Goal: Task Accomplishment & Management: Manage account settings

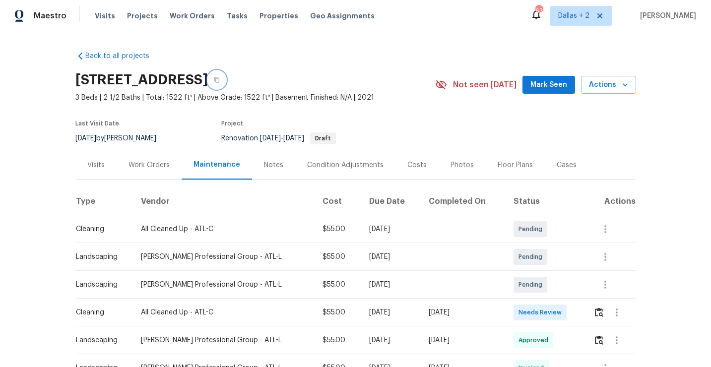
click at [226, 79] on button "button" at bounding box center [217, 80] width 18 height 18
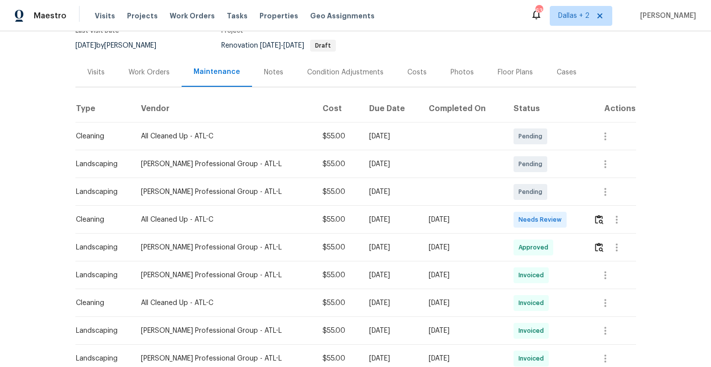
scroll to position [120, 0]
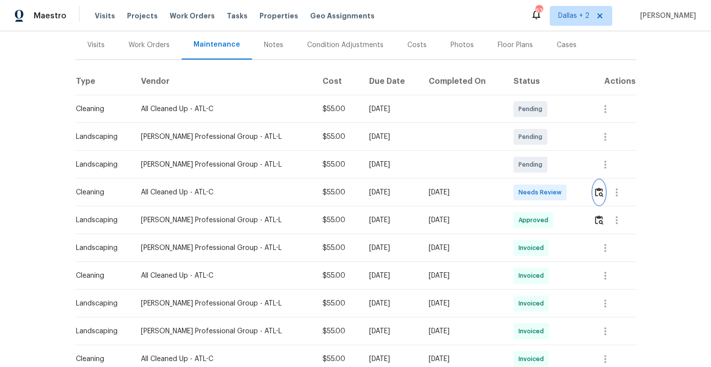
click at [598, 198] on button "button" at bounding box center [598, 193] width 11 height 24
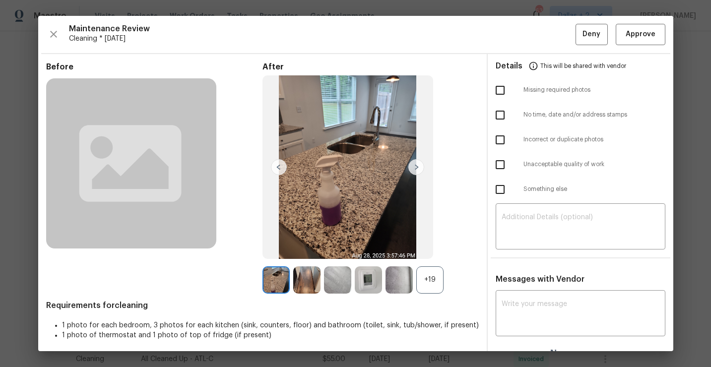
click at [428, 280] on div "+19" at bounding box center [429, 279] width 27 height 27
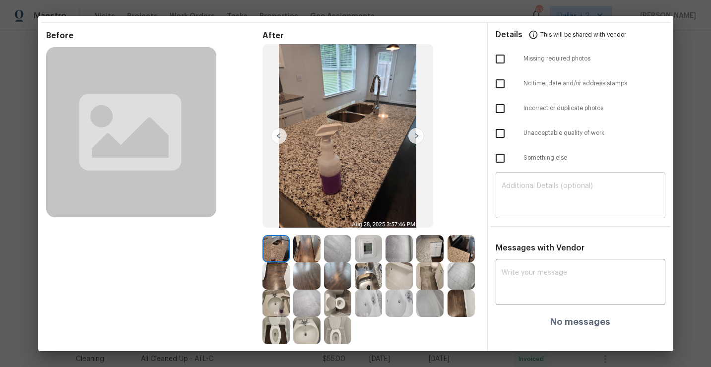
scroll to position [0, 0]
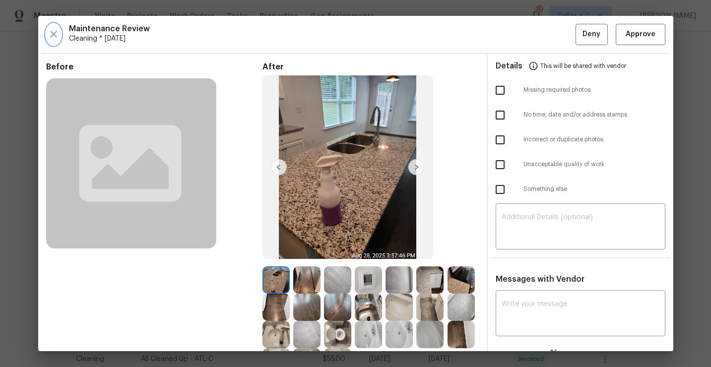
click at [58, 29] on icon "button" at bounding box center [54, 34] width 12 height 12
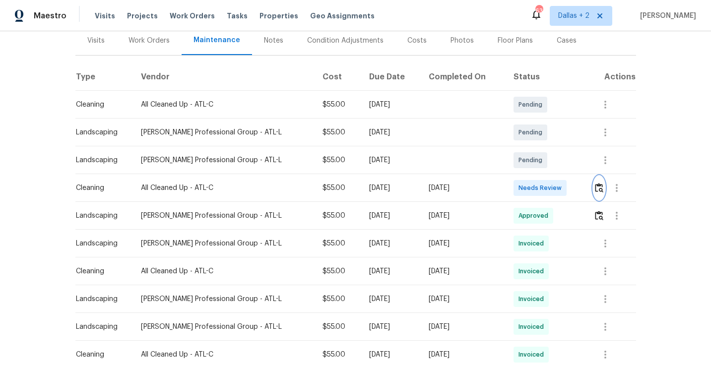
scroll to position [176, 0]
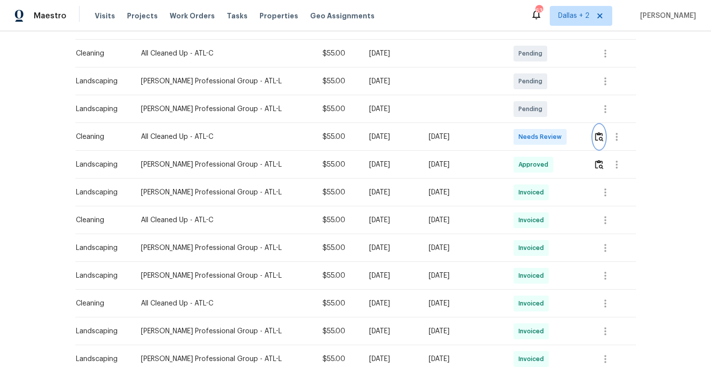
click at [600, 135] on img "button" at bounding box center [599, 136] width 8 height 9
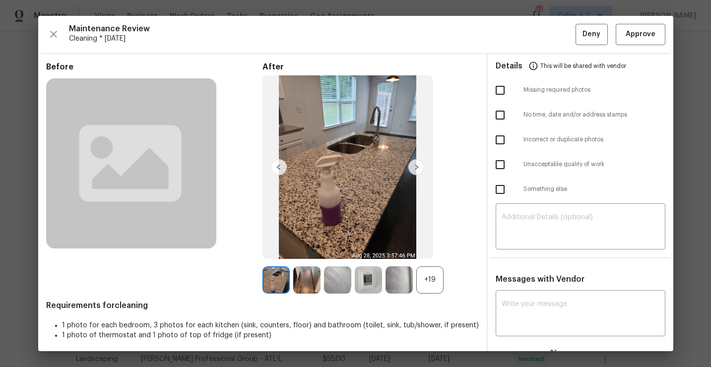
click at [425, 286] on div "+19" at bounding box center [429, 279] width 27 height 27
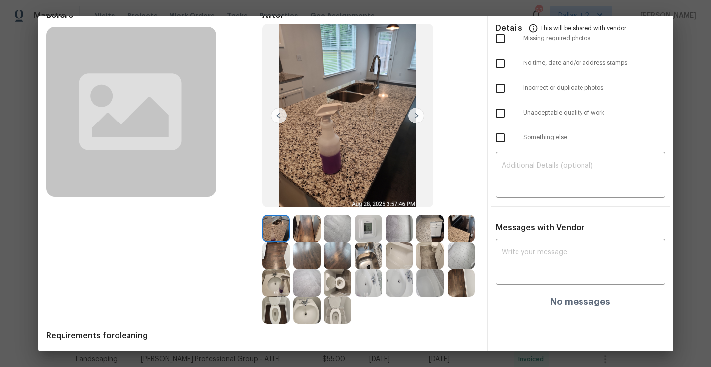
scroll to position [56, 0]
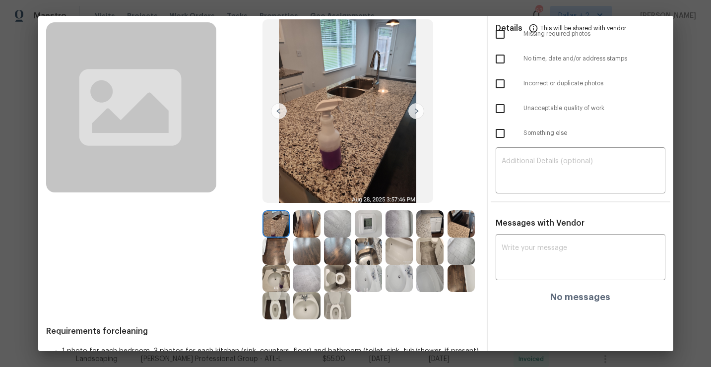
click at [313, 218] on img at bounding box center [306, 223] width 27 height 27
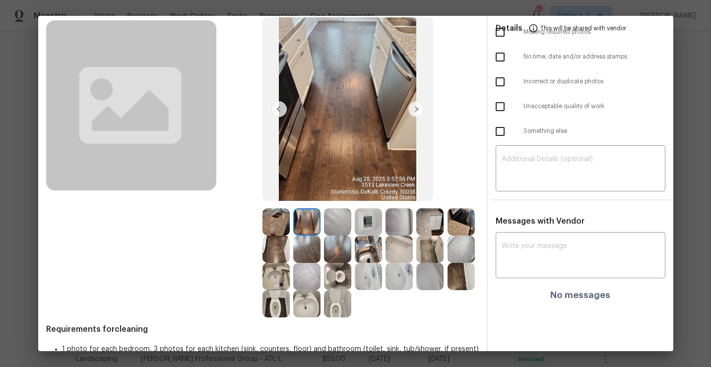
scroll to position [70, 0]
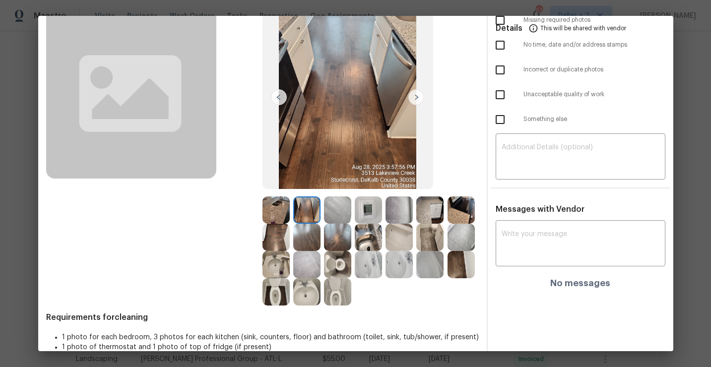
click at [369, 210] on img at bounding box center [368, 209] width 27 height 27
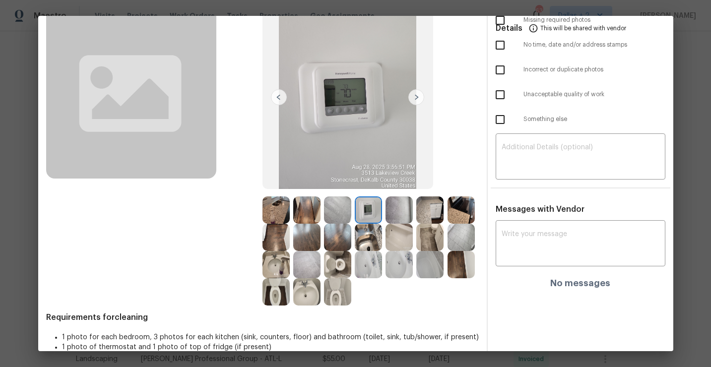
click at [459, 207] on img at bounding box center [460, 209] width 27 height 27
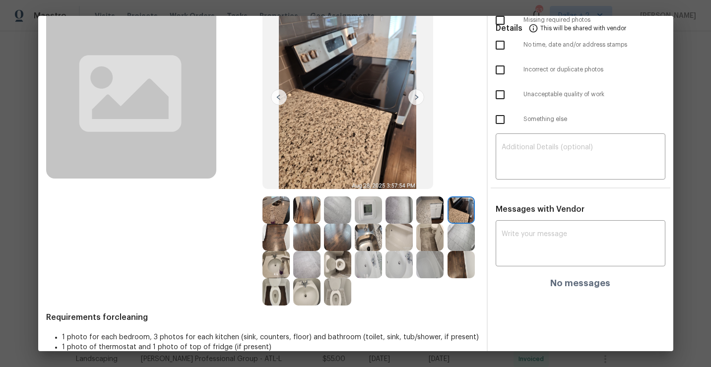
click at [435, 210] on img at bounding box center [429, 209] width 27 height 27
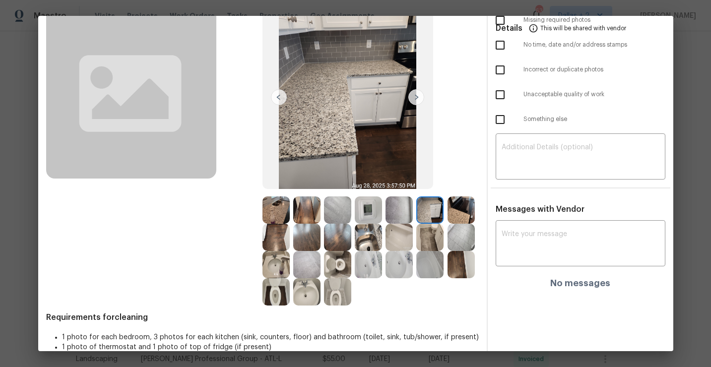
click at [398, 270] on img at bounding box center [398, 264] width 27 height 27
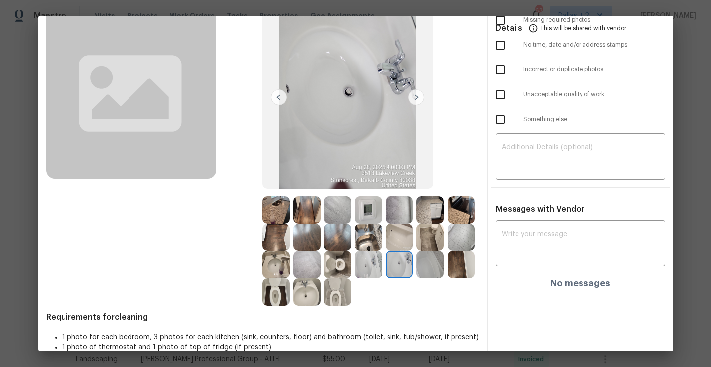
click at [333, 264] on img at bounding box center [337, 264] width 27 height 27
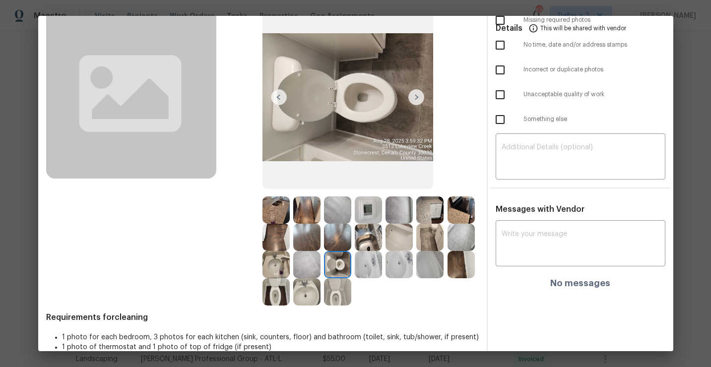
scroll to position [0, 0]
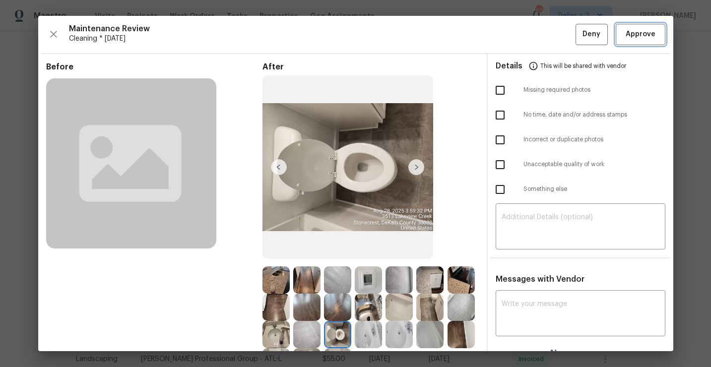
click at [648, 34] on span "Approve" at bounding box center [641, 34] width 30 height 12
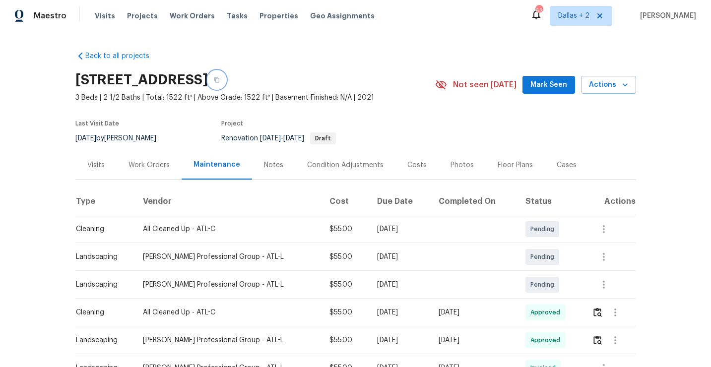
click at [220, 82] on icon "button" at bounding box center [217, 80] width 6 height 6
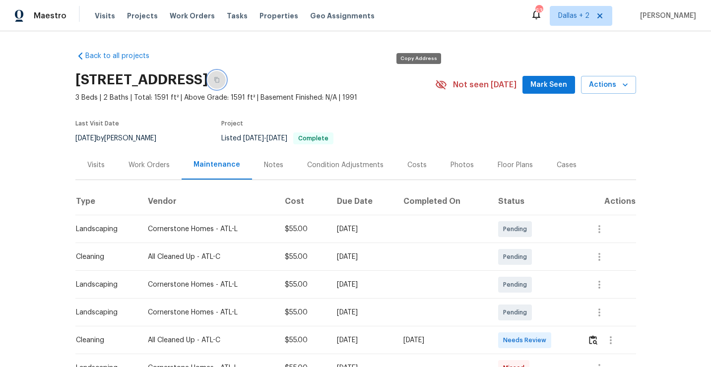
click at [226, 78] on button "button" at bounding box center [217, 80] width 18 height 18
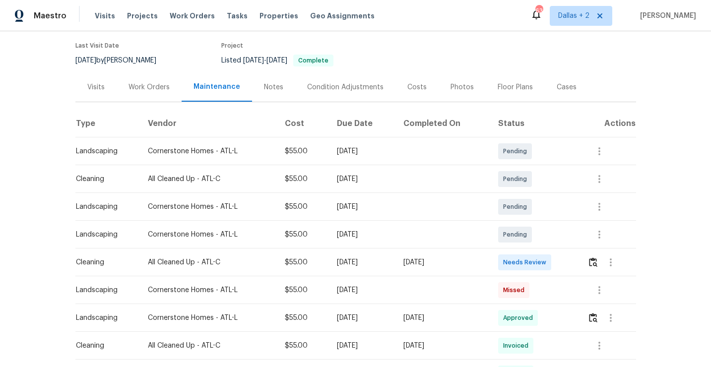
scroll to position [100, 0]
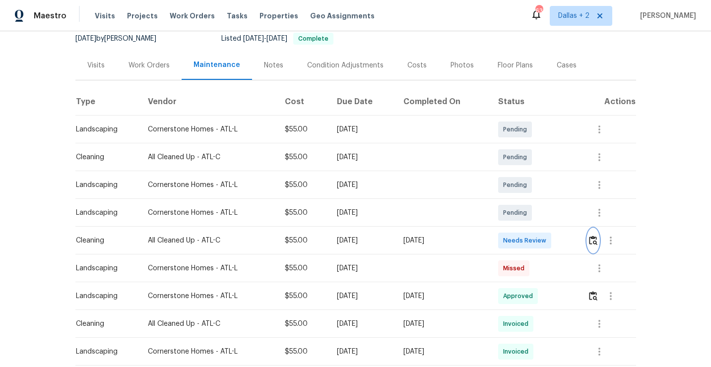
click at [597, 240] on img "button" at bounding box center [593, 240] width 8 height 9
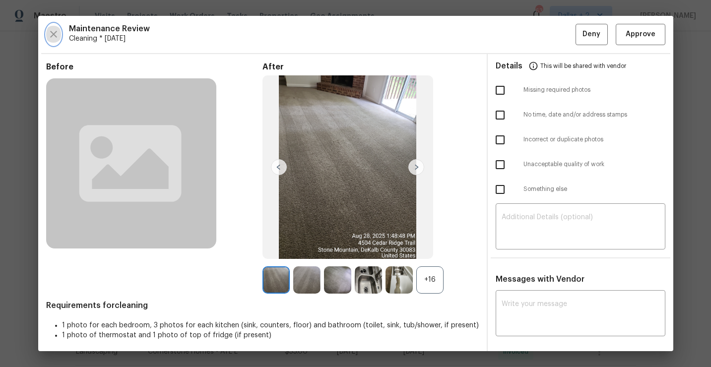
click at [51, 33] on icon "button" at bounding box center [53, 34] width 7 height 7
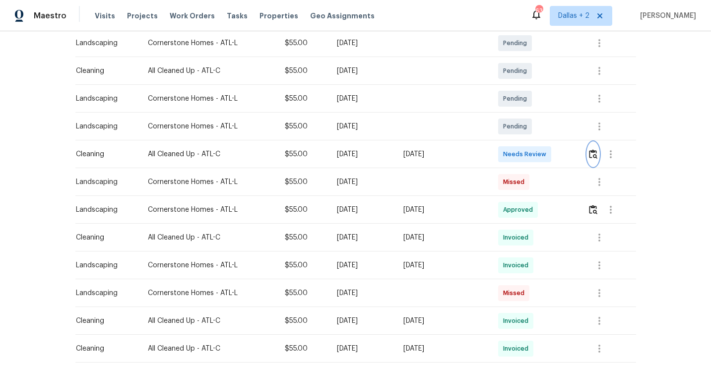
scroll to position [192, 0]
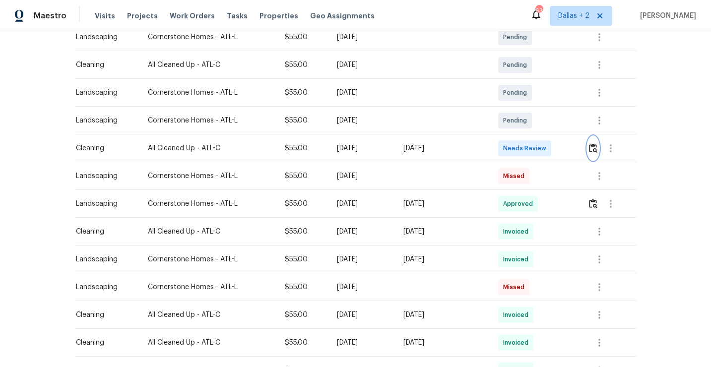
click at [594, 149] on img "button" at bounding box center [593, 147] width 8 height 9
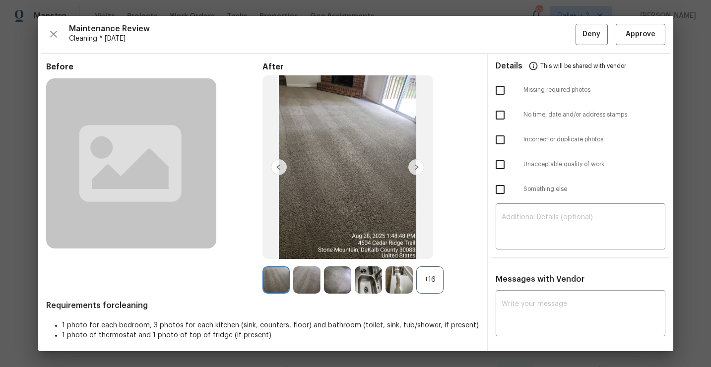
click at [426, 276] on div "+16" at bounding box center [429, 279] width 27 height 27
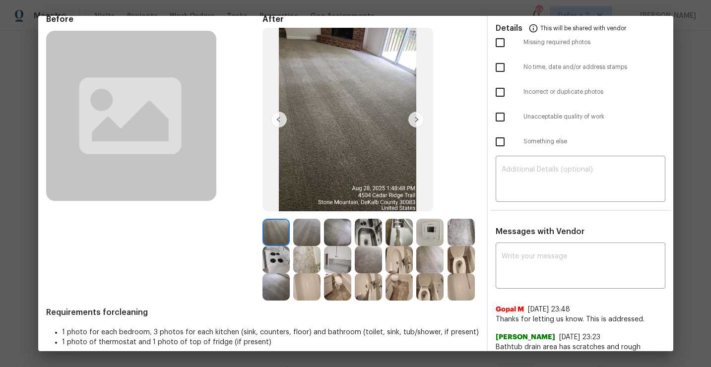
scroll to position [47, 0]
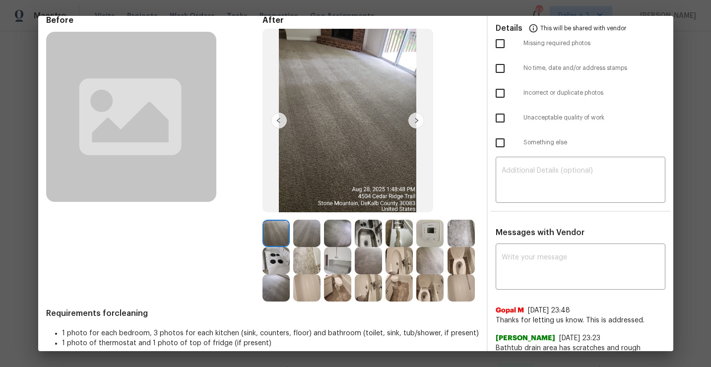
click at [372, 239] on img at bounding box center [368, 233] width 27 height 27
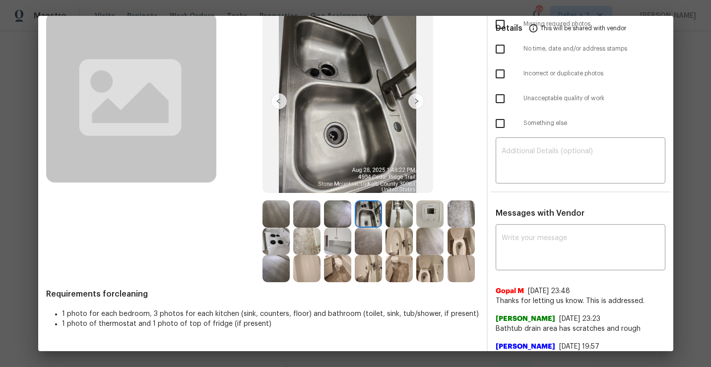
scroll to position [69, 0]
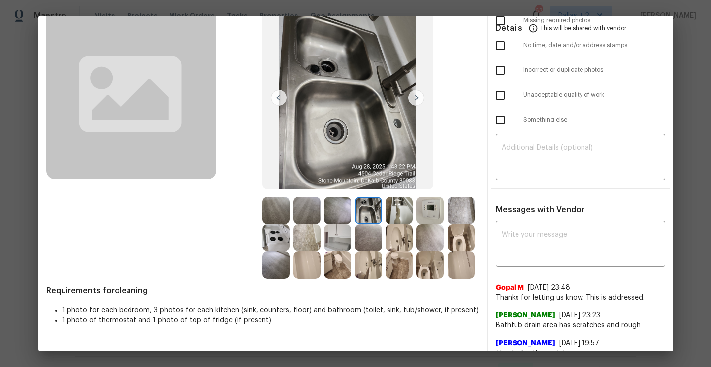
click at [399, 215] on img at bounding box center [398, 210] width 27 height 27
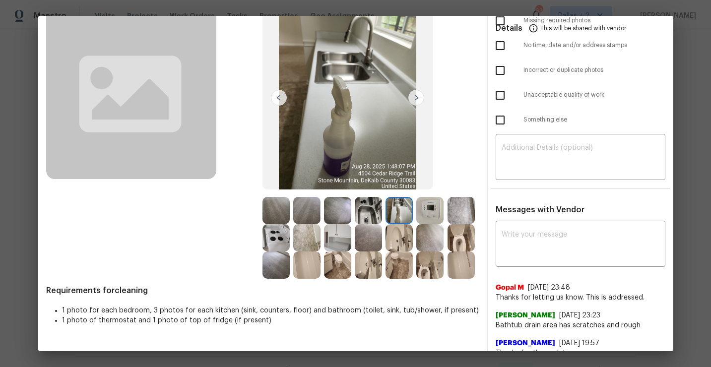
click at [339, 240] on img at bounding box center [337, 237] width 27 height 27
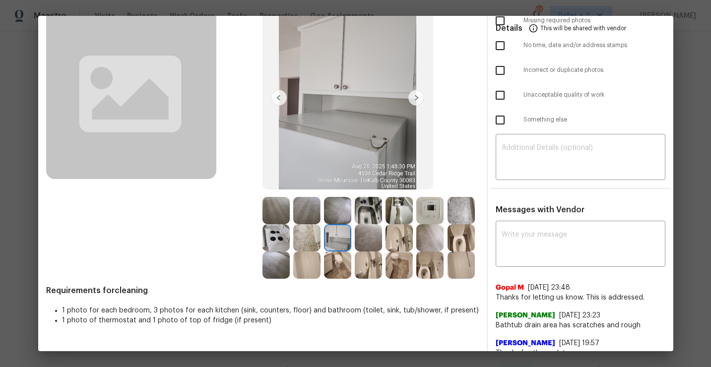
click at [400, 268] on img at bounding box center [398, 265] width 27 height 27
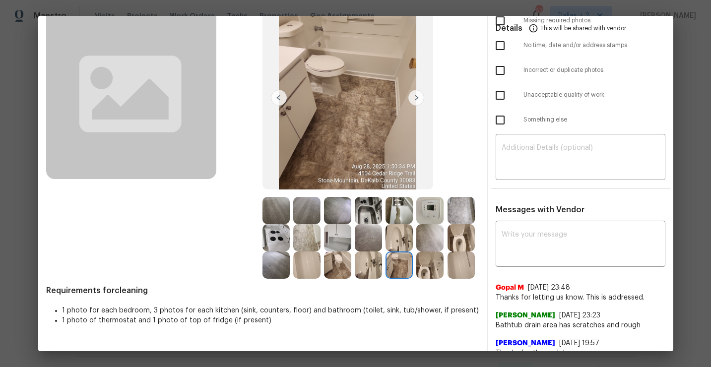
click at [368, 269] on img at bounding box center [368, 265] width 27 height 27
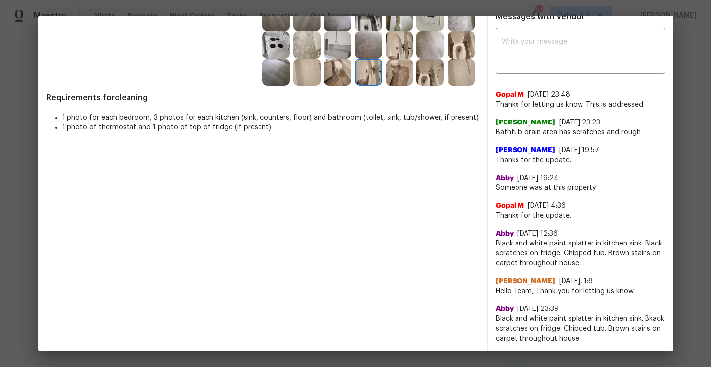
scroll to position [0, 0]
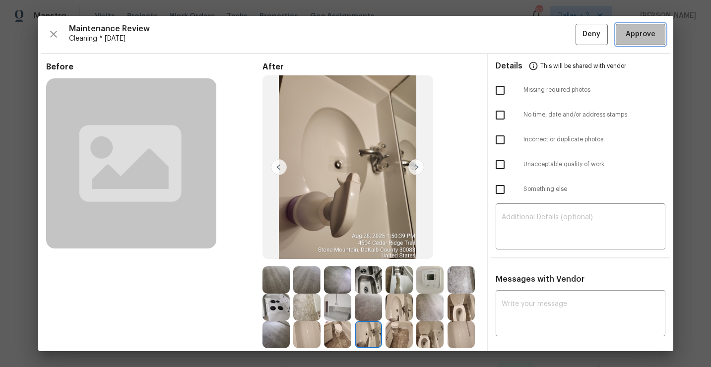
click at [639, 40] on span "Approve" at bounding box center [641, 34] width 30 height 12
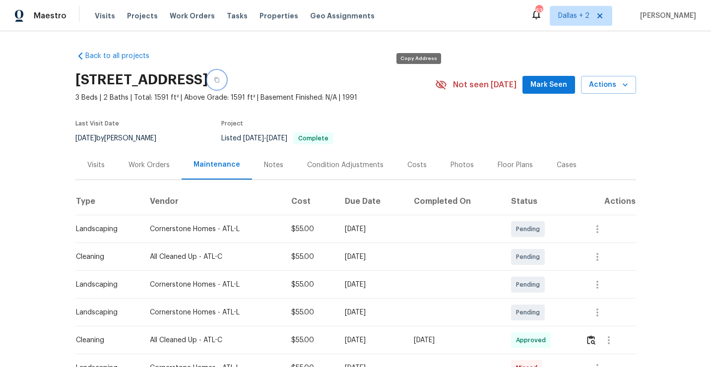
click at [220, 79] on icon "button" at bounding box center [217, 80] width 6 height 6
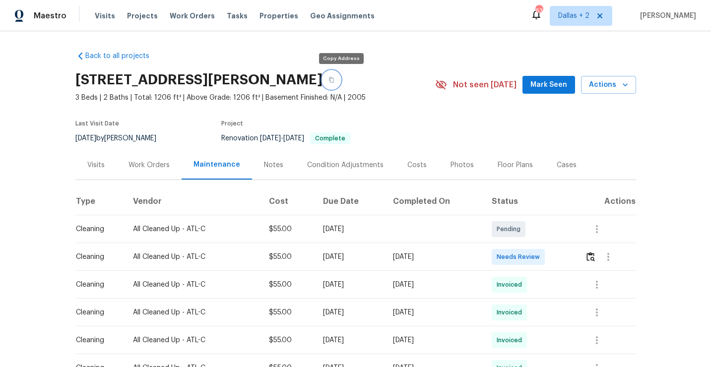
click at [340, 78] on button "button" at bounding box center [331, 80] width 18 height 18
click at [593, 255] on img "button" at bounding box center [590, 256] width 8 height 9
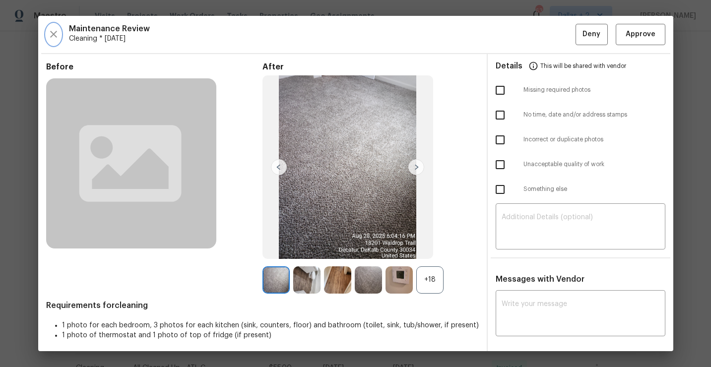
click at [51, 26] on button "button" at bounding box center [53, 34] width 15 height 21
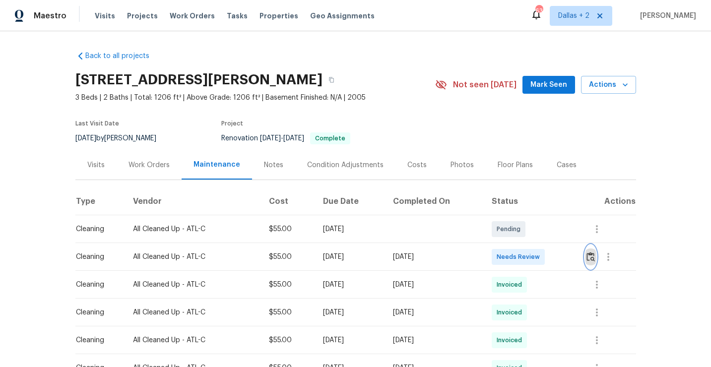
click at [593, 252] on img "button" at bounding box center [590, 256] width 8 height 9
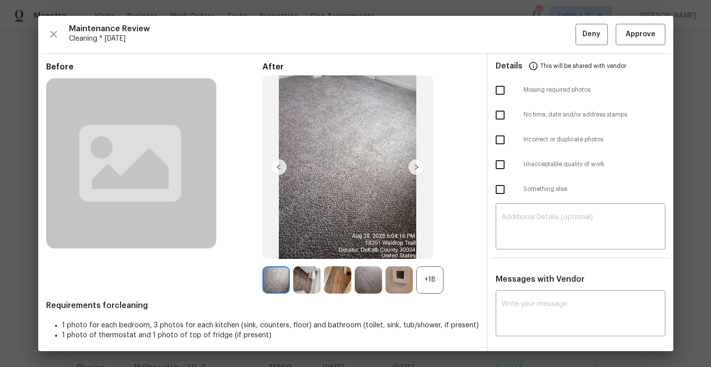
click at [434, 279] on div "+18" at bounding box center [429, 279] width 27 height 27
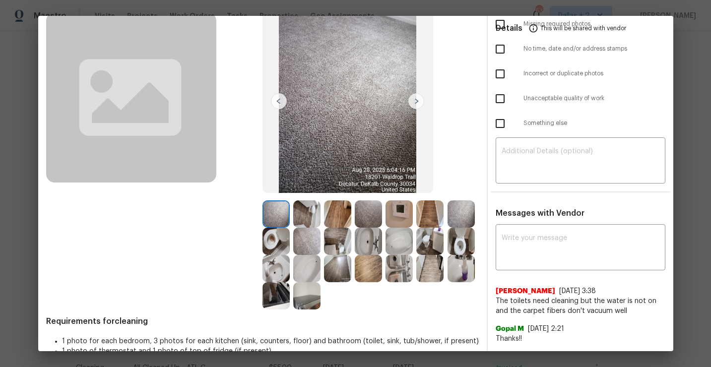
scroll to position [70, 0]
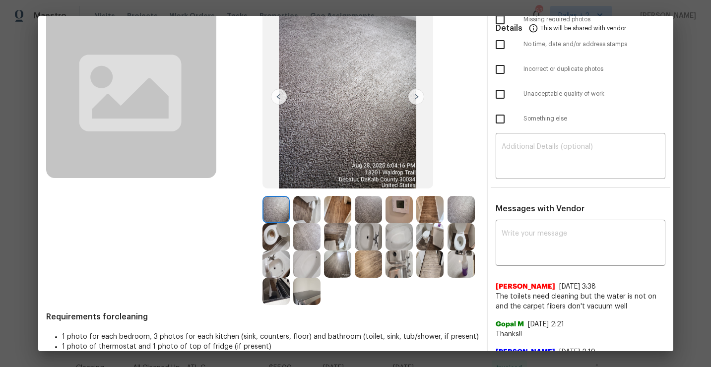
click at [399, 266] on img at bounding box center [398, 264] width 27 height 27
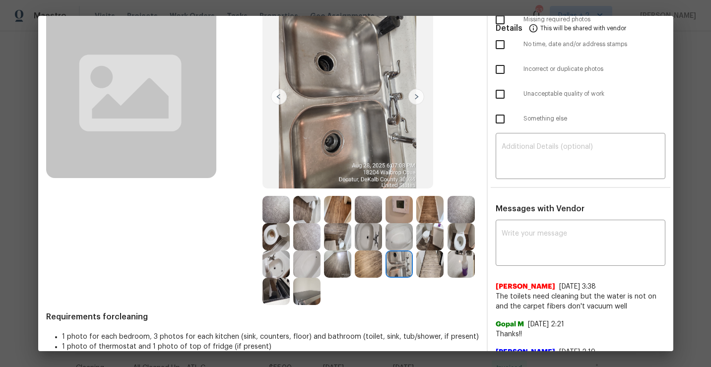
click at [307, 299] on img at bounding box center [306, 291] width 27 height 27
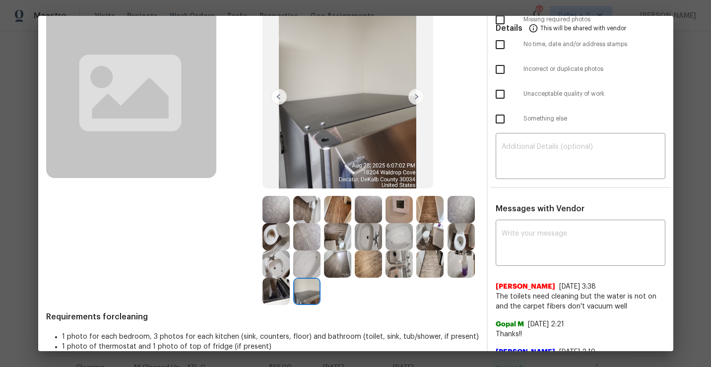
click at [345, 265] on img at bounding box center [337, 264] width 27 height 27
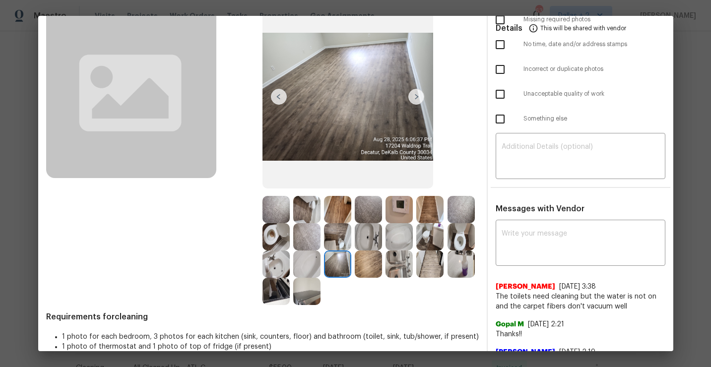
click at [275, 242] on img at bounding box center [275, 236] width 27 height 27
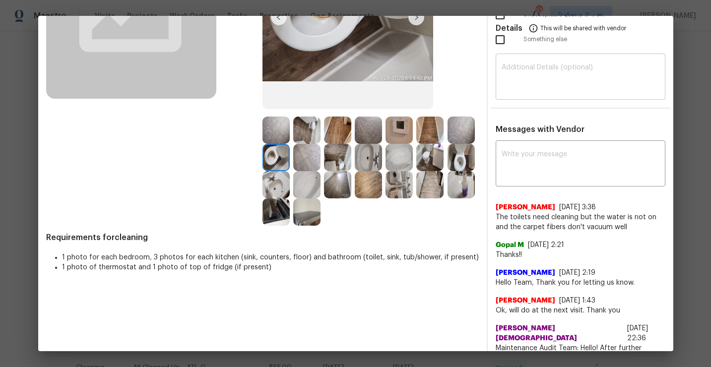
scroll to position [202, 0]
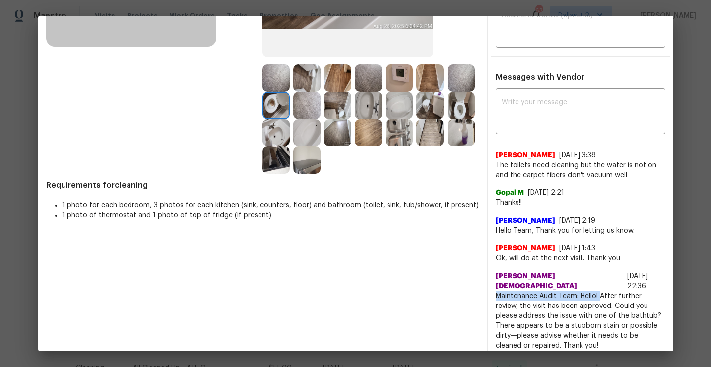
drag, startPoint x: 599, startPoint y: 285, endPoint x: 496, endPoint y: 282, distance: 103.2
click at [496, 291] on span "Maintenance Audit Team: Hello! After further review, the visit has been approve…" at bounding box center [581, 321] width 170 height 60
copy span "Maintenance Audit Team: Hello!"
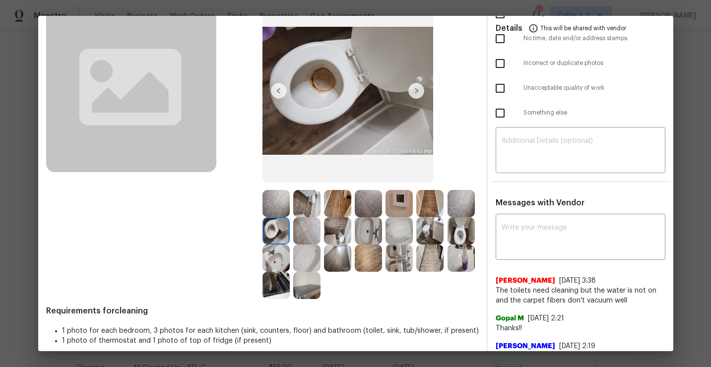
scroll to position [51, 0]
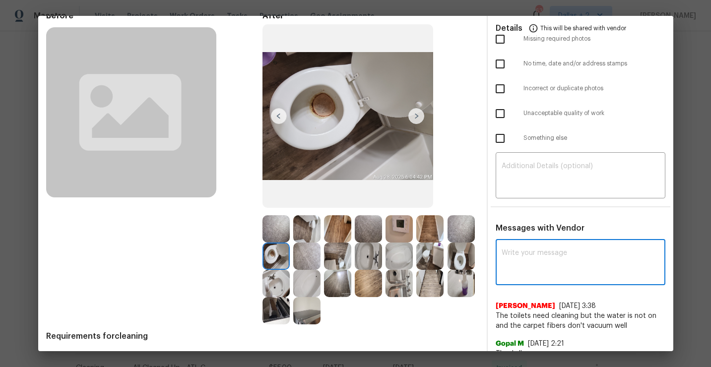
click at [555, 258] on textarea at bounding box center [581, 264] width 158 height 28
paste textarea "Maintenance Audit Team: Hello!"
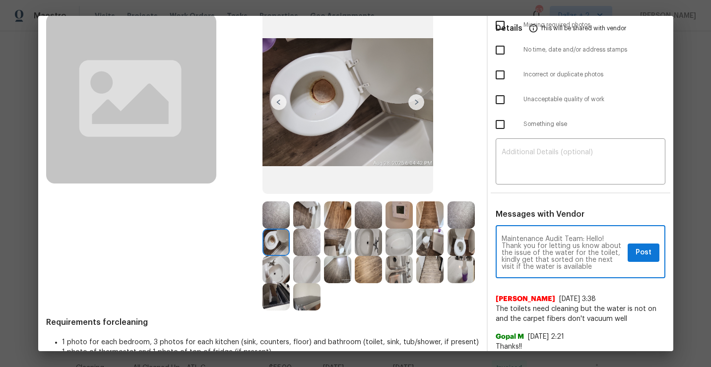
scroll to position [84, 0]
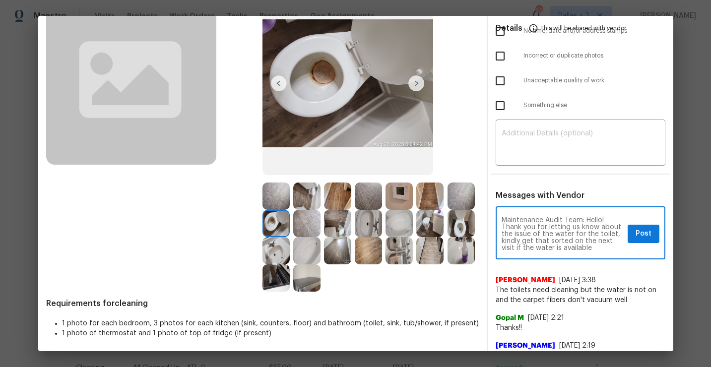
type textarea "Maintenance Audit Team: Hello! Thank you for letting us know about the issue of…"
click at [636, 239] on span "Post" at bounding box center [643, 234] width 16 height 12
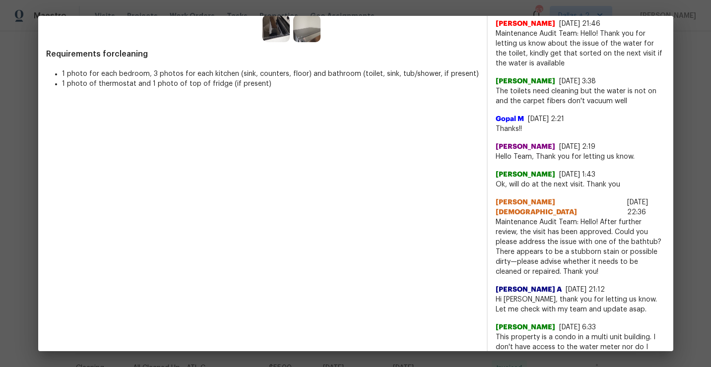
scroll to position [0, 0]
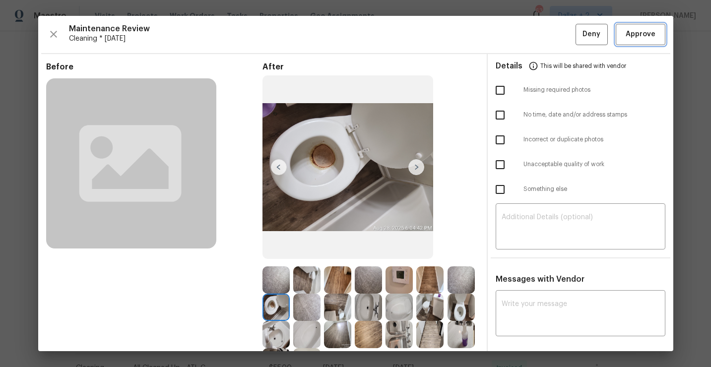
click at [635, 36] on span "Approve" at bounding box center [641, 34] width 30 height 12
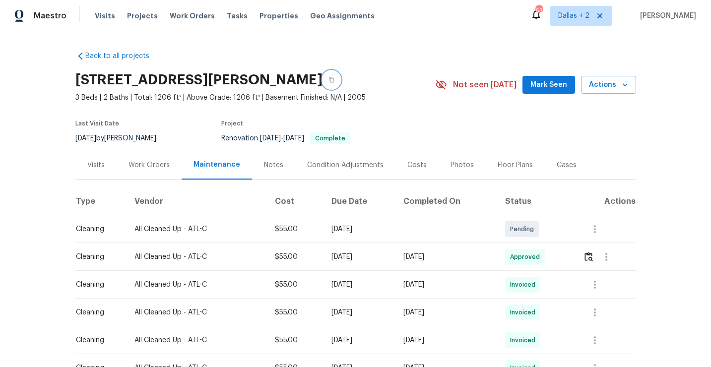
click at [334, 77] on icon "button" at bounding box center [331, 80] width 6 height 6
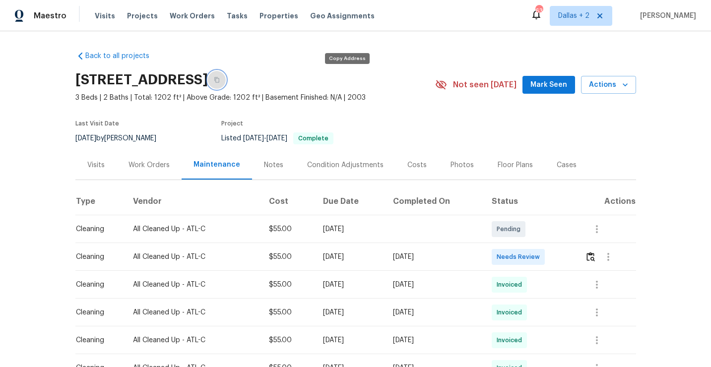
click at [226, 83] on button "button" at bounding box center [217, 80] width 18 height 18
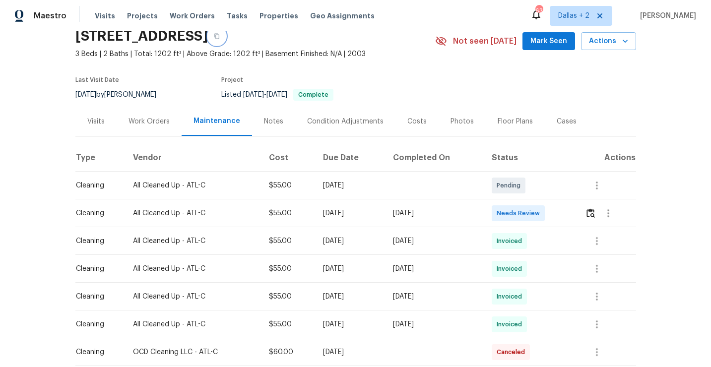
scroll to position [61, 0]
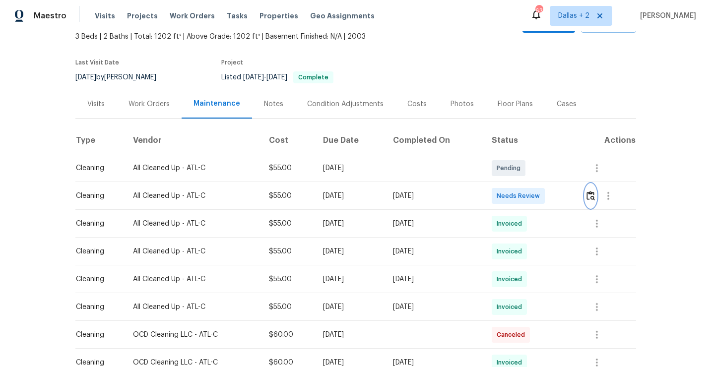
click at [594, 200] on button "button" at bounding box center [590, 196] width 11 height 24
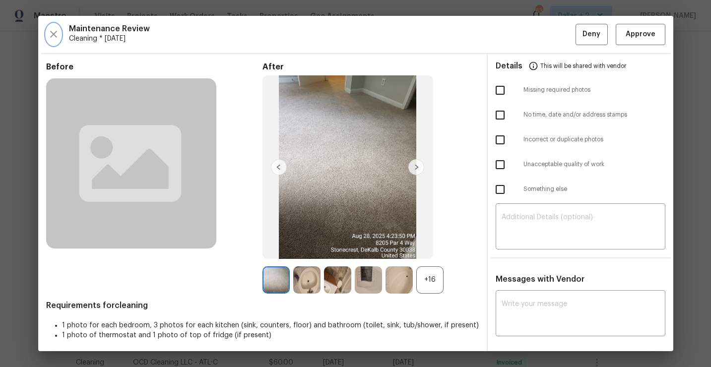
click at [51, 35] on icon "button" at bounding box center [54, 34] width 12 height 12
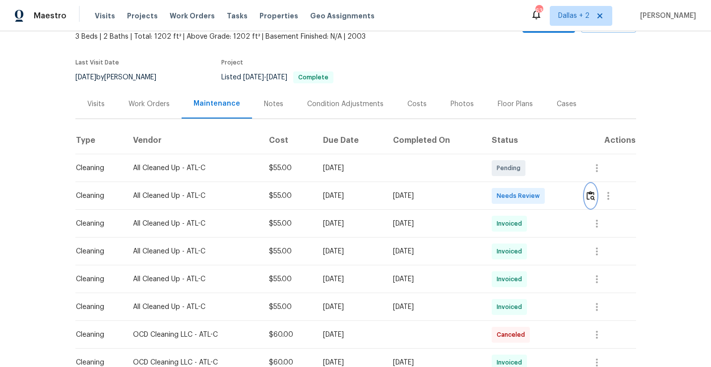
click at [593, 198] on img "button" at bounding box center [590, 195] width 8 height 9
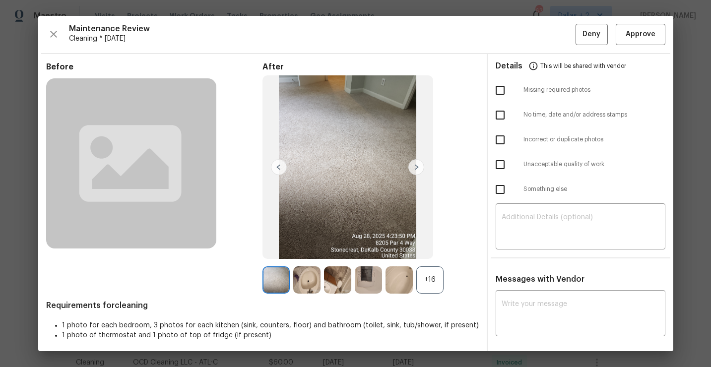
click at [430, 293] on div "+16" at bounding box center [429, 279] width 27 height 27
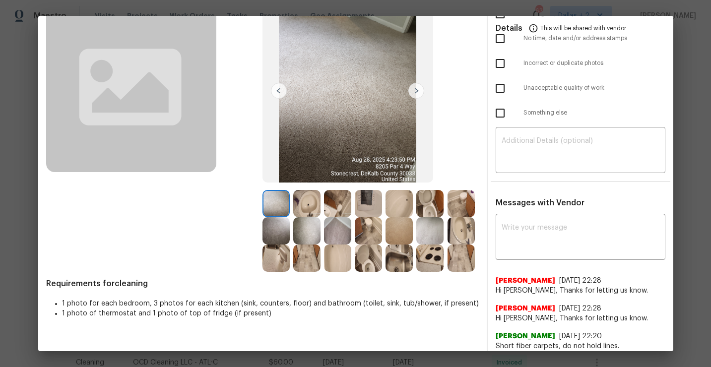
scroll to position [77, 0]
click at [313, 202] on img at bounding box center [306, 203] width 27 height 27
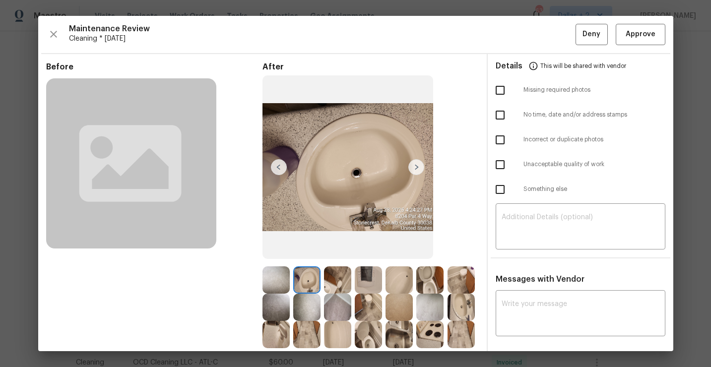
scroll to position [77, 0]
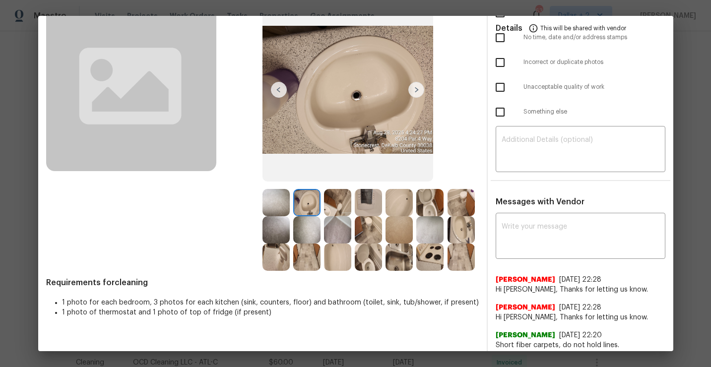
click at [335, 204] on img at bounding box center [337, 202] width 27 height 27
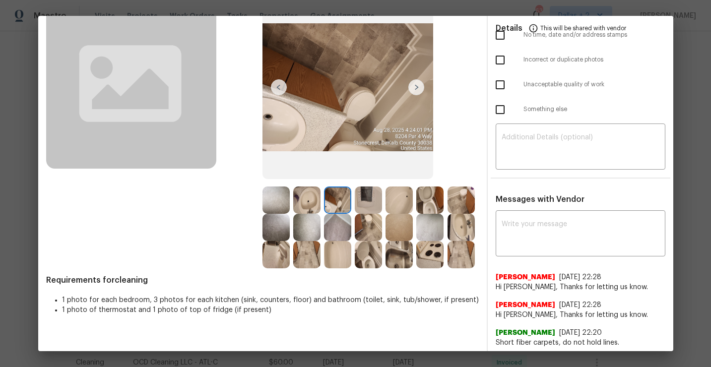
scroll to position [82, 0]
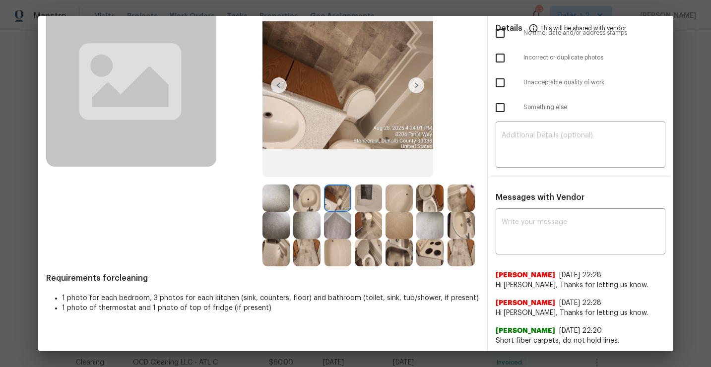
click at [367, 201] on img at bounding box center [368, 198] width 27 height 27
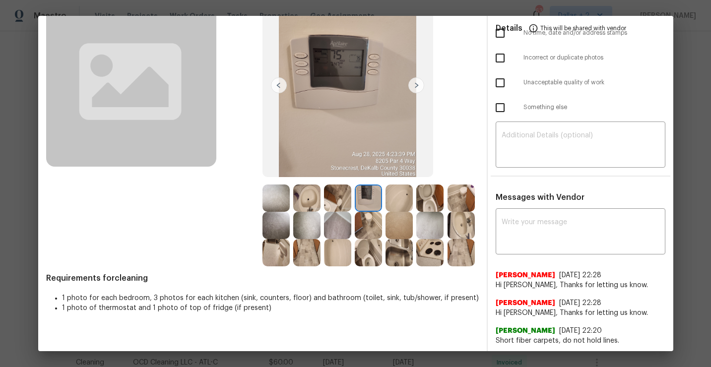
click at [396, 201] on img at bounding box center [398, 198] width 27 height 27
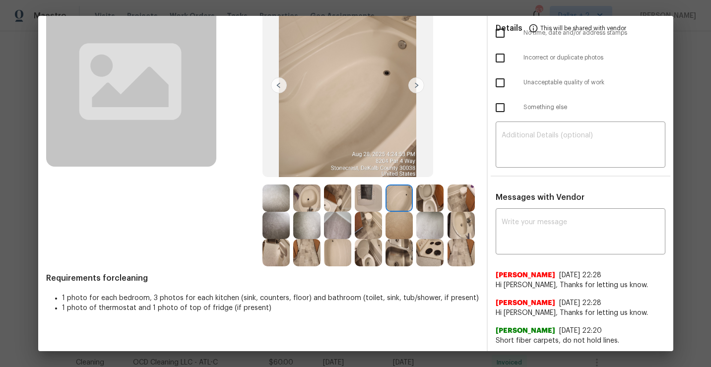
click at [460, 200] on img at bounding box center [460, 198] width 27 height 27
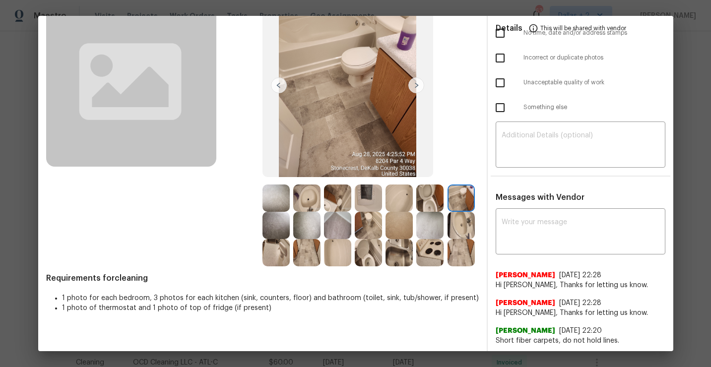
click at [436, 257] on img at bounding box center [429, 252] width 27 height 27
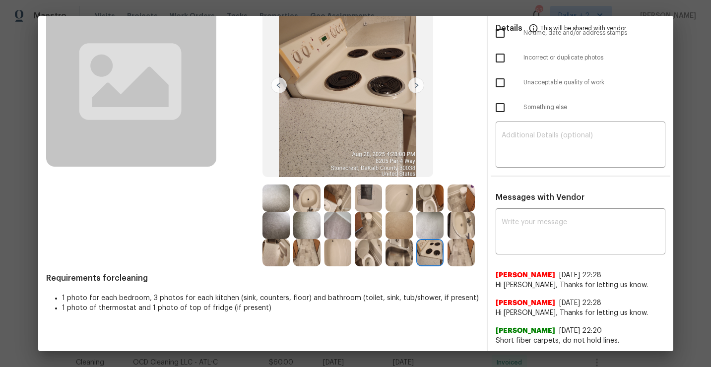
click at [406, 258] on img at bounding box center [398, 252] width 27 height 27
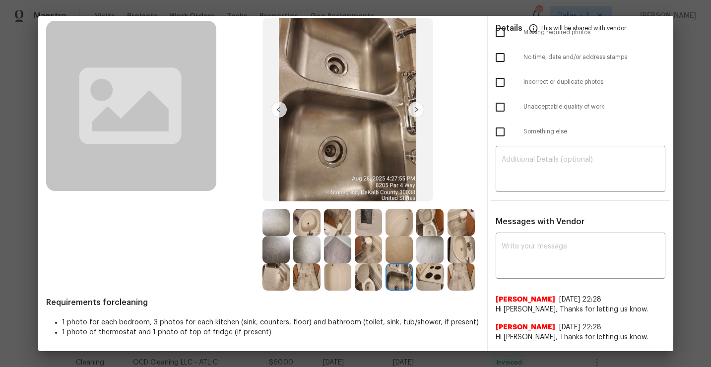
scroll to position [80, 0]
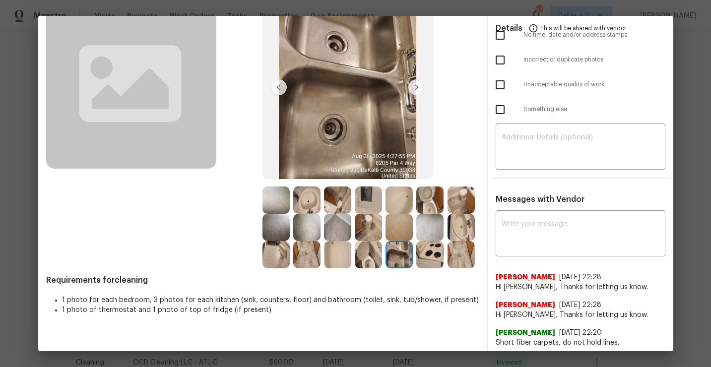
click at [455, 255] on img at bounding box center [460, 254] width 27 height 27
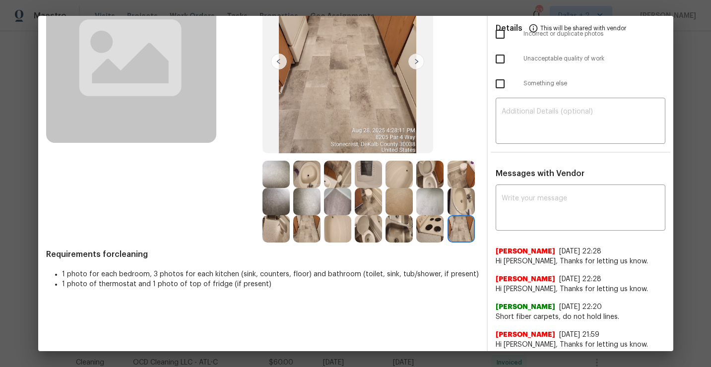
scroll to position [110, 0]
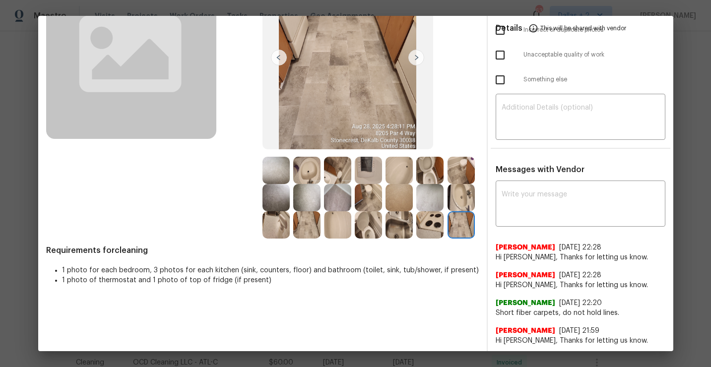
click at [349, 228] on img at bounding box center [337, 224] width 27 height 27
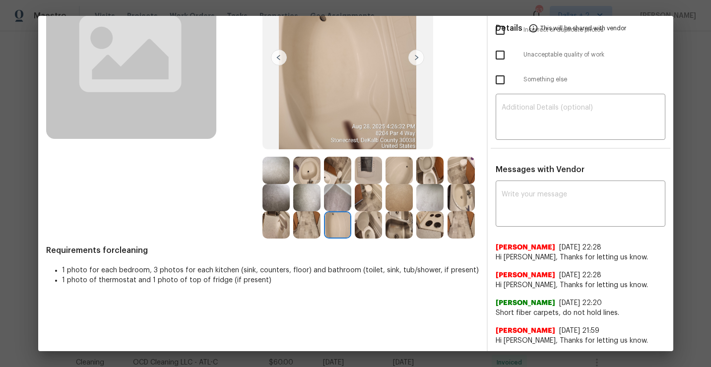
click at [373, 229] on img at bounding box center [368, 224] width 27 height 27
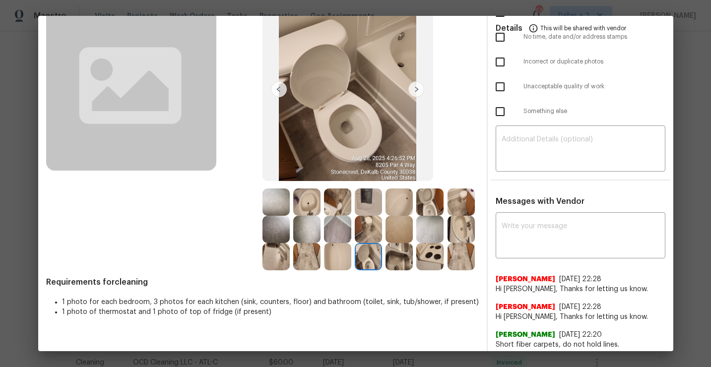
scroll to position [77, 0]
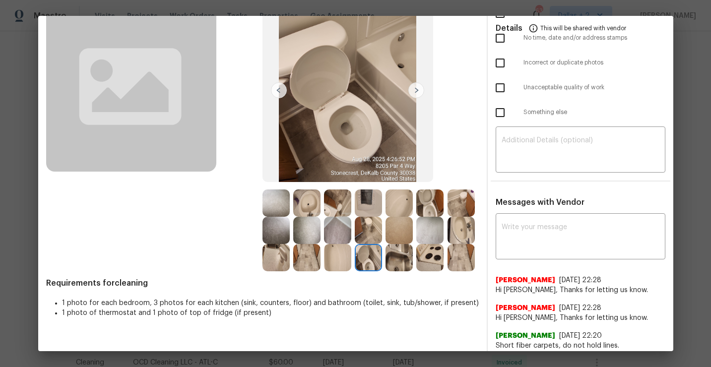
click at [309, 260] on img at bounding box center [306, 257] width 27 height 27
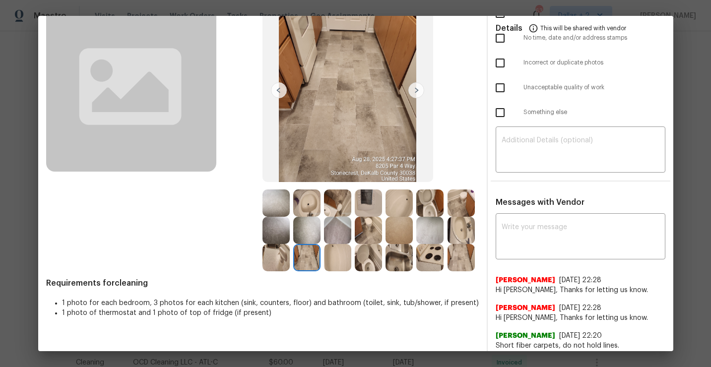
click at [276, 260] on img at bounding box center [275, 257] width 27 height 27
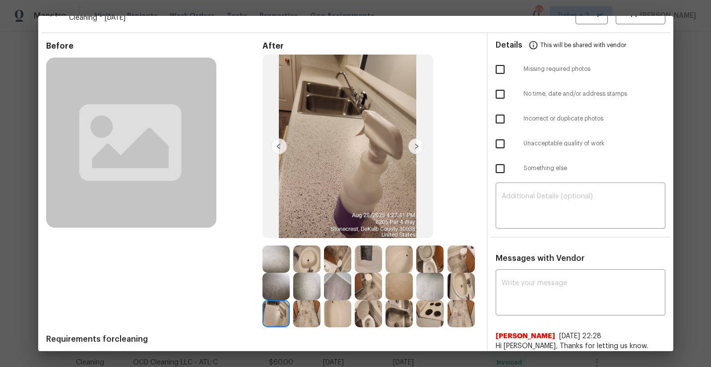
scroll to position [0, 0]
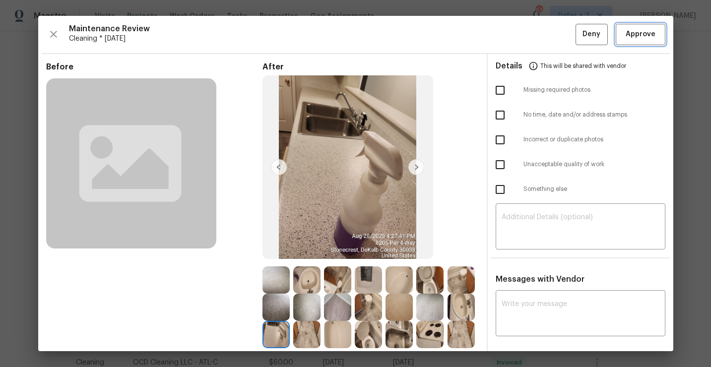
click at [645, 41] on button "Approve" at bounding box center [641, 34] width 50 height 21
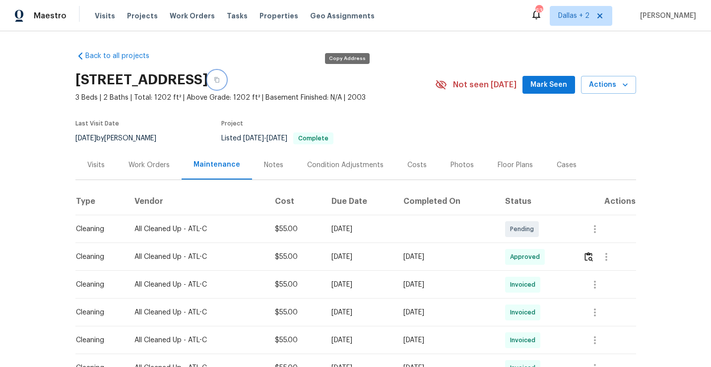
click at [226, 75] on button "button" at bounding box center [217, 80] width 18 height 18
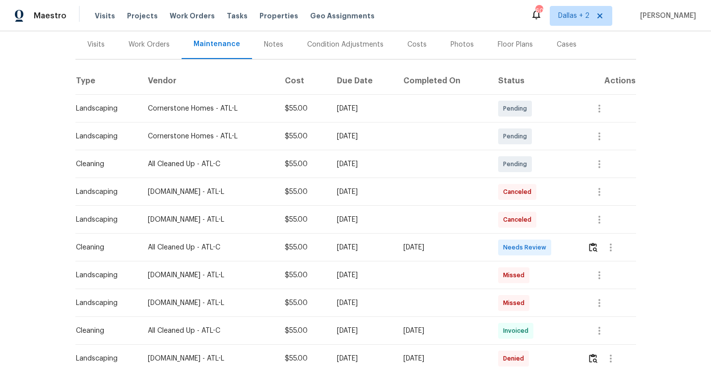
scroll to position [126, 0]
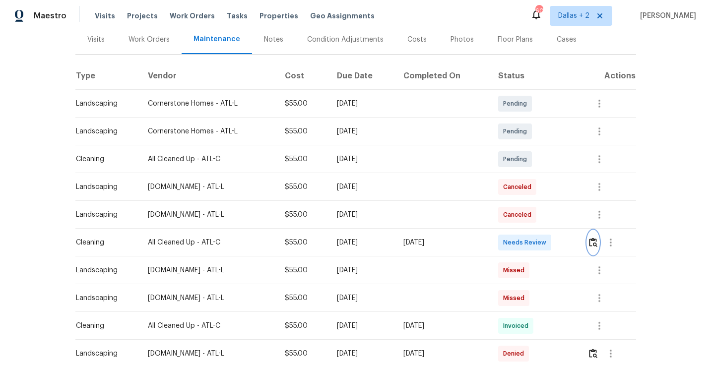
click at [597, 245] on img "button" at bounding box center [593, 242] width 8 height 9
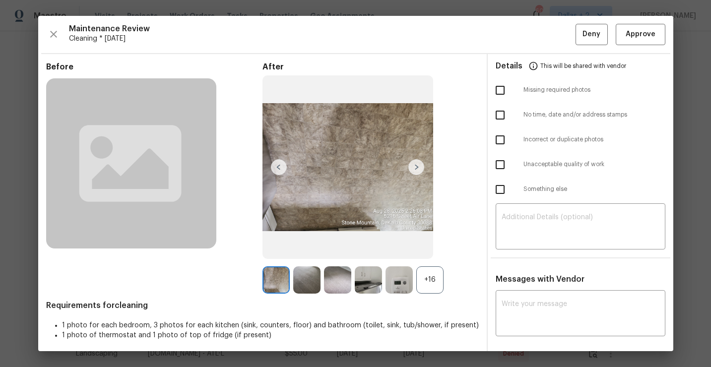
click at [432, 281] on div "+16" at bounding box center [429, 279] width 27 height 27
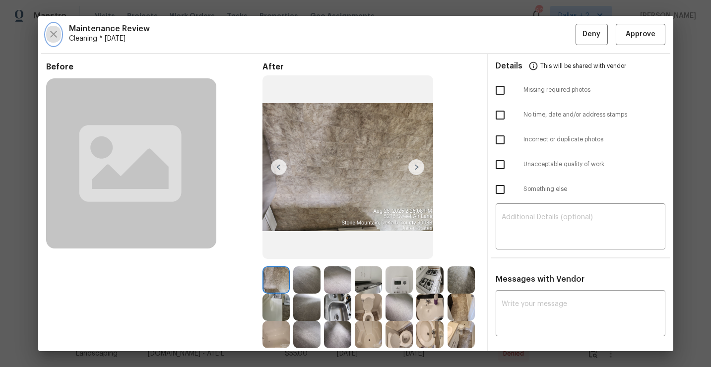
click at [49, 28] on icon "button" at bounding box center [54, 34] width 12 height 12
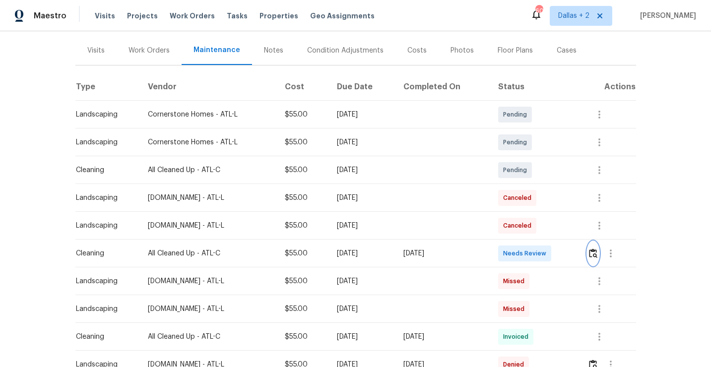
scroll to position [160, 0]
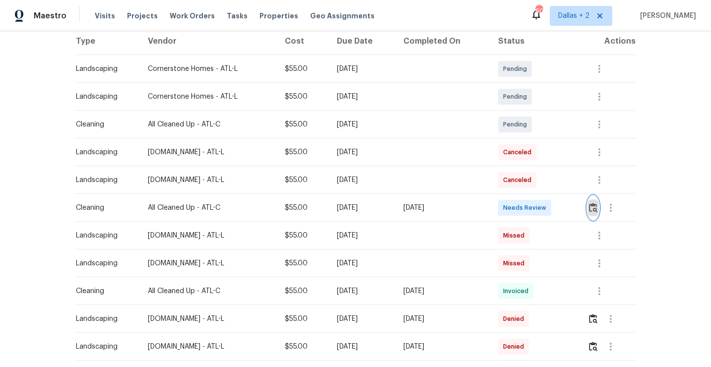
click at [594, 206] on img "button" at bounding box center [593, 207] width 8 height 9
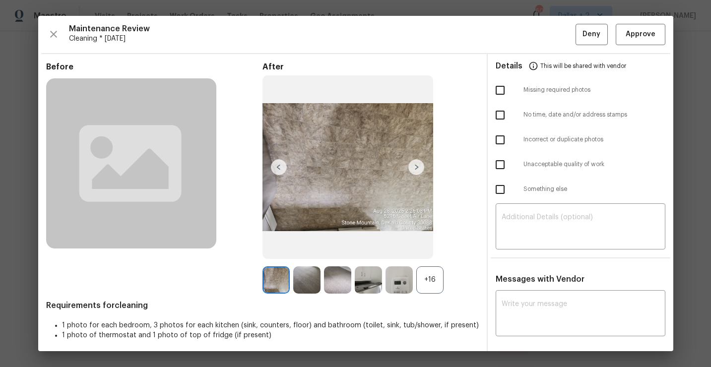
click at [435, 288] on div "+16" at bounding box center [429, 279] width 27 height 27
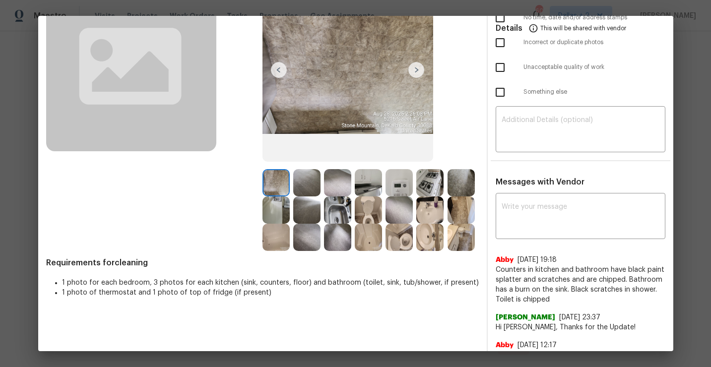
scroll to position [103, 0]
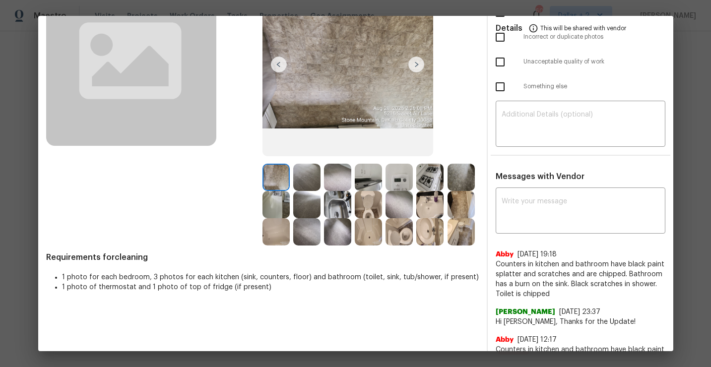
click at [374, 181] on img at bounding box center [368, 177] width 27 height 27
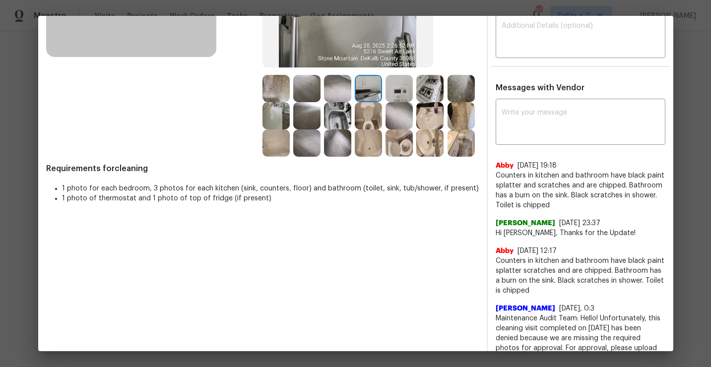
scroll to position [120, 0]
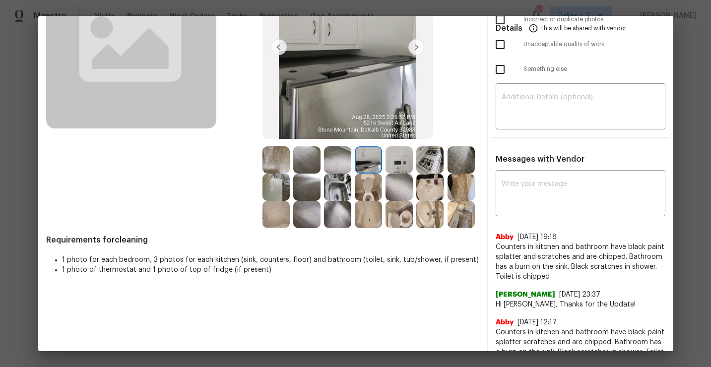
click at [402, 217] on img at bounding box center [398, 214] width 27 height 27
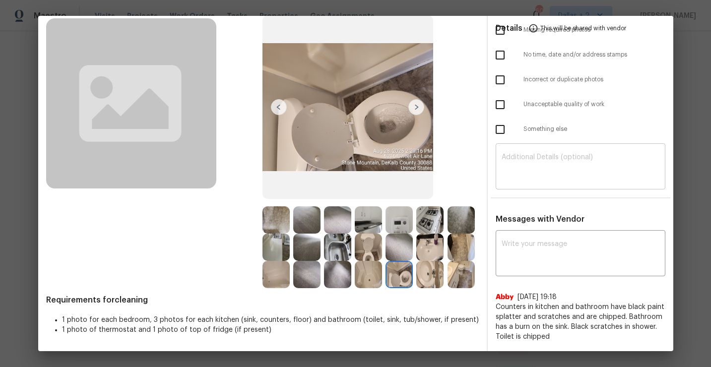
scroll to position [95, 0]
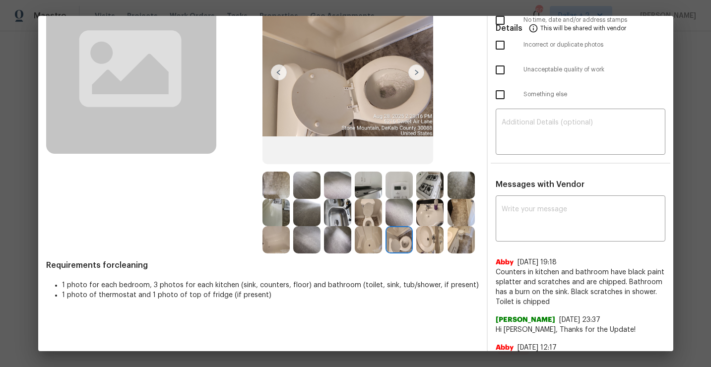
click at [361, 213] on img at bounding box center [368, 212] width 27 height 27
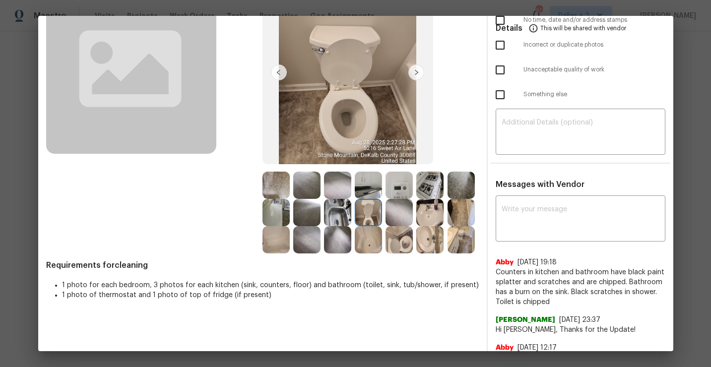
click at [470, 214] on img at bounding box center [460, 212] width 27 height 27
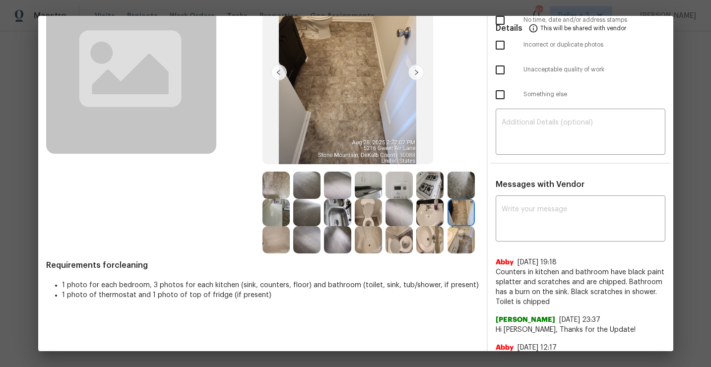
click at [397, 251] on img at bounding box center [398, 239] width 27 height 27
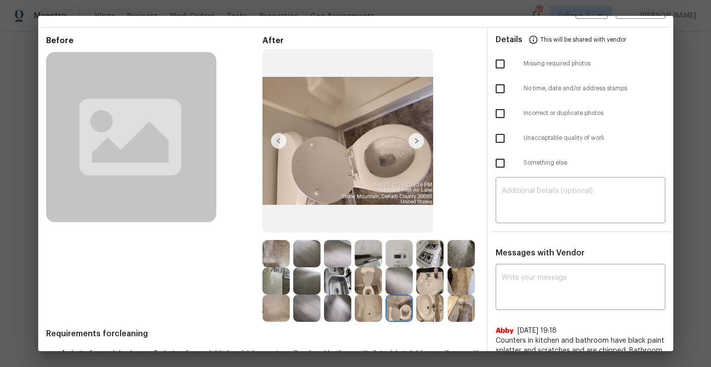
scroll to position [0, 0]
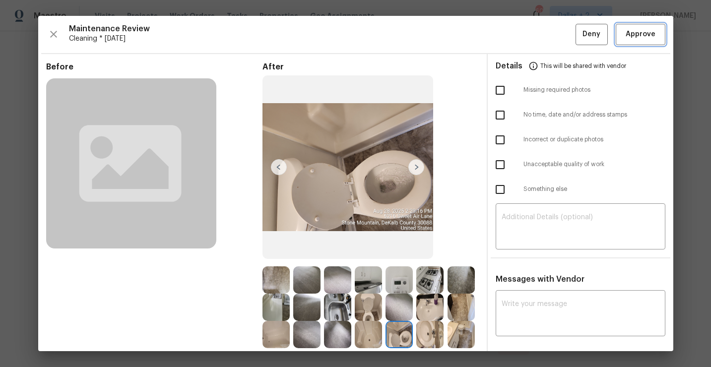
click at [636, 36] on span "Approve" at bounding box center [641, 34] width 30 height 12
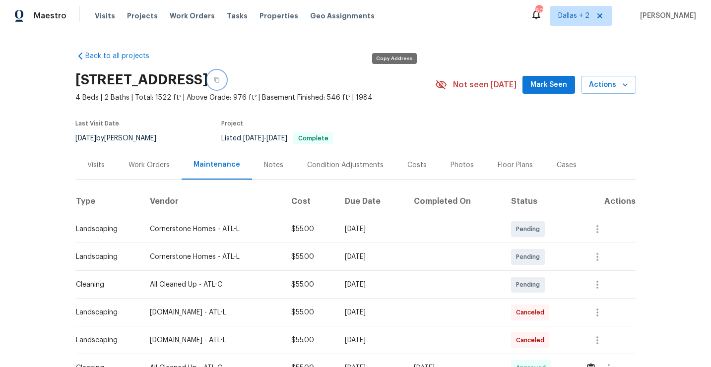
click at [226, 76] on button "button" at bounding box center [217, 80] width 18 height 18
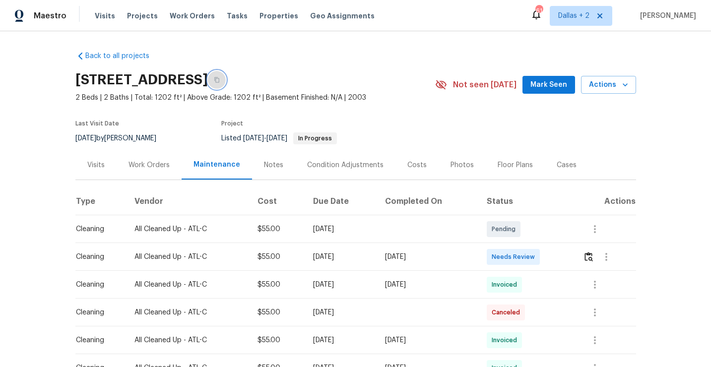
click at [220, 79] on icon "button" at bounding box center [217, 80] width 6 height 6
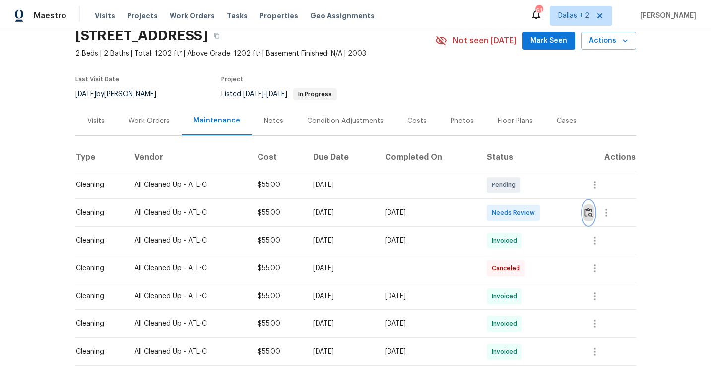
click at [593, 215] on img "button" at bounding box center [588, 212] width 8 height 9
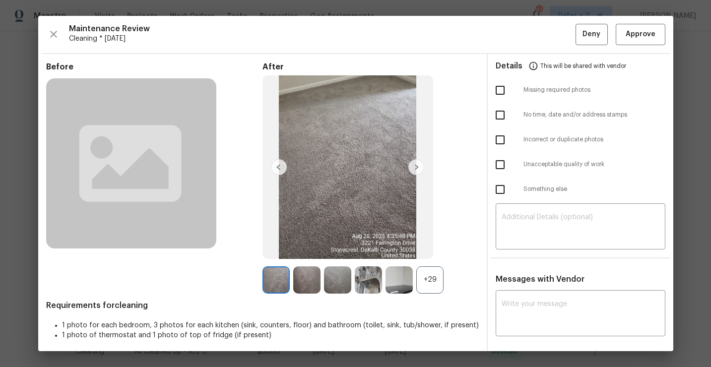
click at [434, 273] on div "+29" at bounding box center [429, 279] width 27 height 27
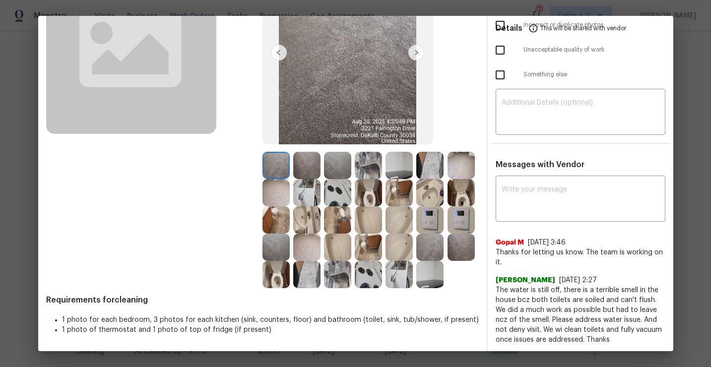
scroll to position [115, 0]
click at [401, 163] on img at bounding box center [398, 164] width 27 height 27
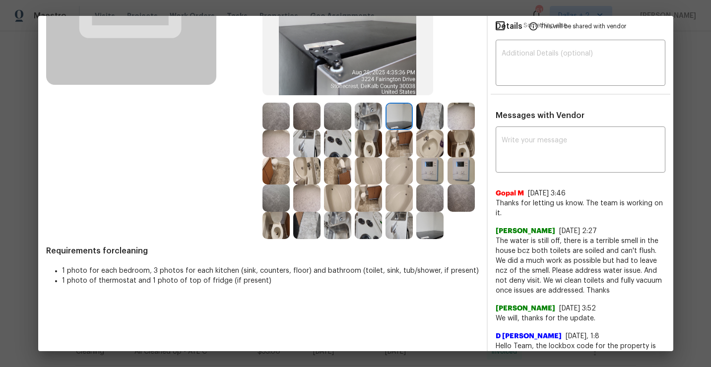
scroll to position [163, 0]
click at [429, 235] on img at bounding box center [429, 225] width 27 height 27
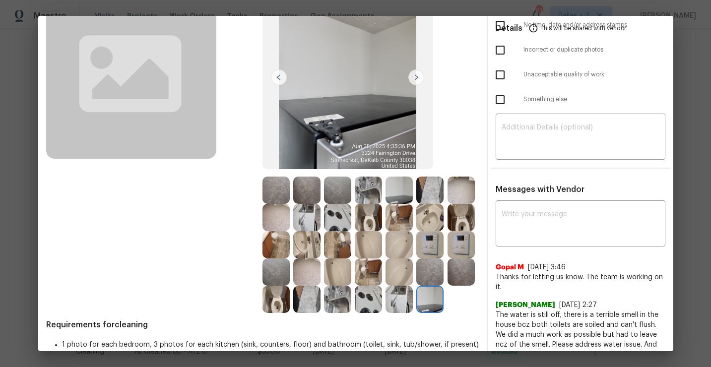
scroll to position [89, 0]
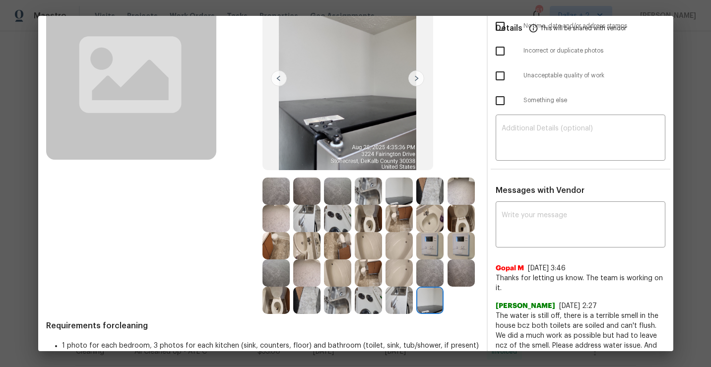
click at [402, 300] on img at bounding box center [398, 300] width 27 height 27
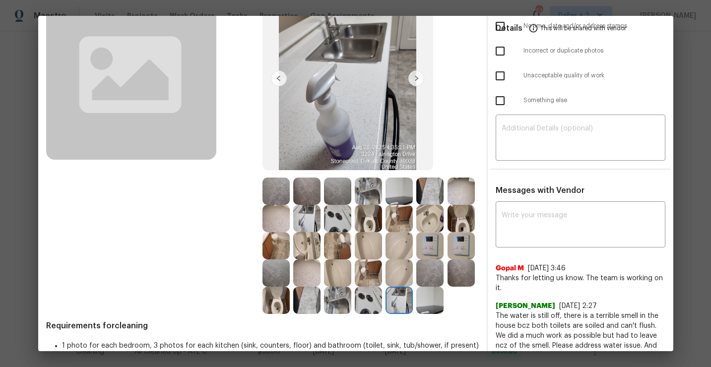
click at [468, 213] on img at bounding box center [460, 218] width 27 height 27
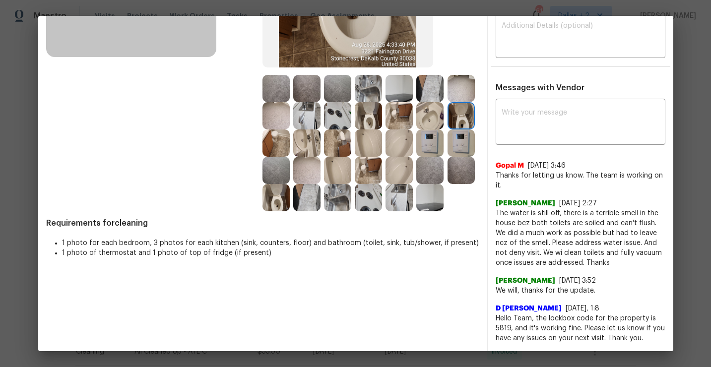
scroll to position [196, 0]
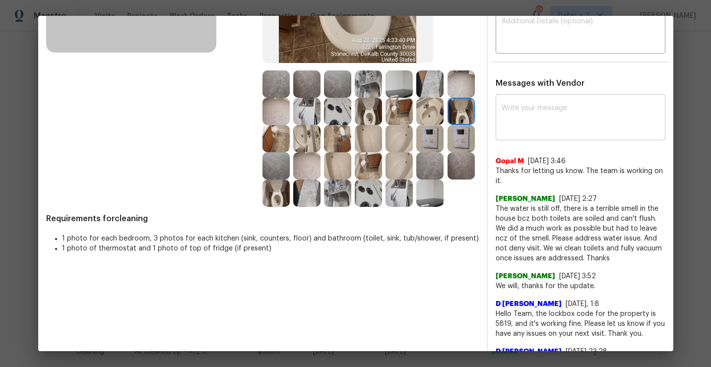
click at [557, 115] on textarea at bounding box center [581, 119] width 158 height 28
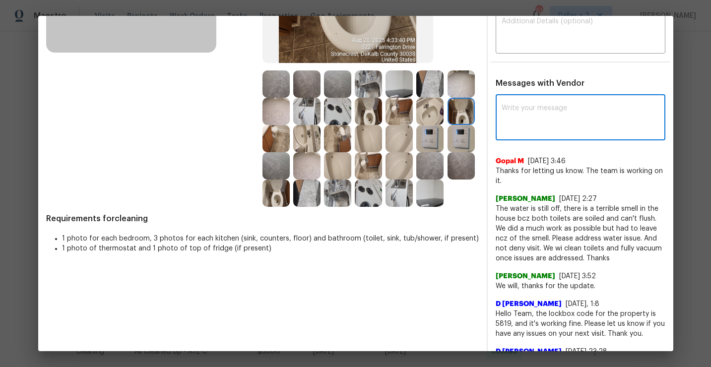
paste textarea "Maintenance Audit Team: Hello!"
click at [520, 114] on textarea "Maintenance Audit Team: Hello!" at bounding box center [563, 119] width 122 height 28
paste textarea "Maintenance Audit Team: Hello!"
drag, startPoint x: 612, startPoint y: 116, endPoint x: 489, endPoint y: 105, distance: 123.5
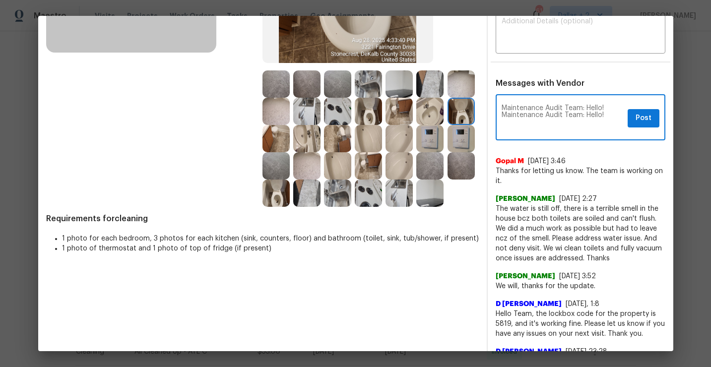
paste textarea
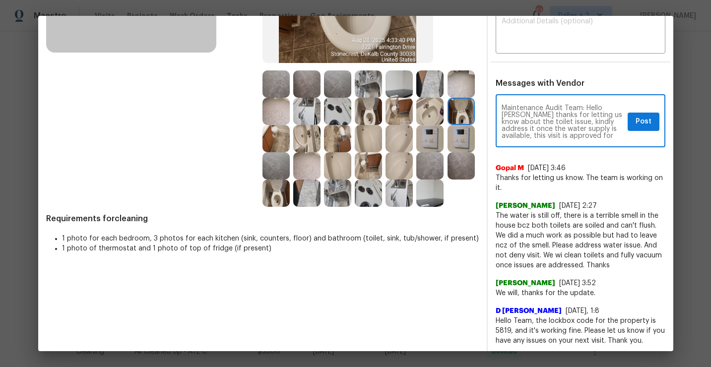
type textarea "Maintenance Audit Team: Hello Sonya thanks for letting us know about the toilet…"
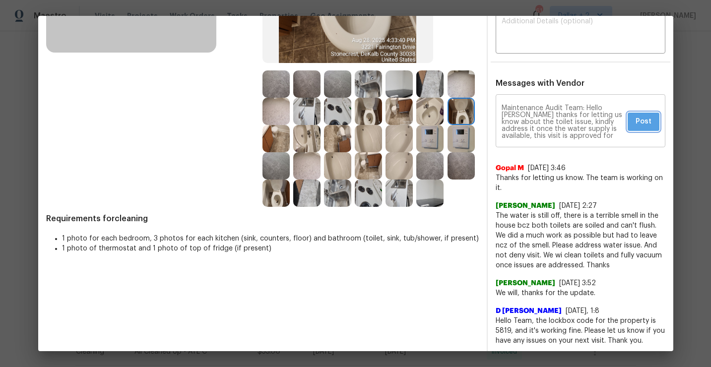
click at [639, 119] on span "Post" at bounding box center [643, 122] width 16 height 12
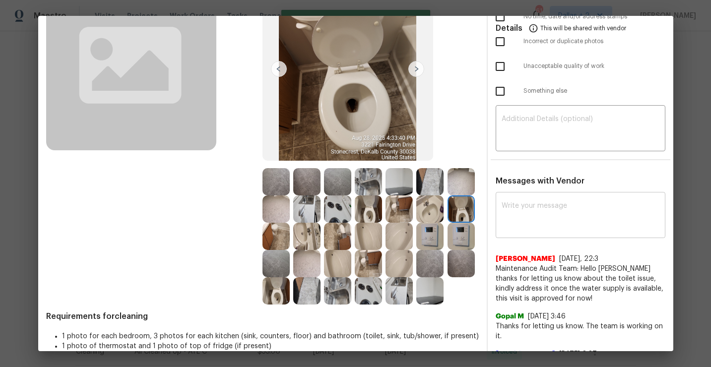
scroll to position [0, 0]
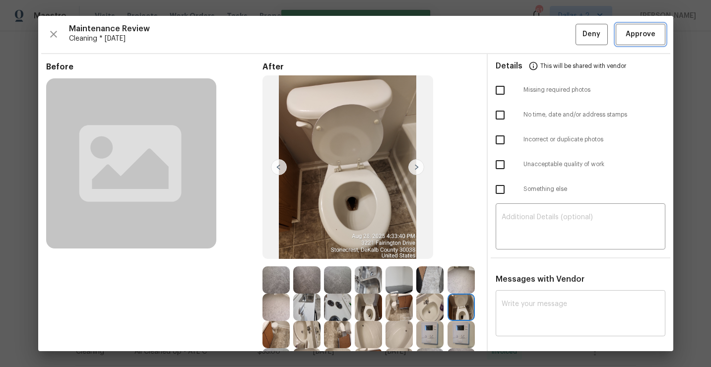
click at [622, 36] on button "Approve" at bounding box center [641, 34] width 50 height 21
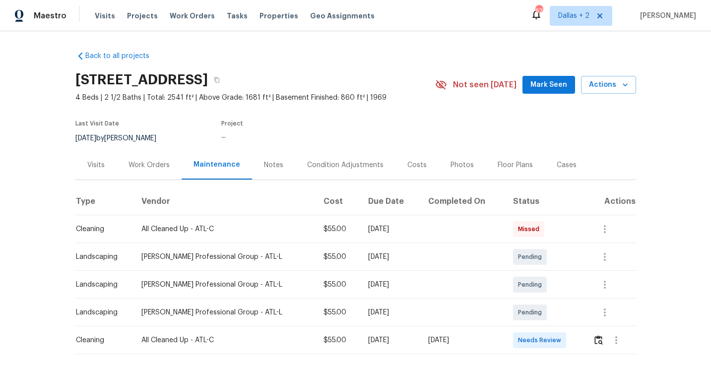
scroll to position [3, 0]
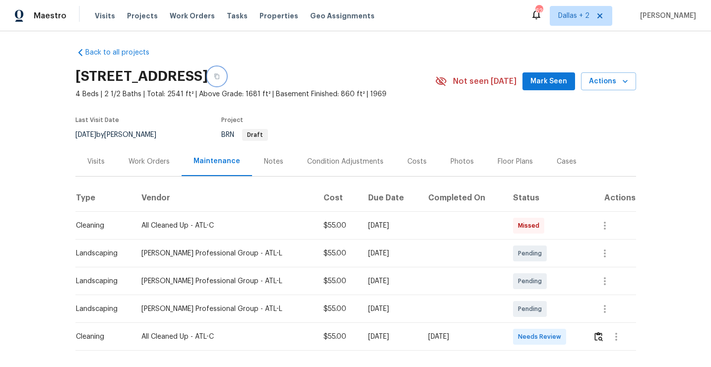
click at [220, 76] on icon "button" at bounding box center [217, 76] width 6 height 6
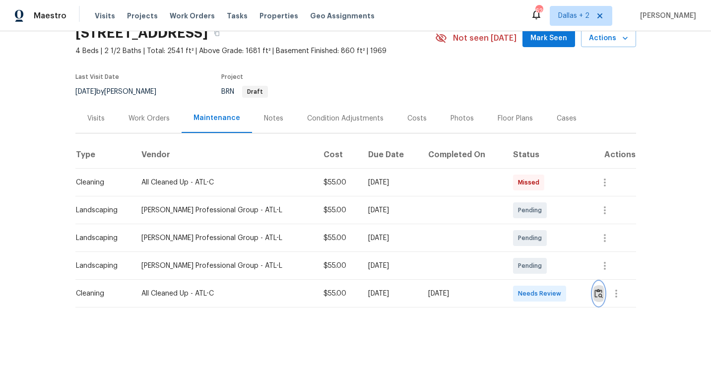
click at [596, 295] on img "button" at bounding box center [598, 293] width 8 height 9
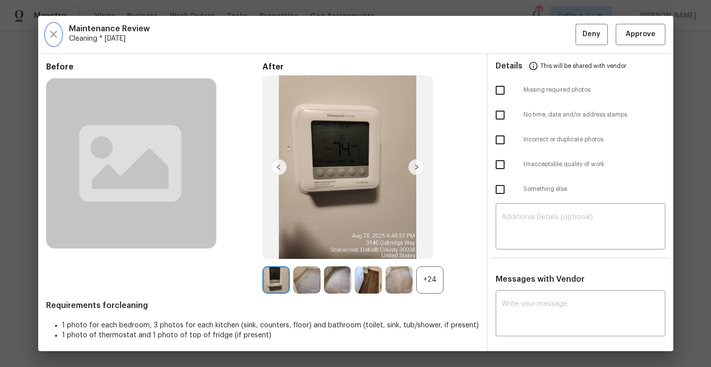
click at [51, 32] on icon "button" at bounding box center [53, 34] width 7 height 7
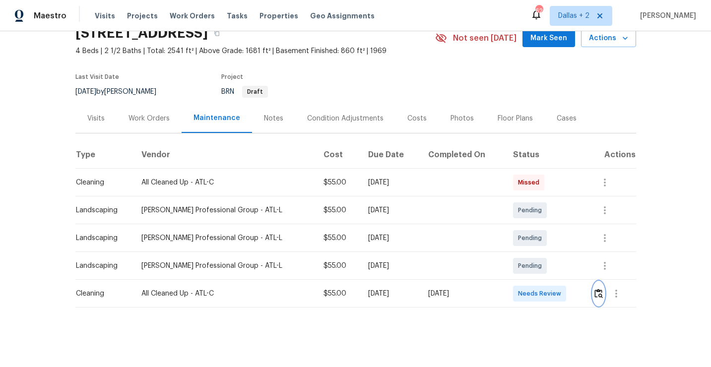
click at [598, 296] on img "button" at bounding box center [598, 293] width 8 height 9
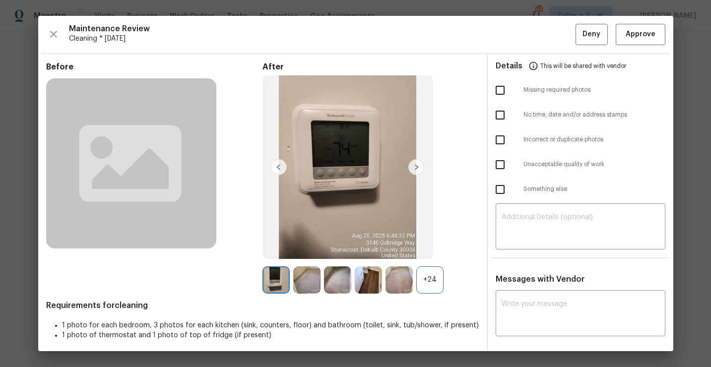
click at [437, 287] on div "+24" at bounding box center [429, 279] width 27 height 27
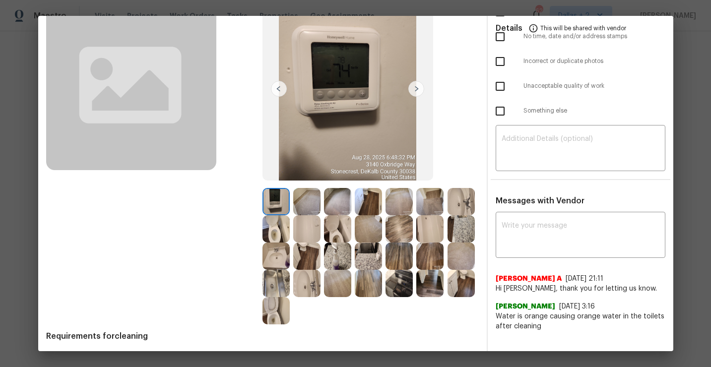
scroll to position [79, 0]
click at [373, 202] on img at bounding box center [368, 201] width 27 height 27
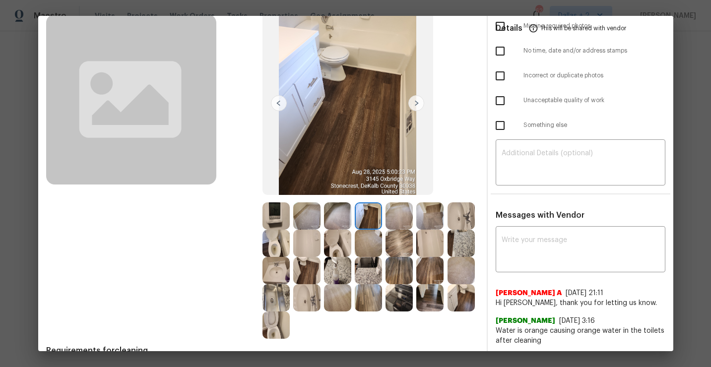
scroll to position [64, 0]
click at [461, 210] on img at bounding box center [460, 216] width 27 height 27
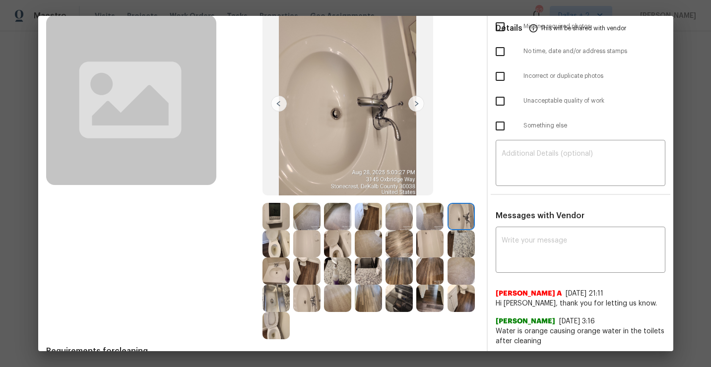
click at [336, 241] on img at bounding box center [337, 243] width 27 height 27
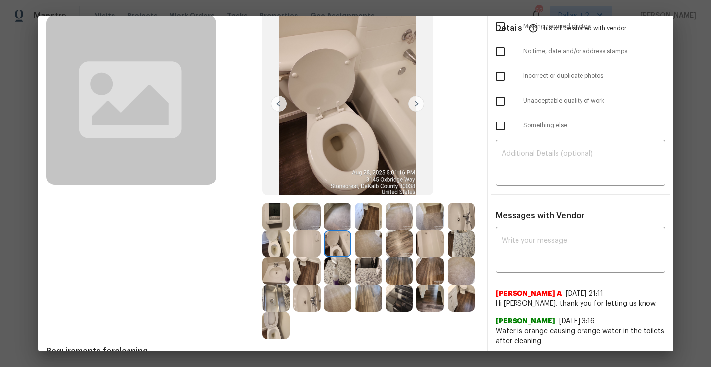
click at [312, 240] on img at bounding box center [306, 243] width 27 height 27
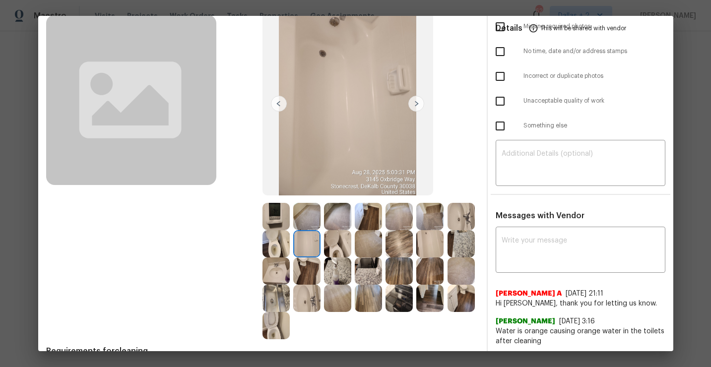
click at [372, 244] on img at bounding box center [368, 243] width 27 height 27
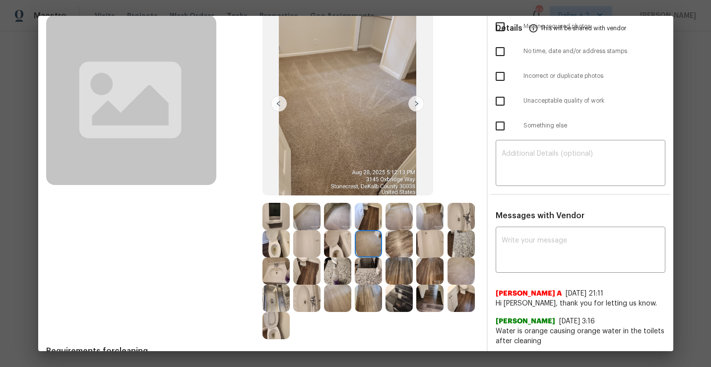
click at [366, 263] on img at bounding box center [368, 270] width 27 height 27
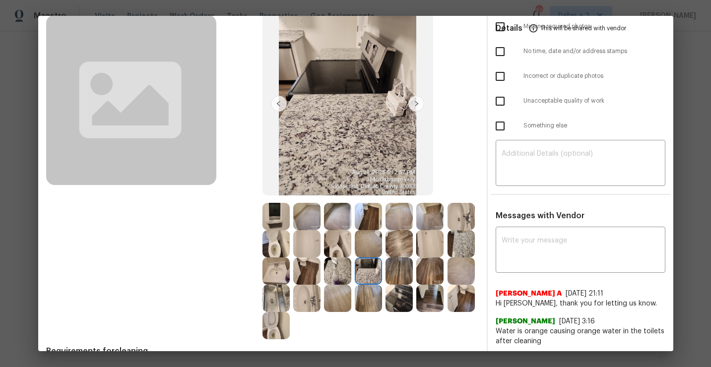
click at [400, 307] on img at bounding box center [398, 298] width 27 height 27
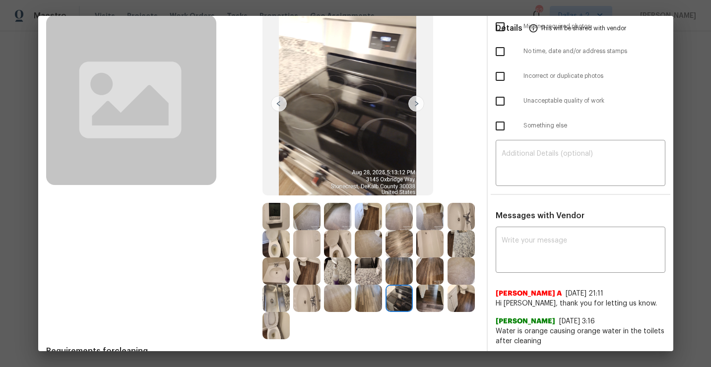
click at [429, 305] on img at bounding box center [429, 298] width 27 height 27
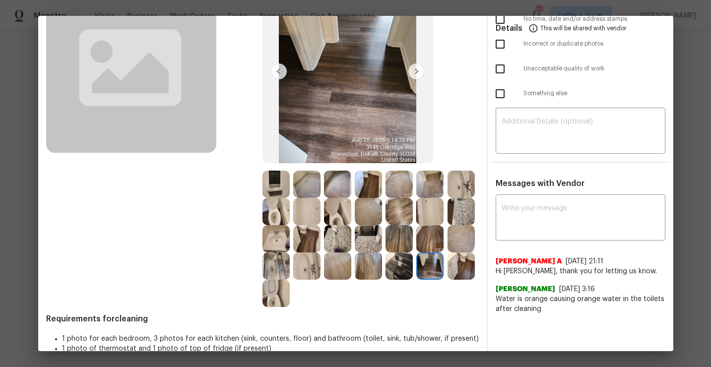
scroll to position [113, 0]
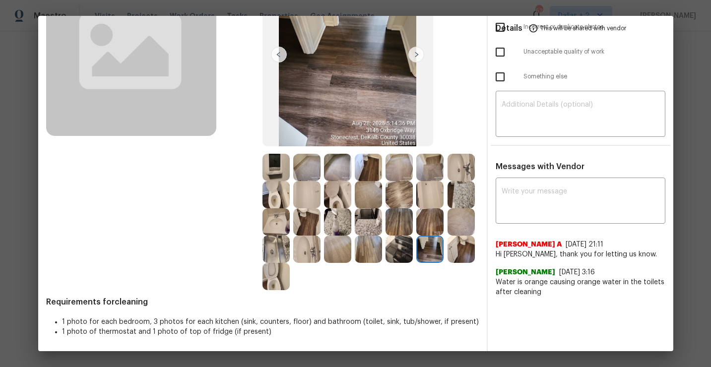
click at [451, 253] on img at bounding box center [460, 249] width 27 height 27
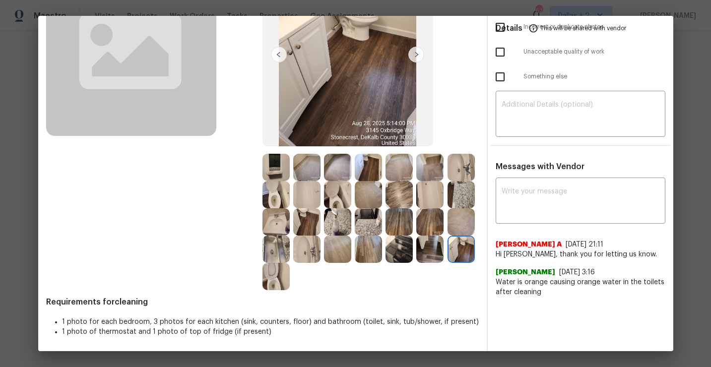
scroll to position [0, 0]
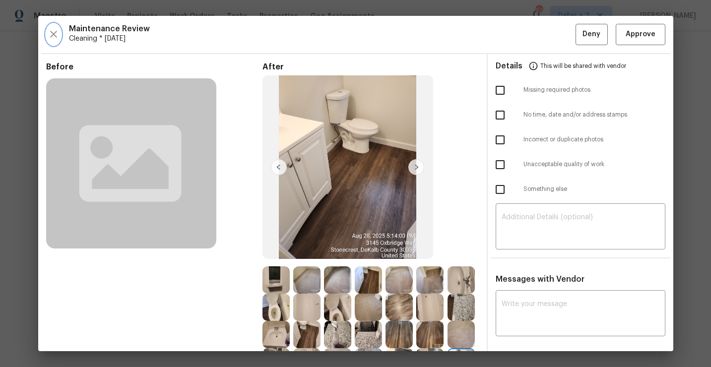
click at [54, 36] on icon "button" at bounding box center [54, 34] width 12 height 12
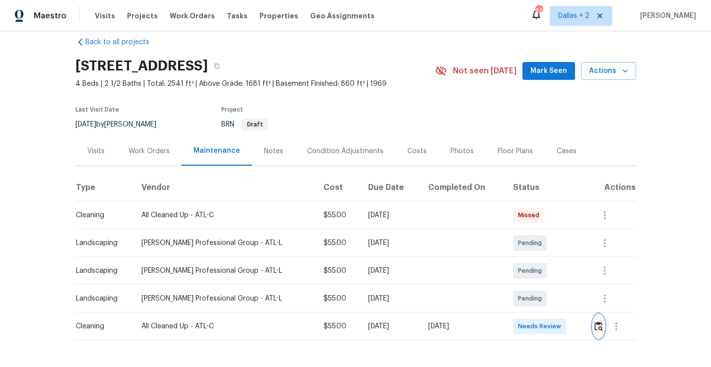
scroll to position [47, 0]
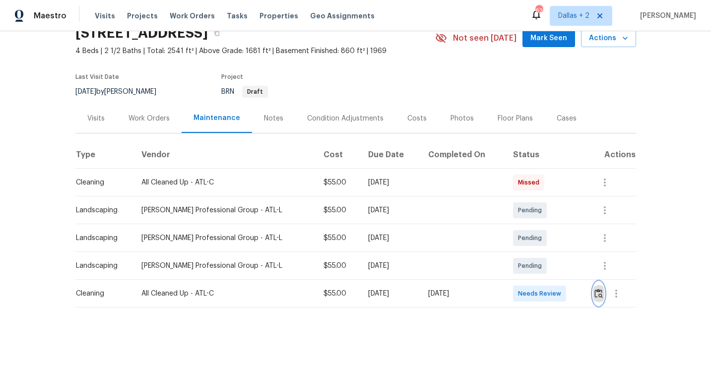
click at [598, 286] on button "button" at bounding box center [598, 294] width 11 height 24
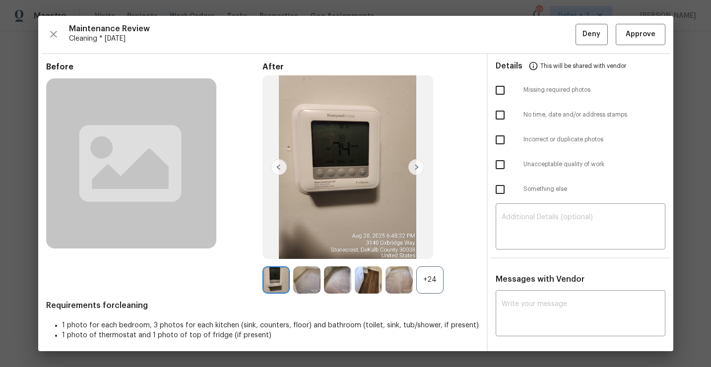
click at [437, 281] on div "+24" at bounding box center [429, 279] width 27 height 27
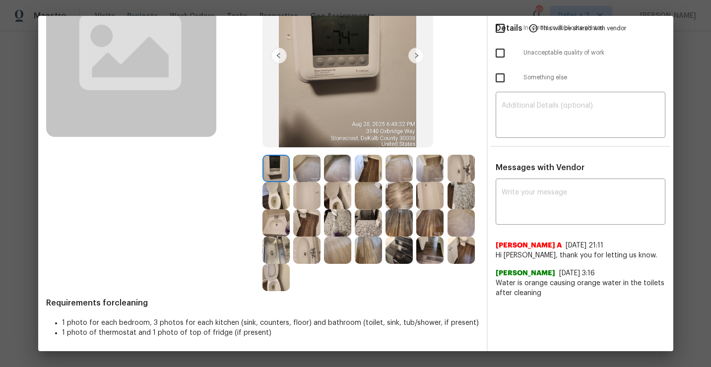
scroll to position [113, 0]
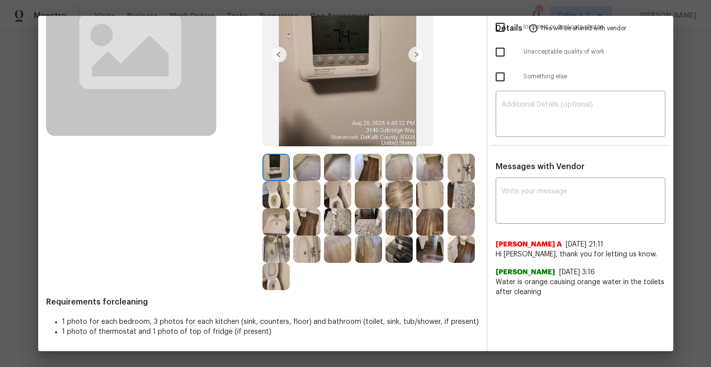
click at [282, 254] on img at bounding box center [275, 249] width 27 height 27
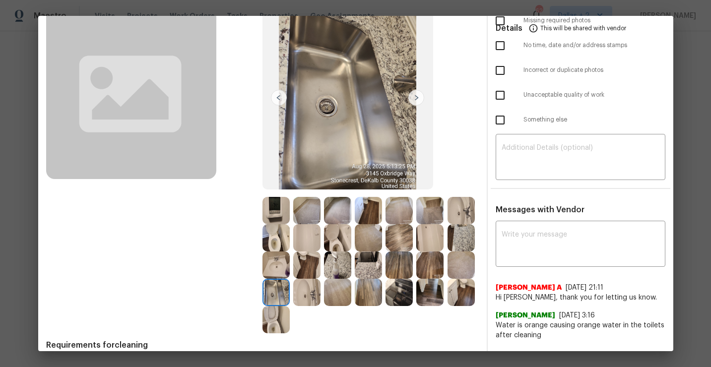
scroll to position [70, 0]
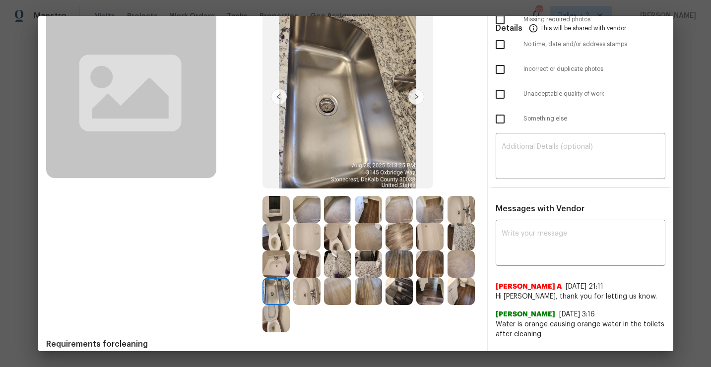
click at [312, 299] on img at bounding box center [306, 291] width 27 height 27
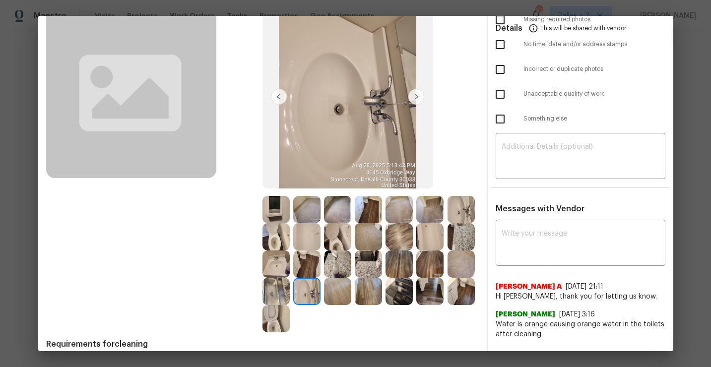
click at [279, 301] on img at bounding box center [275, 291] width 27 height 27
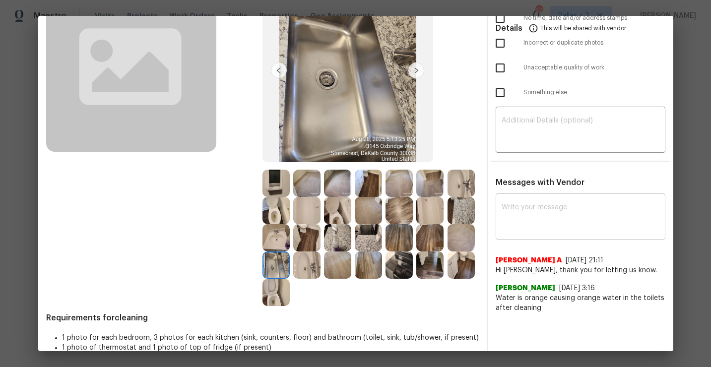
scroll to position [113, 0]
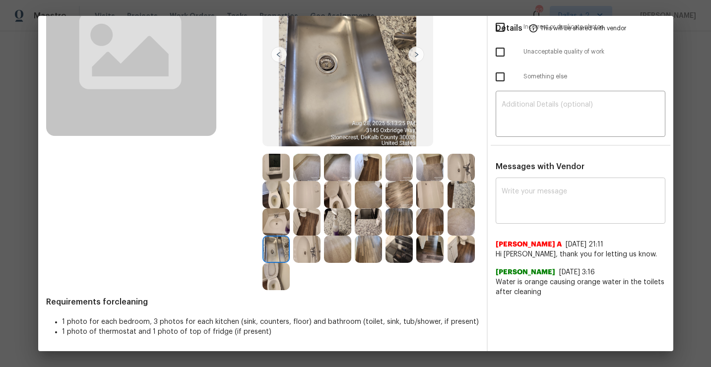
click at [546, 201] on textarea at bounding box center [581, 202] width 158 height 28
paste textarea "Maintenance Audit Team: Hello!"
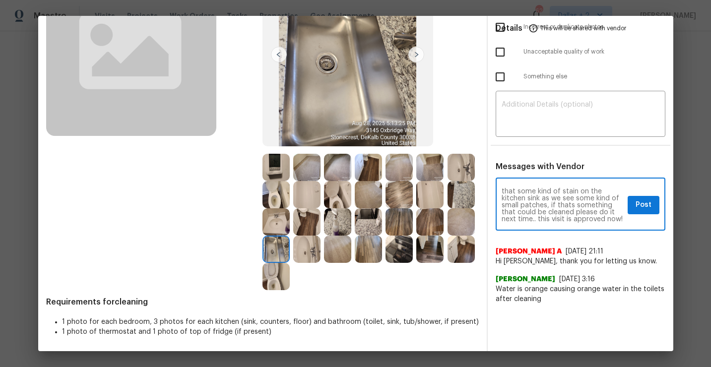
scroll to position [0, 0]
click at [604, 191] on textarea "Maintenance Audit Team: Hello! water issue noted, meanwhile is that some kind o…" at bounding box center [563, 205] width 122 height 35
type textarea "Maintenance Audit Team: Hello [PERSON_NAME] water issue noted, meanwhile is tha…"
click at [646, 204] on span "Post" at bounding box center [643, 205] width 16 height 12
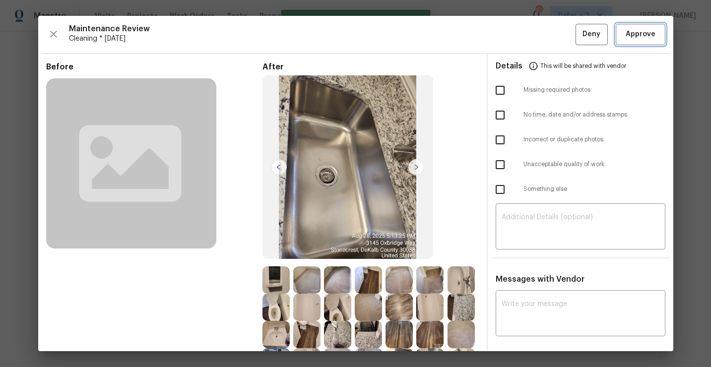
click at [643, 36] on span "Approve" at bounding box center [641, 34] width 30 height 12
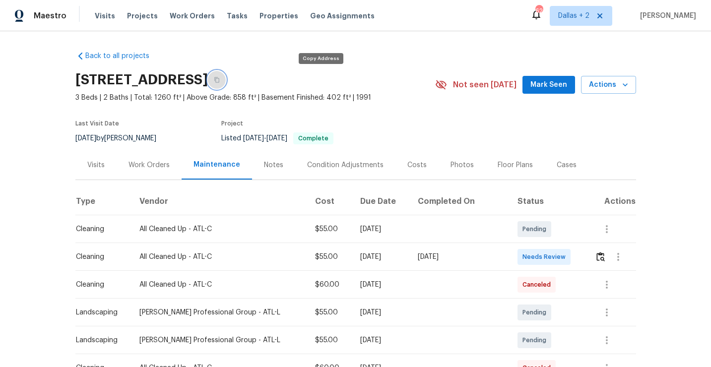
click at [226, 78] on button "button" at bounding box center [217, 80] width 18 height 18
click at [598, 256] on img "button" at bounding box center [600, 256] width 8 height 9
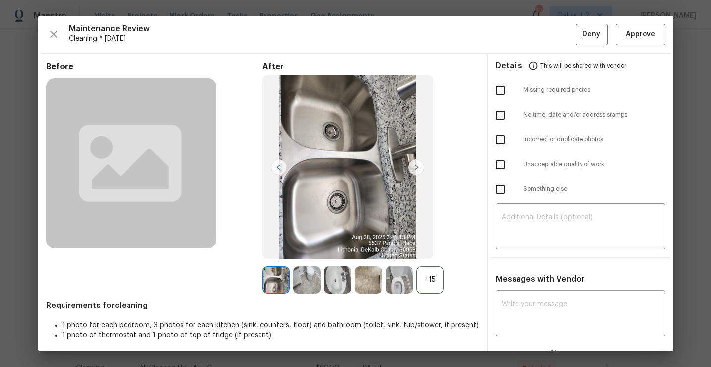
click at [430, 282] on div "+15" at bounding box center [429, 279] width 27 height 27
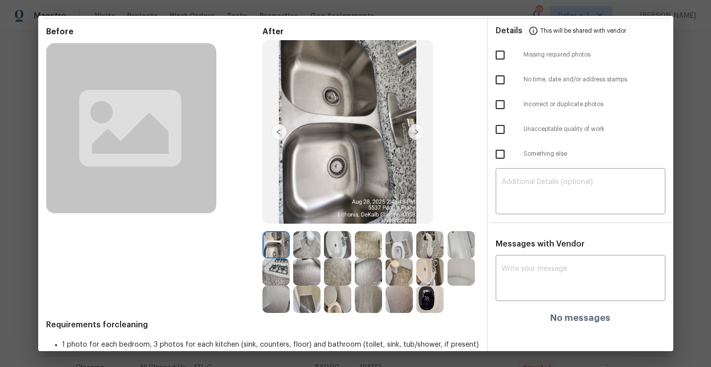
scroll to position [58, 0]
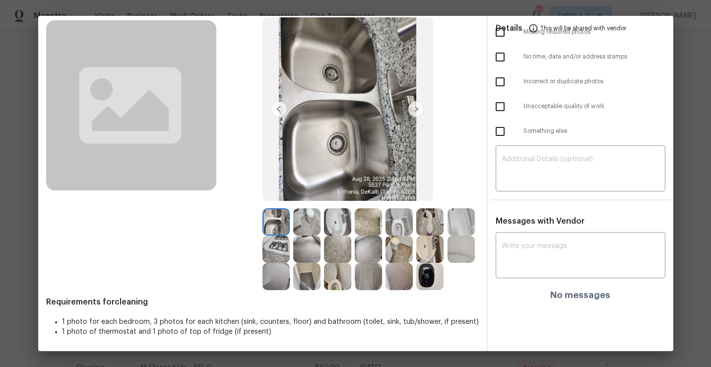
click at [272, 251] on img at bounding box center [275, 249] width 27 height 27
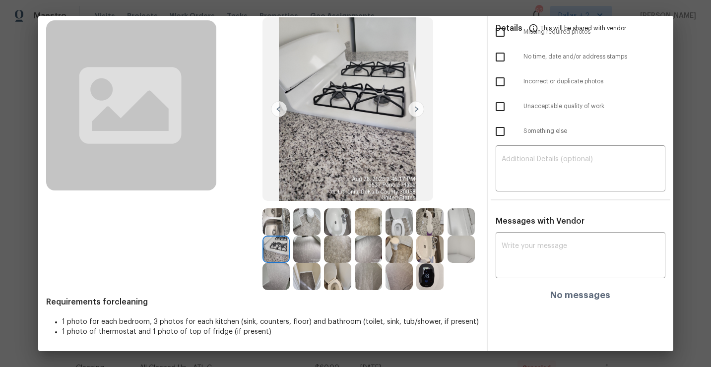
click at [302, 228] on img at bounding box center [306, 221] width 27 height 27
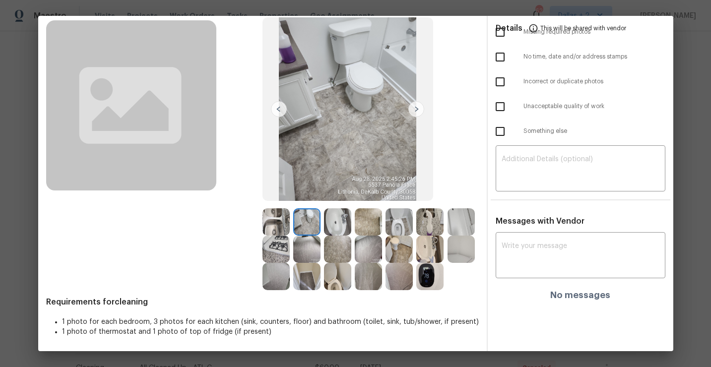
click at [285, 216] on img at bounding box center [275, 221] width 27 height 27
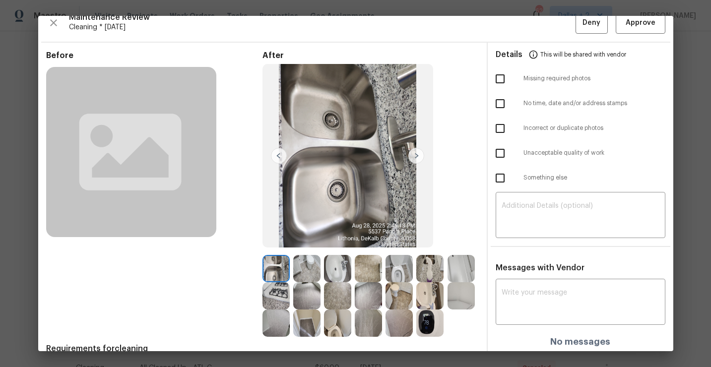
scroll to position [0, 0]
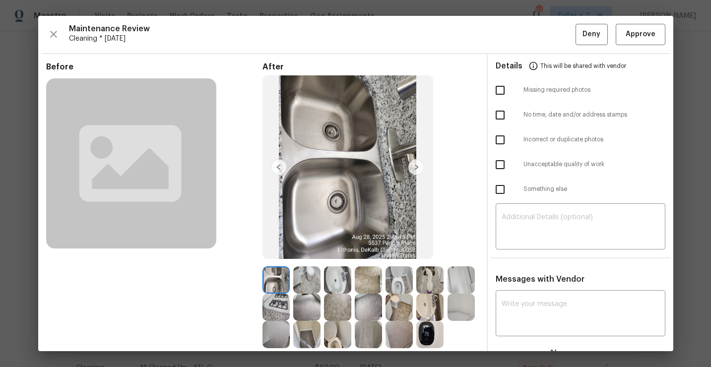
click at [416, 172] on img at bounding box center [416, 167] width 16 height 16
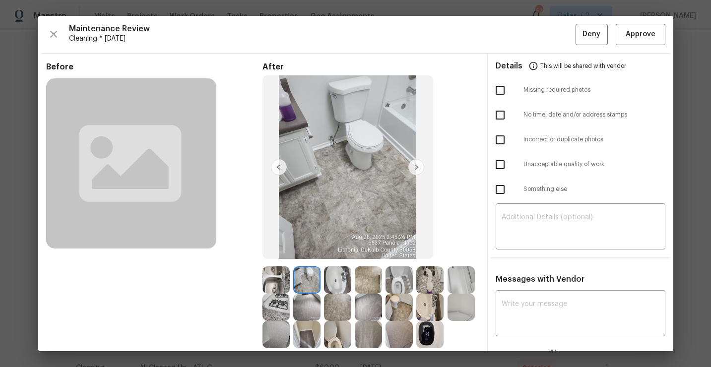
click at [416, 172] on img at bounding box center [416, 167] width 16 height 16
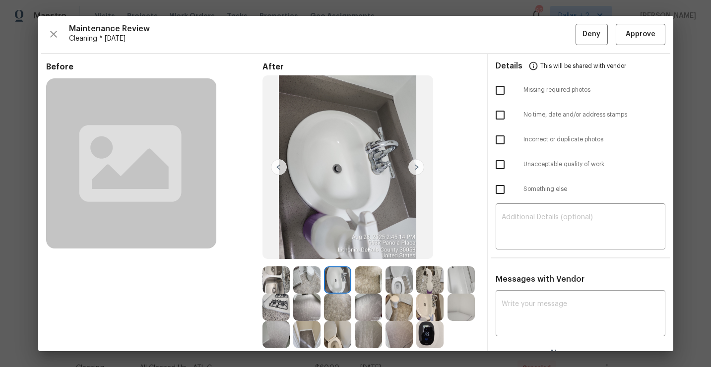
click at [416, 172] on img at bounding box center [416, 167] width 16 height 16
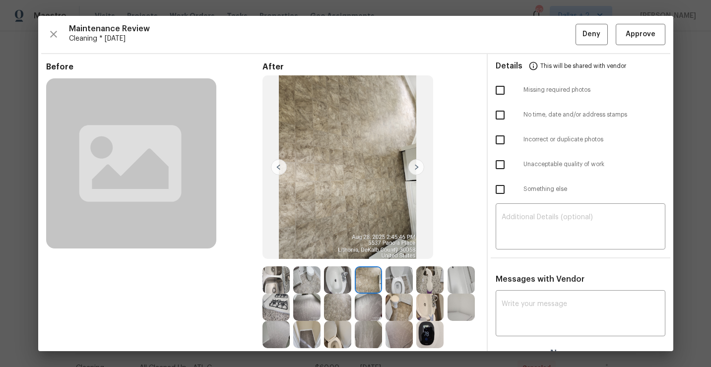
click at [416, 172] on img at bounding box center [416, 167] width 16 height 16
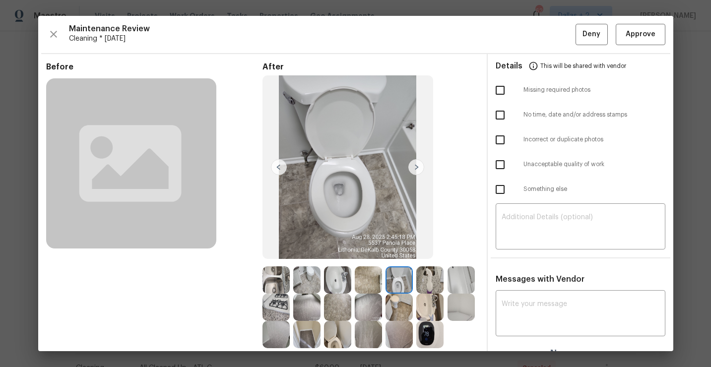
click at [416, 172] on img at bounding box center [416, 167] width 16 height 16
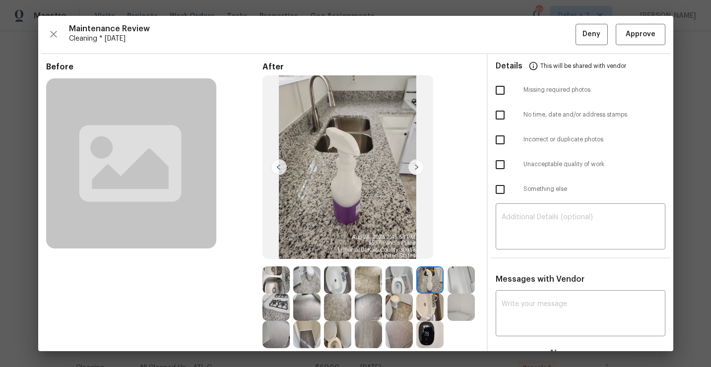
click at [416, 173] on img at bounding box center [416, 167] width 16 height 16
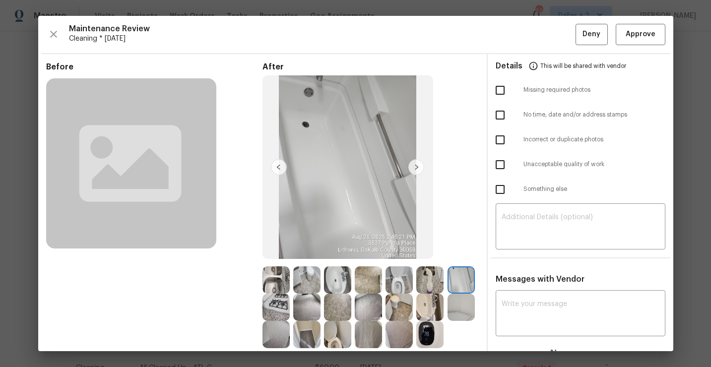
click at [416, 173] on img at bounding box center [416, 167] width 16 height 16
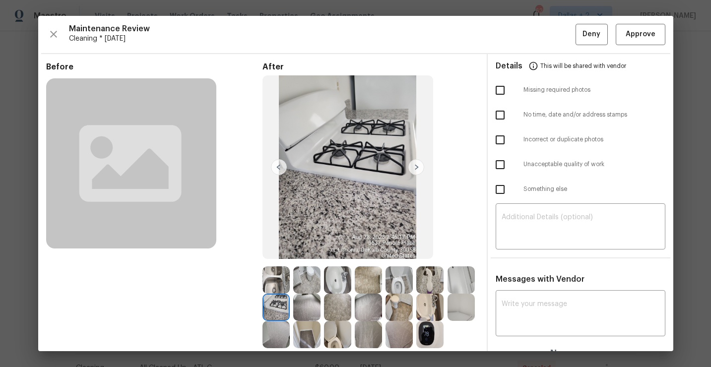
click at [416, 173] on img at bounding box center [416, 167] width 16 height 16
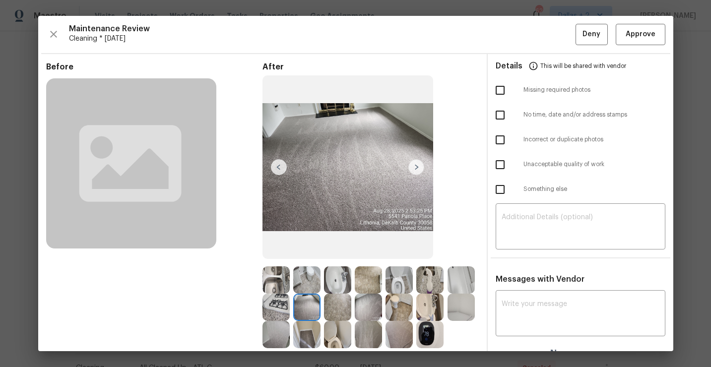
click at [416, 169] on img at bounding box center [416, 167] width 16 height 16
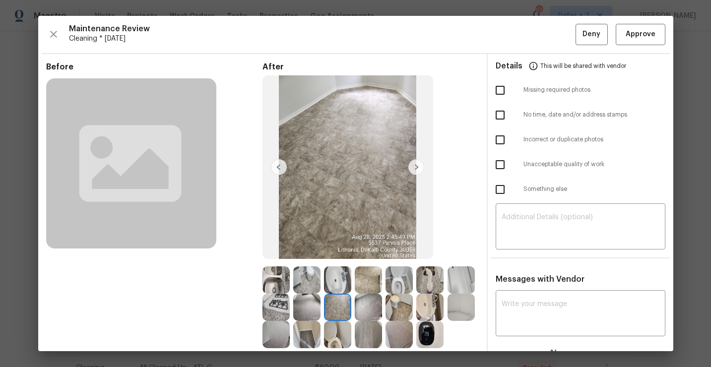
click at [416, 169] on img at bounding box center [416, 167] width 16 height 16
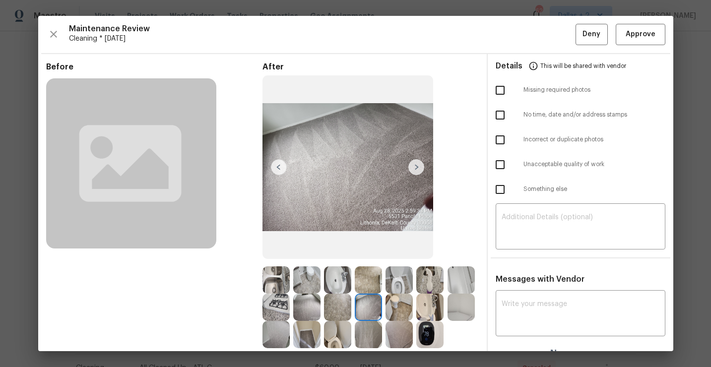
click at [416, 169] on img at bounding box center [416, 167] width 16 height 16
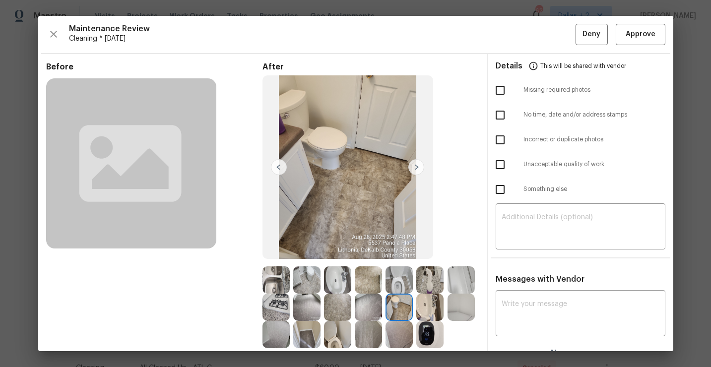
click at [416, 169] on img at bounding box center [416, 167] width 16 height 16
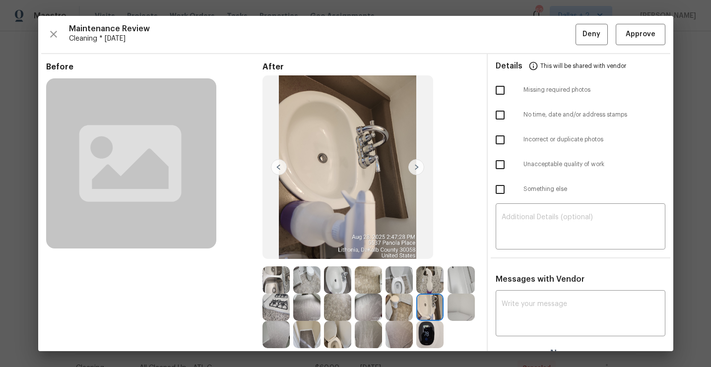
click at [416, 169] on img at bounding box center [416, 167] width 16 height 16
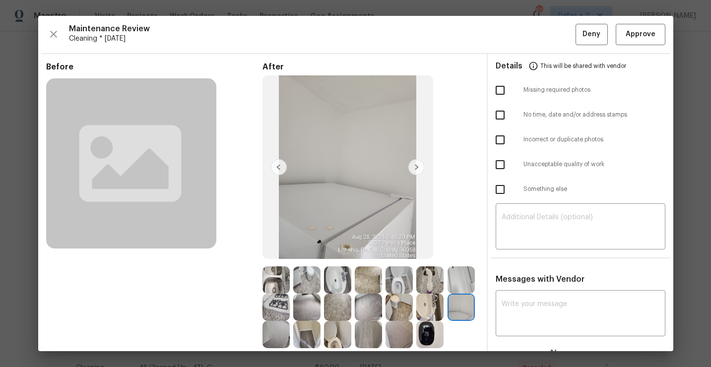
click at [416, 169] on img at bounding box center [416, 167] width 16 height 16
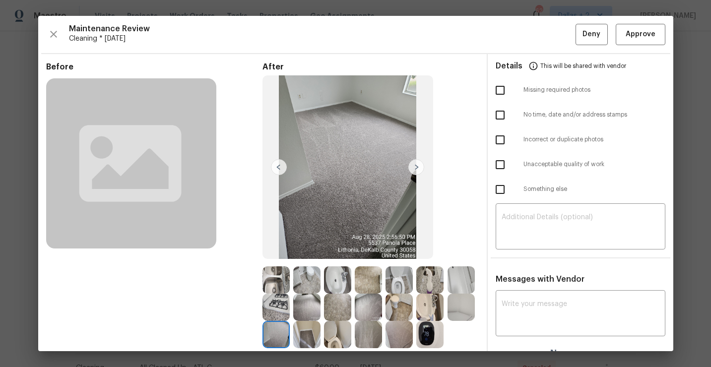
click at [416, 169] on img at bounding box center [416, 167] width 16 height 16
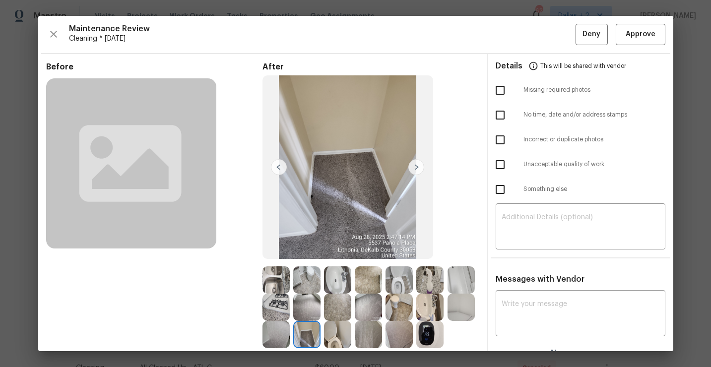
click at [416, 169] on img at bounding box center [416, 167] width 16 height 16
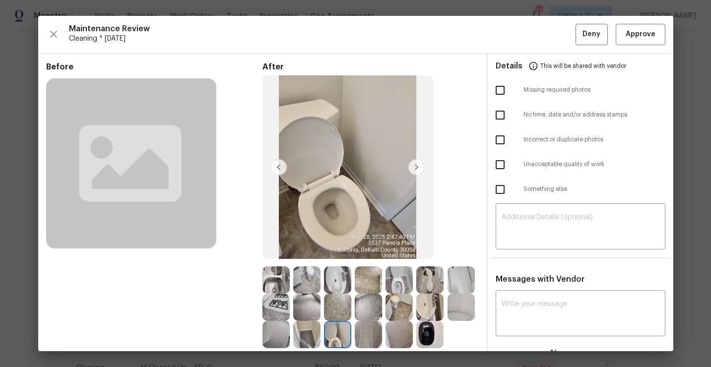
click at [416, 169] on img at bounding box center [416, 167] width 16 height 16
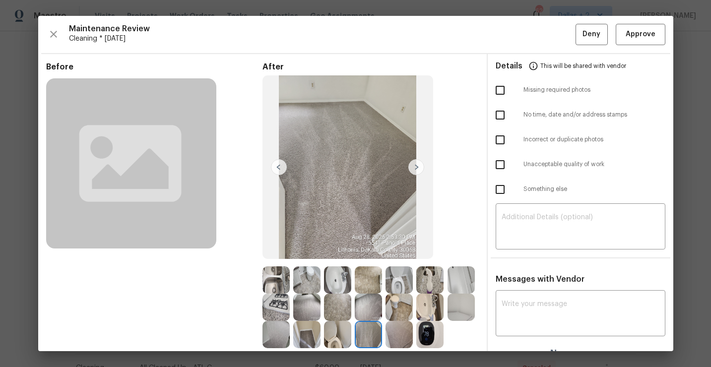
click at [416, 169] on img at bounding box center [416, 167] width 16 height 16
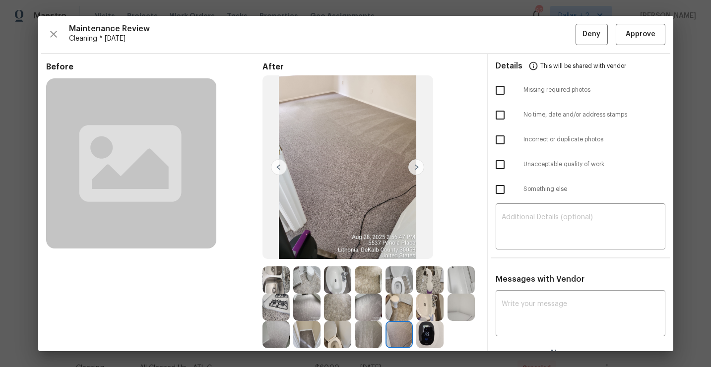
click at [416, 169] on img at bounding box center [416, 167] width 16 height 16
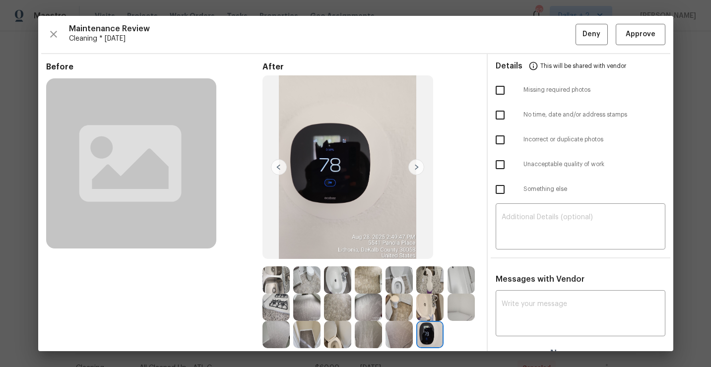
click at [275, 282] on img at bounding box center [275, 279] width 27 height 27
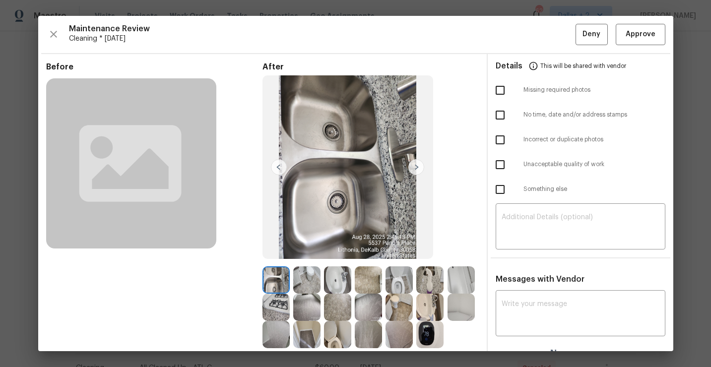
click at [435, 280] on img at bounding box center [429, 279] width 27 height 27
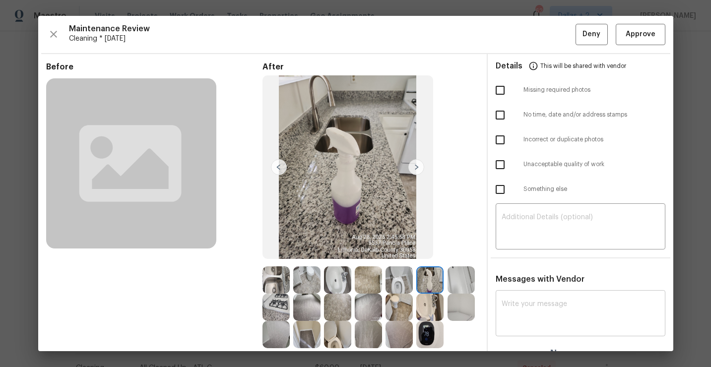
click at [572, 325] on textarea at bounding box center [581, 315] width 158 height 28
paste textarea "Maintenance Audit Team: Hello!"
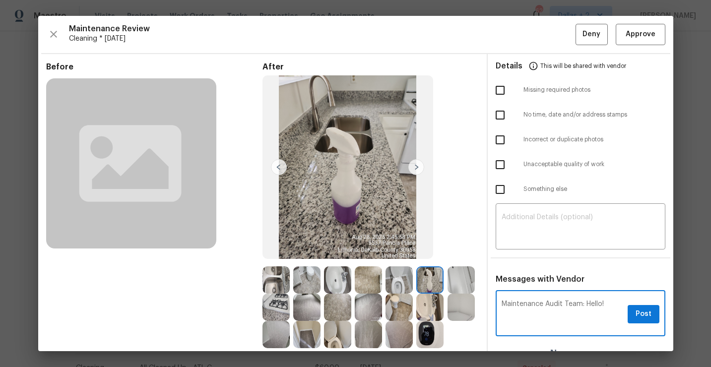
paste textarea "Unfortunately, this cleaning visit completed on 08/11/2025 has been denied beca…"
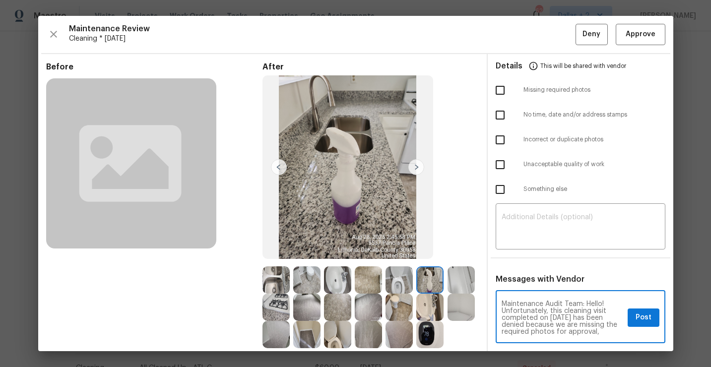
click at [565, 317] on textarea "Maintenance Audit Team: Hello! Unfortunately, this cleaning visit completed on …" at bounding box center [563, 318] width 122 height 35
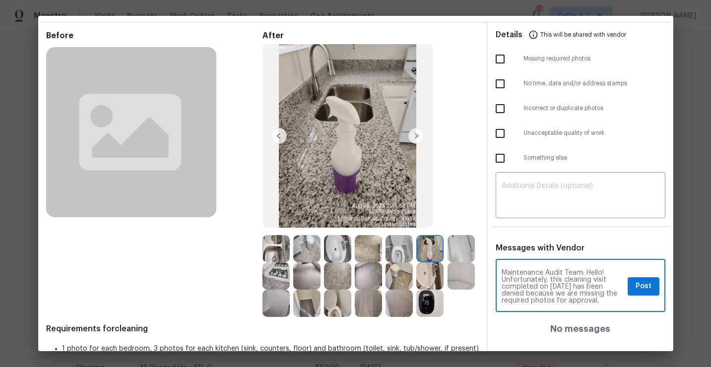
scroll to position [40, 0]
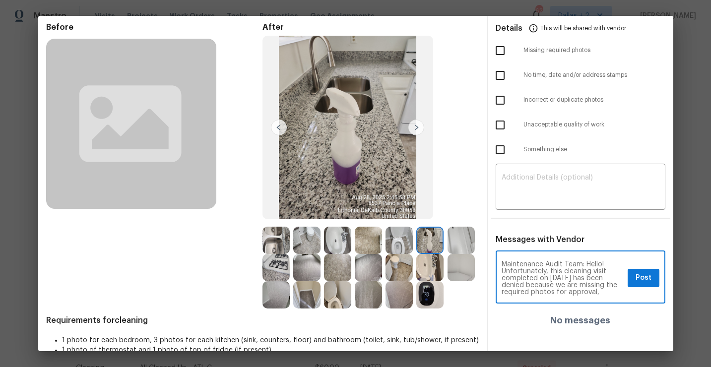
click at [601, 295] on textarea "Maintenance Audit Team: Hello! Unfortunately, this cleaning visit completed on …" at bounding box center [563, 278] width 122 height 35
paste textarea "they must be uploaded within 48 hours of the original visit date. If the requir…"
type textarea "Maintenance Audit Team: Hello! Unfortunately, this cleaning visit completed on …"
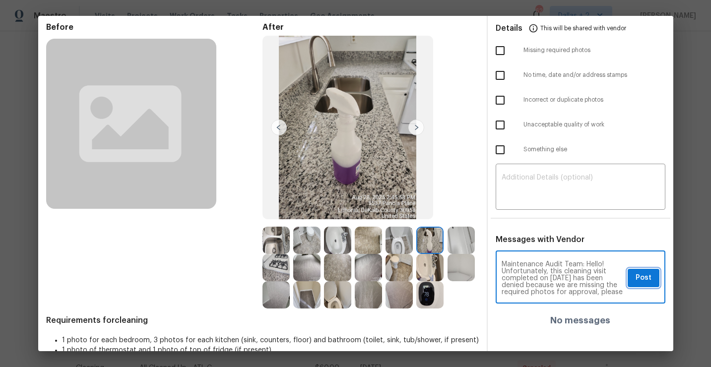
click at [637, 277] on span "Post" at bounding box center [643, 278] width 16 height 12
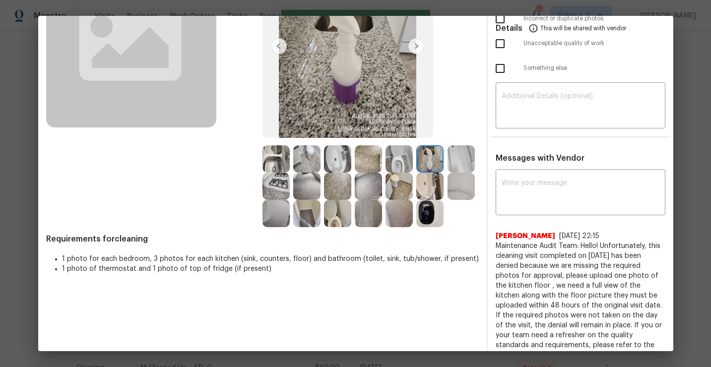
scroll to position [147, 0]
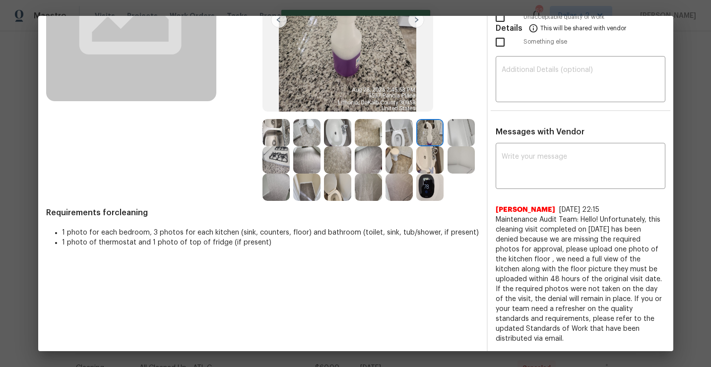
drag, startPoint x: 517, startPoint y: 336, endPoint x: 488, endPoint y: 223, distance: 116.8
click at [488, 223] on div "x ​ Jithin Franklin 8/29/25, 22:15 Maintenance Audit Team: Hello! Unfortunately…" at bounding box center [581, 244] width 186 height 198
copy span "Maintenance Audit Team: Hello! Unfortunately, this cleaning visit completed on …"
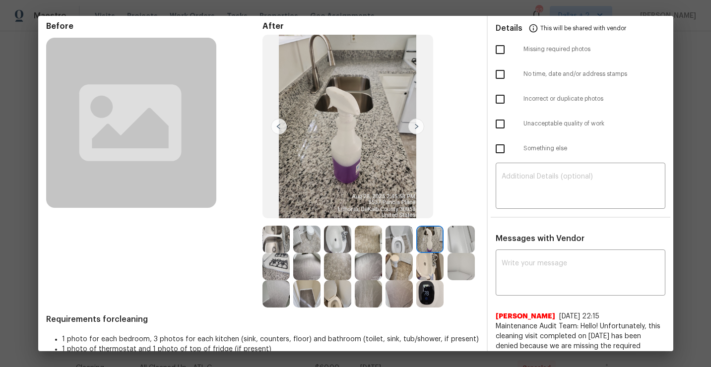
scroll to position [0, 0]
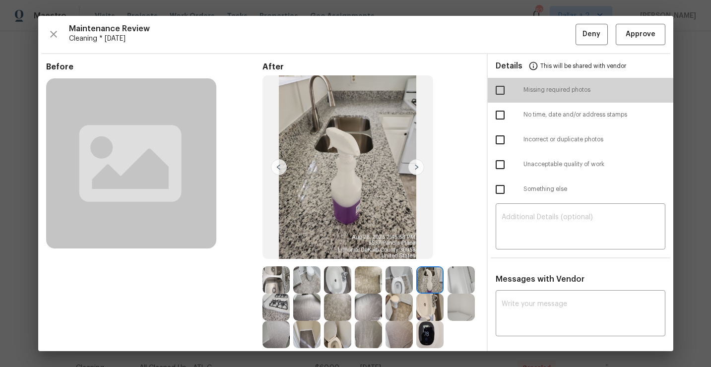
click at [496, 86] on input "checkbox" at bounding box center [500, 90] width 21 height 21
checkbox input "true"
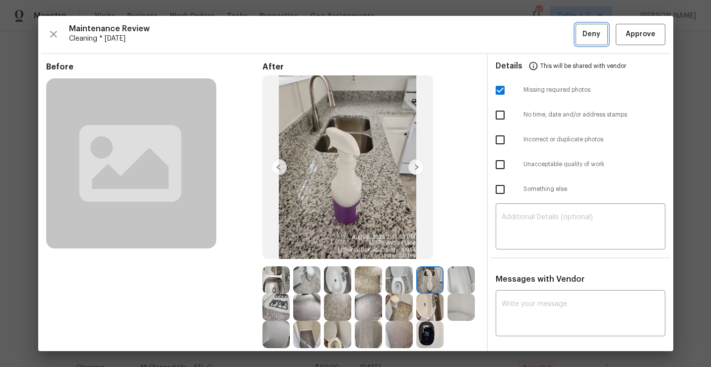
click at [592, 40] on span "Deny" at bounding box center [591, 34] width 18 height 12
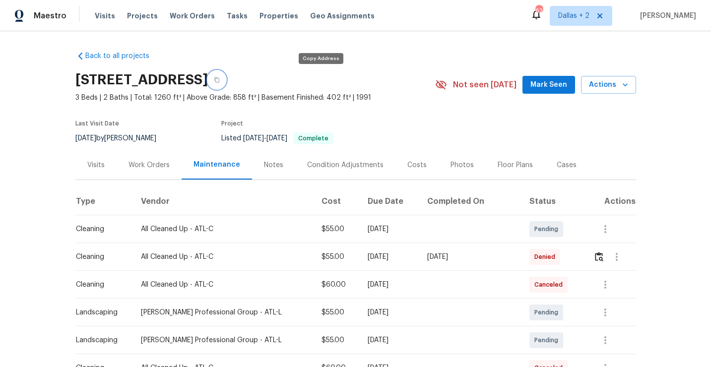
click at [220, 81] on icon "button" at bounding box center [217, 80] width 6 height 6
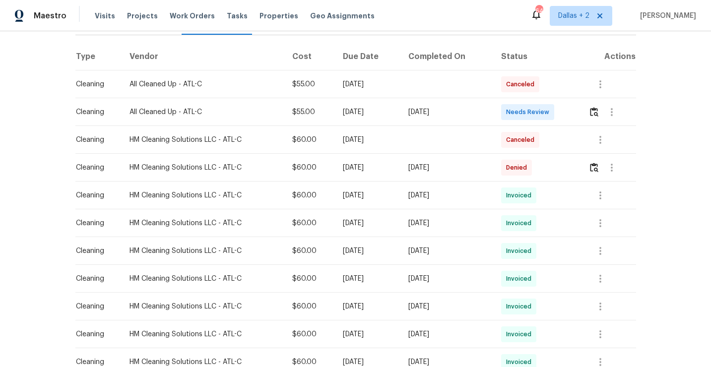
scroll to position [155, 0]
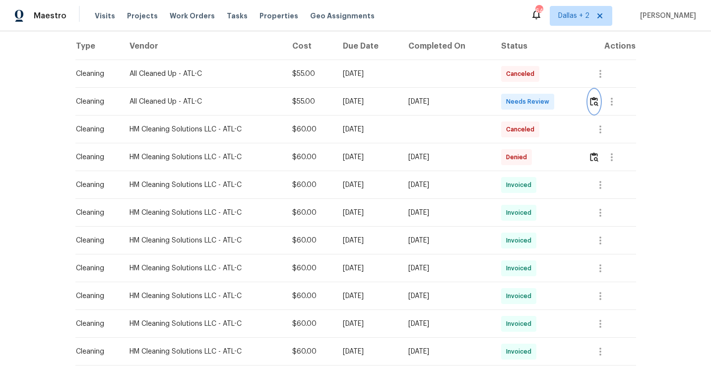
click at [595, 102] on img "button" at bounding box center [594, 101] width 8 height 9
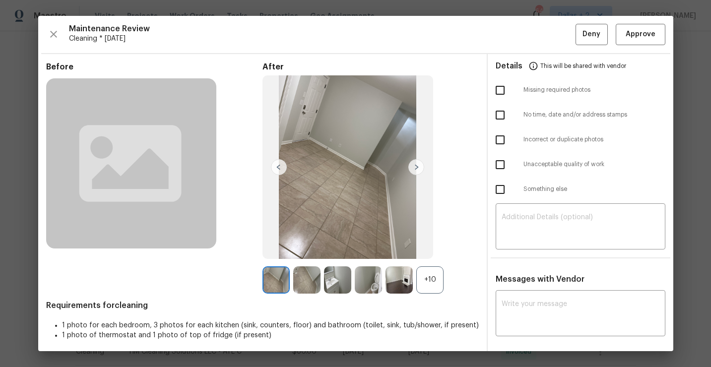
click at [435, 286] on div "+10" at bounding box center [429, 279] width 27 height 27
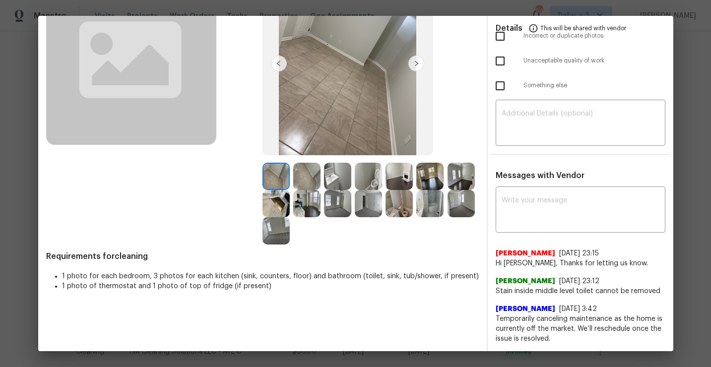
scroll to position [0, 0]
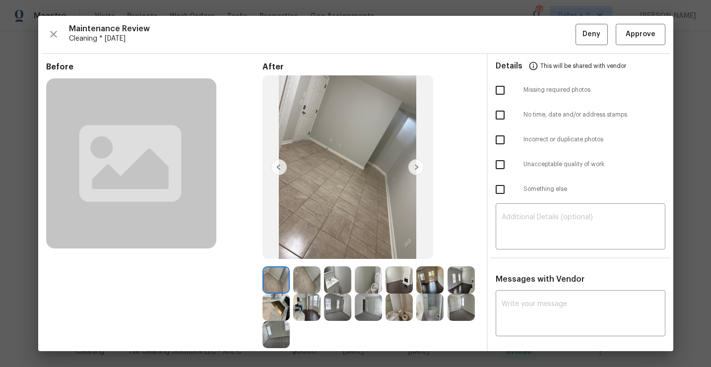
click at [61, 33] on div "Maintenance Review Cleaning * Mon, Aug 25 Deny Approve" at bounding box center [355, 34] width 619 height 21
click at [57, 35] on icon "button" at bounding box center [54, 34] width 12 height 12
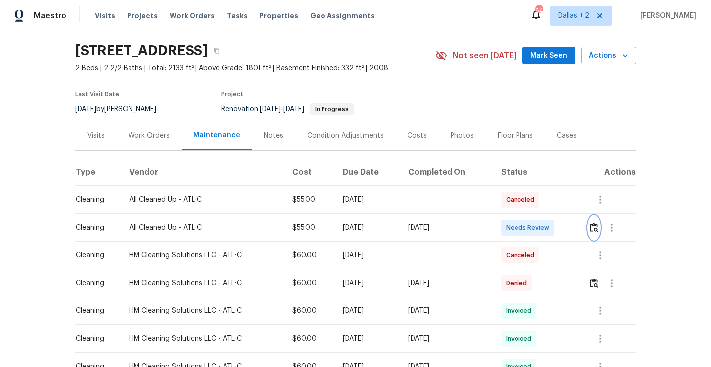
scroll to position [30, 0]
click at [593, 226] on img "button" at bounding box center [594, 226] width 8 height 9
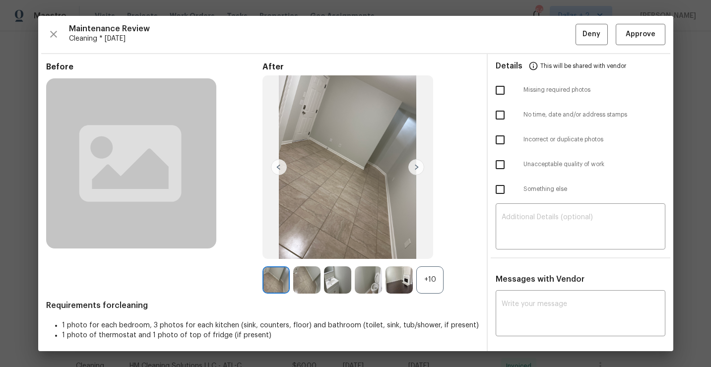
click at [428, 289] on div "+10" at bounding box center [429, 279] width 27 height 27
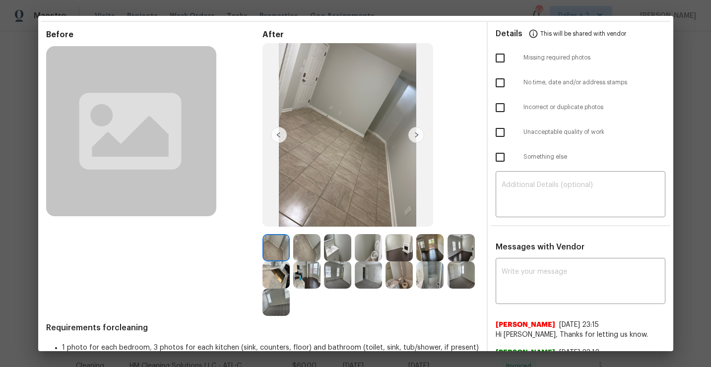
scroll to position [39, 0]
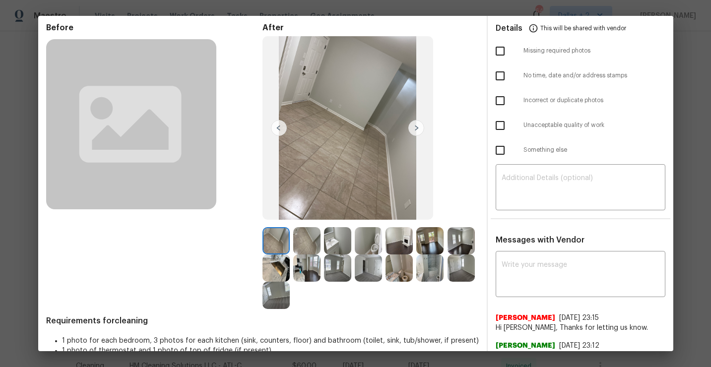
click at [276, 273] on img at bounding box center [275, 267] width 27 height 27
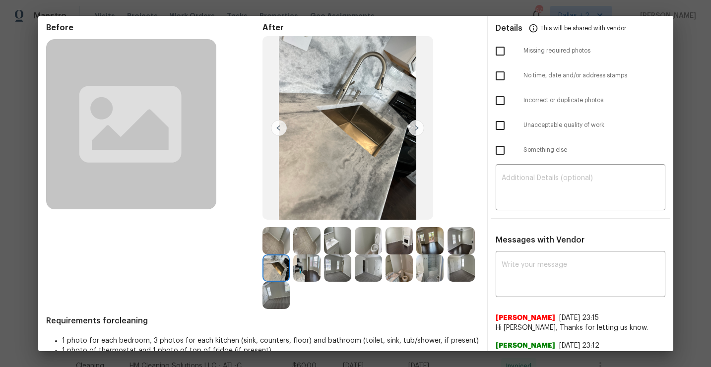
click at [462, 247] on img at bounding box center [460, 240] width 27 height 27
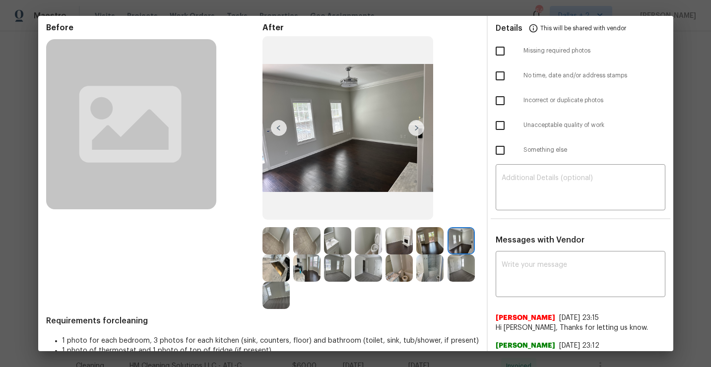
click at [307, 267] on img at bounding box center [306, 267] width 27 height 27
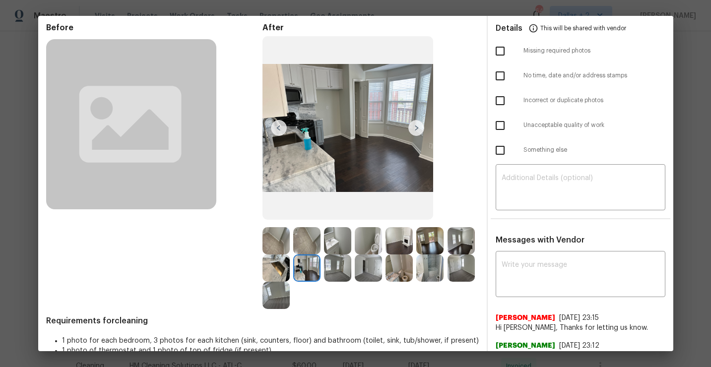
click at [340, 274] on img at bounding box center [337, 267] width 27 height 27
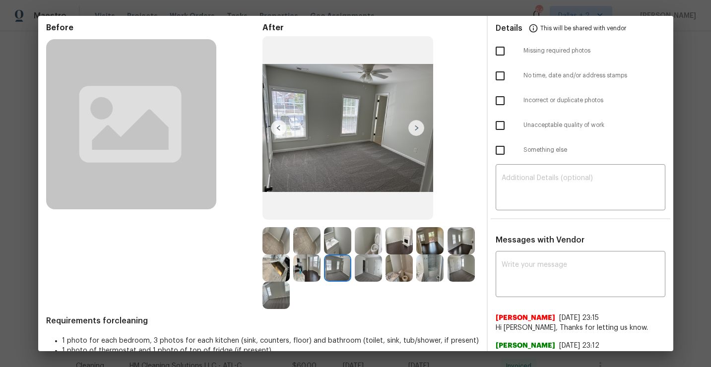
click at [372, 273] on img at bounding box center [368, 267] width 27 height 27
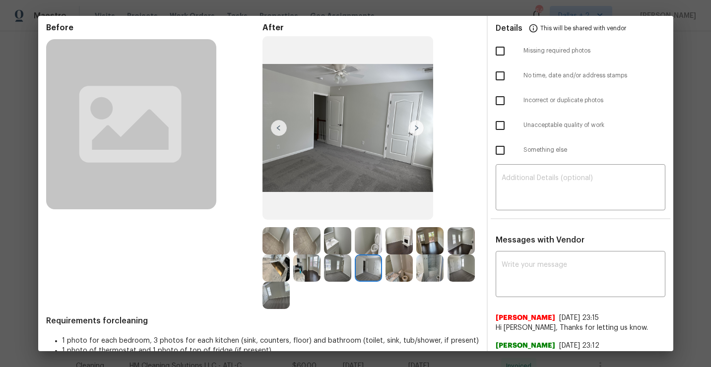
click at [399, 274] on img at bounding box center [398, 267] width 27 height 27
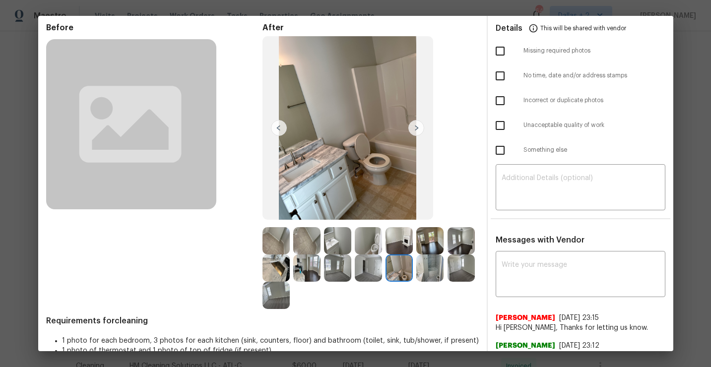
click at [370, 239] on img at bounding box center [368, 240] width 27 height 27
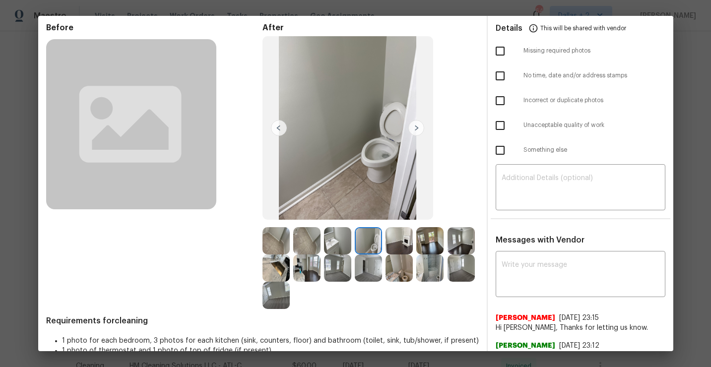
click at [401, 270] on img at bounding box center [398, 267] width 27 height 27
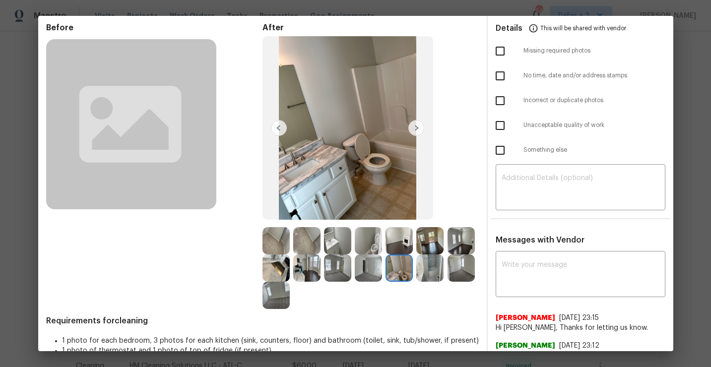
click at [395, 265] on img at bounding box center [398, 267] width 27 height 27
click at [428, 270] on img at bounding box center [429, 267] width 27 height 27
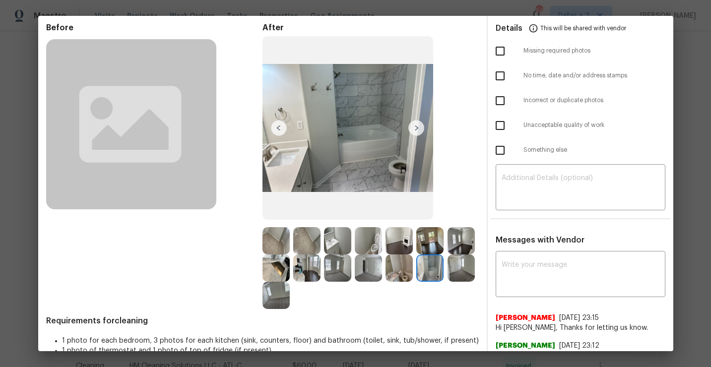
scroll to position [0, 0]
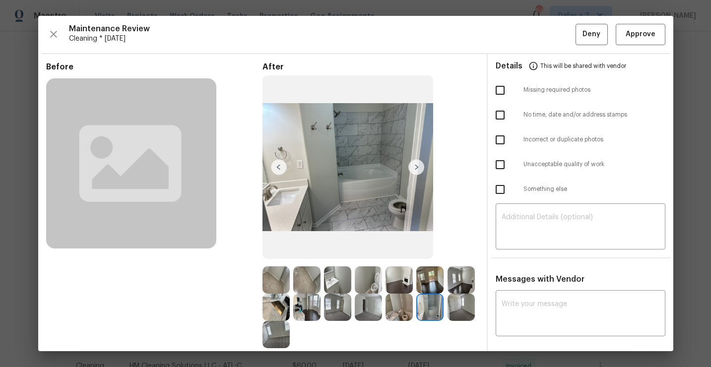
click at [399, 317] on img at bounding box center [398, 307] width 27 height 27
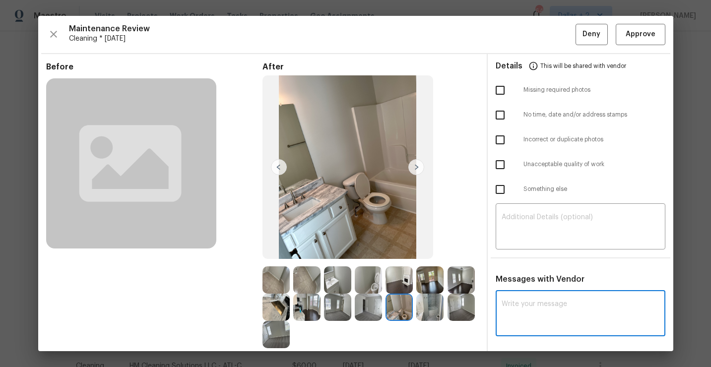
click at [541, 310] on textarea at bounding box center [581, 315] width 158 height 28
paste textarea "Maintenance Audit Team: Hello! Unfortunately, this cleaning visit completed on …"
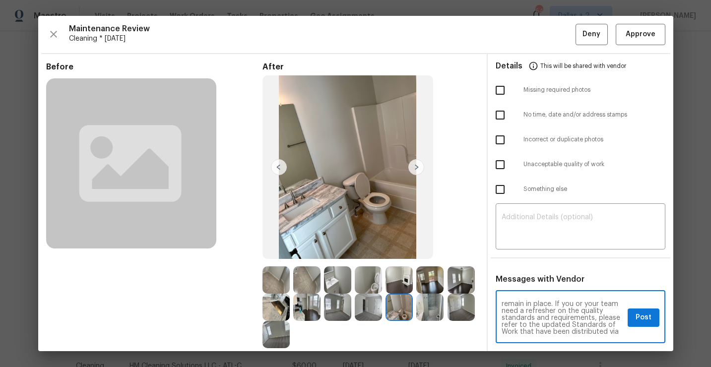
scroll to position [4, 0]
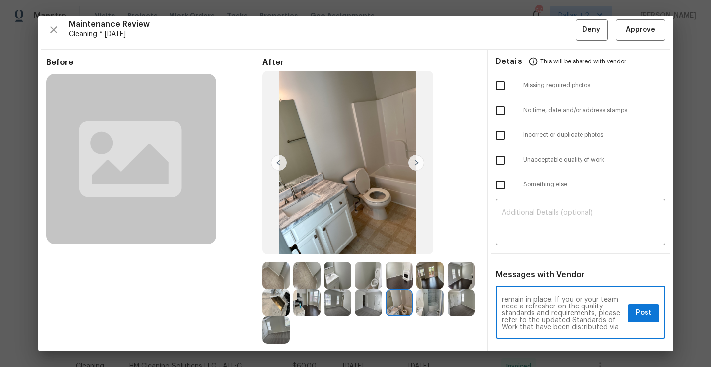
type textarea "Maintenance Audit Team: Hello! Unfortunately, this cleaning visit completed on …"
click at [647, 308] on span "Post" at bounding box center [643, 313] width 16 height 12
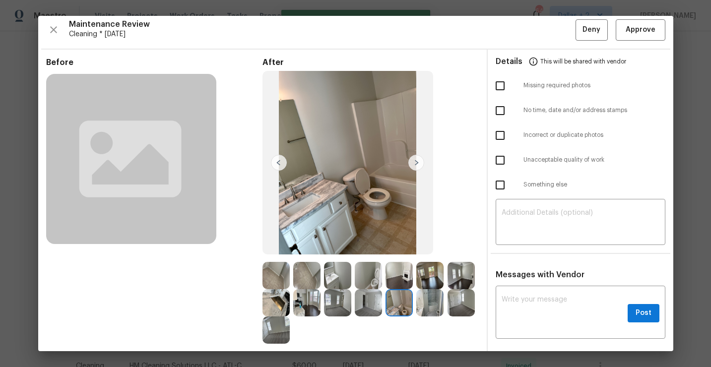
scroll to position [0, 0]
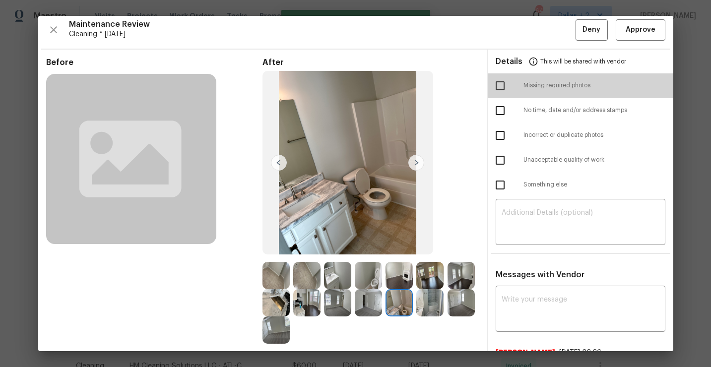
click at [499, 84] on input "checkbox" at bounding box center [500, 85] width 21 height 21
checkbox input "true"
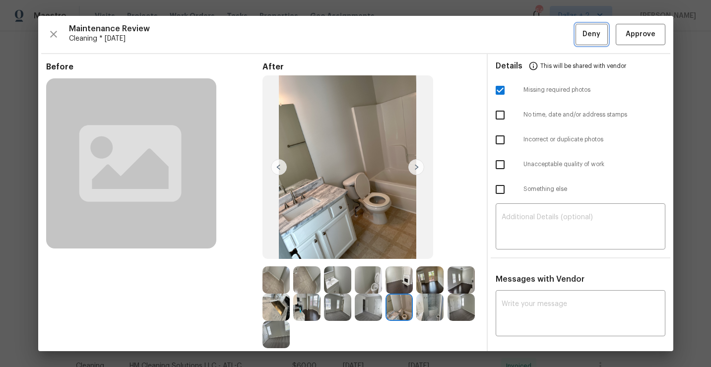
click at [596, 35] on span "Deny" at bounding box center [591, 34] width 18 height 12
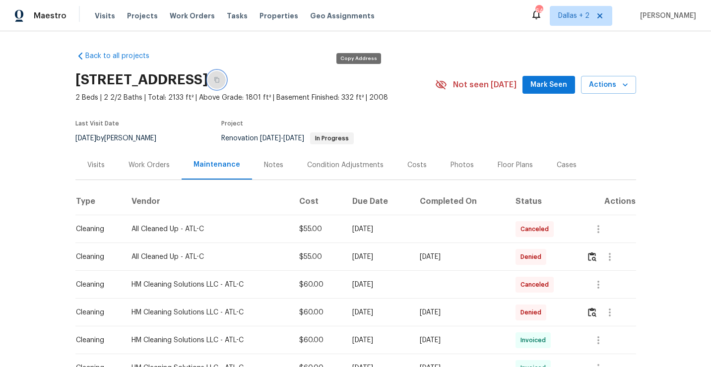
click at [226, 78] on button "button" at bounding box center [217, 80] width 18 height 18
click at [226, 82] on button "button" at bounding box center [217, 80] width 18 height 18
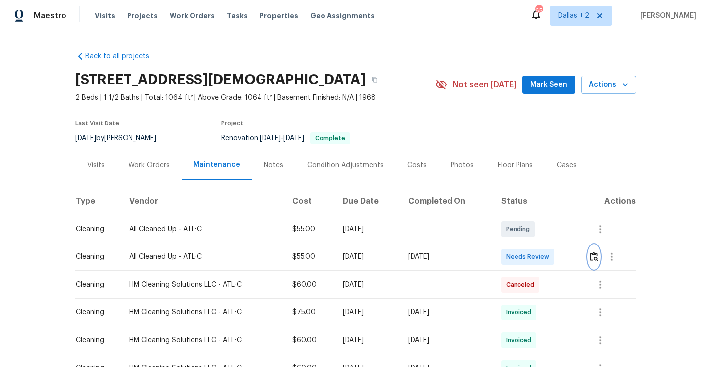
click at [598, 259] on img "button" at bounding box center [594, 256] width 8 height 9
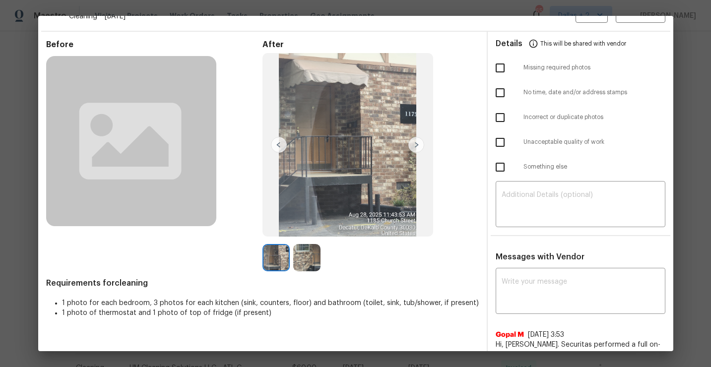
scroll to position [20, 0]
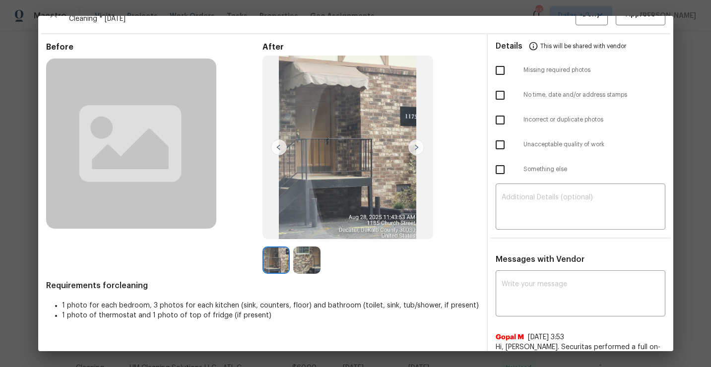
click at [302, 268] on img at bounding box center [306, 260] width 27 height 27
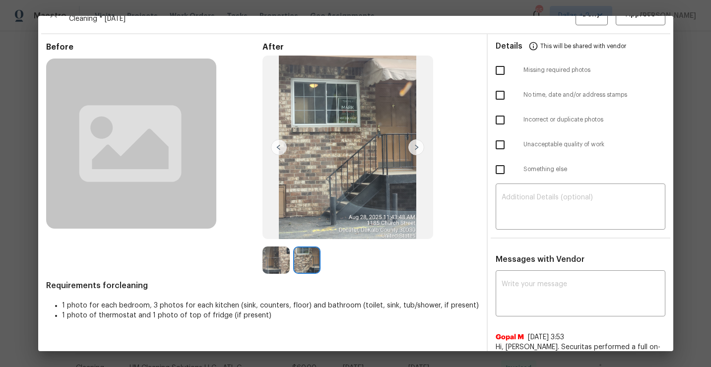
click at [271, 268] on img at bounding box center [275, 260] width 27 height 27
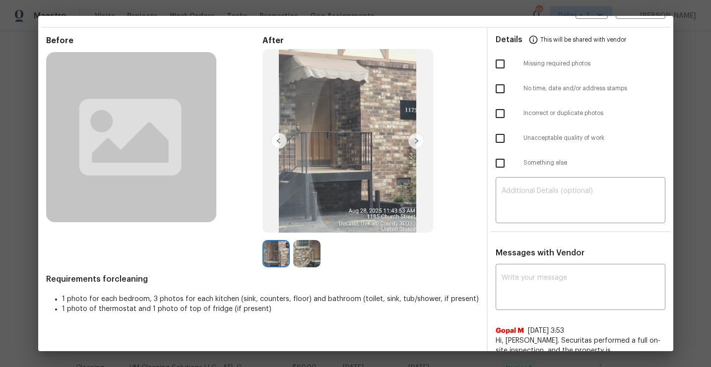
scroll to position [0, 0]
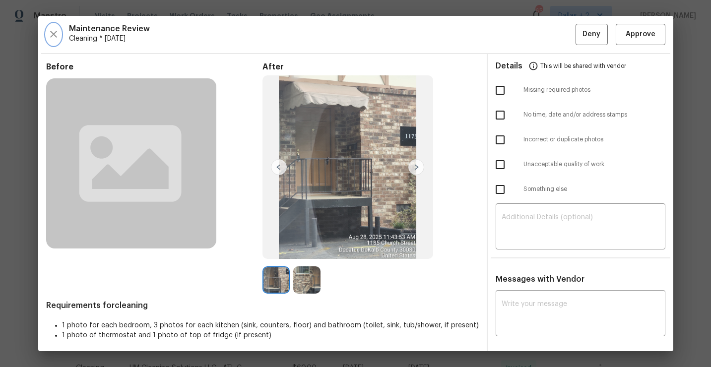
click at [49, 31] on icon "button" at bounding box center [54, 34] width 12 height 12
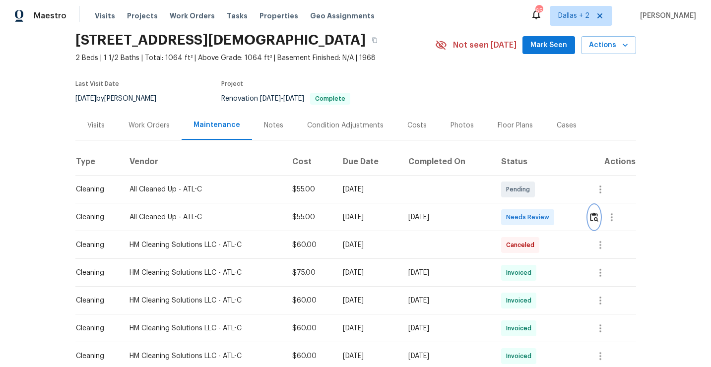
scroll to position [41, 0]
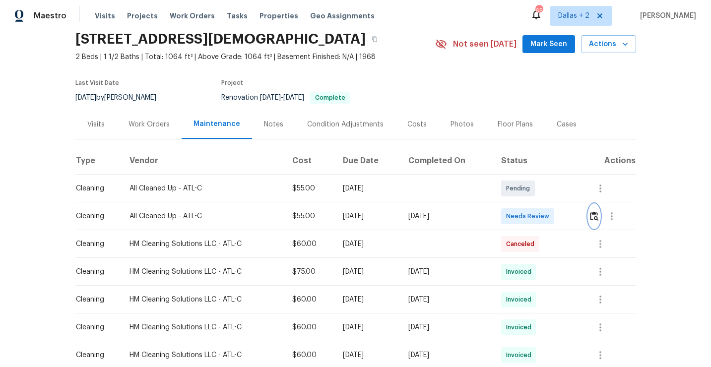
click at [598, 214] on img "button" at bounding box center [594, 215] width 8 height 9
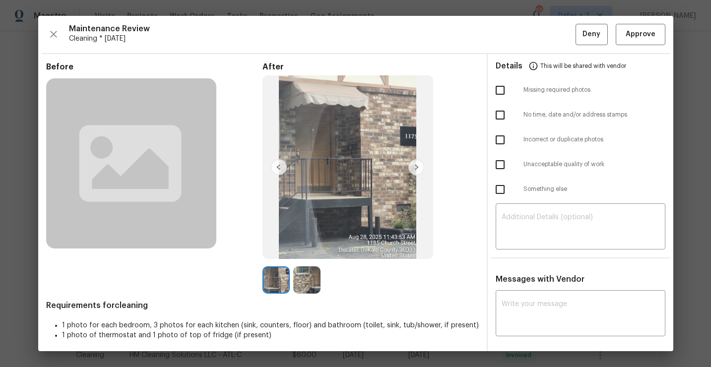
click at [419, 170] on img at bounding box center [416, 167] width 16 height 16
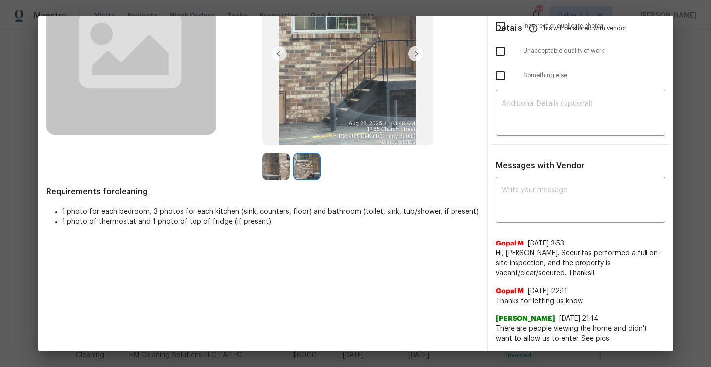
scroll to position [0, 0]
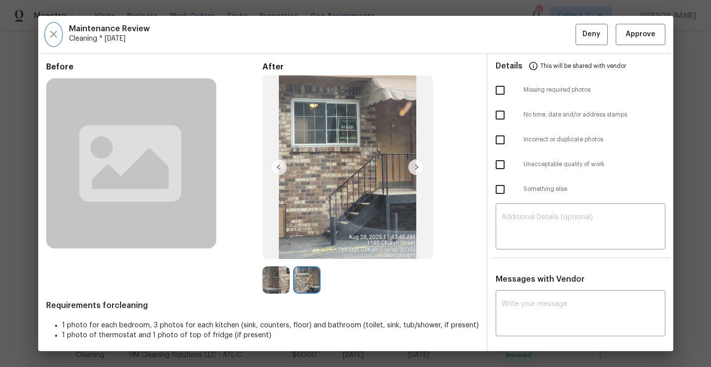
click at [51, 41] on button "button" at bounding box center [53, 34] width 15 height 21
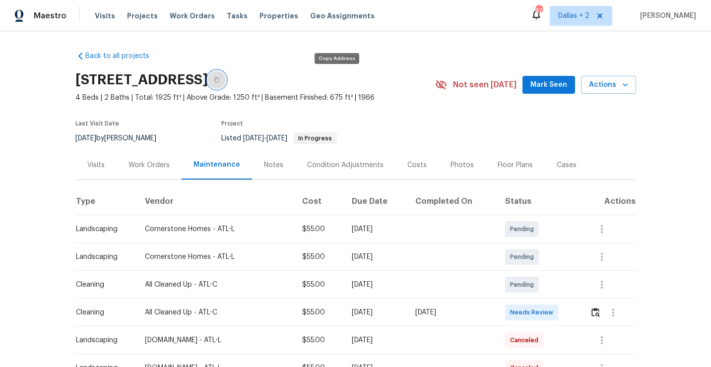
click at [226, 80] on button "button" at bounding box center [217, 80] width 18 height 18
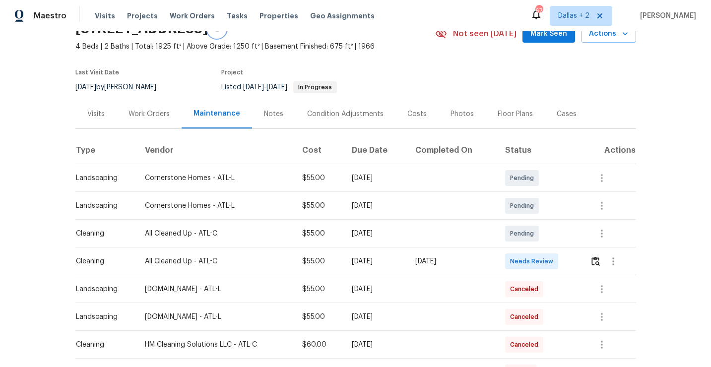
scroll to position [69, 0]
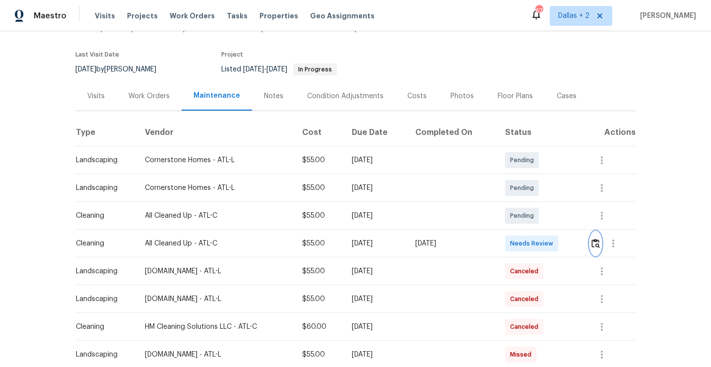
click at [600, 241] on img "button" at bounding box center [595, 243] width 8 height 9
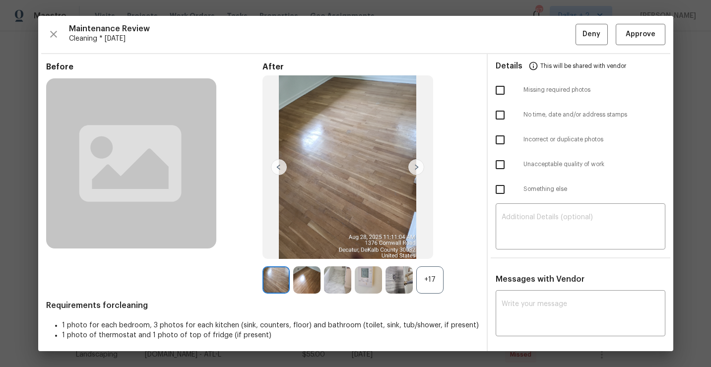
click at [427, 270] on div "+17" at bounding box center [429, 279] width 27 height 27
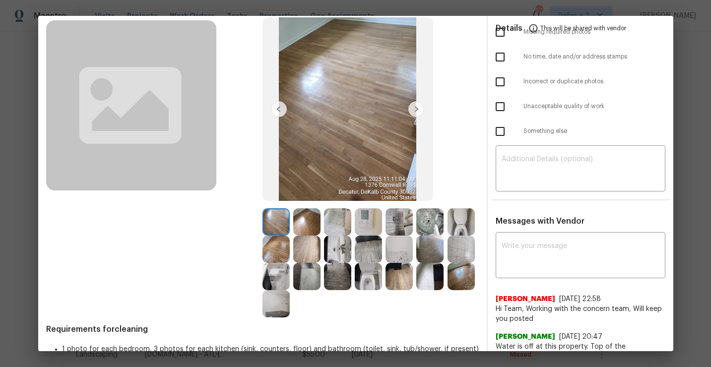
scroll to position [0, 0]
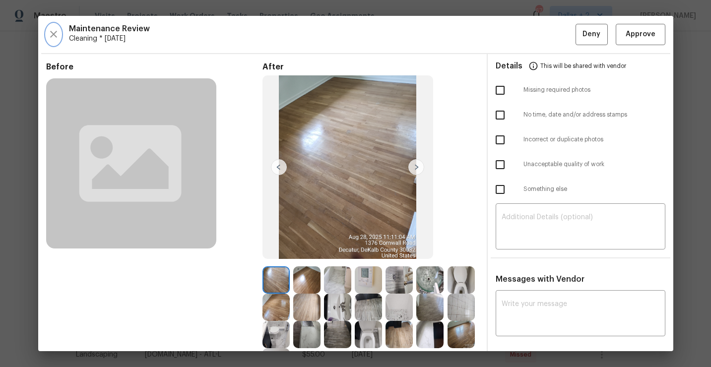
click at [59, 31] on button "button" at bounding box center [53, 34] width 15 height 21
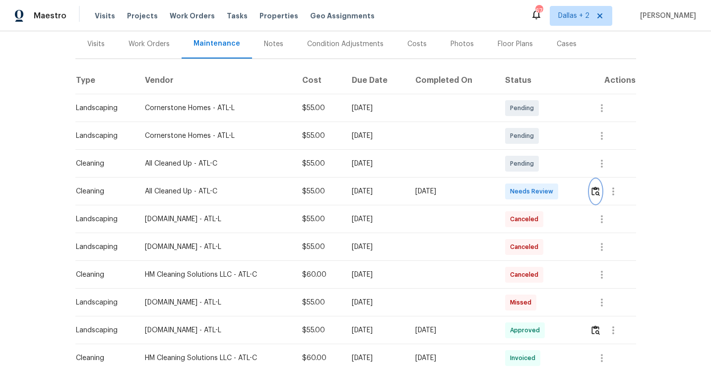
scroll to position [123, 0]
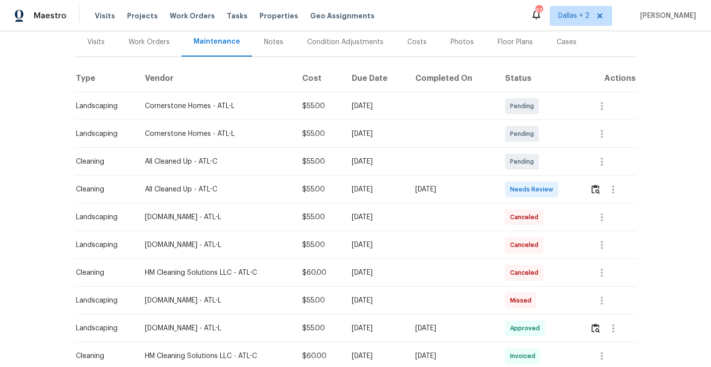
click at [592, 183] on div at bounding box center [612, 190] width 45 height 24
click at [593, 191] on img "button" at bounding box center [595, 189] width 8 height 9
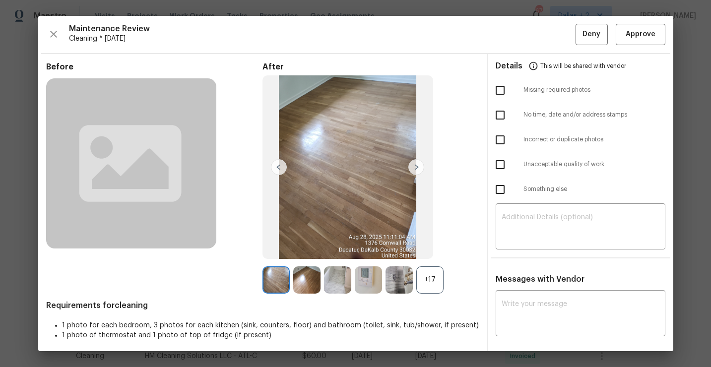
click at [431, 269] on div "+17" at bounding box center [429, 279] width 27 height 27
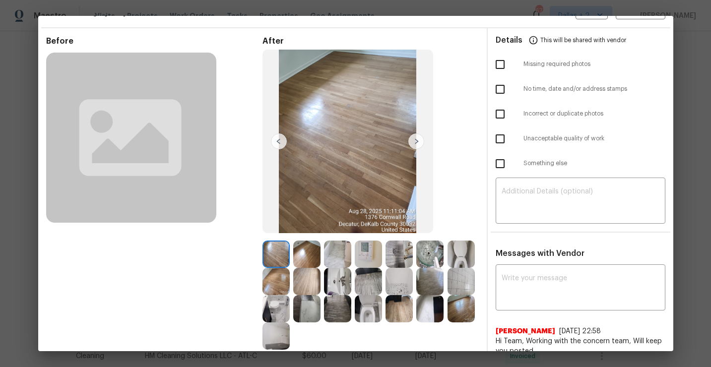
scroll to position [26, 0]
click at [339, 311] on img at bounding box center [337, 308] width 27 height 27
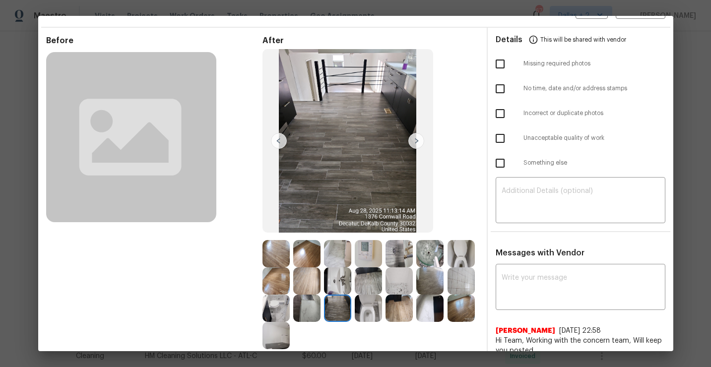
click at [401, 309] on img at bounding box center [398, 308] width 27 height 27
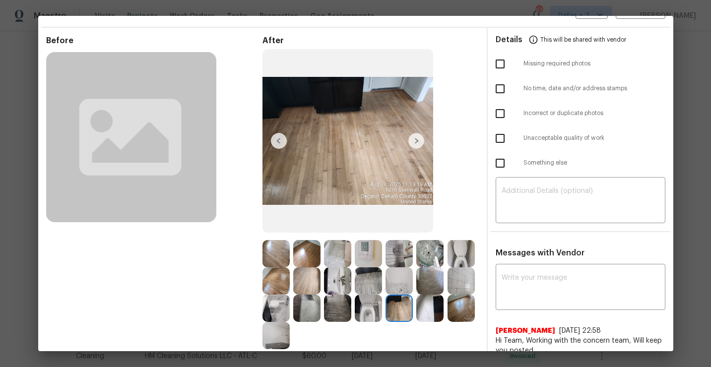
click at [460, 315] on img at bounding box center [460, 308] width 27 height 27
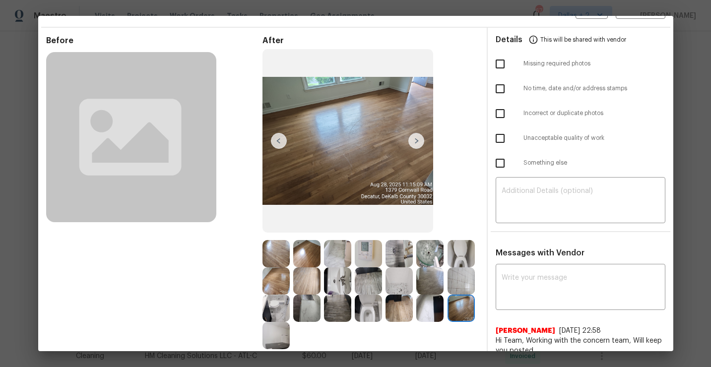
click at [375, 311] on img at bounding box center [368, 308] width 27 height 27
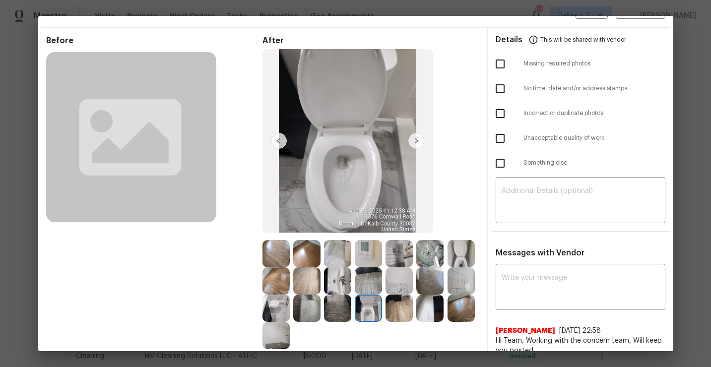
click at [452, 251] on img at bounding box center [460, 253] width 27 height 27
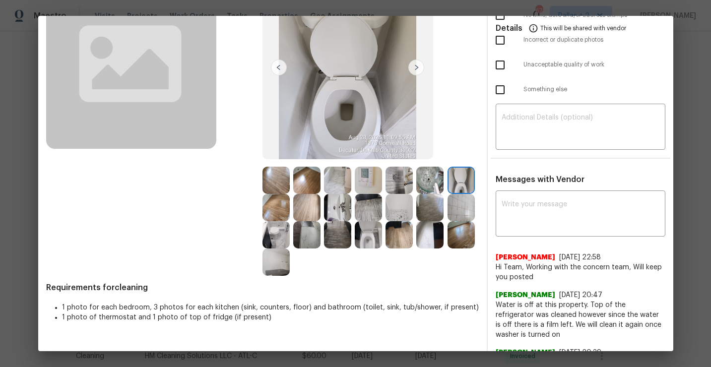
scroll to position [133, 0]
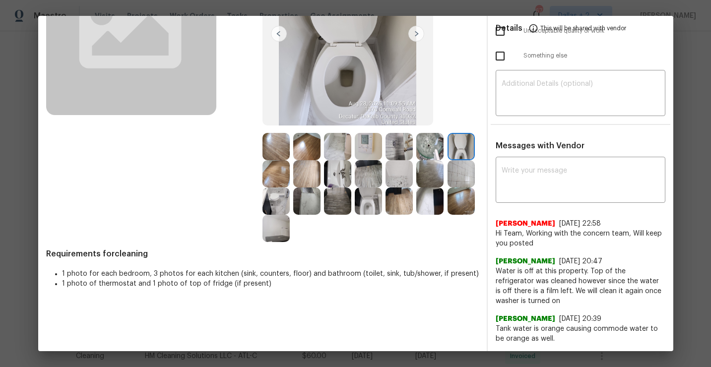
click at [367, 203] on img at bounding box center [368, 201] width 27 height 27
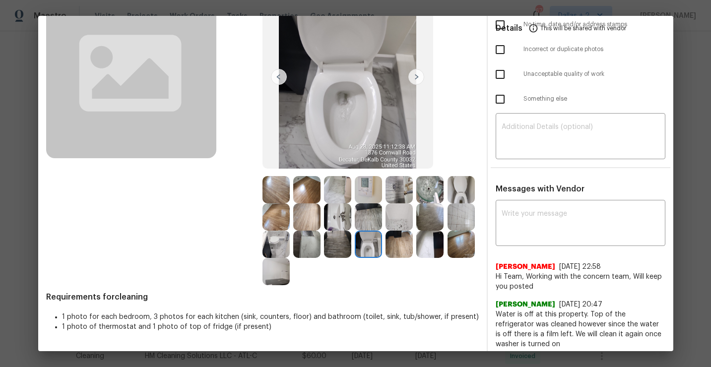
scroll to position [65, 0]
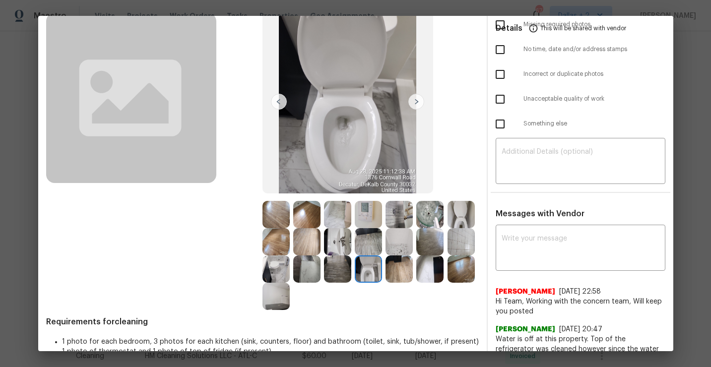
click at [441, 274] on img at bounding box center [429, 268] width 27 height 27
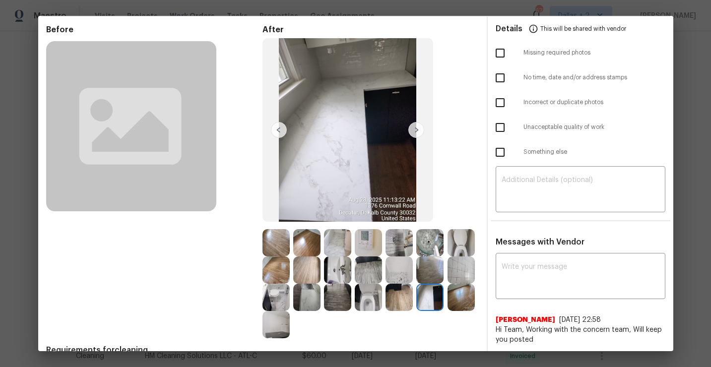
scroll to position [60, 0]
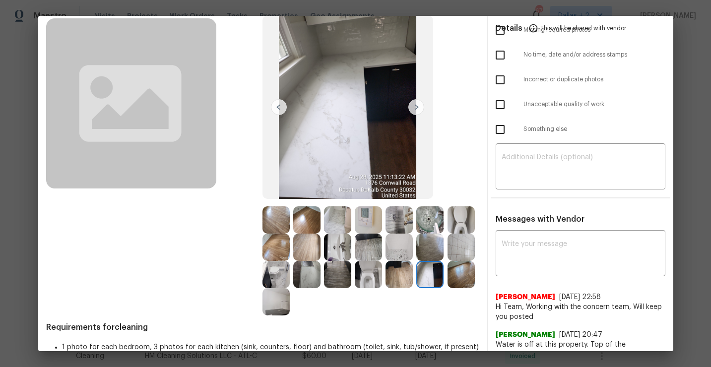
click at [273, 270] on img at bounding box center [275, 274] width 27 height 27
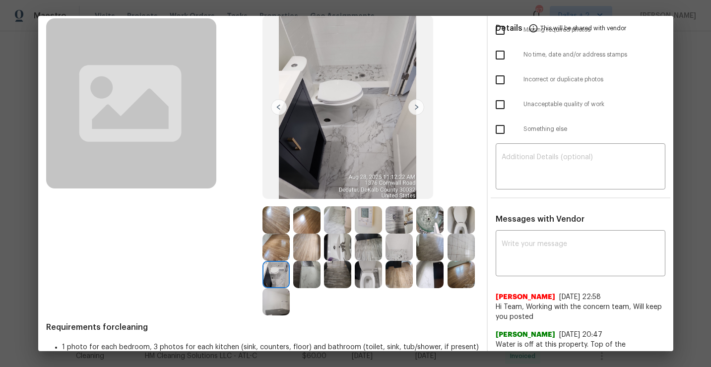
click at [272, 304] on img at bounding box center [275, 301] width 27 height 27
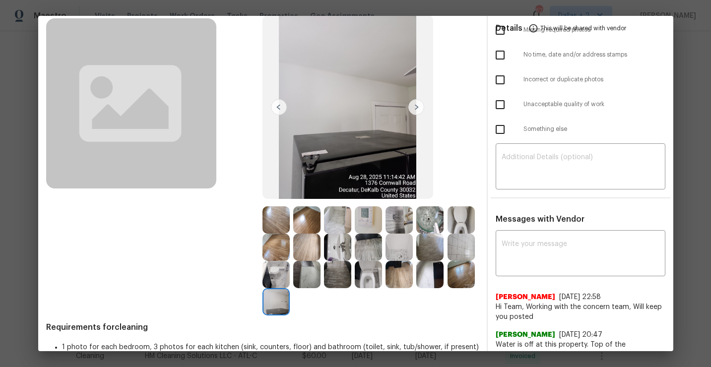
scroll to position [0, 0]
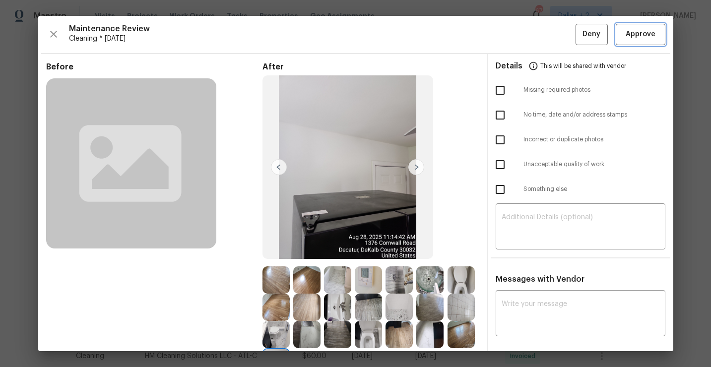
click at [636, 33] on span "Approve" at bounding box center [641, 34] width 30 height 12
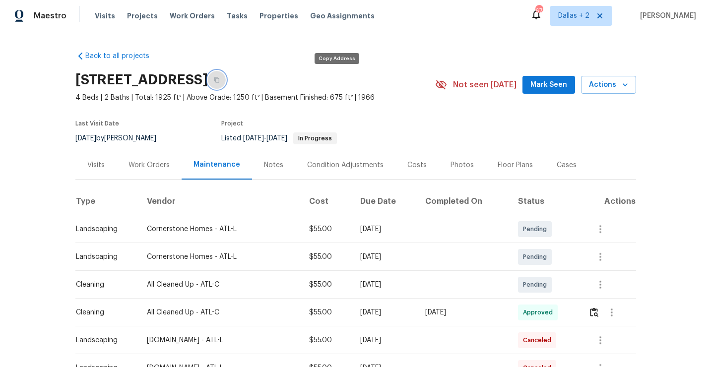
click at [226, 85] on button "button" at bounding box center [217, 80] width 18 height 18
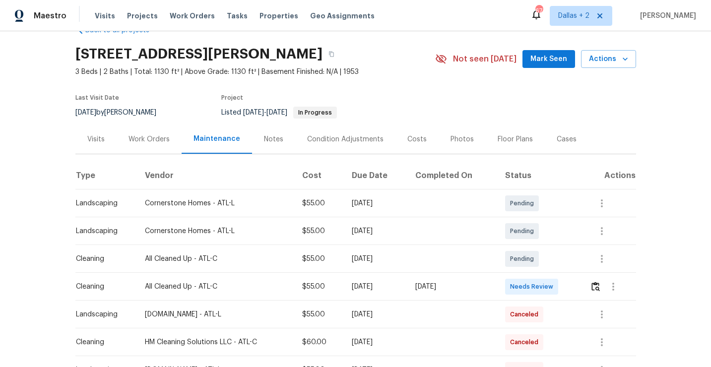
scroll to position [33, 0]
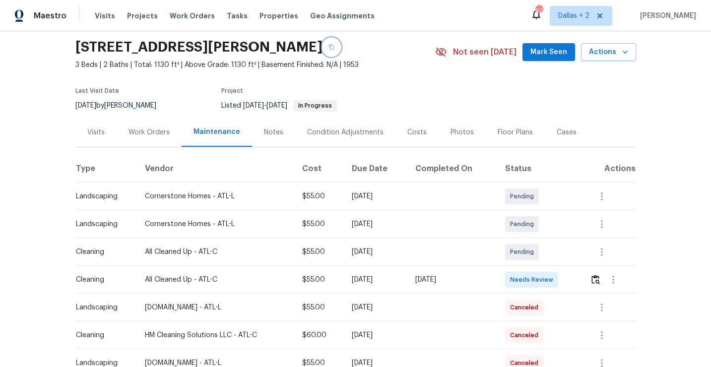
click at [329, 48] on icon "button" at bounding box center [331, 47] width 5 height 5
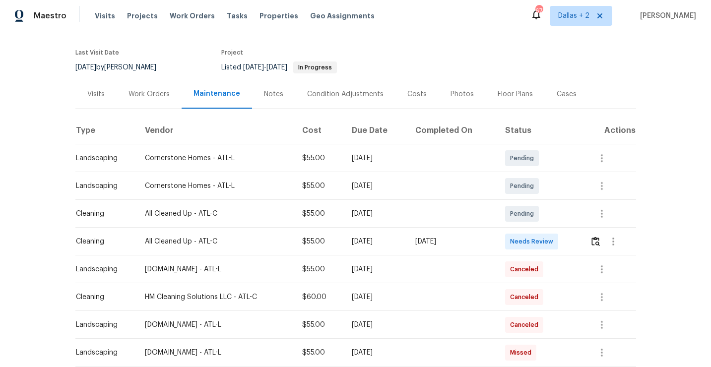
scroll to position [78, 0]
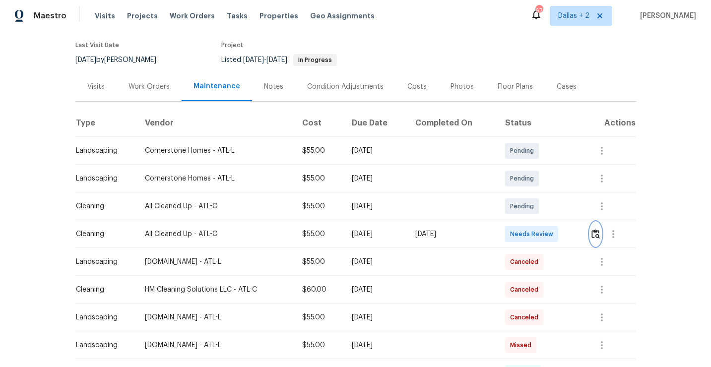
click at [597, 234] on img "button" at bounding box center [595, 233] width 8 height 9
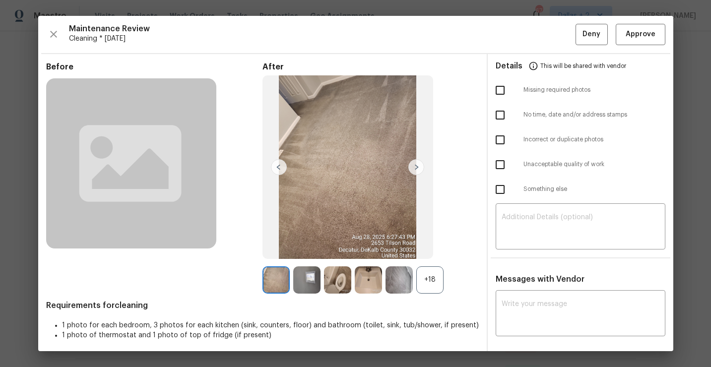
click at [428, 284] on div "+18" at bounding box center [429, 279] width 27 height 27
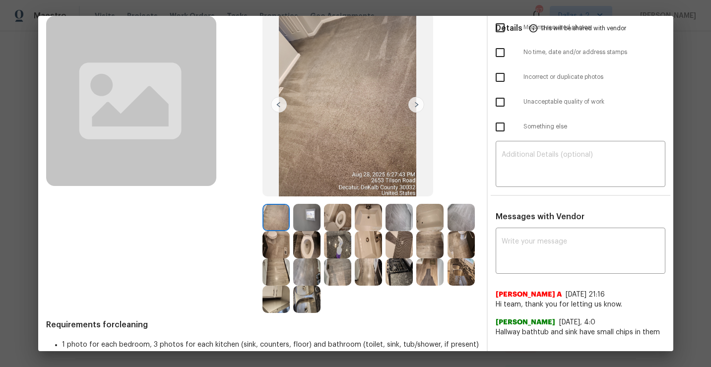
scroll to position [63, 0]
click at [307, 245] on img at bounding box center [306, 244] width 27 height 27
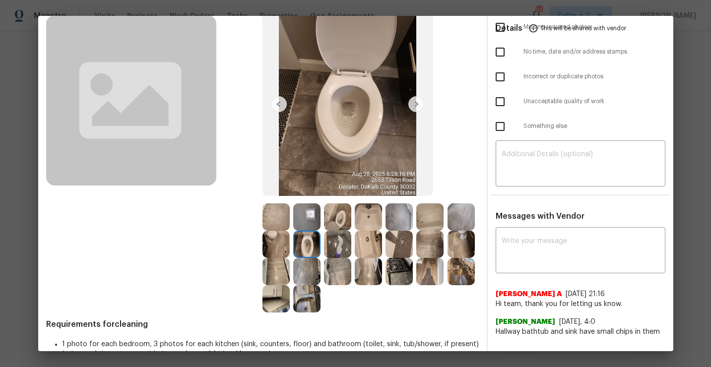
click at [366, 251] on img at bounding box center [368, 244] width 27 height 27
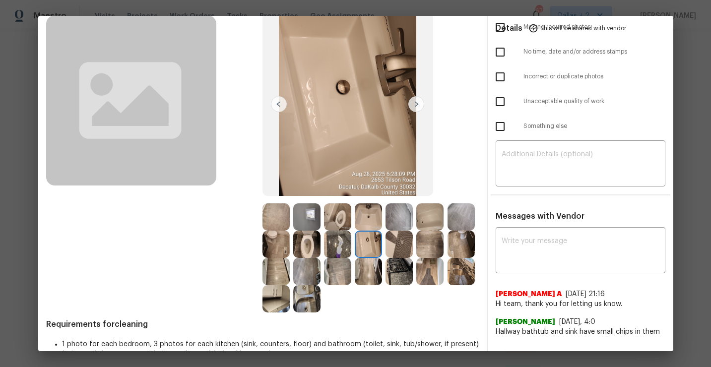
click at [279, 312] on img at bounding box center [275, 298] width 27 height 27
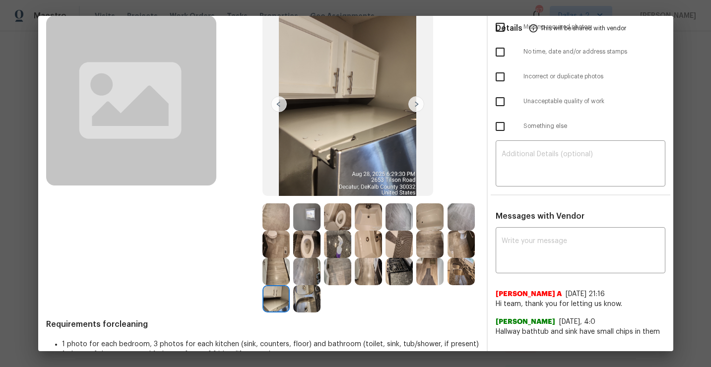
click at [355, 243] on img at bounding box center [368, 244] width 27 height 27
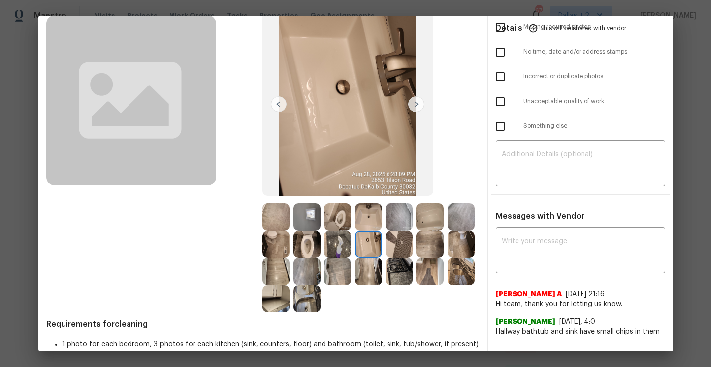
click at [368, 270] on img at bounding box center [368, 271] width 27 height 27
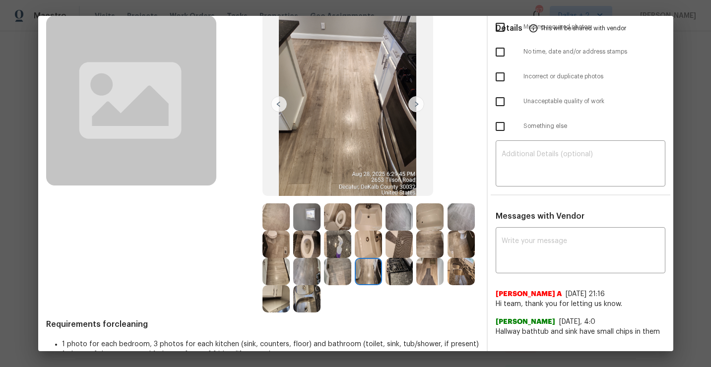
click at [305, 294] on img at bounding box center [306, 298] width 27 height 27
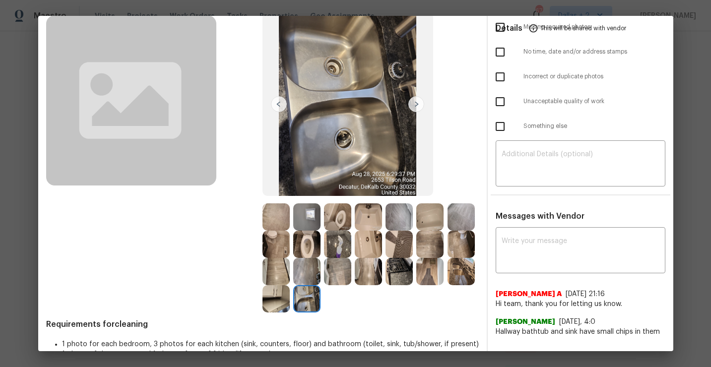
click at [462, 266] on img at bounding box center [460, 271] width 27 height 27
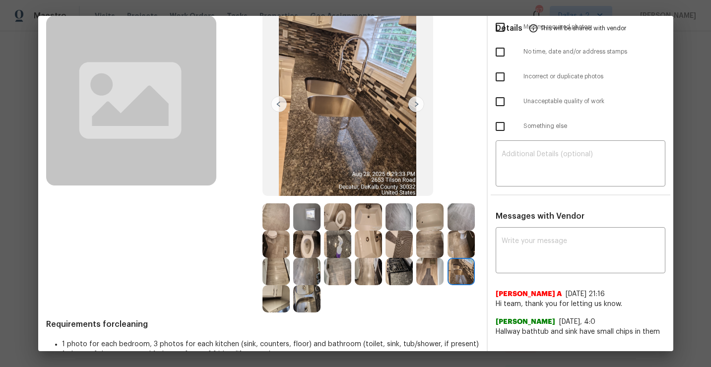
scroll to position [56, 0]
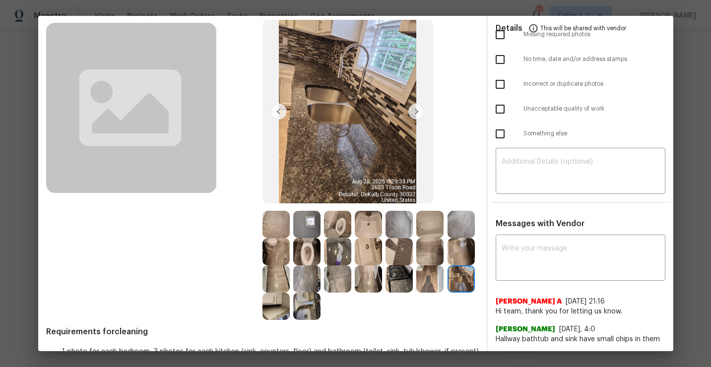
click at [382, 269] on div at bounding box center [370, 278] width 31 height 27
click at [392, 276] on img at bounding box center [398, 278] width 27 height 27
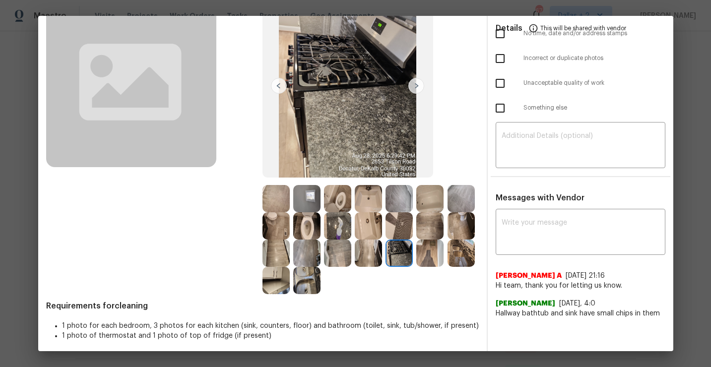
scroll to position [85, 0]
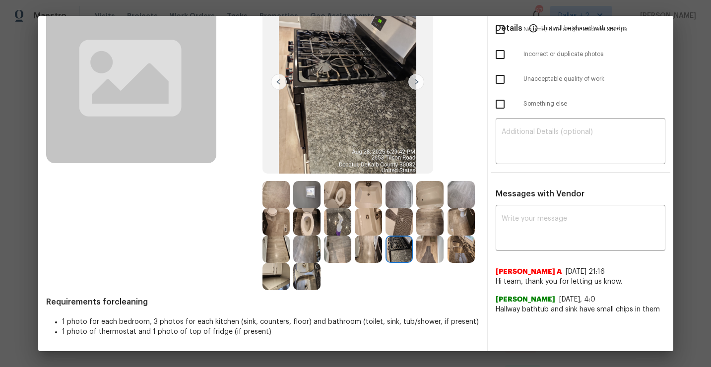
click at [307, 224] on img at bounding box center [306, 221] width 27 height 27
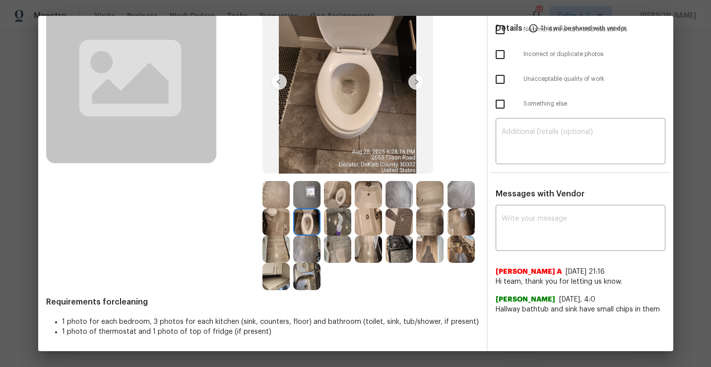
scroll to position [0, 0]
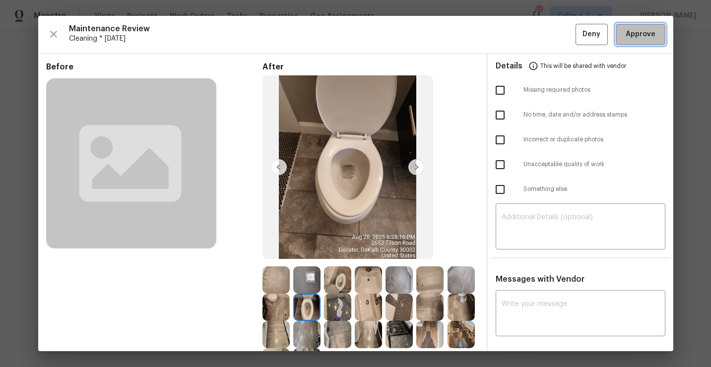
click at [636, 32] on span "Approve" at bounding box center [641, 34] width 30 height 12
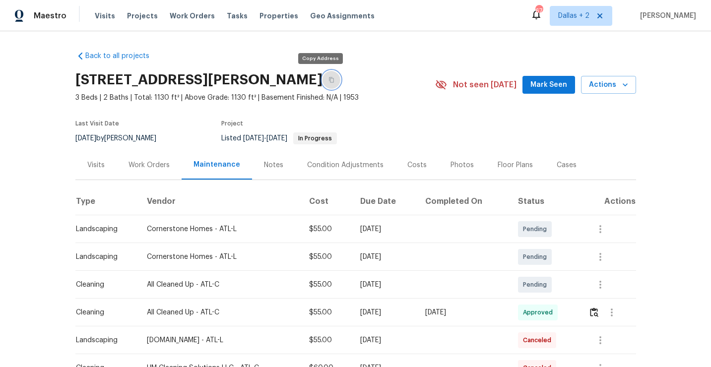
click at [324, 77] on button "button" at bounding box center [331, 80] width 18 height 18
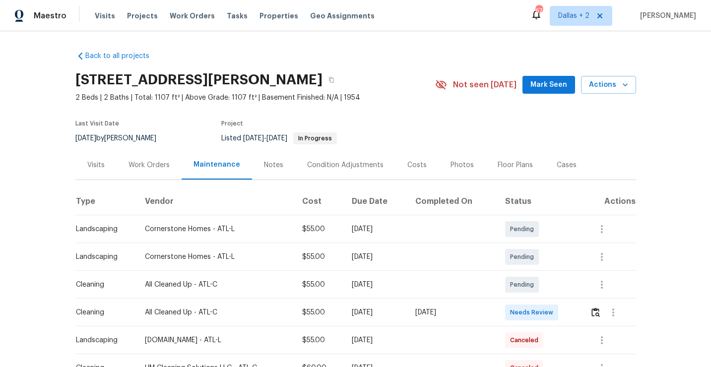
scroll to position [2, 0]
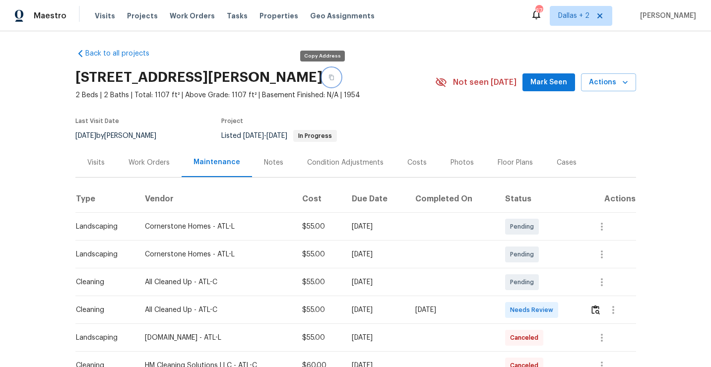
click at [323, 83] on button "button" at bounding box center [331, 77] width 18 height 18
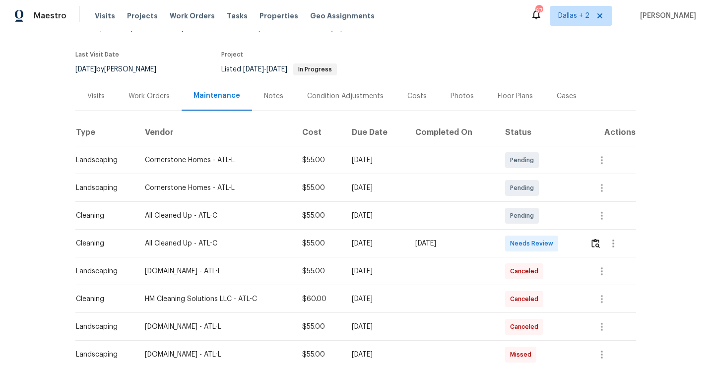
scroll to position [84, 0]
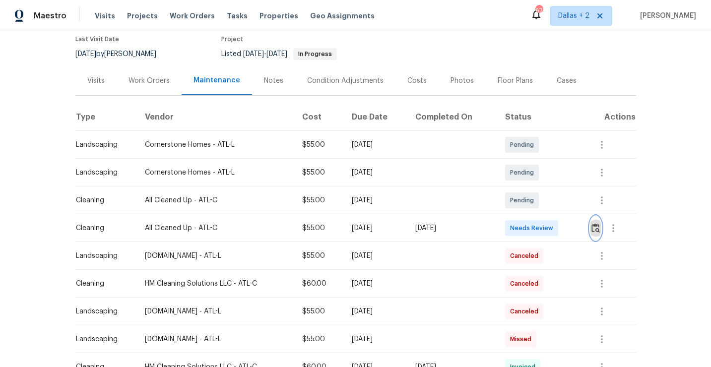
click at [600, 229] on img "button" at bounding box center [595, 227] width 8 height 9
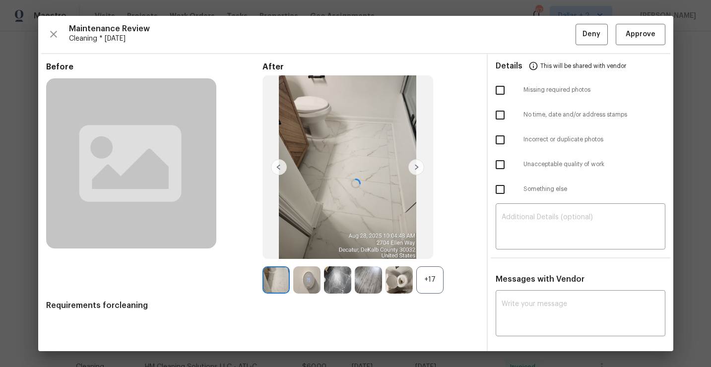
click at [430, 278] on div at bounding box center [355, 183] width 635 height 335
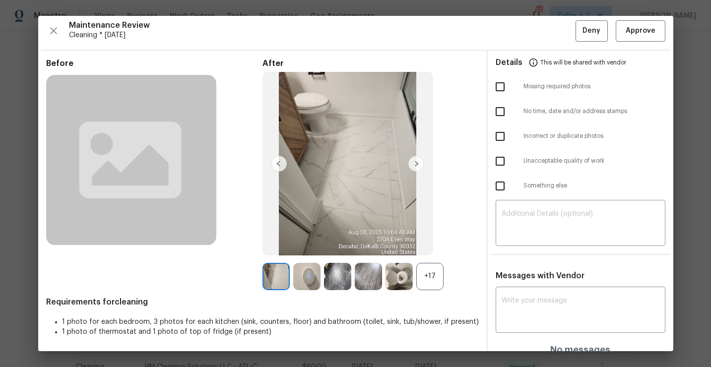
click at [430, 278] on div "+17" at bounding box center [429, 276] width 27 height 27
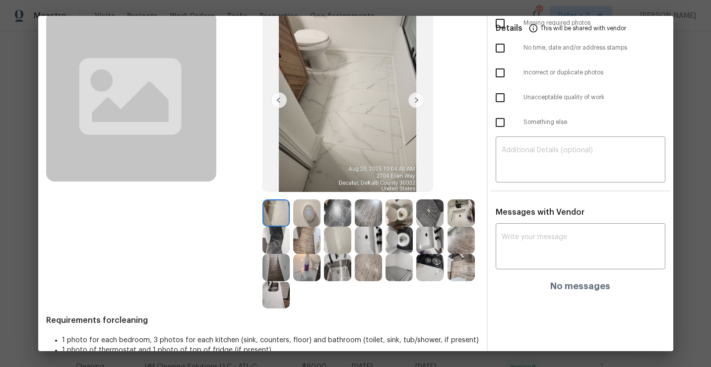
scroll to position [68, 0]
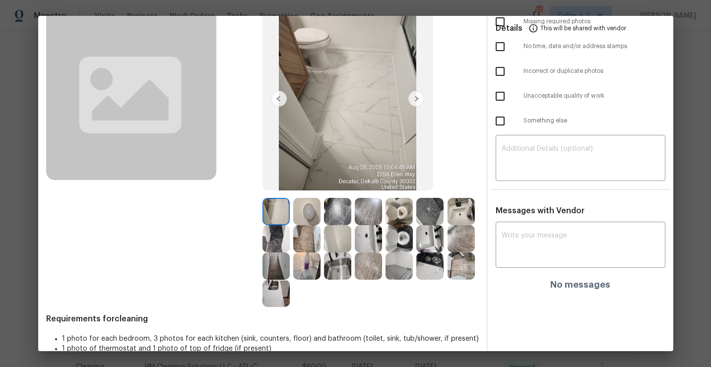
click at [305, 212] on img at bounding box center [306, 211] width 27 height 27
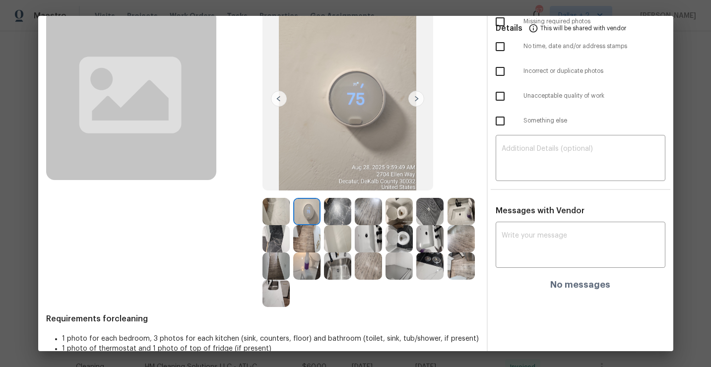
click at [396, 208] on img at bounding box center [398, 211] width 27 height 27
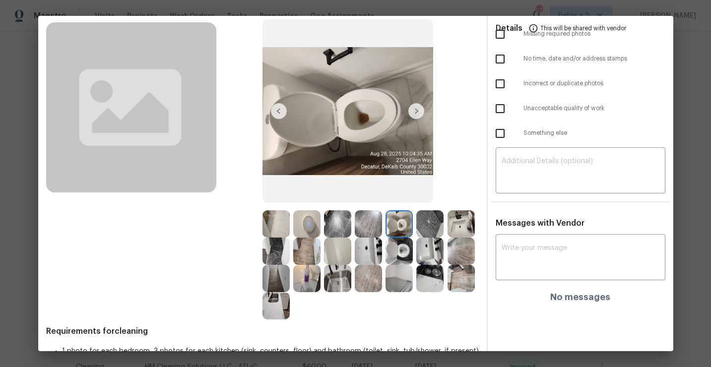
scroll to position [57, 0]
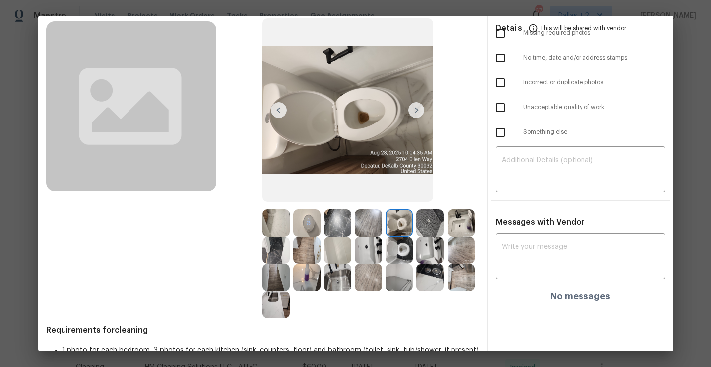
click at [392, 282] on img at bounding box center [398, 277] width 27 height 27
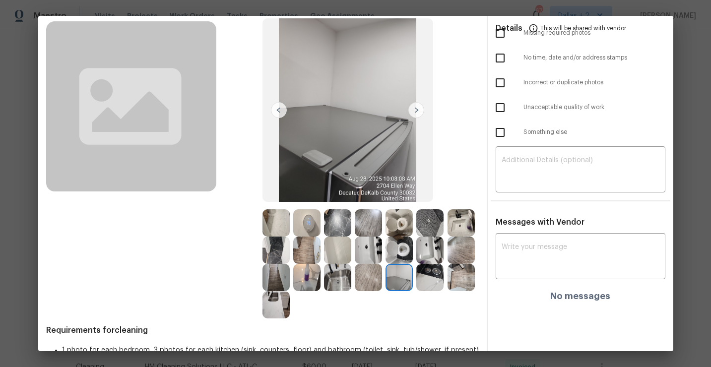
click at [433, 278] on img at bounding box center [429, 277] width 27 height 27
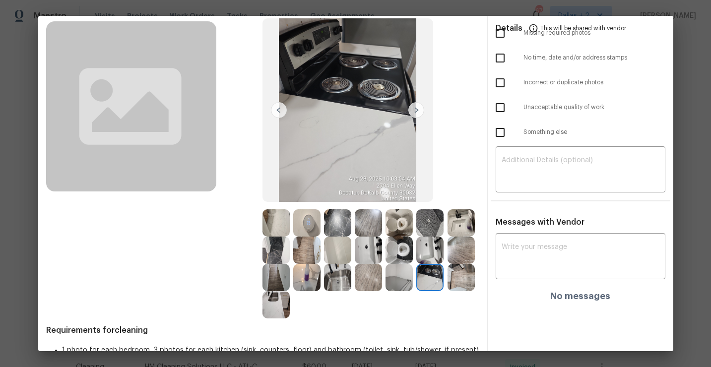
click at [342, 225] on img at bounding box center [337, 222] width 27 height 27
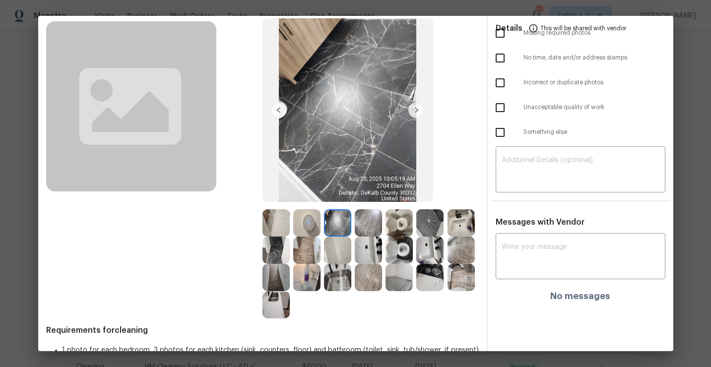
click at [273, 301] on img at bounding box center [275, 304] width 27 height 27
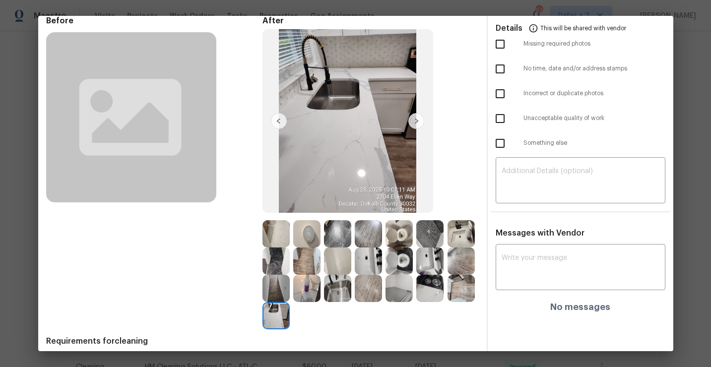
scroll to position [0, 0]
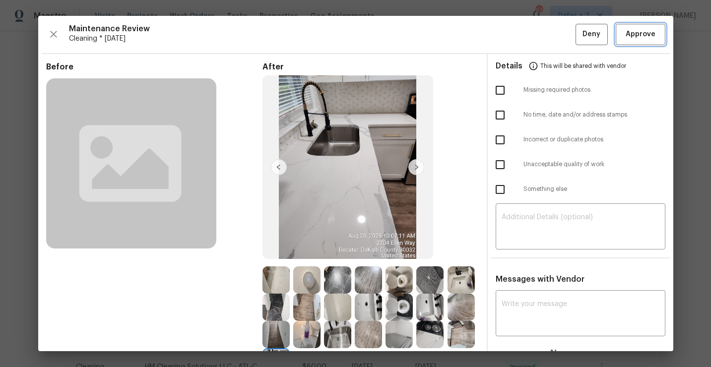
click at [649, 38] on span "Approve" at bounding box center [641, 34] width 30 height 12
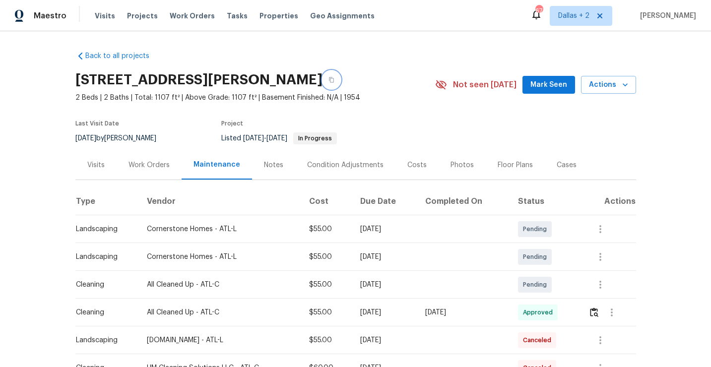
click at [324, 77] on button "button" at bounding box center [331, 80] width 18 height 18
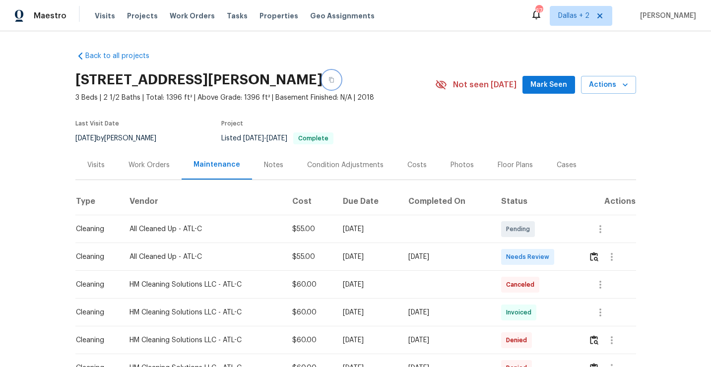
click at [334, 82] on icon "button" at bounding box center [331, 80] width 6 height 6
click at [598, 257] on img "button" at bounding box center [594, 256] width 8 height 9
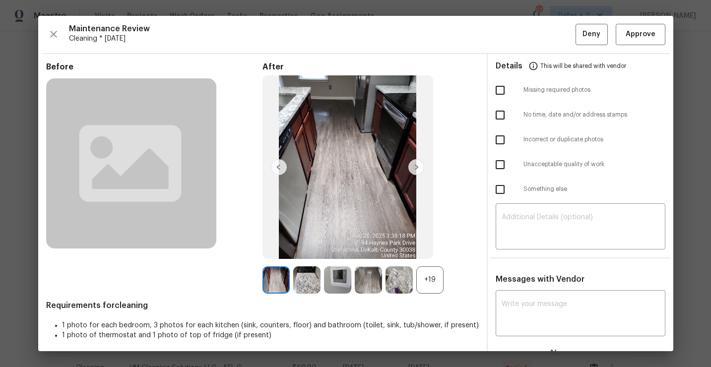
click at [426, 287] on div "+19" at bounding box center [429, 279] width 27 height 27
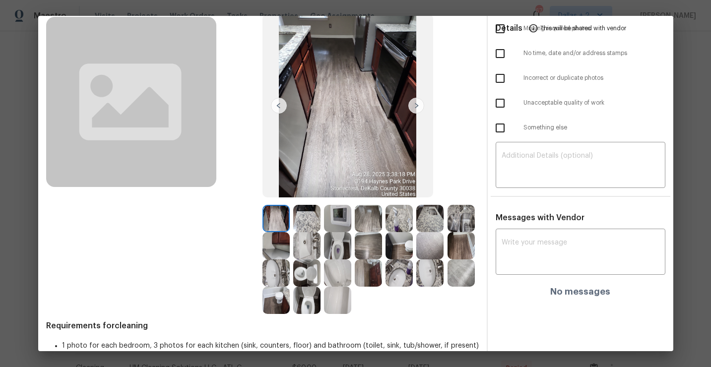
scroll to position [62, 0]
click at [311, 272] on img at bounding box center [306, 272] width 27 height 27
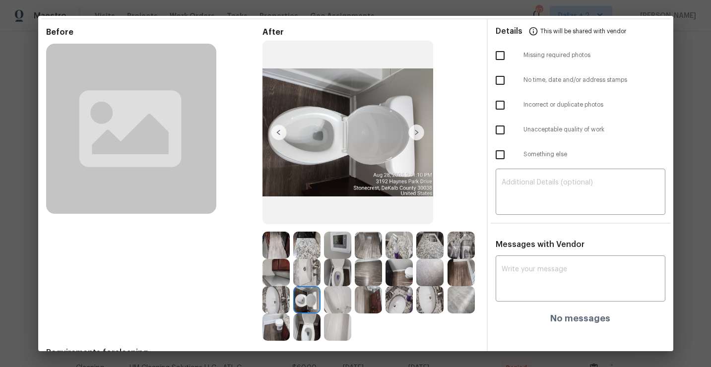
scroll to position [33, 0]
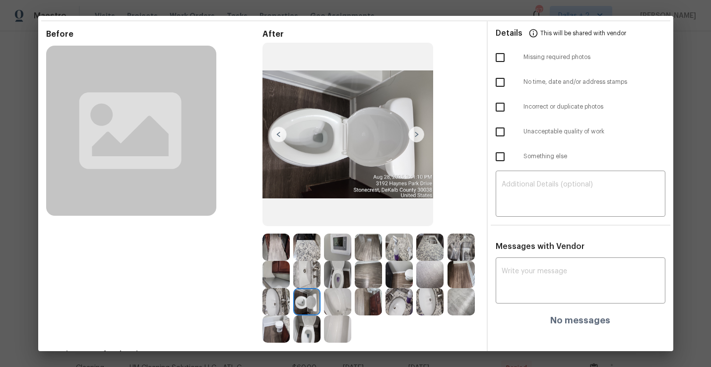
click at [343, 269] on img at bounding box center [337, 274] width 27 height 27
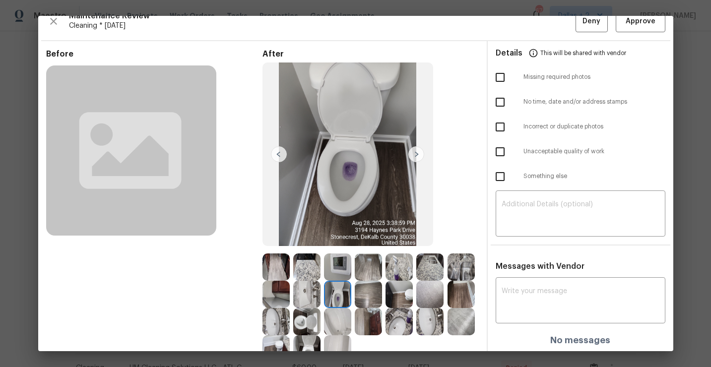
scroll to position [62, 0]
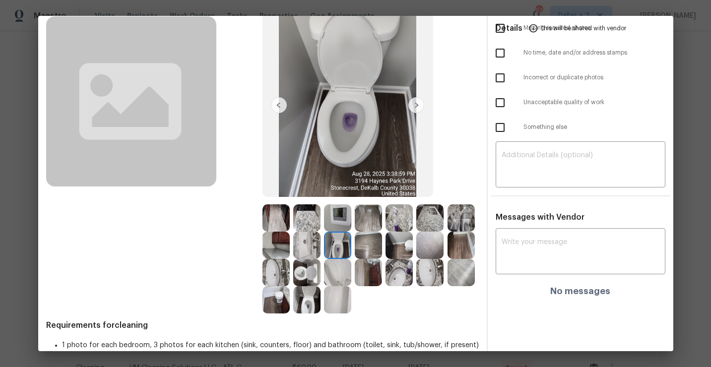
click at [308, 301] on img at bounding box center [306, 299] width 27 height 27
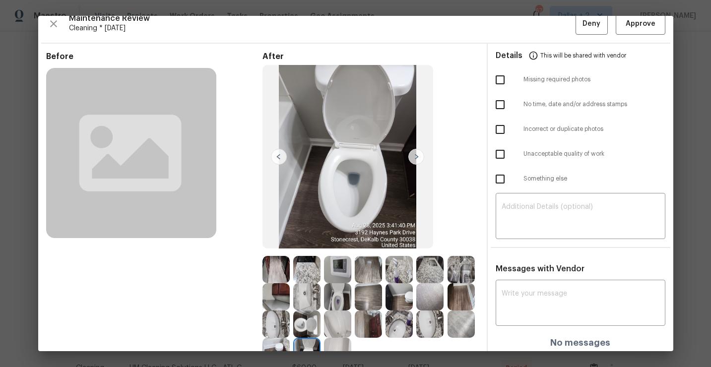
scroll to position [6, 0]
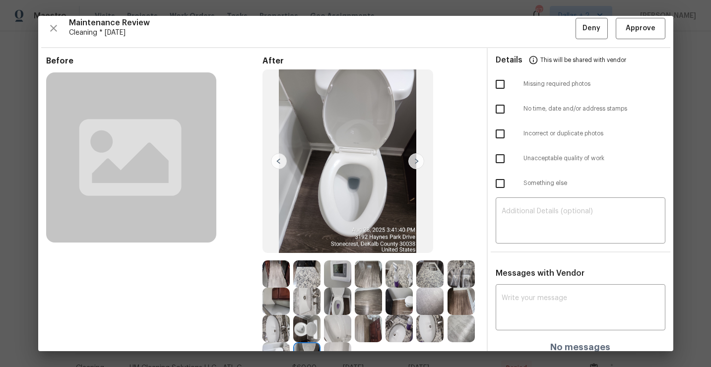
click at [458, 263] on img at bounding box center [460, 273] width 27 height 27
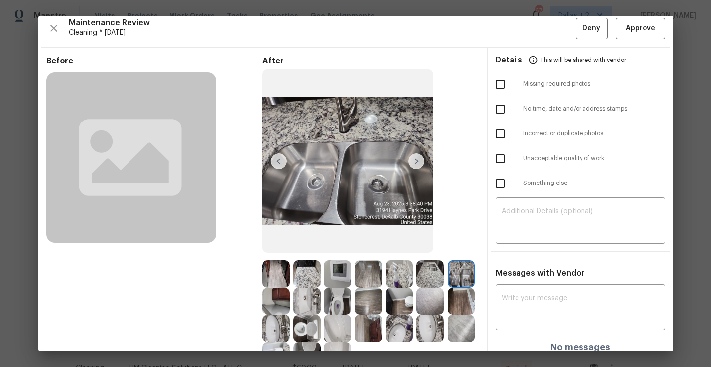
click at [336, 306] on img at bounding box center [337, 301] width 27 height 27
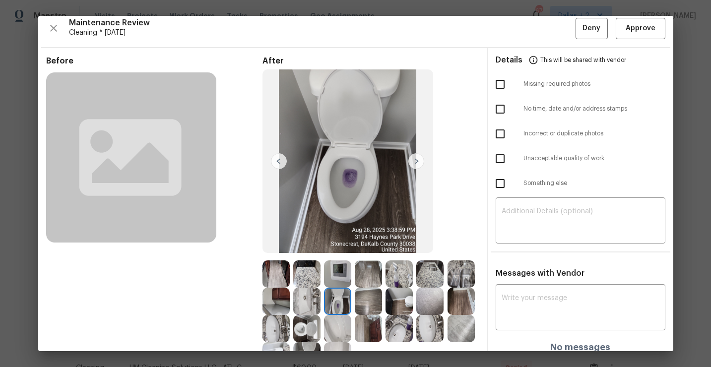
scroll to position [62, 0]
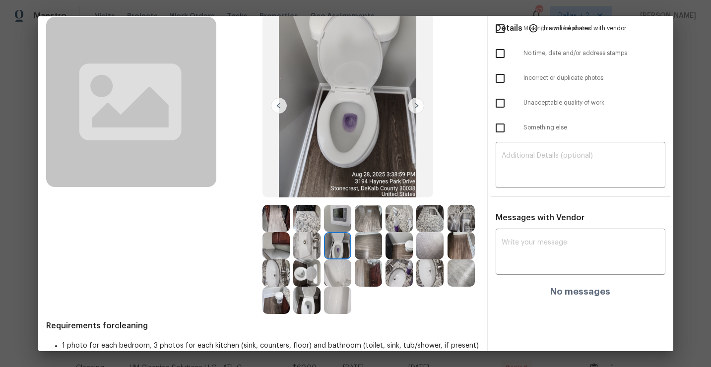
click at [344, 242] on img at bounding box center [337, 245] width 27 height 27
click at [281, 280] on img at bounding box center [275, 272] width 27 height 27
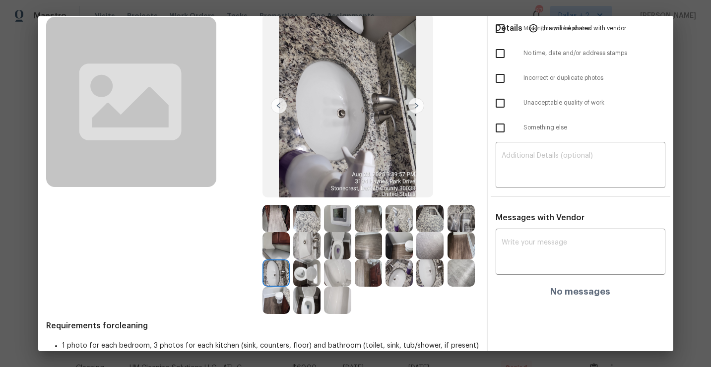
click at [333, 273] on img at bounding box center [337, 272] width 27 height 27
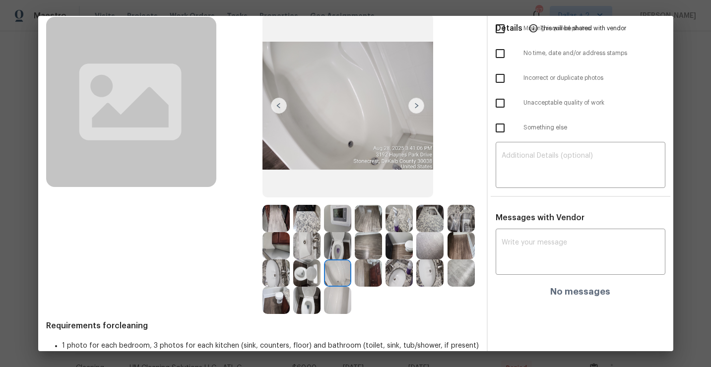
click at [466, 211] on img at bounding box center [460, 218] width 27 height 27
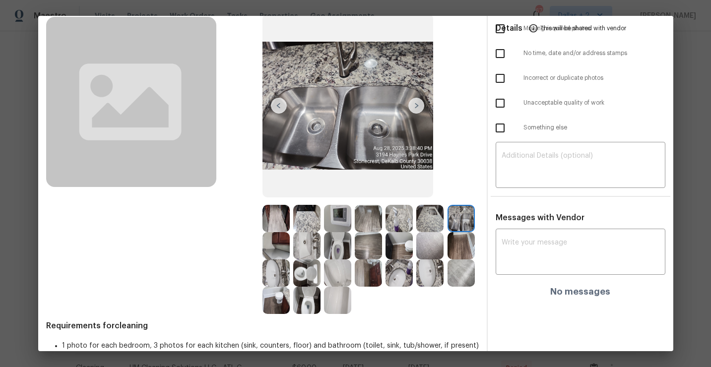
scroll to position [0, 0]
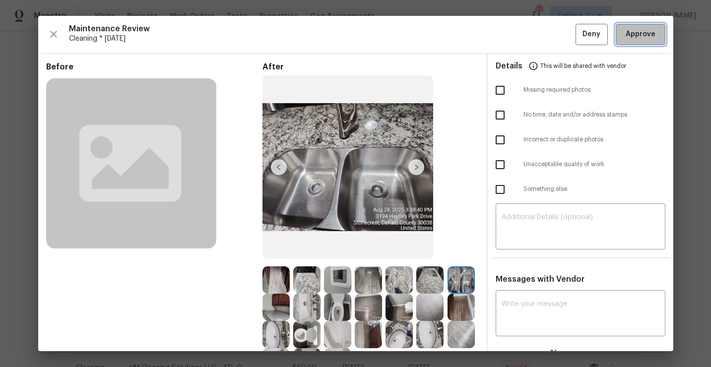
click at [632, 35] on span "Approve" at bounding box center [641, 34] width 30 height 12
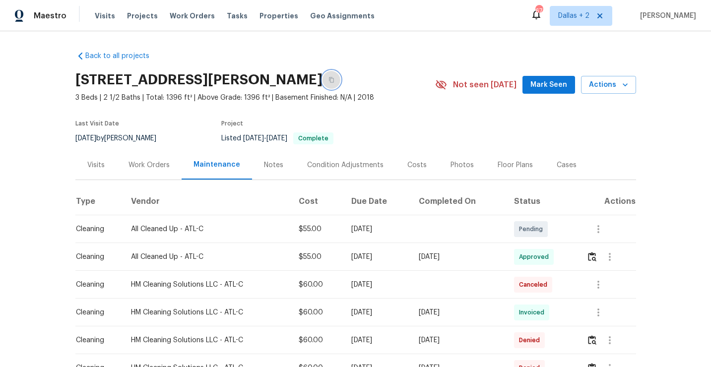
click at [334, 79] on icon "button" at bounding box center [331, 79] width 5 height 5
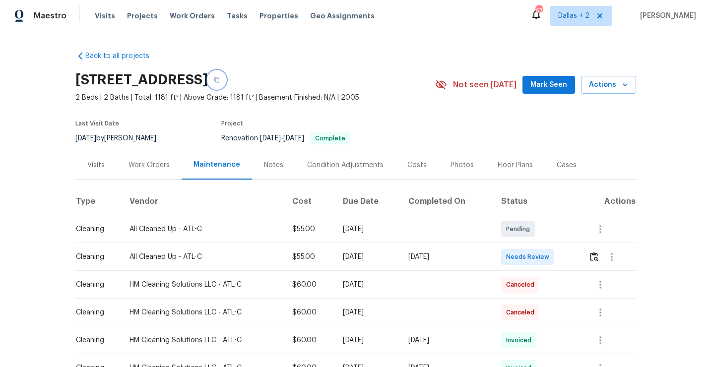
click at [220, 79] on icon "button" at bounding box center [217, 80] width 6 height 6
click at [596, 257] on img "button" at bounding box center [594, 256] width 8 height 9
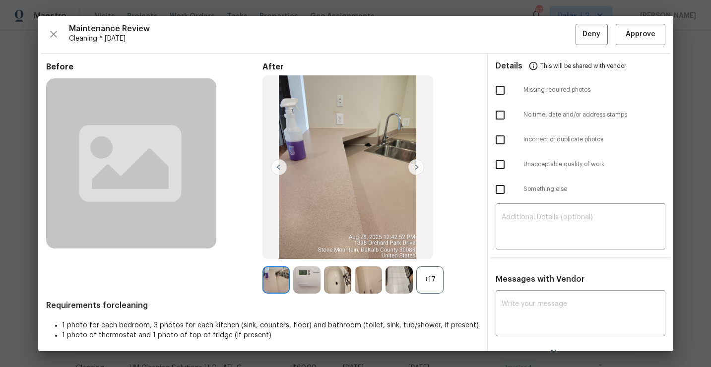
click at [433, 286] on div "+17" at bounding box center [429, 279] width 27 height 27
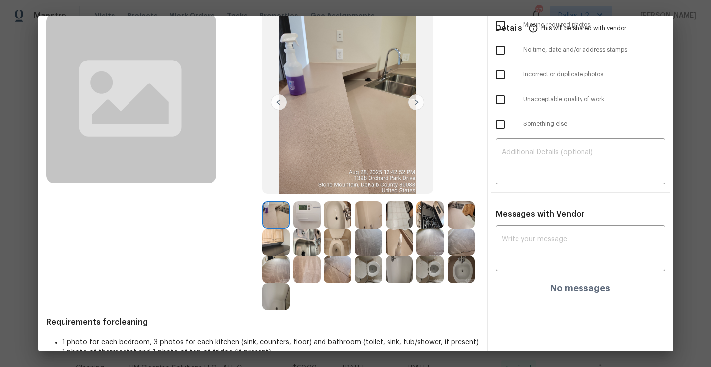
scroll to position [67, 0]
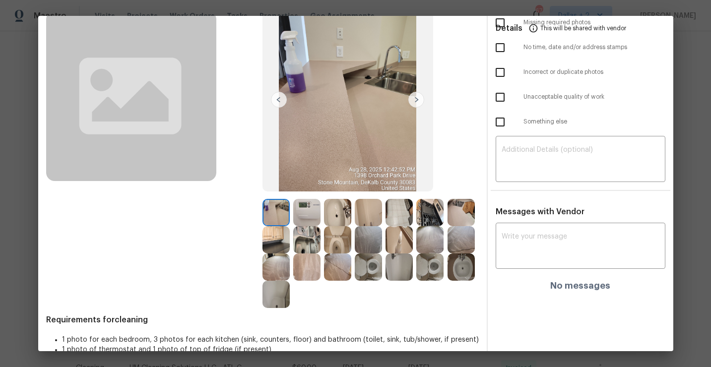
click at [428, 275] on img at bounding box center [429, 267] width 27 height 27
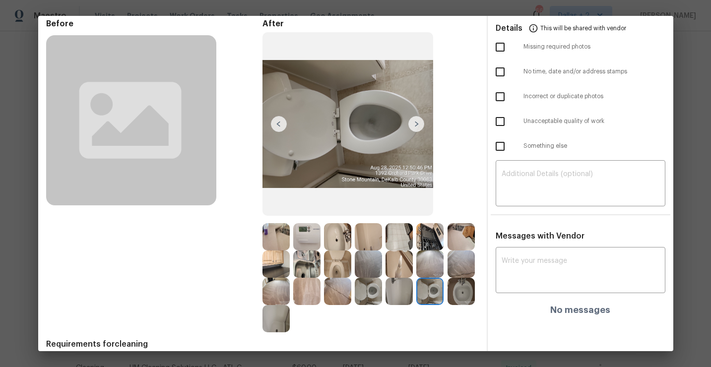
scroll to position [24, 0]
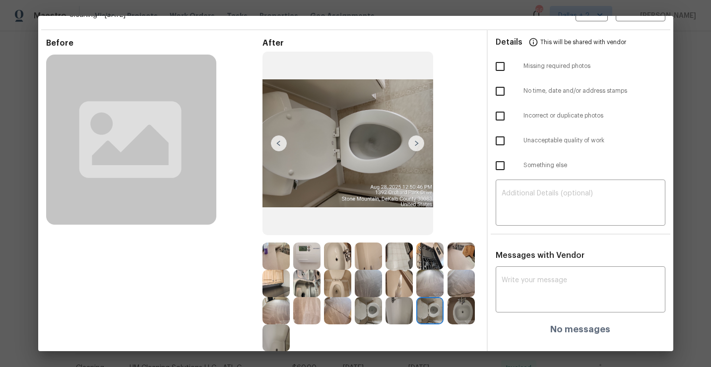
click at [339, 281] on img at bounding box center [337, 283] width 27 height 27
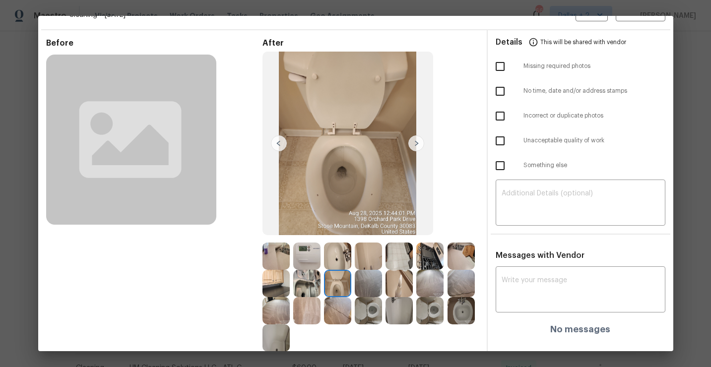
click at [280, 257] on img at bounding box center [275, 256] width 27 height 27
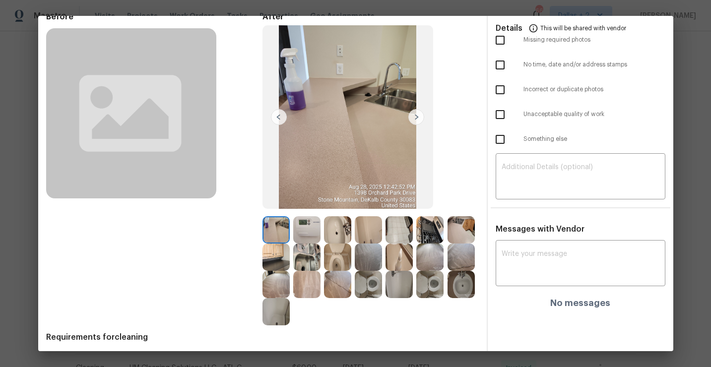
scroll to position [54, 0]
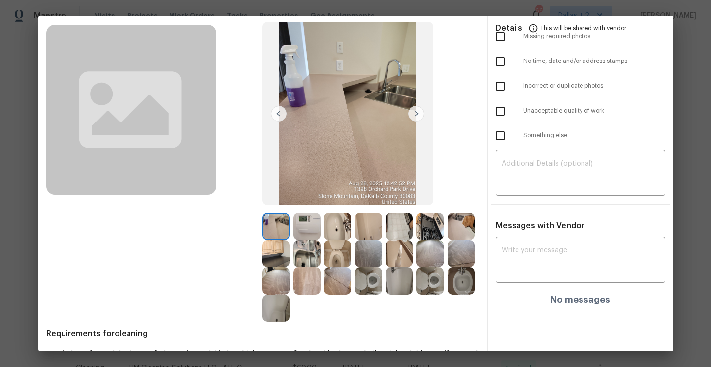
click at [432, 281] on img at bounding box center [429, 280] width 27 height 27
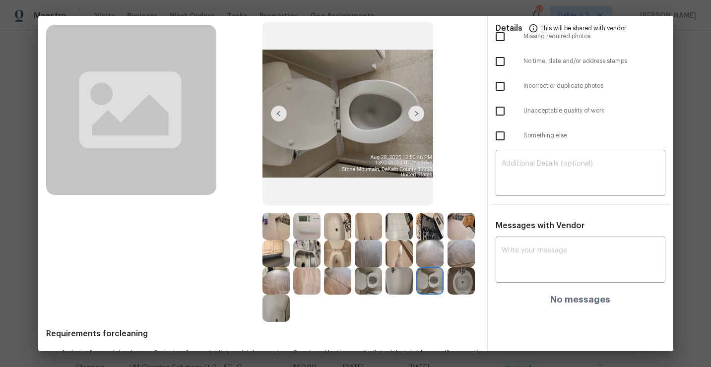
click at [467, 287] on img at bounding box center [460, 280] width 27 height 27
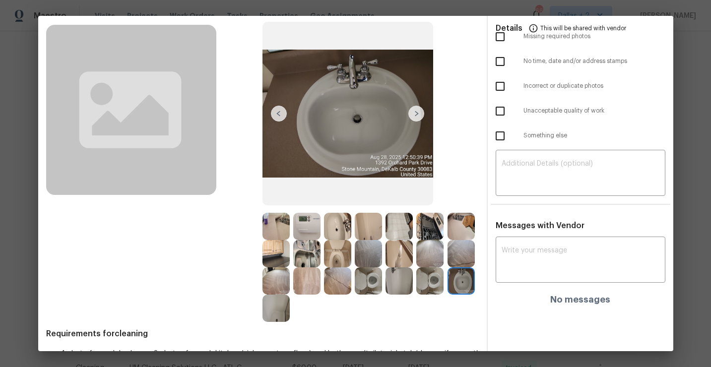
scroll to position [0, 0]
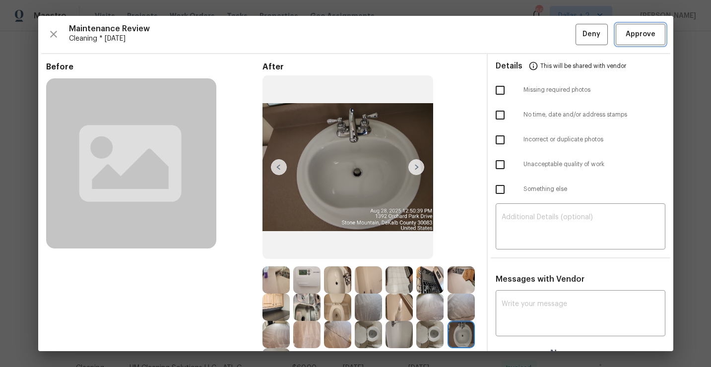
click at [648, 24] on button "Approve" at bounding box center [641, 34] width 50 height 21
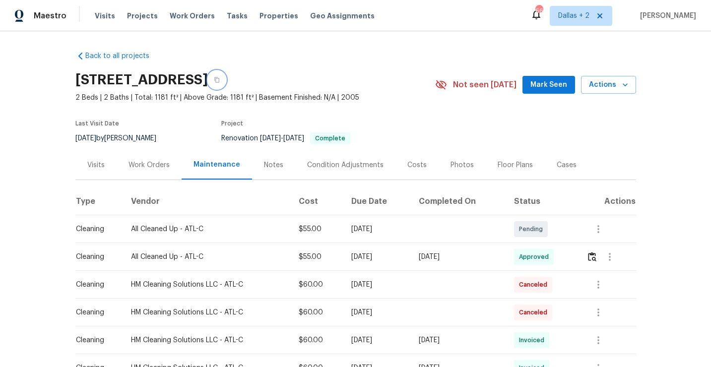
click at [226, 76] on button "button" at bounding box center [217, 80] width 18 height 18
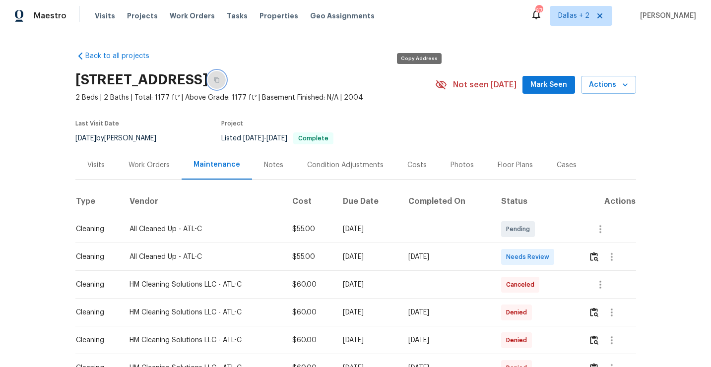
click at [226, 76] on button "button" at bounding box center [217, 80] width 18 height 18
click at [594, 256] on img "button" at bounding box center [594, 256] width 8 height 9
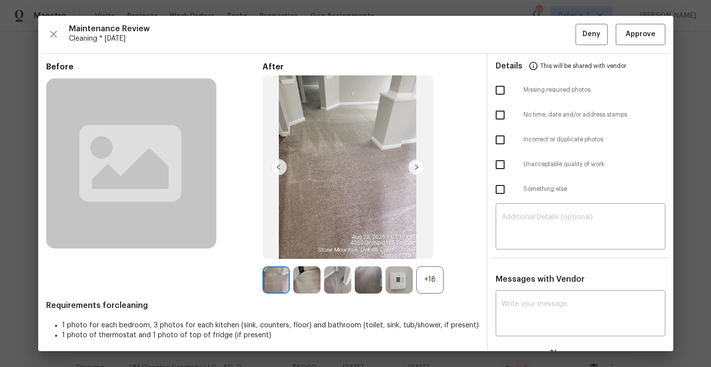
click at [433, 289] on div "+18" at bounding box center [429, 279] width 27 height 27
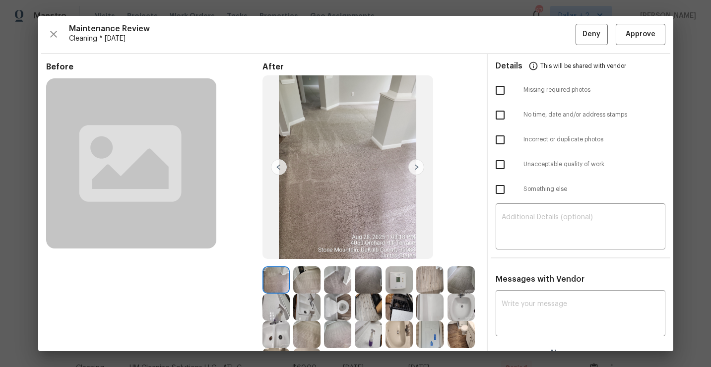
scroll to position [38, 0]
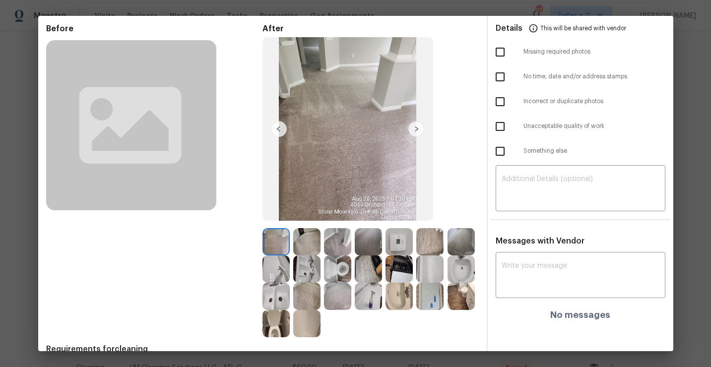
click at [305, 276] on img at bounding box center [306, 268] width 27 height 27
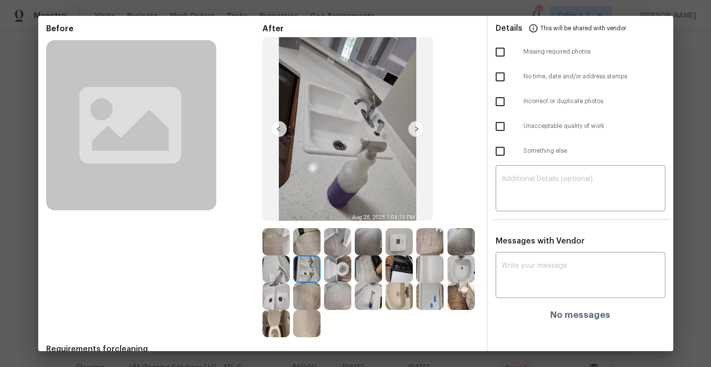
click at [373, 279] on img at bounding box center [368, 268] width 27 height 27
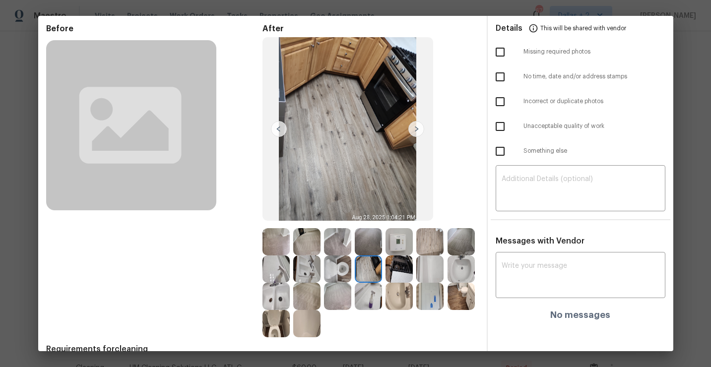
click at [332, 306] on img at bounding box center [337, 296] width 27 height 27
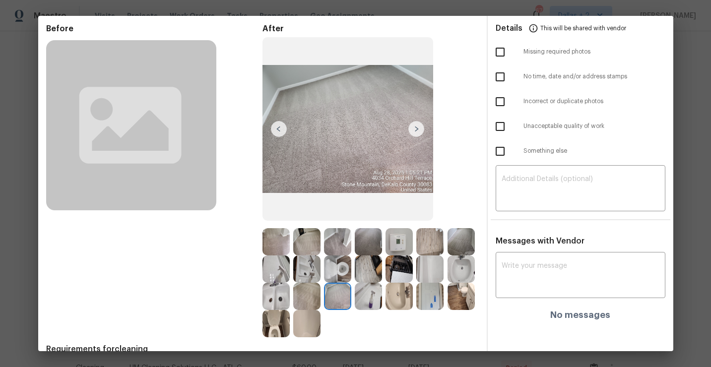
click at [272, 297] on img at bounding box center [275, 296] width 27 height 27
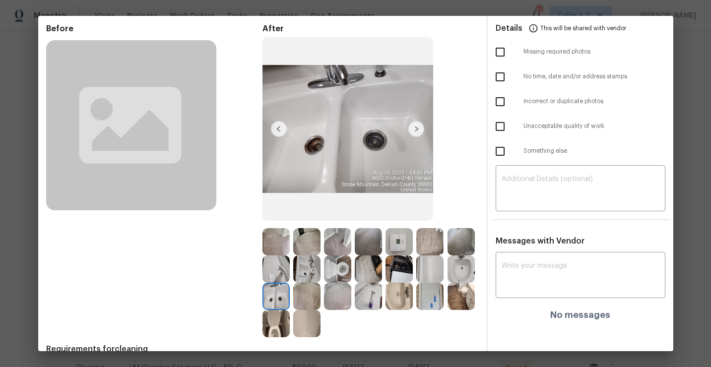
click at [335, 272] on img at bounding box center [337, 268] width 27 height 27
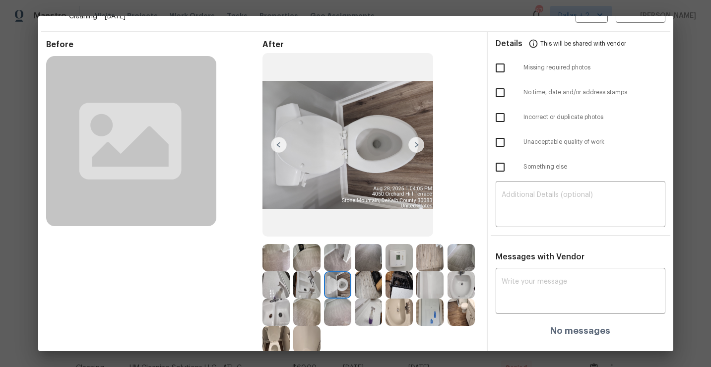
scroll to position [25, 0]
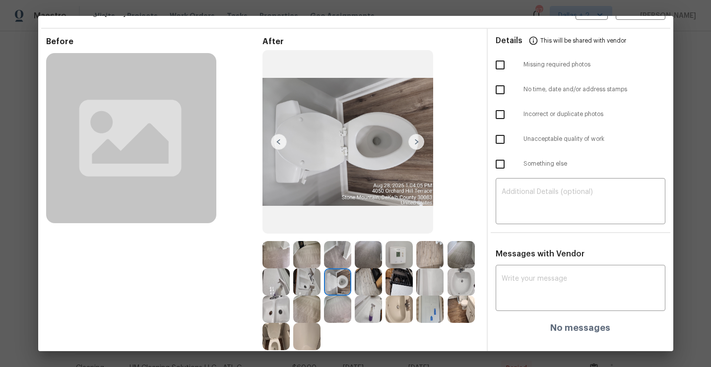
click at [433, 309] on img at bounding box center [429, 309] width 27 height 27
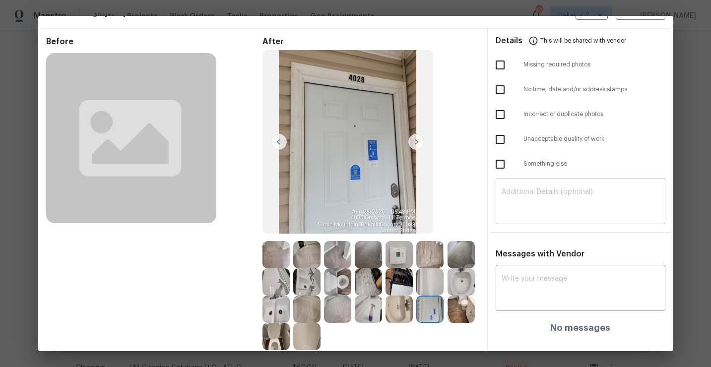
scroll to position [0, 0]
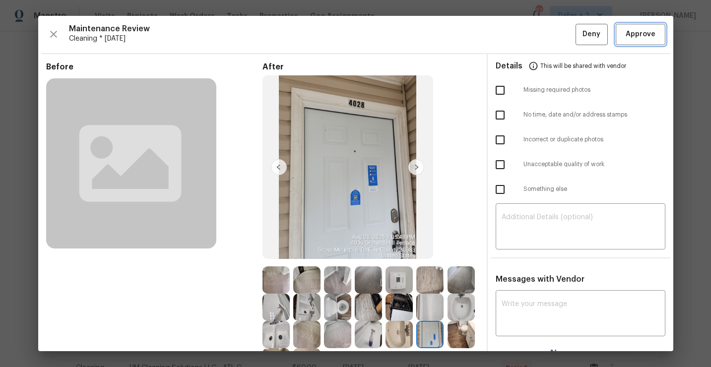
click at [643, 39] on span "Approve" at bounding box center [641, 34] width 30 height 12
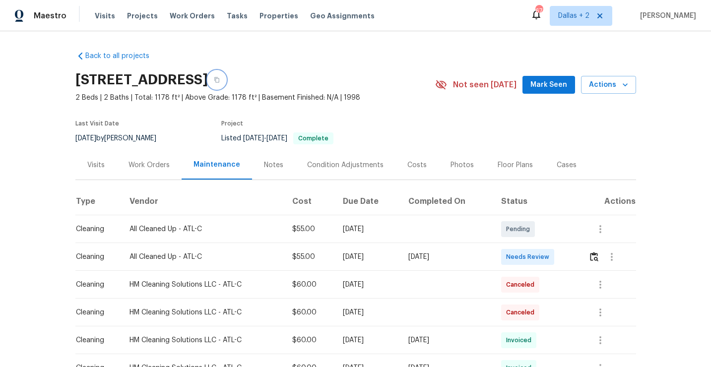
click at [226, 83] on button "button" at bounding box center [217, 80] width 18 height 18
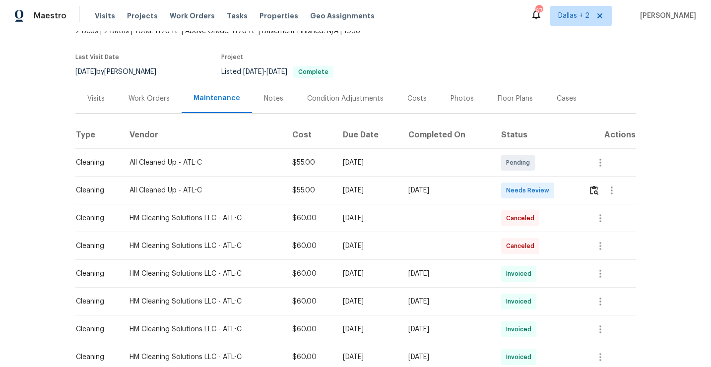
scroll to position [86, 0]
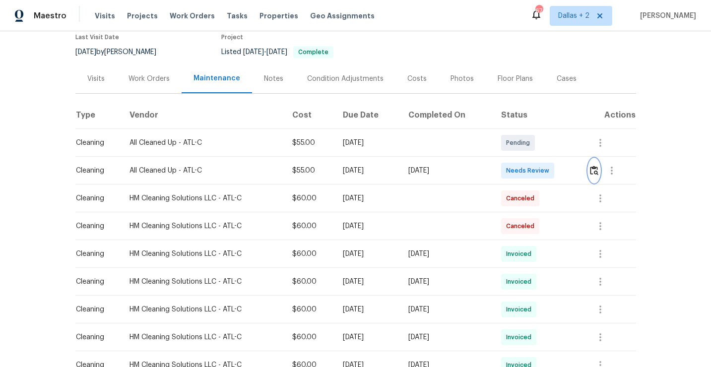
click at [600, 174] on button "button" at bounding box center [593, 171] width 11 height 24
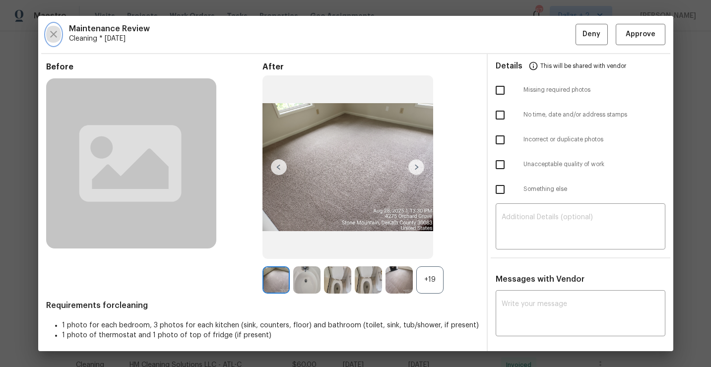
click at [48, 32] on icon "button" at bounding box center [54, 34] width 12 height 12
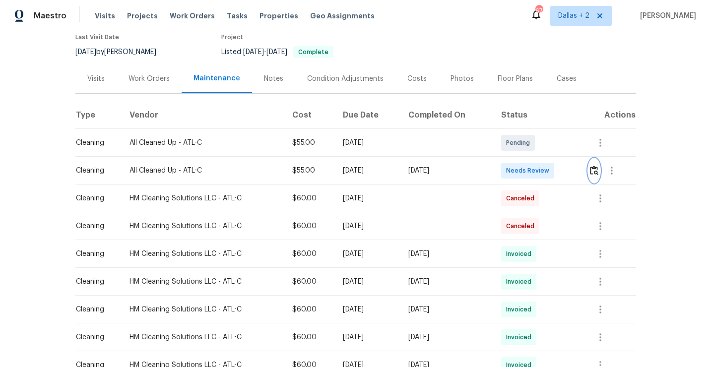
scroll to position [0, 0]
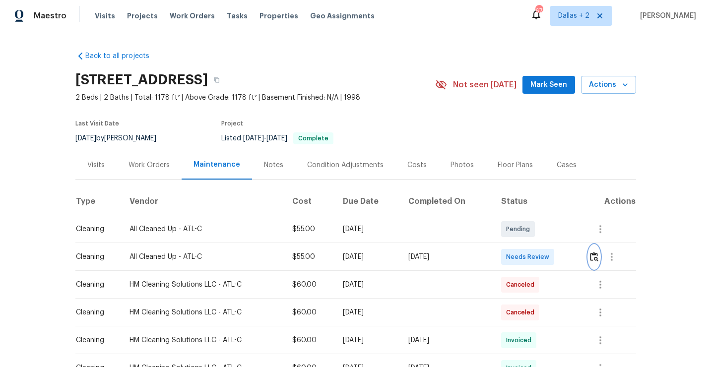
click at [595, 253] on img "button" at bounding box center [594, 256] width 8 height 9
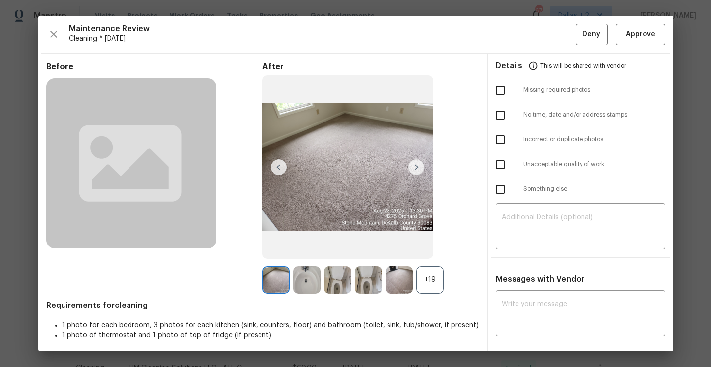
click at [419, 278] on div "+19" at bounding box center [429, 279] width 27 height 27
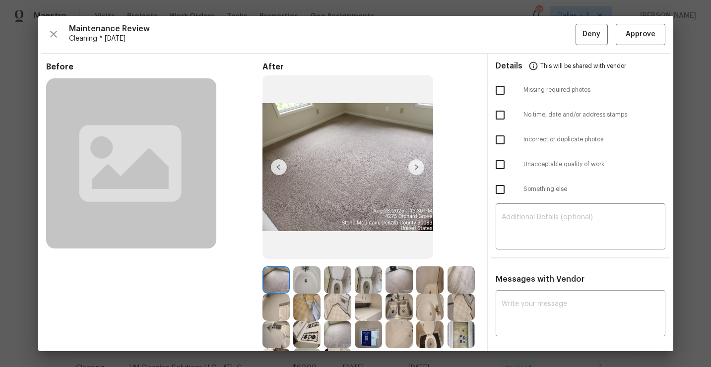
scroll to position [54, 0]
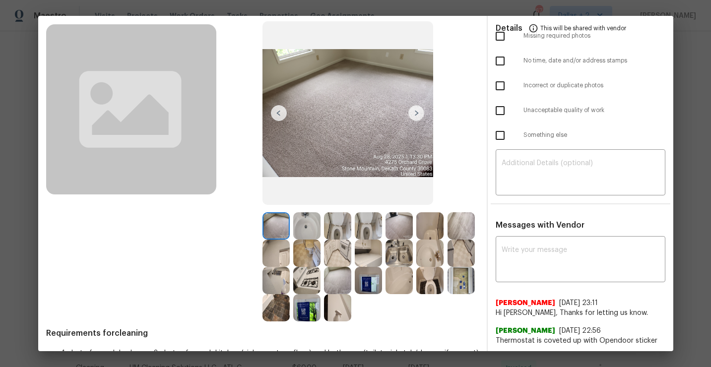
click at [364, 262] on img at bounding box center [368, 253] width 27 height 27
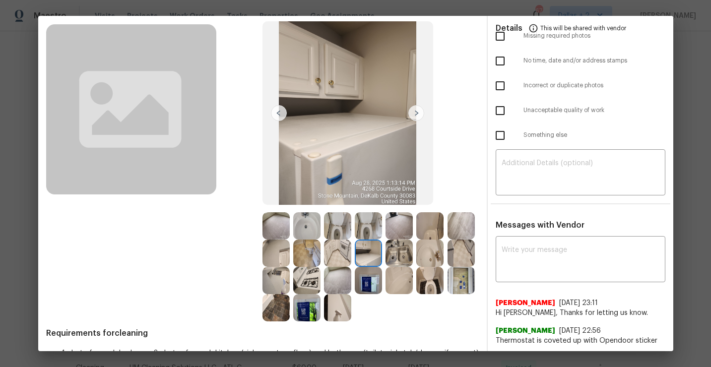
click at [366, 234] on img at bounding box center [368, 225] width 27 height 27
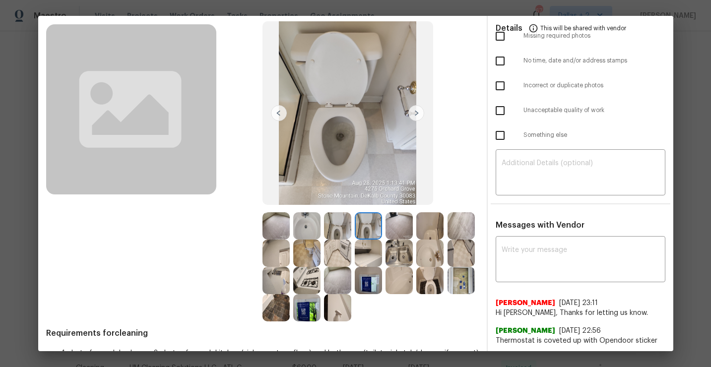
click at [334, 216] on img at bounding box center [337, 225] width 27 height 27
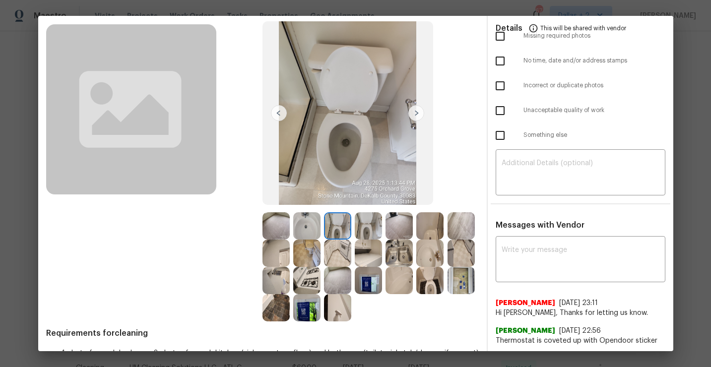
click at [364, 287] on img at bounding box center [368, 280] width 27 height 27
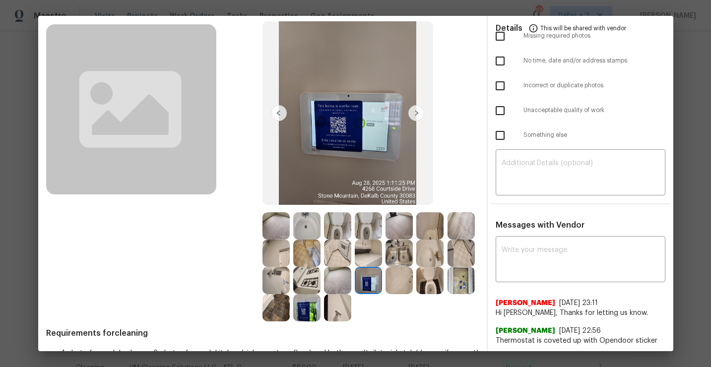
click at [430, 284] on img at bounding box center [429, 280] width 27 height 27
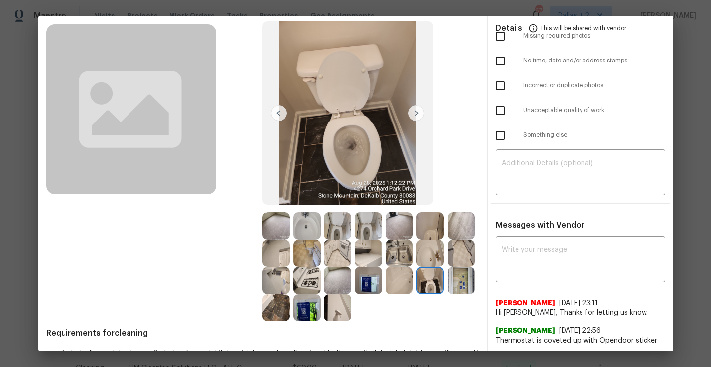
scroll to position [0, 0]
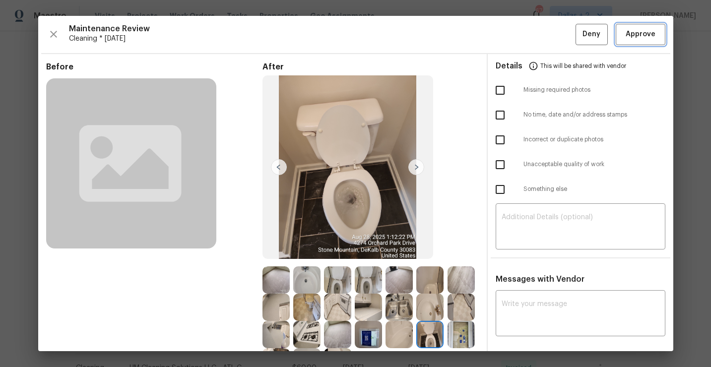
click at [633, 37] on span "Approve" at bounding box center [641, 34] width 30 height 12
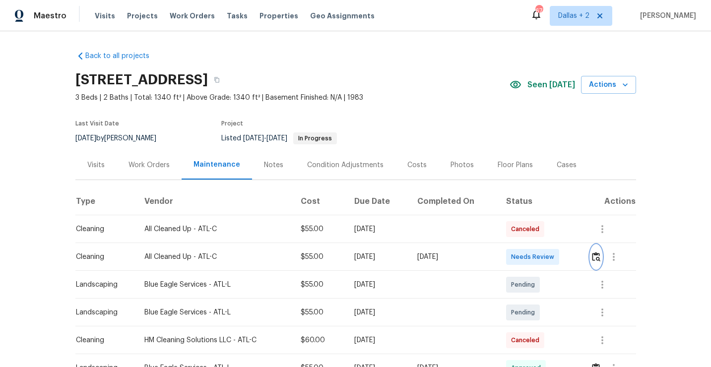
click at [594, 256] on img "button" at bounding box center [596, 256] width 8 height 9
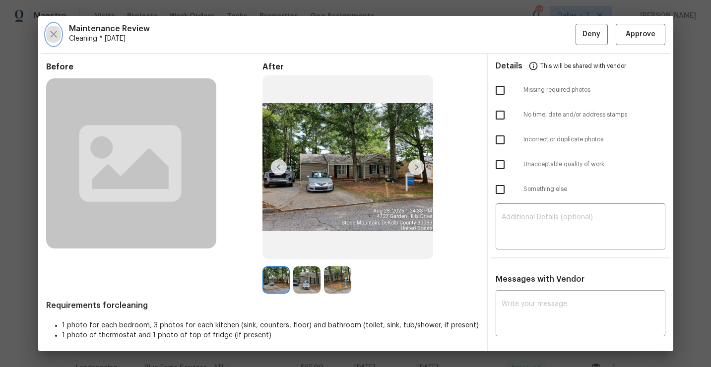
click at [54, 38] on icon "button" at bounding box center [54, 34] width 12 height 12
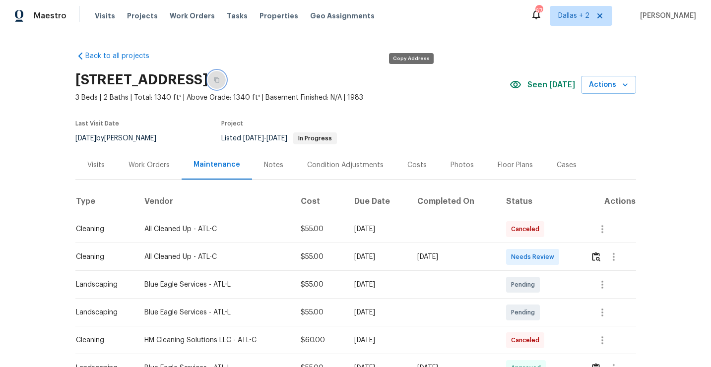
click at [226, 79] on button "button" at bounding box center [217, 80] width 18 height 18
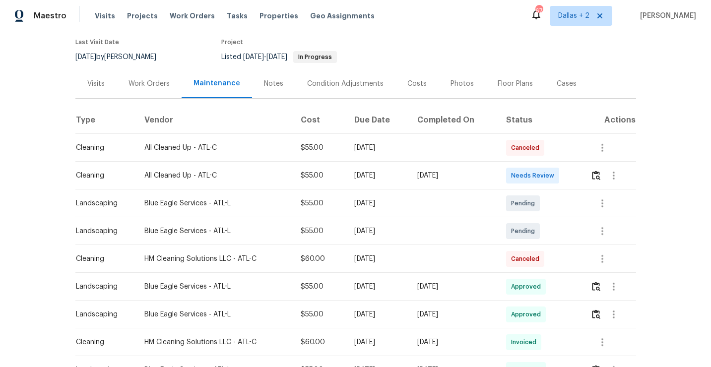
scroll to position [102, 0]
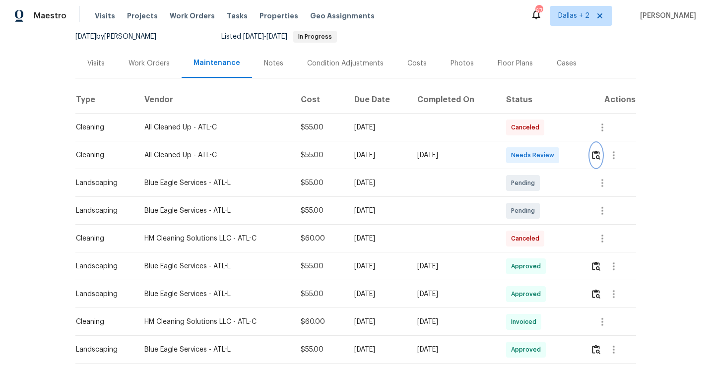
click at [600, 155] on img "button" at bounding box center [596, 154] width 8 height 9
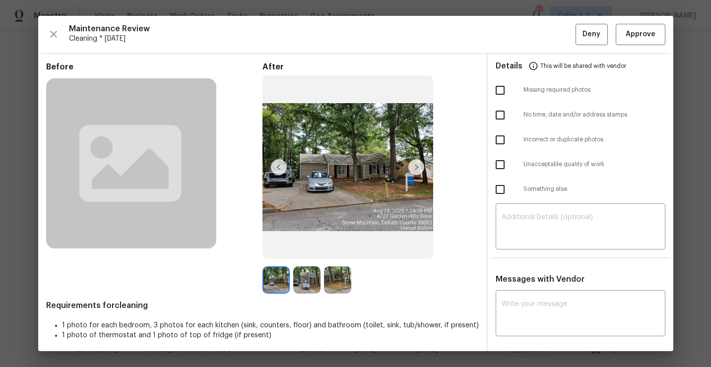
click at [307, 285] on img at bounding box center [306, 279] width 27 height 27
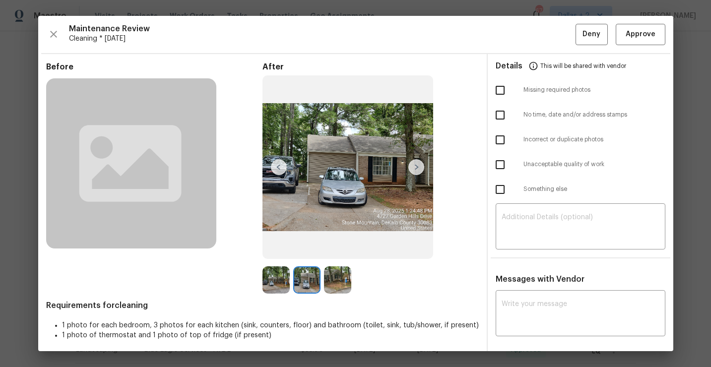
click at [339, 278] on img at bounding box center [337, 279] width 27 height 27
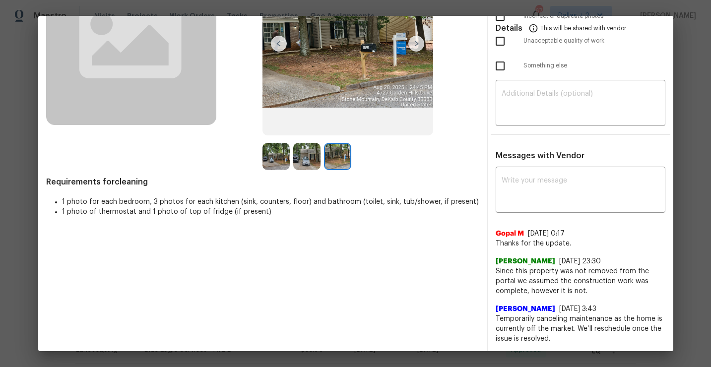
scroll to position [0, 0]
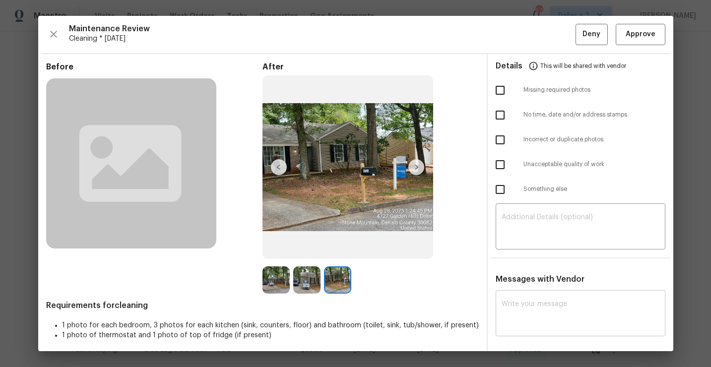
click at [515, 309] on textarea at bounding box center [581, 315] width 158 height 28
paste textarea "Maintenance Audit Team: Hello!"
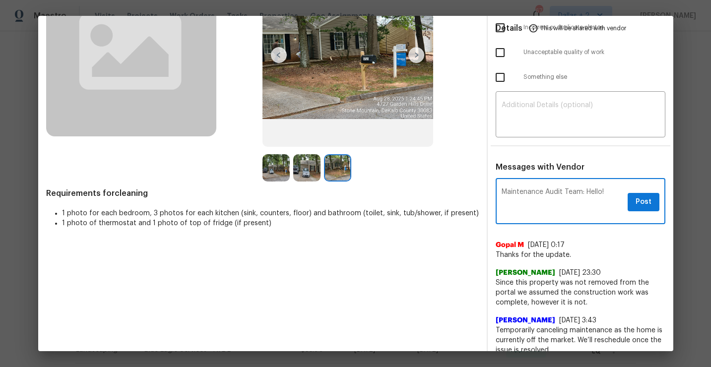
scroll to position [120, 0]
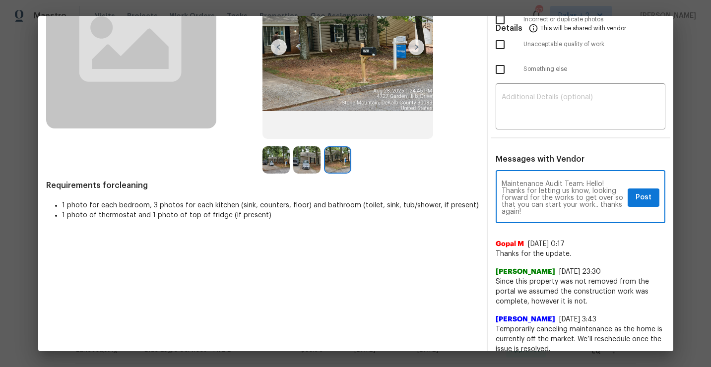
type textarea "Maintenance Audit Team: Hello! Thanks for letting us know, looking forward for …"
click at [644, 197] on span "Post" at bounding box center [643, 197] width 16 height 12
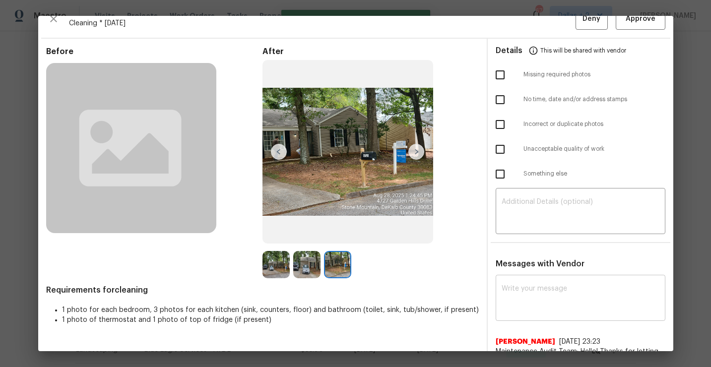
scroll to position [0, 0]
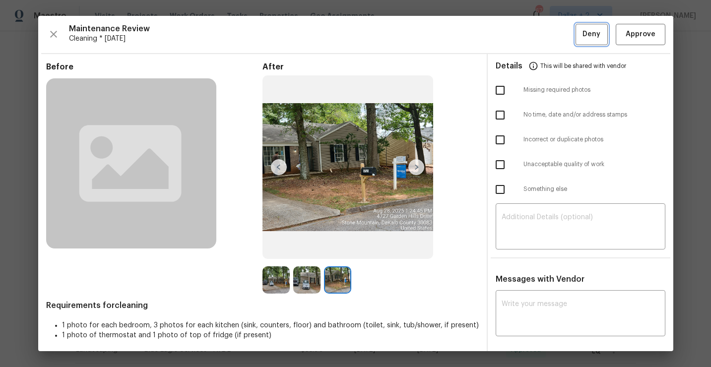
click at [586, 41] on button "Deny" at bounding box center [591, 34] width 32 height 21
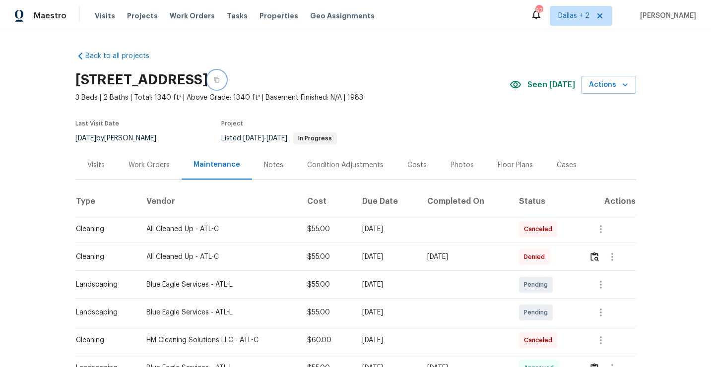
click at [226, 82] on button "button" at bounding box center [217, 80] width 18 height 18
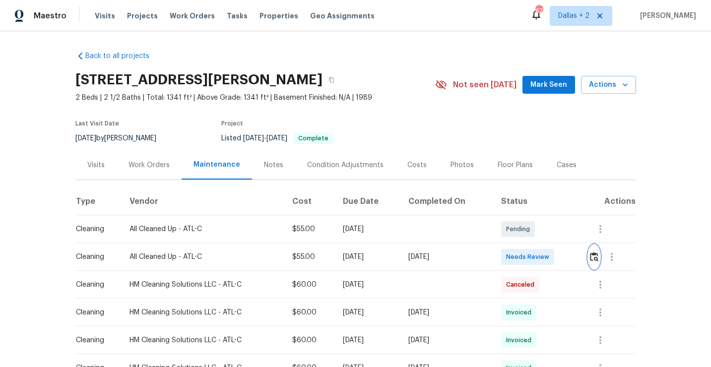
click at [598, 255] on img "button" at bounding box center [594, 256] width 8 height 9
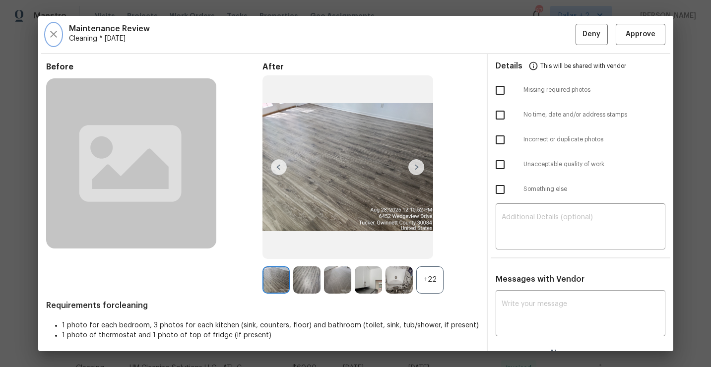
click at [55, 34] on icon "button" at bounding box center [54, 34] width 12 height 12
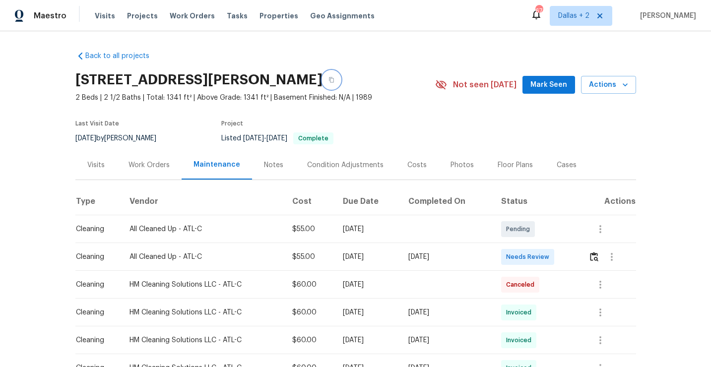
click at [340, 83] on button "button" at bounding box center [331, 80] width 18 height 18
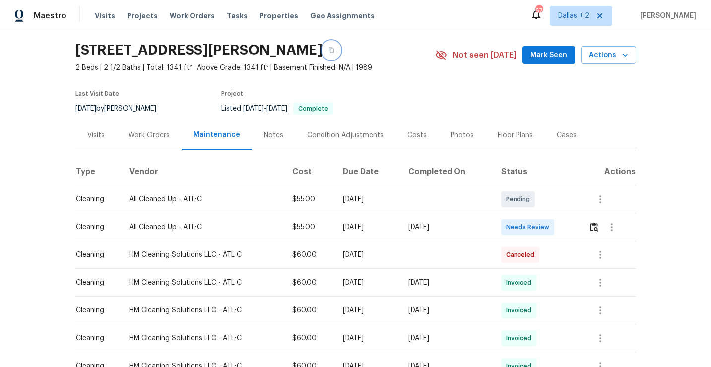
scroll to position [33, 0]
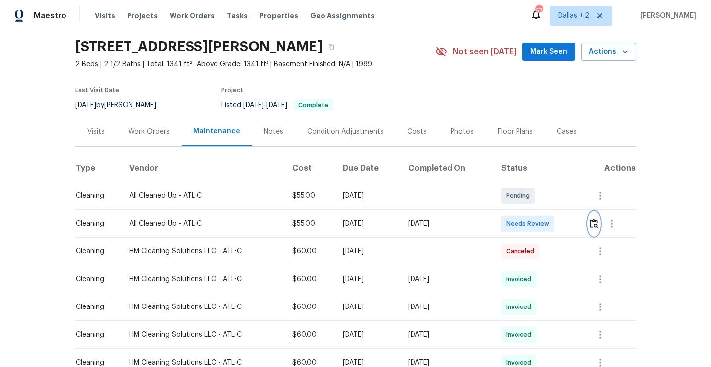
click at [598, 224] on img "button" at bounding box center [594, 223] width 8 height 9
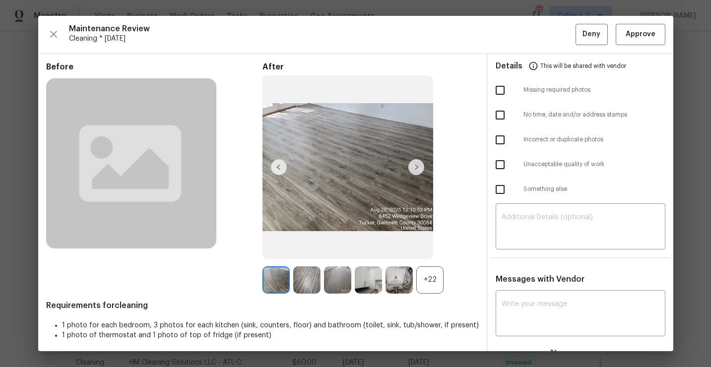
click at [435, 281] on div "+22" at bounding box center [429, 279] width 27 height 27
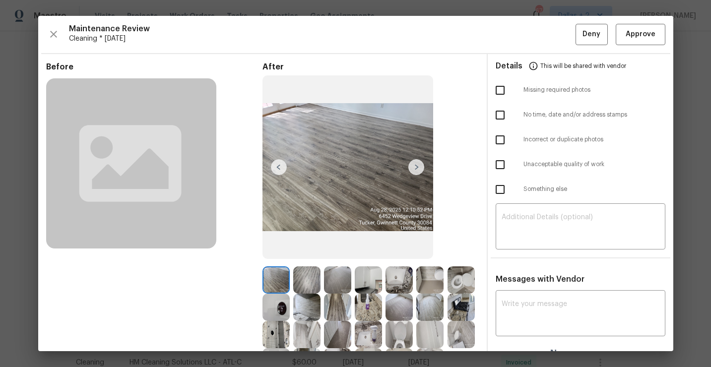
scroll to position [59, 0]
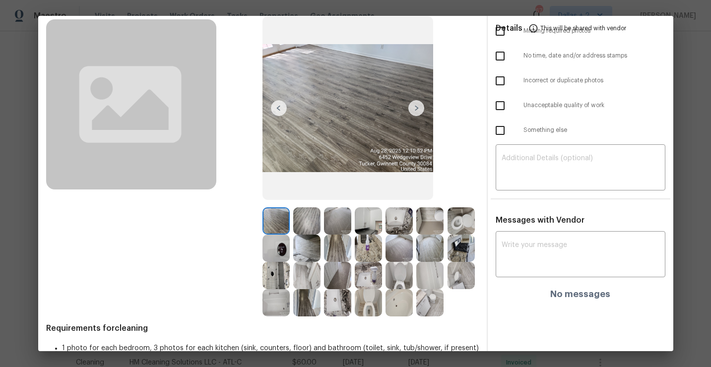
click at [395, 221] on img at bounding box center [398, 220] width 27 height 27
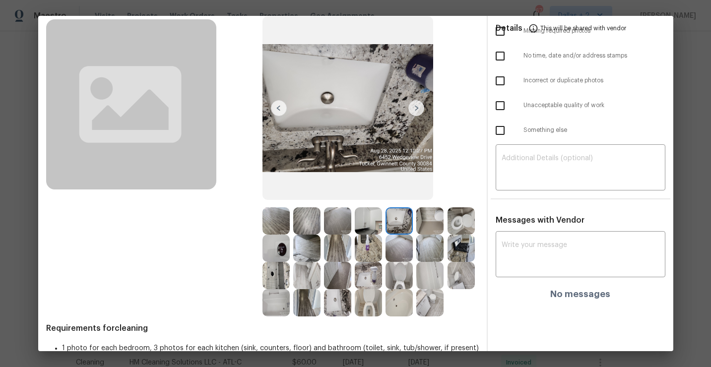
click at [363, 290] on img at bounding box center [368, 302] width 27 height 27
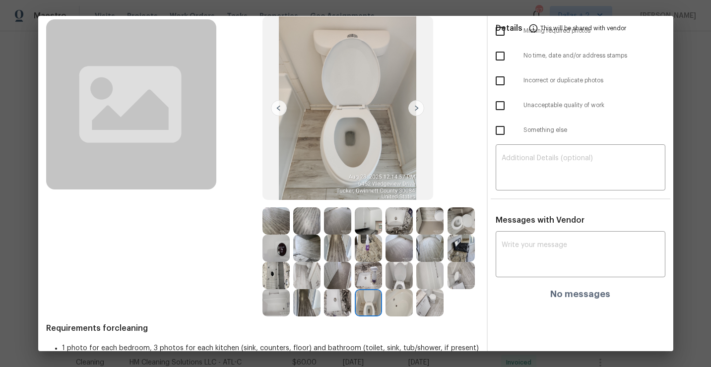
click at [389, 283] on img at bounding box center [398, 275] width 27 height 27
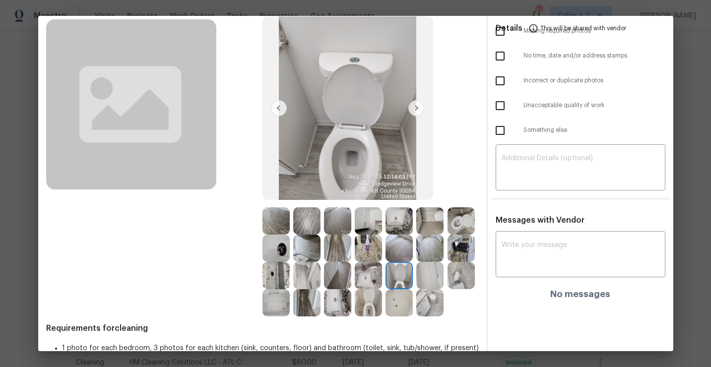
click at [374, 310] on img at bounding box center [368, 302] width 27 height 27
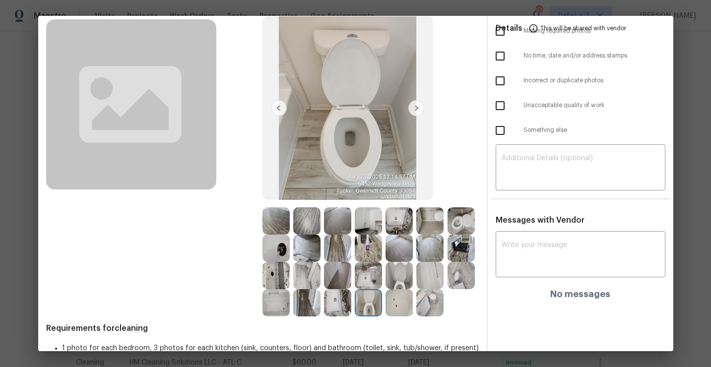
scroll to position [0, 0]
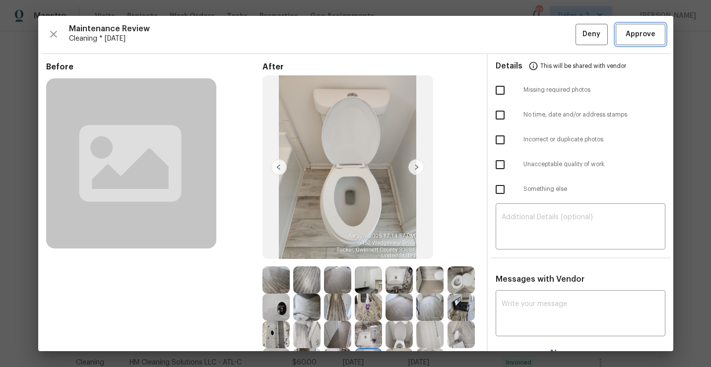
click at [644, 36] on span "Approve" at bounding box center [641, 34] width 30 height 12
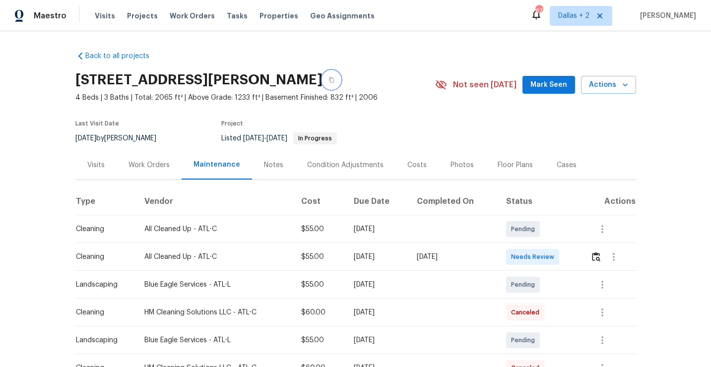
click at [334, 79] on icon "button" at bounding box center [331, 80] width 6 height 6
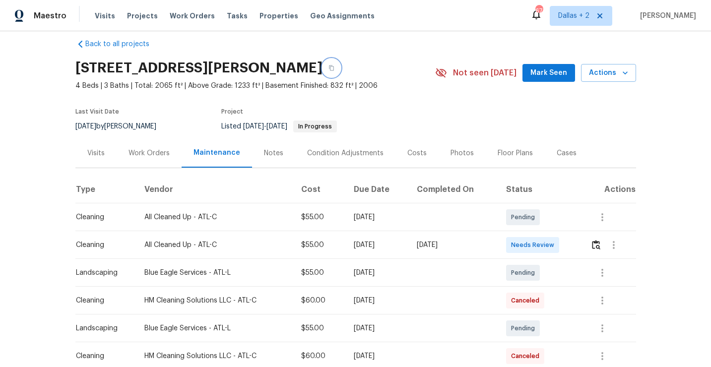
scroll to position [14, 0]
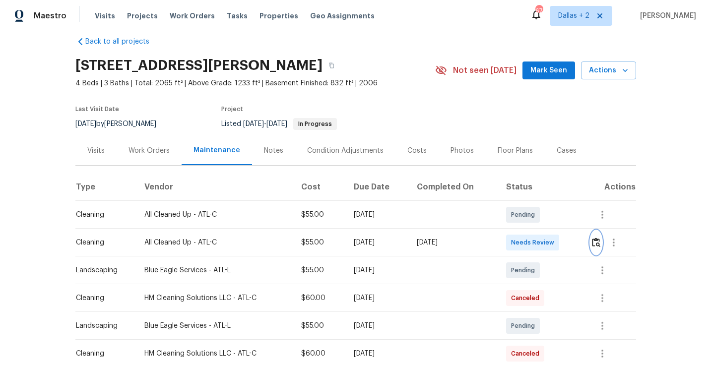
click at [600, 243] on img "button" at bounding box center [596, 242] width 8 height 9
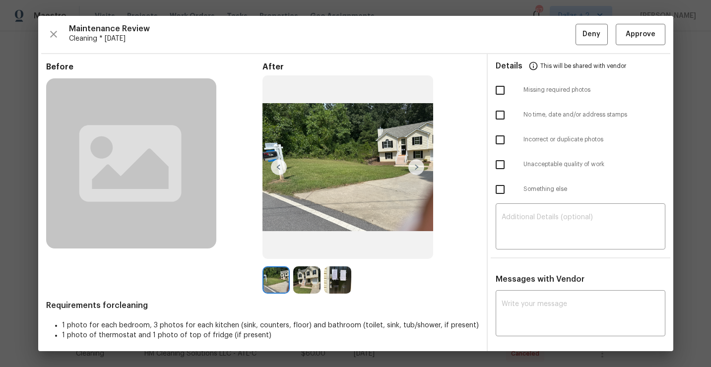
scroll to position [56, 0]
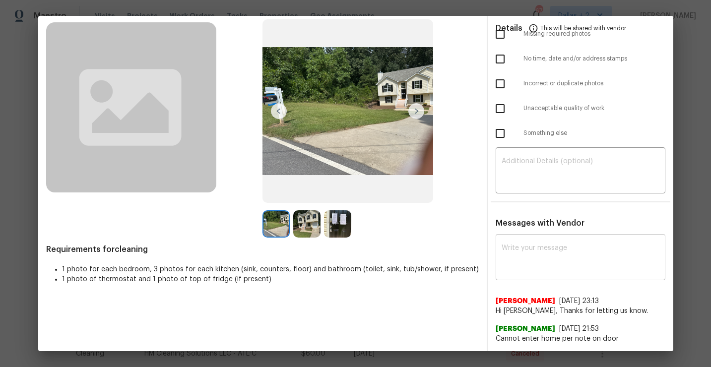
click at [541, 266] on textarea at bounding box center [581, 259] width 158 height 28
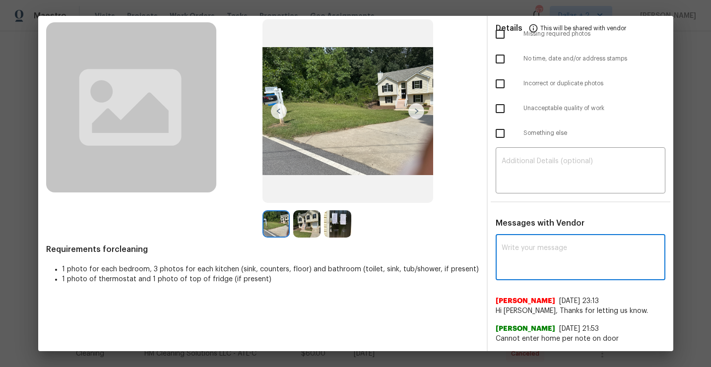
paste textarea "Maintenance Audit Team: Hello!"
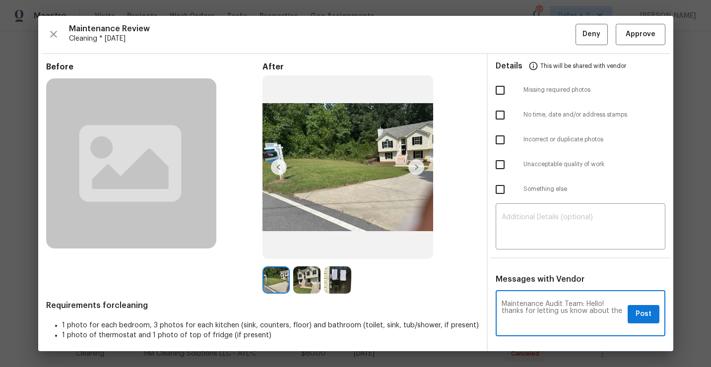
click at [45, 38] on div "Maintenance Review Cleaning * [DATE] Deny Approve Before After Requirements for…" at bounding box center [355, 183] width 635 height 335
click at [623, 312] on textarea "Maintenance Audit Team: Hello! thanks for letting us know about the" at bounding box center [563, 315] width 122 height 28
type textarea "Maintenance Audit Team: Hello! thanks for letting us know about the door issue,…"
click at [641, 312] on span "Post" at bounding box center [643, 314] width 16 height 12
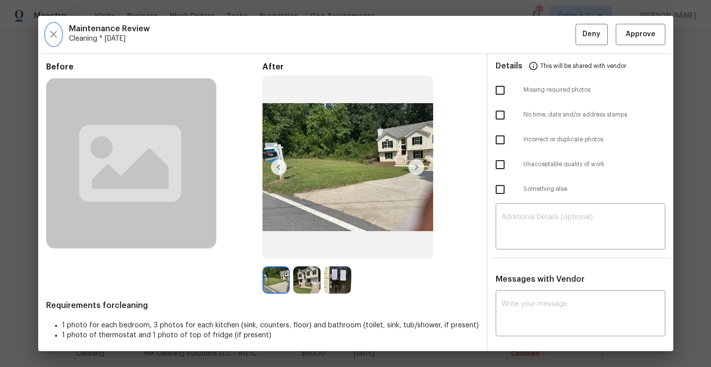
click at [50, 32] on icon "button" at bounding box center [54, 34] width 12 height 12
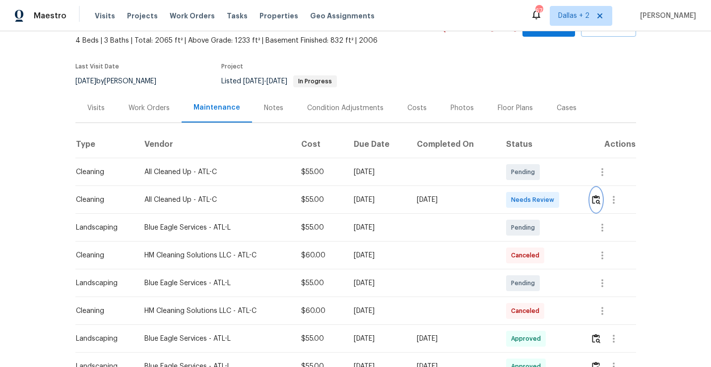
scroll to position [64, 0]
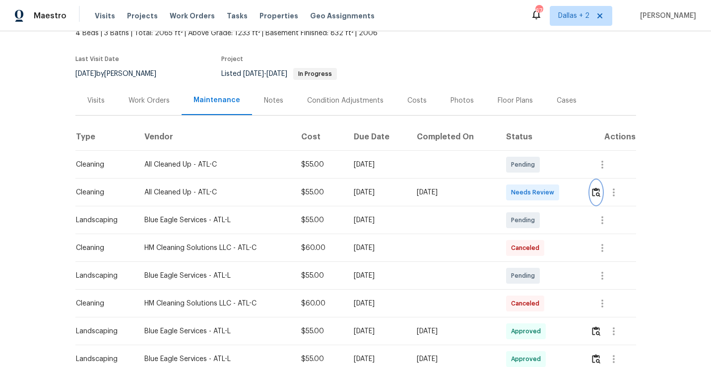
click at [600, 195] on img "button" at bounding box center [596, 192] width 8 height 9
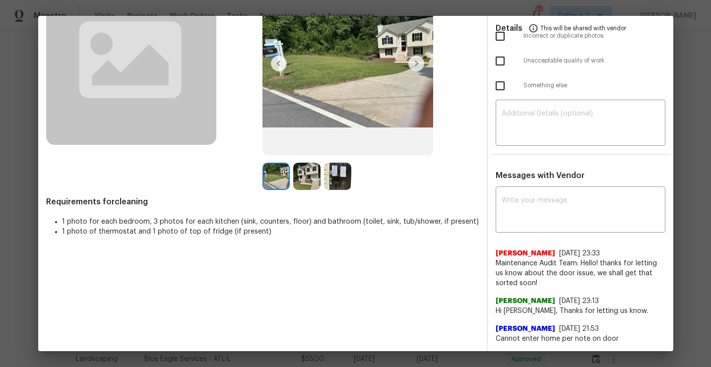
scroll to position [0, 0]
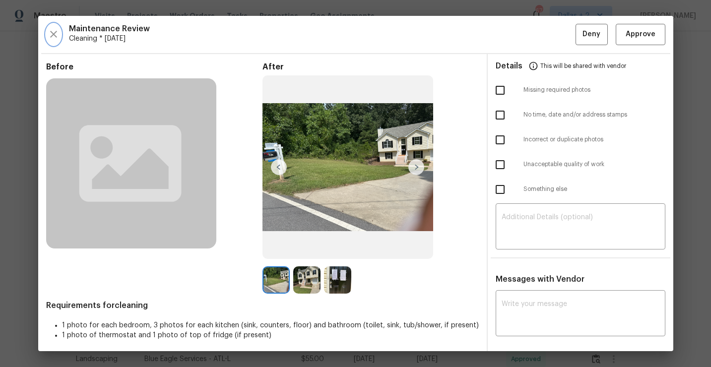
click at [54, 39] on icon "button" at bounding box center [54, 34] width 12 height 12
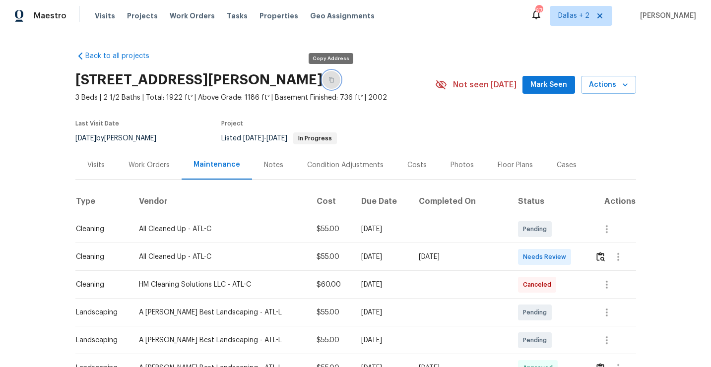
click at [331, 74] on button "button" at bounding box center [331, 80] width 18 height 18
click at [602, 260] on img "button" at bounding box center [600, 256] width 8 height 9
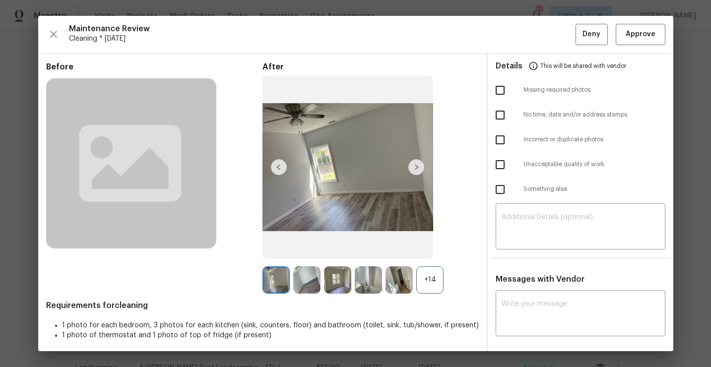
click at [433, 275] on div "+14" at bounding box center [429, 279] width 27 height 27
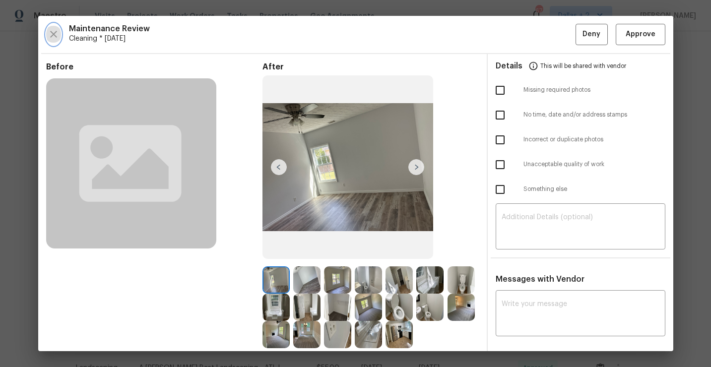
click at [56, 39] on icon "button" at bounding box center [54, 34] width 12 height 12
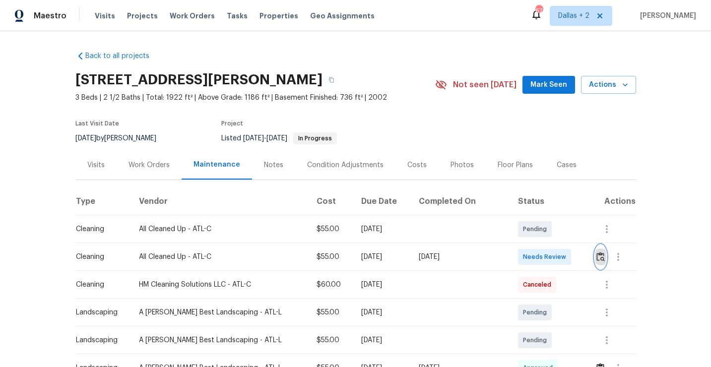
click at [596, 260] on img "button" at bounding box center [600, 256] width 8 height 9
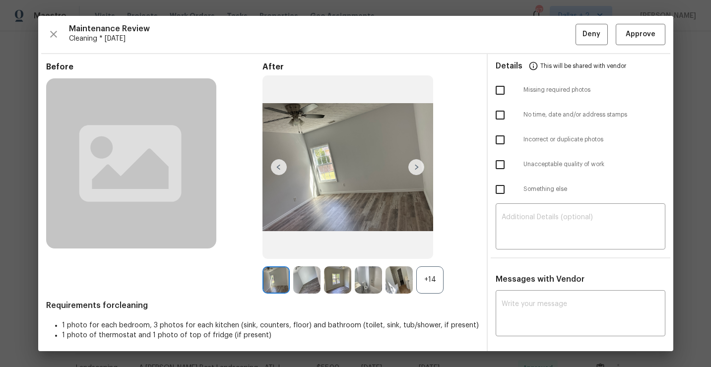
click at [433, 294] on div "Before After +14 Requirements for cleaning 1 photo for each bedroom, 3 photos f…" at bounding box center [262, 267] width 433 height 411
click at [427, 285] on div "+14" at bounding box center [429, 279] width 27 height 27
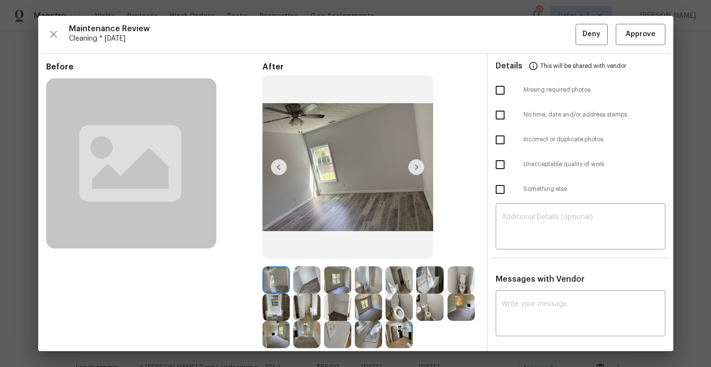
click at [388, 335] on img at bounding box center [398, 334] width 27 height 27
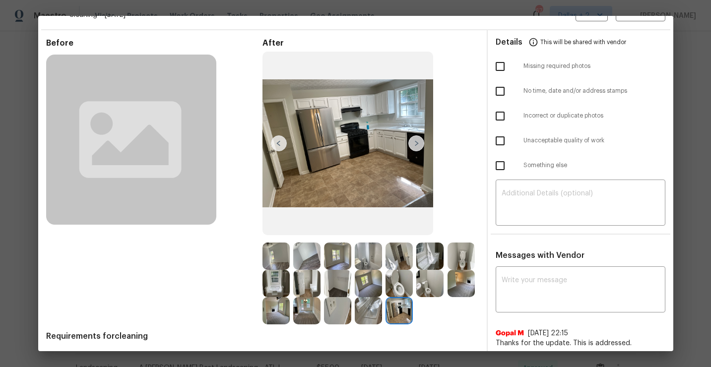
scroll to position [33, 0]
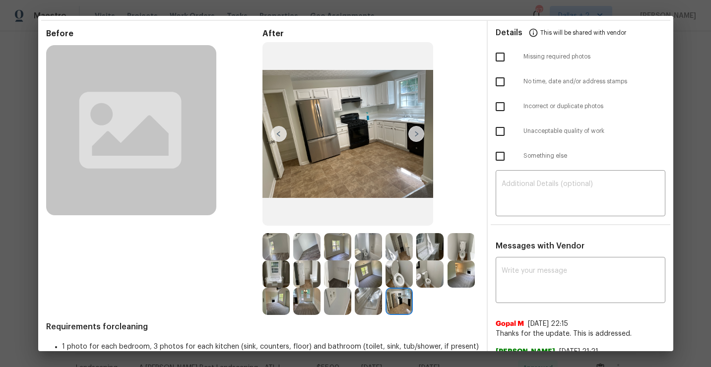
click at [272, 240] on img at bounding box center [275, 246] width 27 height 27
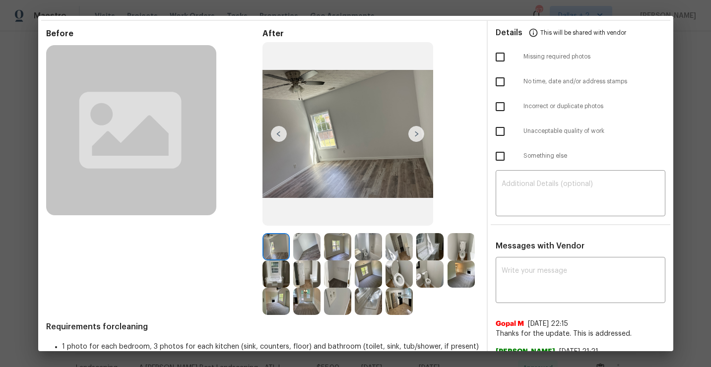
click at [413, 133] on img at bounding box center [416, 134] width 16 height 16
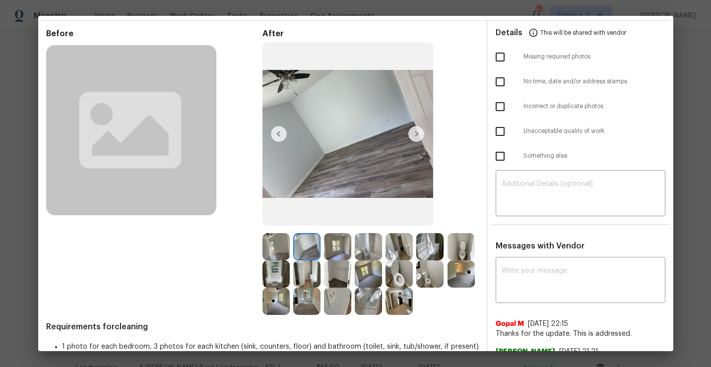
click at [416, 135] on img at bounding box center [416, 134] width 16 height 16
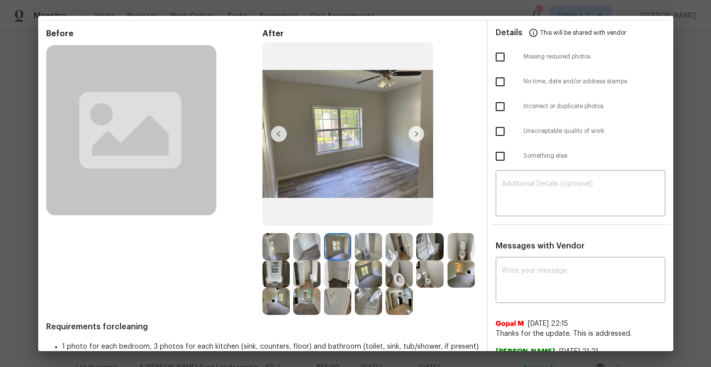
click at [370, 239] on img at bounding box center [368, 246] width 27 height 27
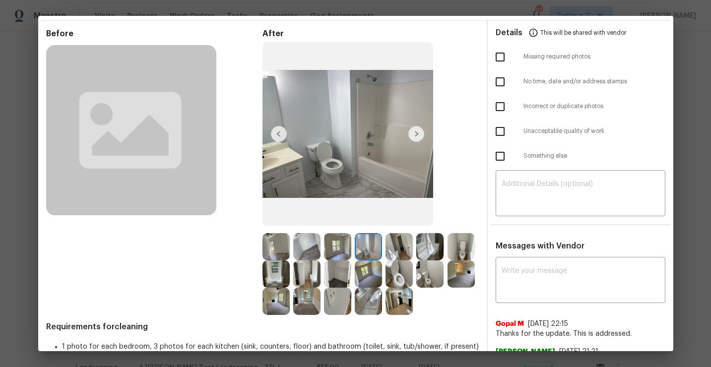
click at [403, 243] on img at bounding box center [398, 246] width 27 height 27
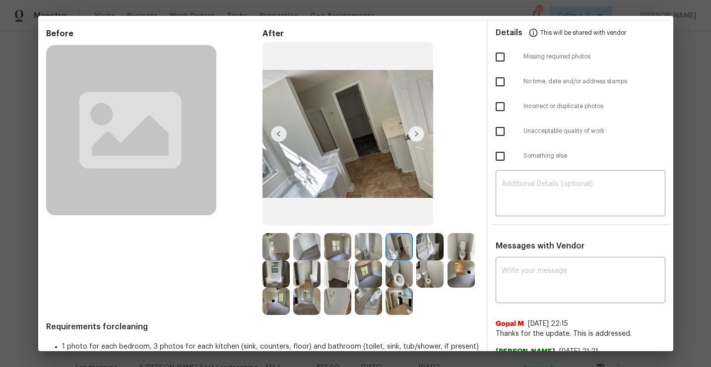
click at [432, 246] on img at bounding box center [429, 246] width 27 height 27
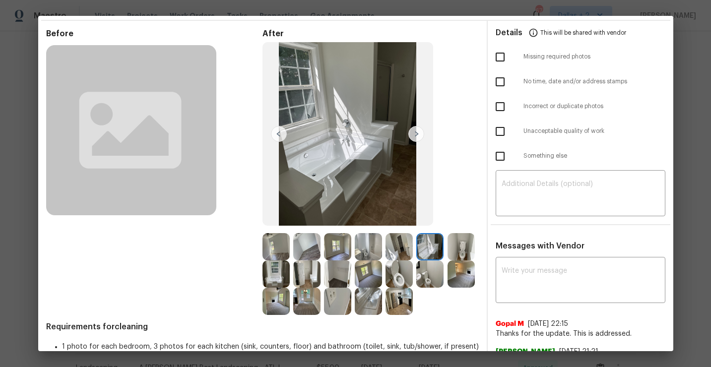
click at [456, 244] on img at bounding box center [460, 246] width 27 height 27
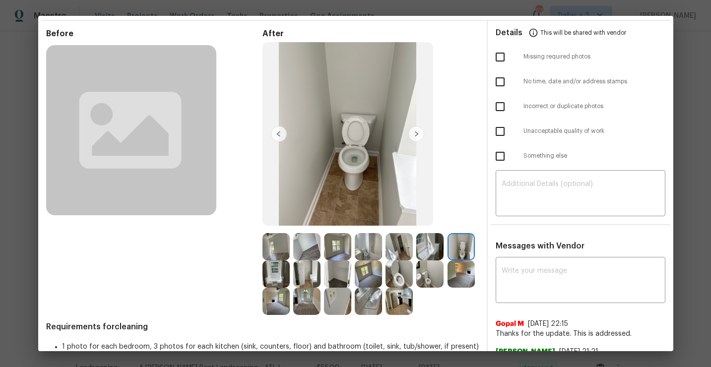
click at [267, 277] on img at bounding box center [275, 273] width 27 height 27
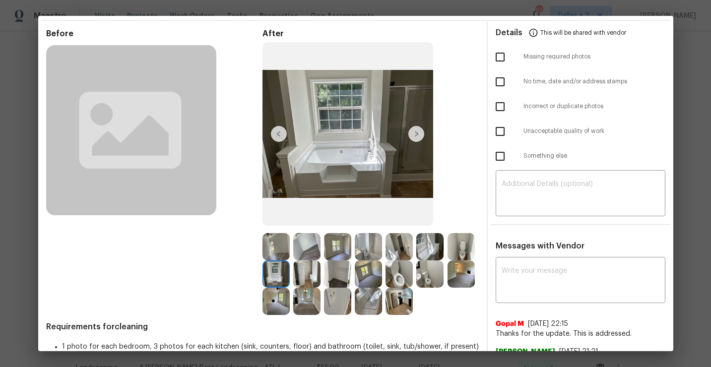
click at [307, 273] on img at bounding box center [306, 273] width 27 height 27
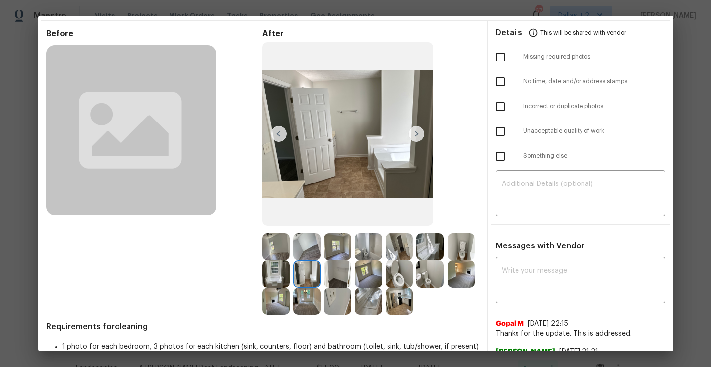
click at [267, 275] on img at bounding box center [275, 273] width 27 height 27
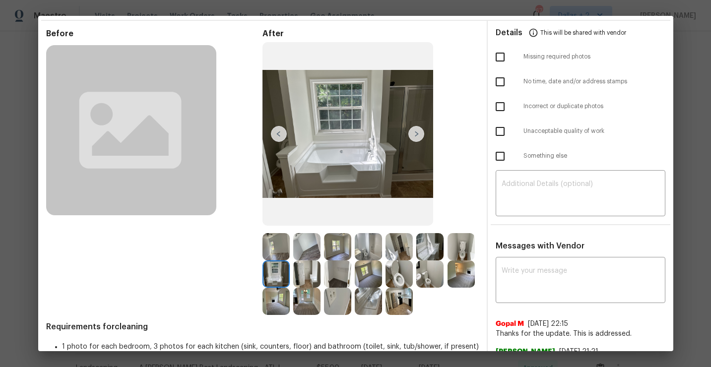
click at [308, 280] on img at bounding box center [306, 273] width 27 height 27
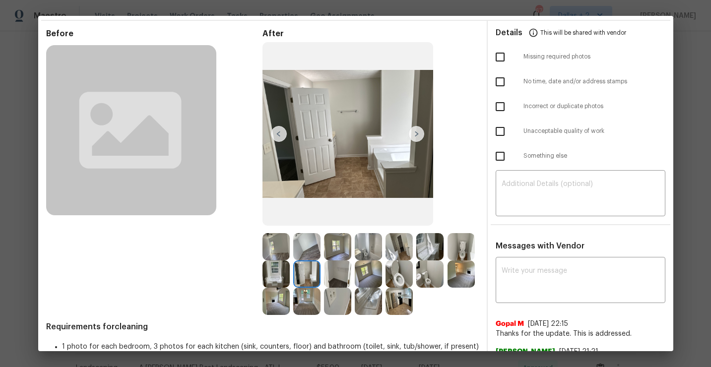
click at [339, 280] on img at bounding box center [337, 273] width 27 height 27
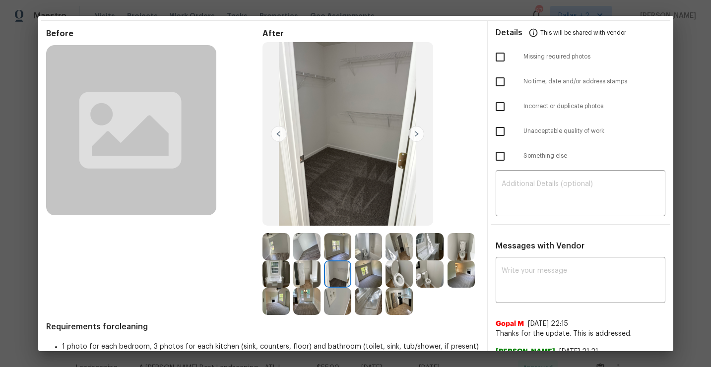
click at [366, 310] on img at bounding box center [368, 301] width 27 height 27
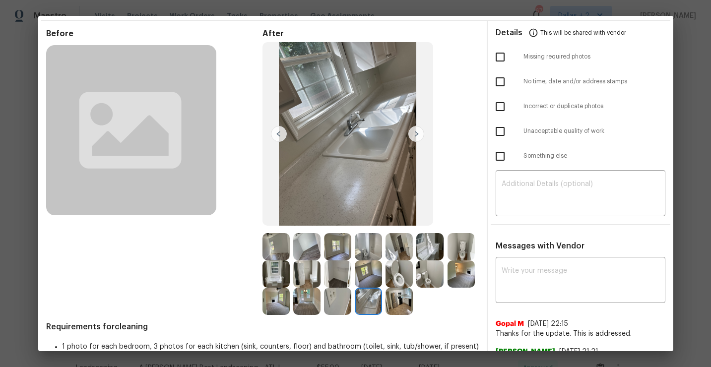
click at [409, 302] on img at bounding box center [398, 301] width 27 height 27
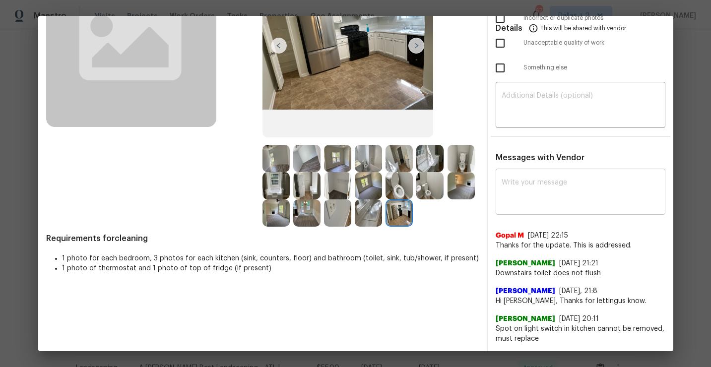
scroll to position [0, 0]
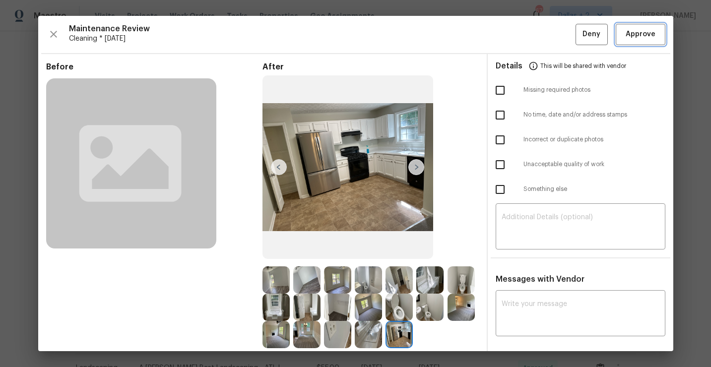
click at [634, 36] on span "Approve" at bounding box center [641, 34] width 30 height 12
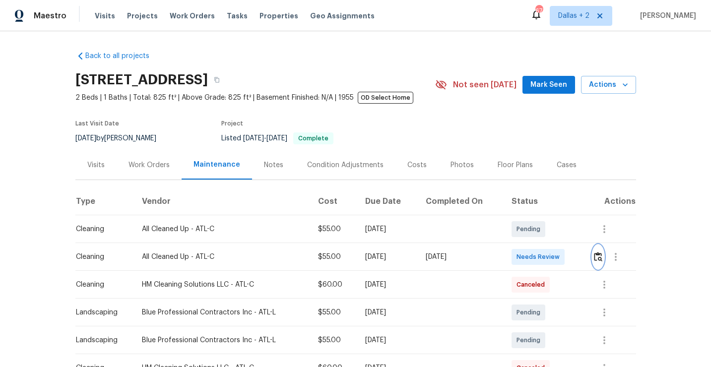
click at [599, 254] on img "button" at bounding box center [598, 256] width 8 height 9
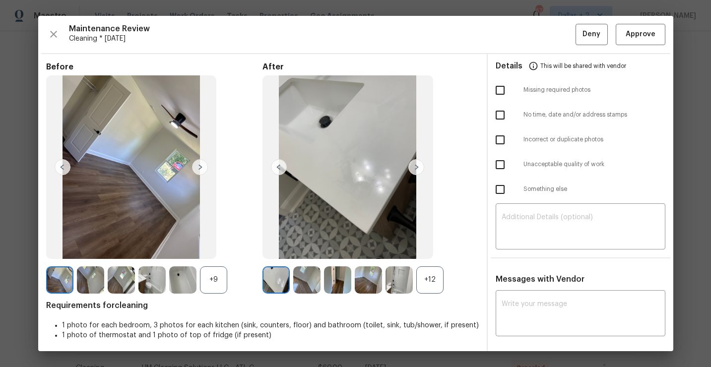
click at [437, 278] on div "+12" at bounding box center [429, 279] width 27 height 27
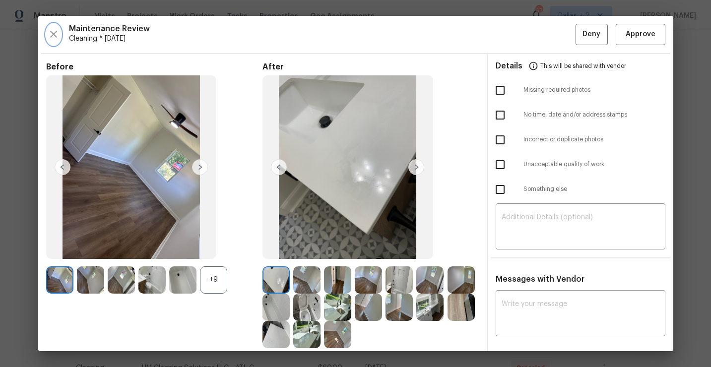
click at [57, 39] on icon "button" at bounding box center [54, 34] width 12 height 12
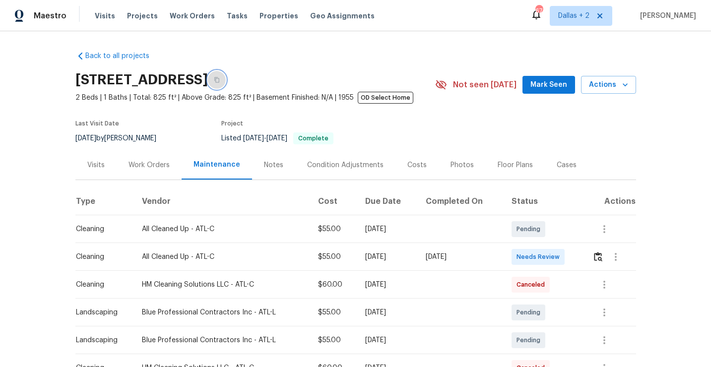
click at [220, 81] on icon "button" at bounding box center [217, 80] width 6 height 6
click at [600, 258] on img "button" at bounding box center [598, 256] width 8 height 9
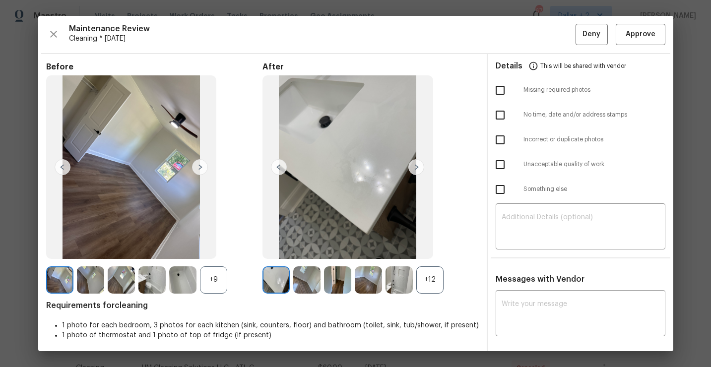
click at [434, 290] on div "+12" at bounding box center [429, 279] width 27 height 27
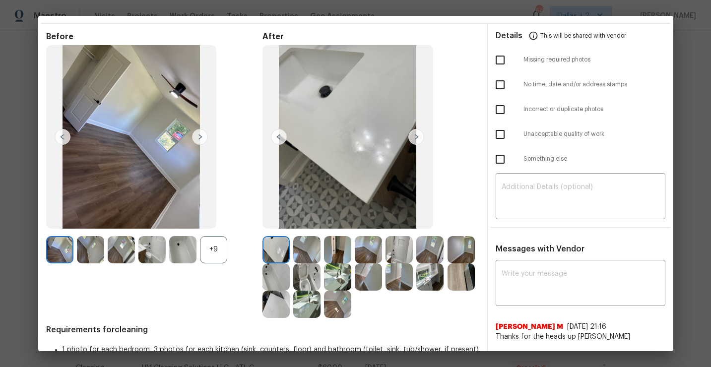
scroll to position [31, 0]
click at [431, 275] on img at bounding box center [429, 276] width 27 height 27
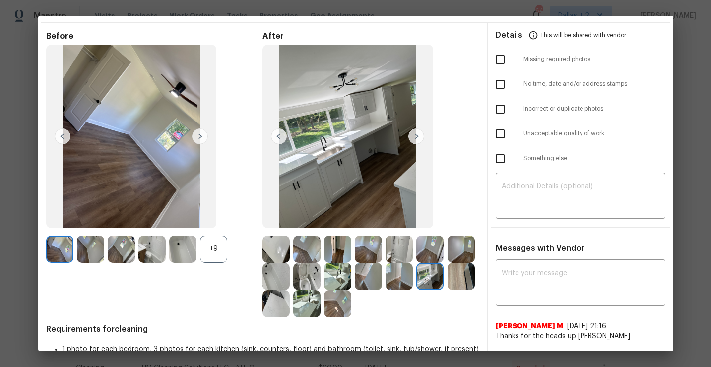
click at [392, 252] on img at bounding box center [398, 249] width 27 height 27
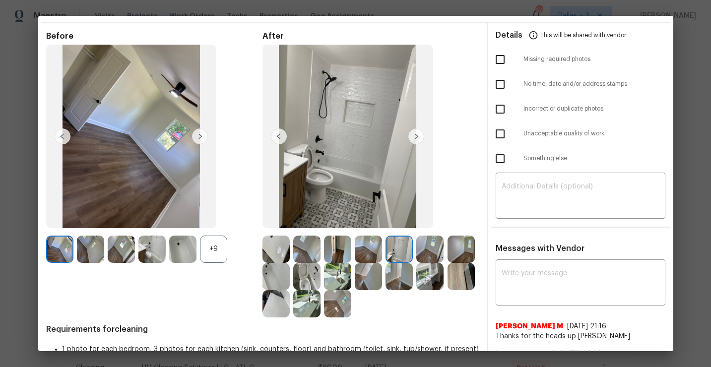
click at [366, 246] on img at bounding box center [368, 249] width 27 height 27
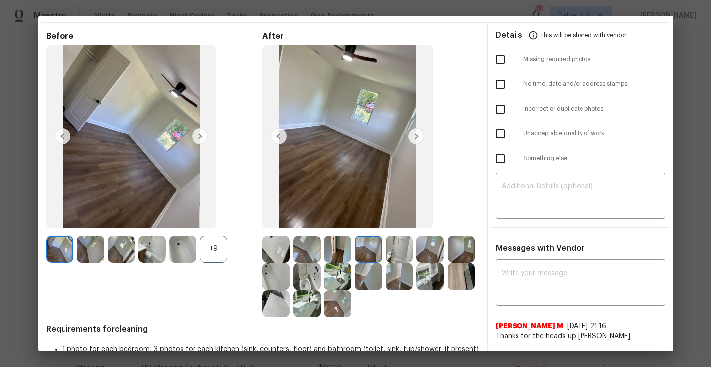
click at [340, 244] on img at bounding box center [337, 249] width 27 height 27
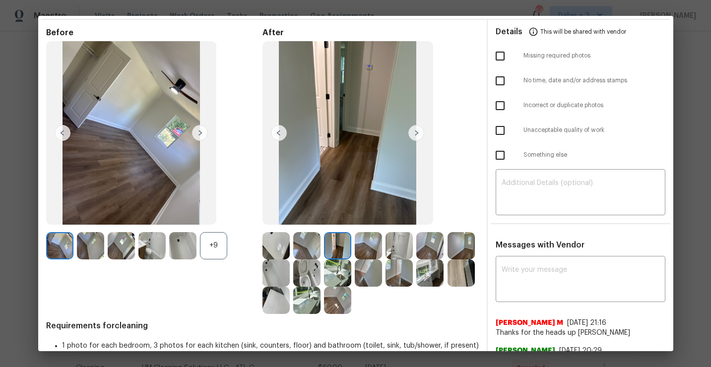
scroll to position [94, 0]
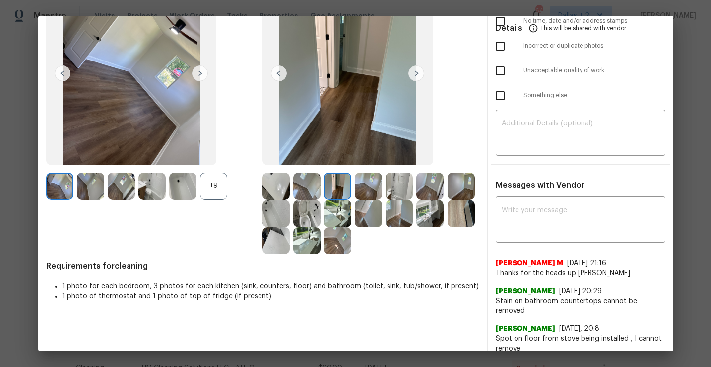
click at [316, 243] on img at bounding box center [306, 240] width 27 height 27
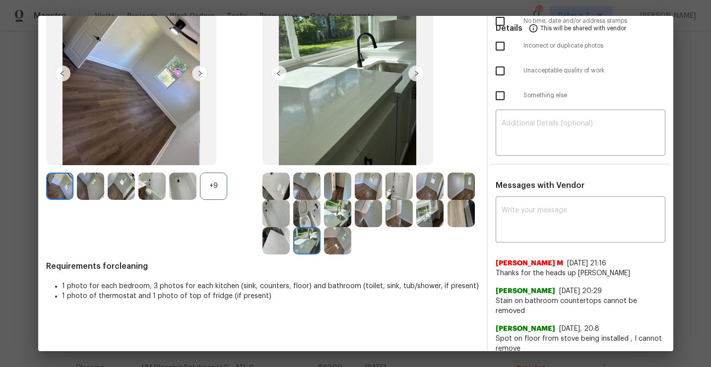
click at [301, 244] on img at bounding box center [306, 240] width 27 height 27
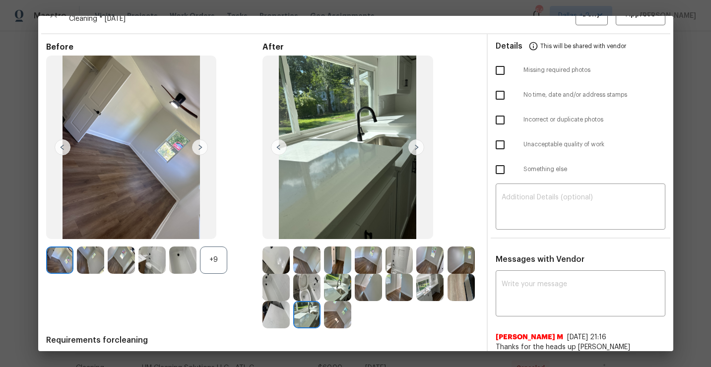
scroll to position [0, 0]
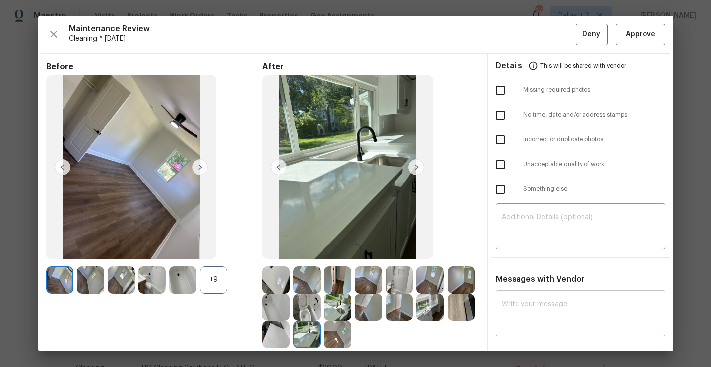
click at [544, 301] on textarea at bounding box center [581, 315] width 158 height 28
paste textarea "Maintenance Audit Team: Hello! Unfortunately this cleaning visit completed on […"
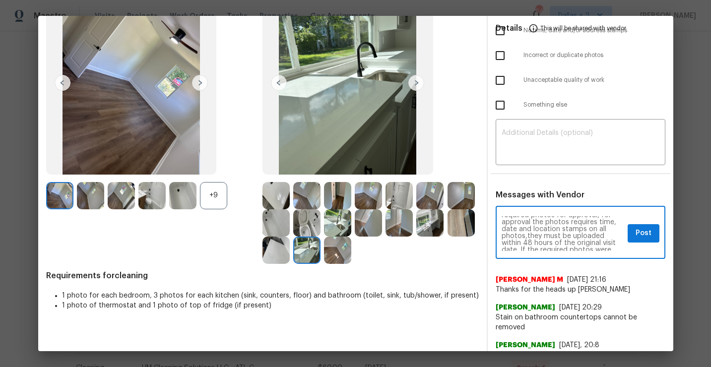
scroll to position [37, 0]
type textarea "Maintenance Audit Team: Hello! Unfortunately this cleaning visit completed on […"
click at [639, 231] on span "Post" at bounding box center [643, 233] width 16 height 12
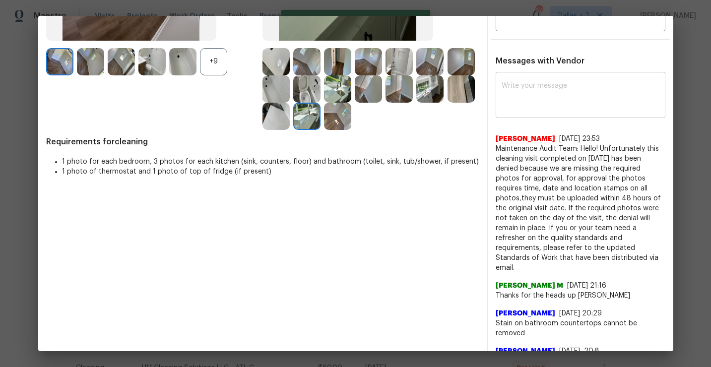
scroll to position [0, 0]
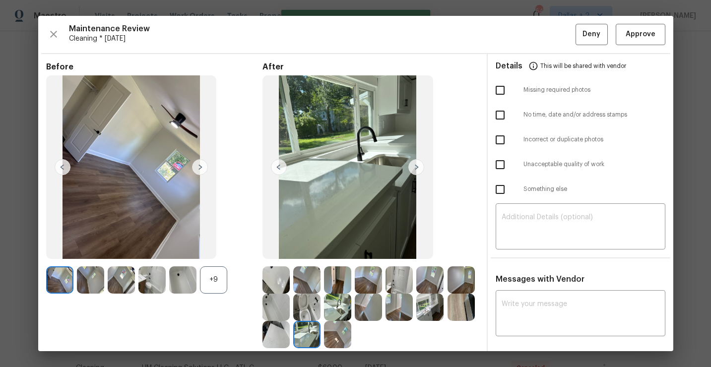
click at [499, 118] on input "checkbox" at bounding box center [500, 115] width 21 height 21
checkbox input "true"
click at [589, 40] on button "Deny" at bounding box center [591, 34] width 32 height 21
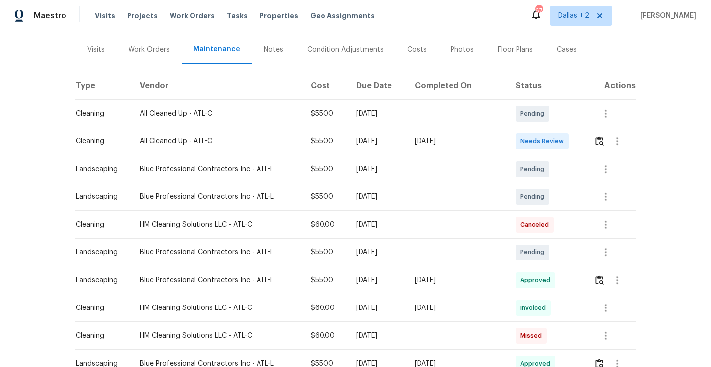
scroll to position [119, 0]
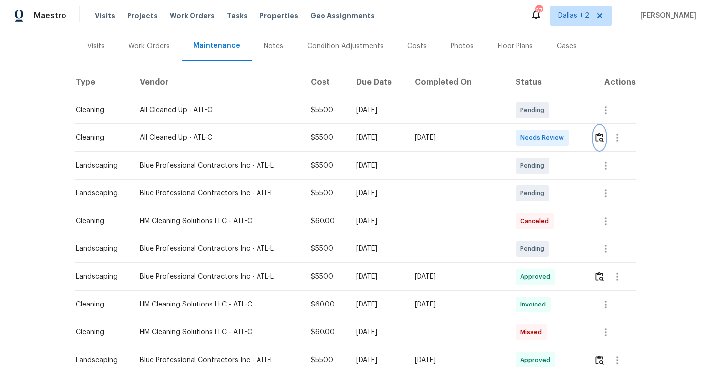
click at [598, 137] on img "button" at bounding box center [599, 137] width 8 height 9
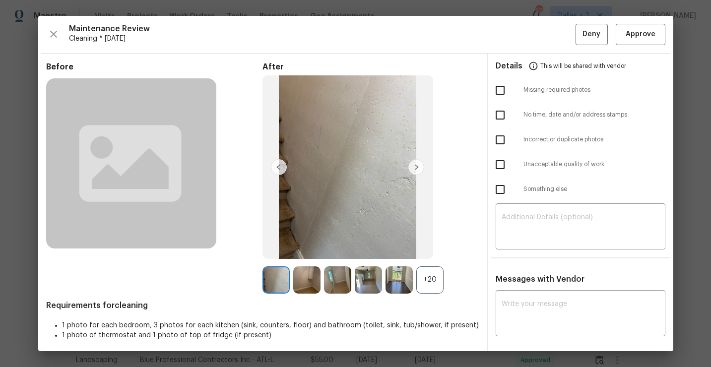
click at [434, 276] on div "+20" at bounding box center [429, 279] width 27 height 27
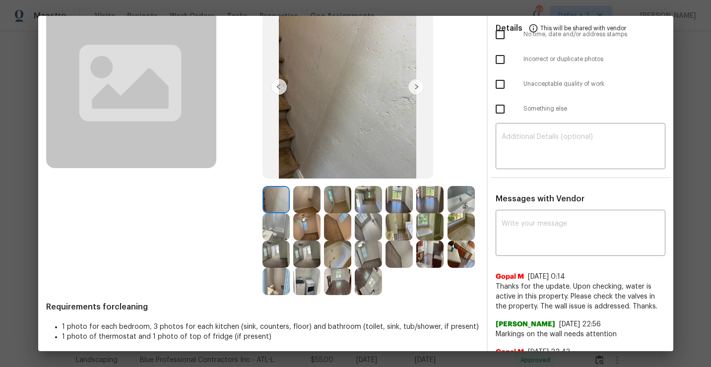
scroll to position [0, 0]
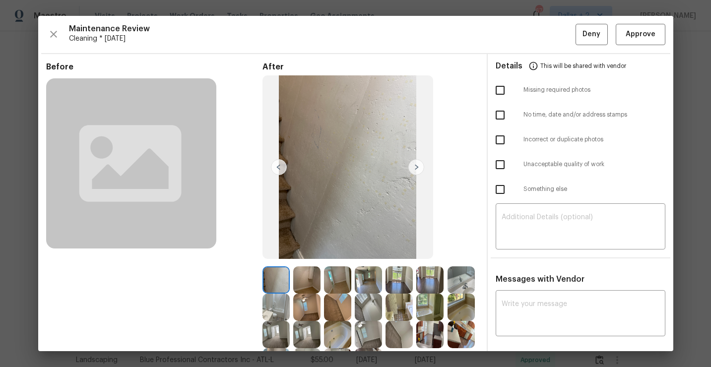
click at [60, 25] on div "Maintenance Review Cleaning * [DATE] Deny Approve" at bounding box center [355, 34] width 619 height 21
click at [53, 39] on icon "button" at bounding box center [54, 34] width 12 height 12
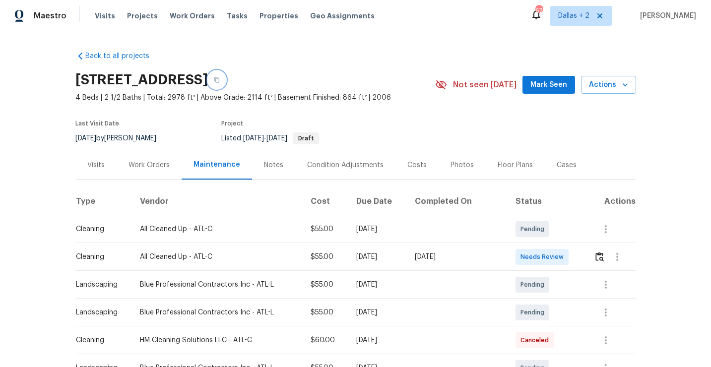
click at [226, 81] on button "button" at bounding box center [217, 80] width 18 height 18
click at [605, 255] on button "button" at bounding box center [599, 257] width 11 height 24
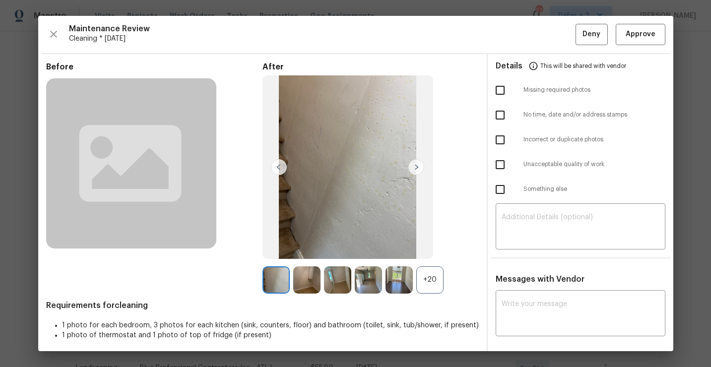
click at [444, 285] on div "+20" at bounding box center [370, 279] width 216 height 27
click at [433, 286] on div "+20" at bounding box center [429, 279] width 27 height 27
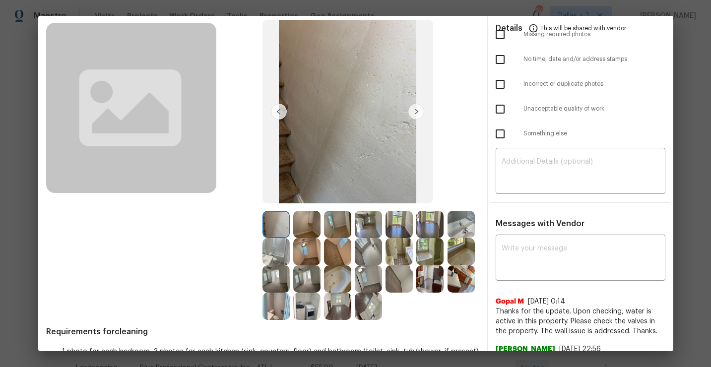
scroll to position [56, 0]
click at [430, 278] on img at bounding box center [429, 278] width 27 height 27
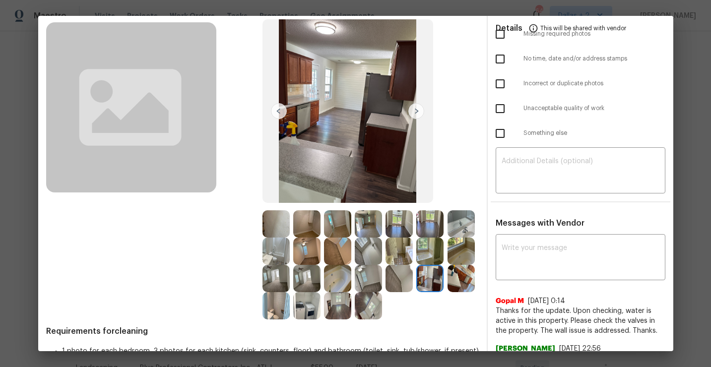
click at [458, 279] on img at bounding box center [460, 278] width 27 height 27
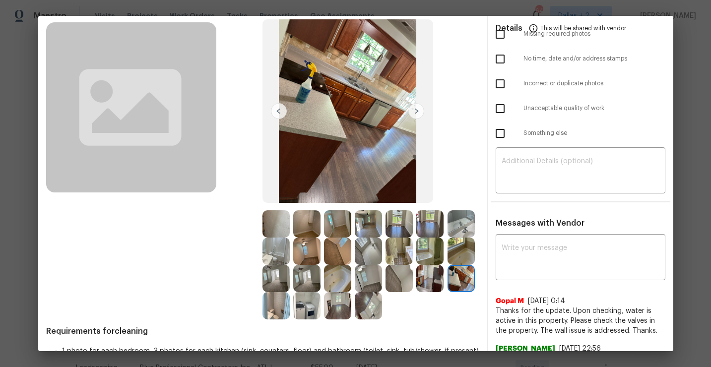
click at [275, 224] on img at bounding box center [275, 223] width 27 height 27
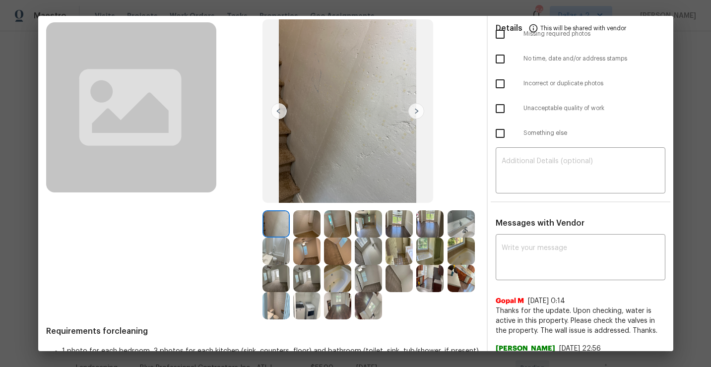
click at [415, 117] on img at bounding box center [416, 111] width 16 height 16
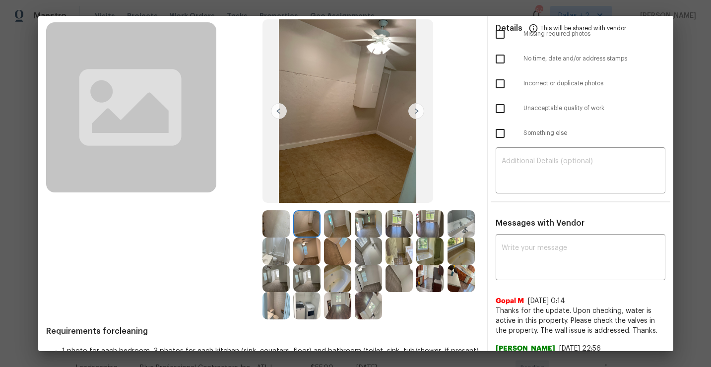
click at [416, 110] on img at bounding box center [416, 111] width 16 height 16
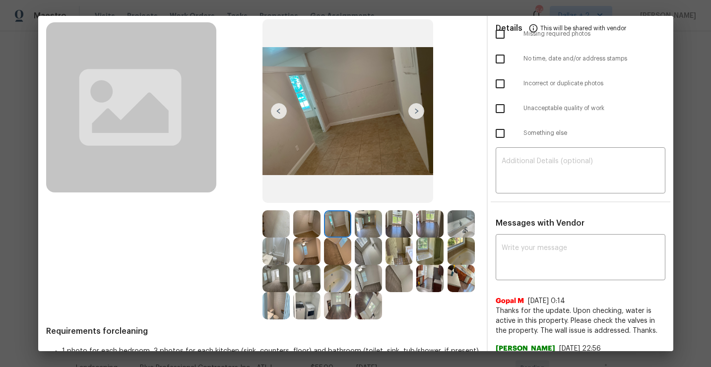
click at [416, 110] on img at bounding box center [416, 111] width 16 height 16
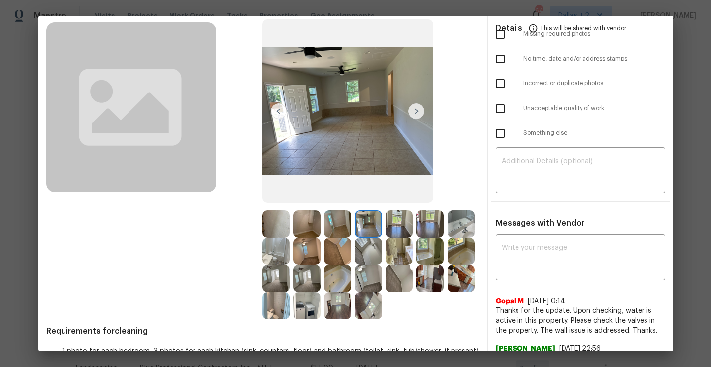
click at [416, 110] on img at bounding box center [416, 111] width 16 height 16
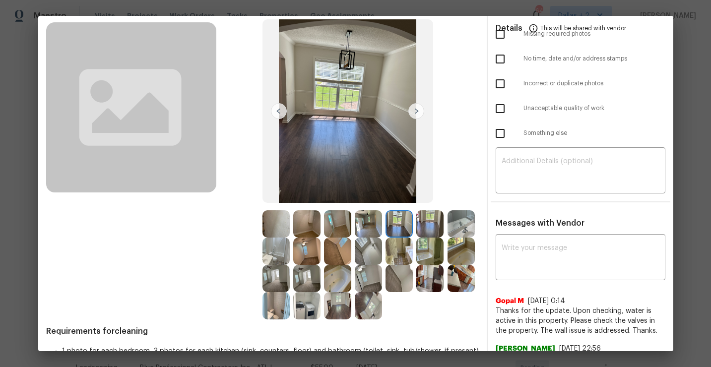
click at [416, 110] on img at bounding box center [416, 111] width 16 height 16
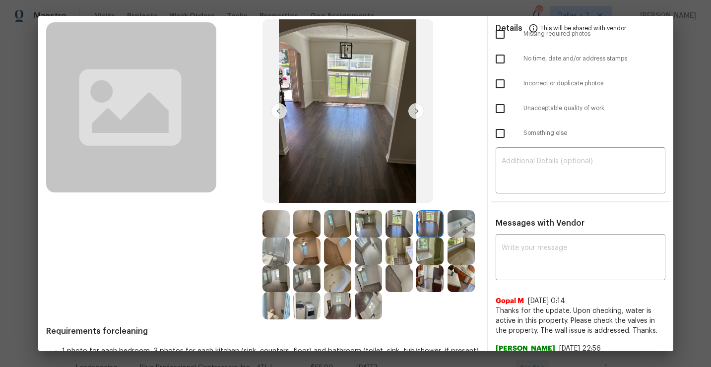
click at [416, 110] on img at bounding box center [416, 111] width 16 height 16
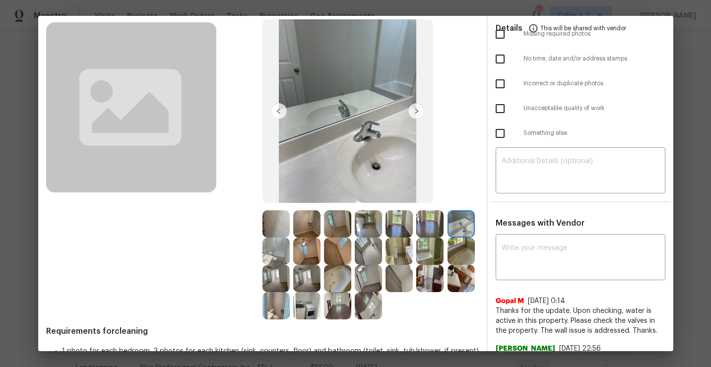
click at [416, 110] on img at bounding box center [416, 111] width 16 height 16
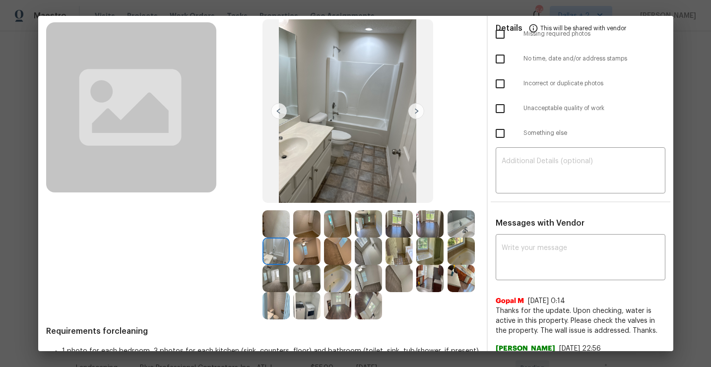
click at [416, 110] on img at bounding box center [416, 111] width 16 height 16
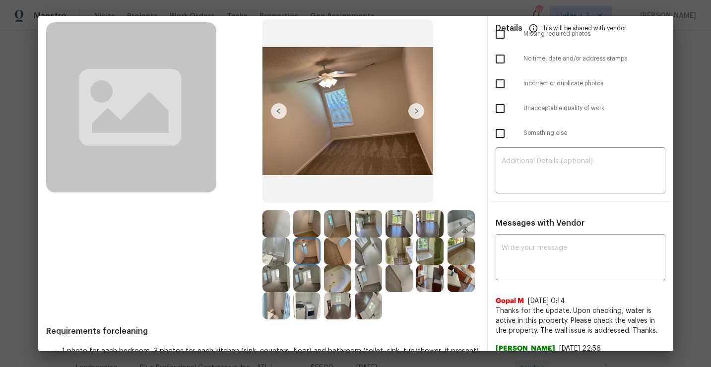
click at [416, 110] on img at bounding box center [416, 111] width 16 height 16
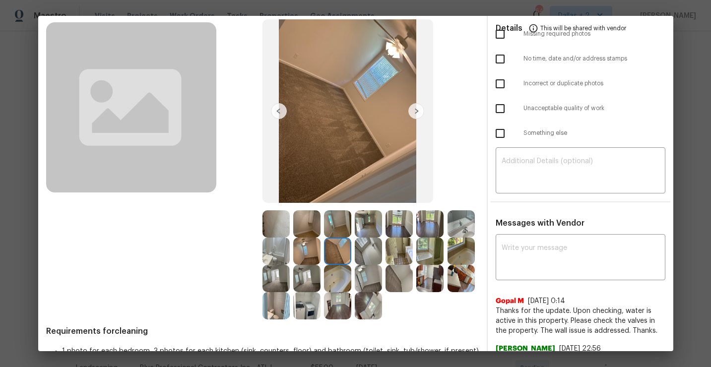
click at [416, 110] on img at bounding box center [416, 111] width 16 height 16
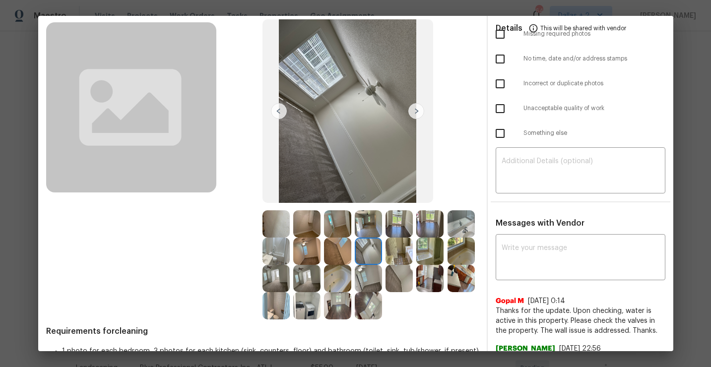
click at [416, 110] on img at bounding box center [416, 111] width 16 height 16
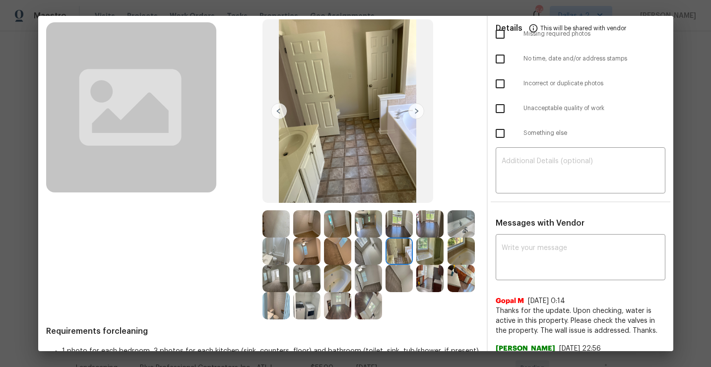
click at [416, 110] on img at bounding box center [416, 111] width 16 height 16
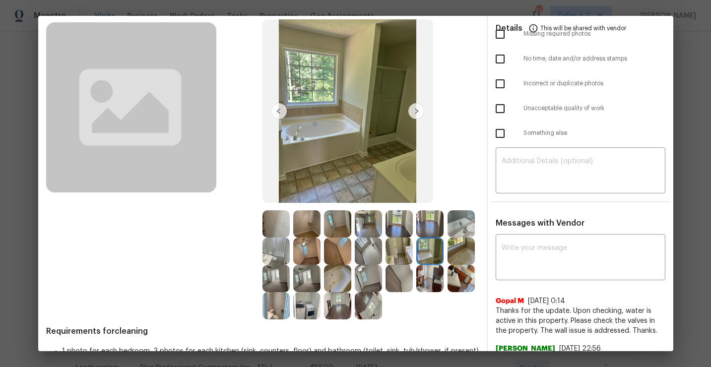
click at [416, 110] on img at bounding box center [416, 111] width 16 height 16
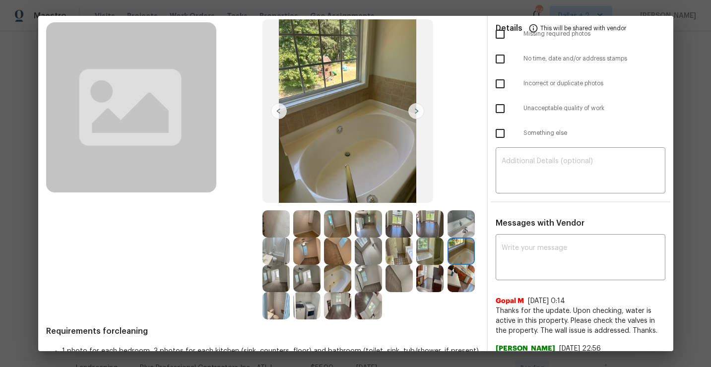
click at [416, 110] on img at bounding box center [416, 111] width 16 height 16
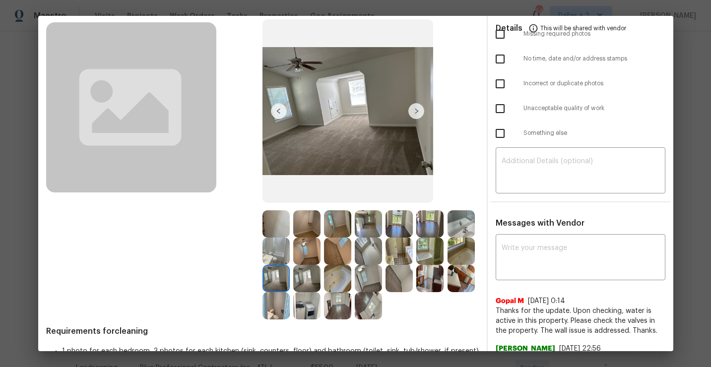
click at [416, 110] on img at bounding box center [416, 111] width 16 height 16
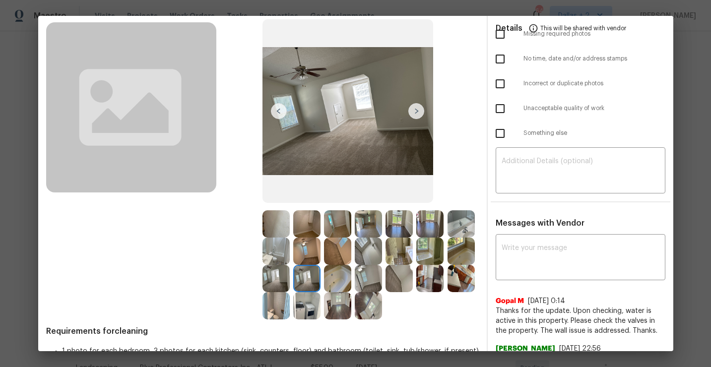
click at [416, 110] on img at bounding box center [416, 111] width 16 height 16
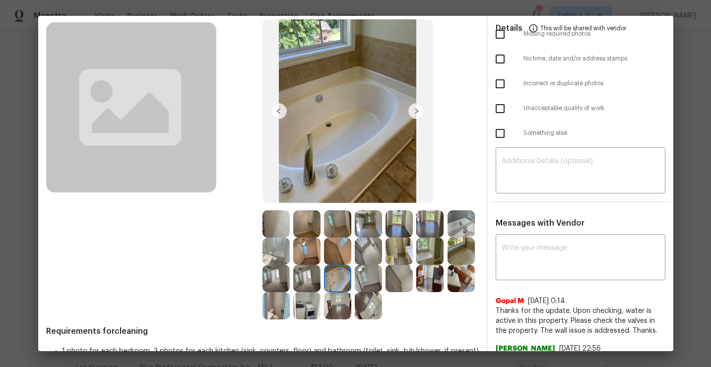
click at [416, 110] on img at bounding box center [416, 111] width 16 height 16
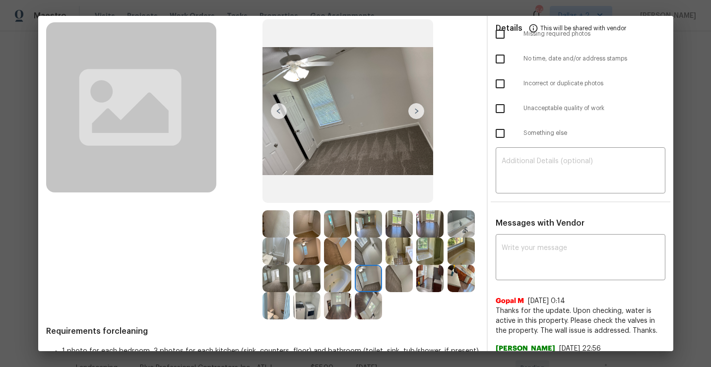
click at [416, 110] on img at bounding box center [416, 111] width 16 height 16
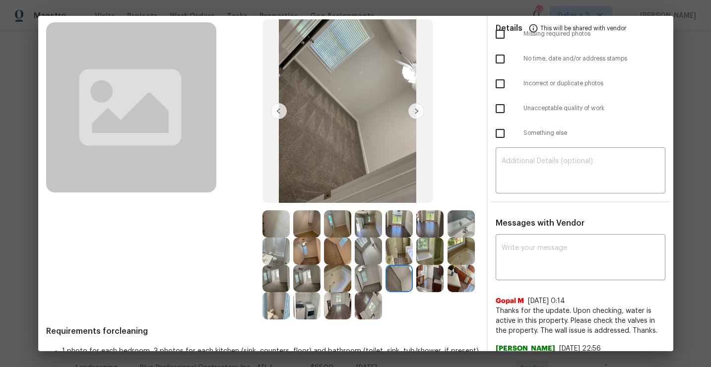
click at [416, 110] on img at bounding box center [416, 111] width 16 height 16
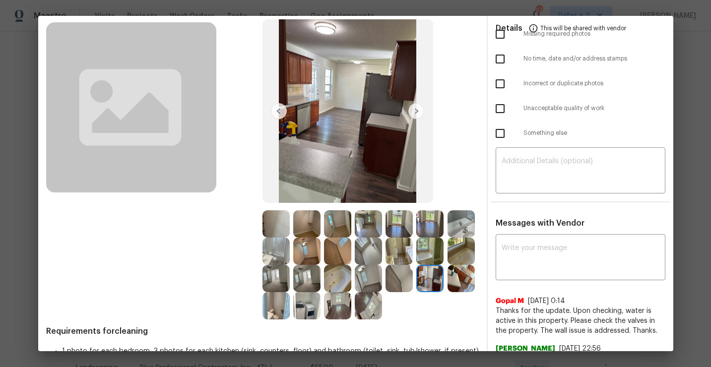
click at [416, 110] on img at bounding box center [416, 111] width 16 height 16
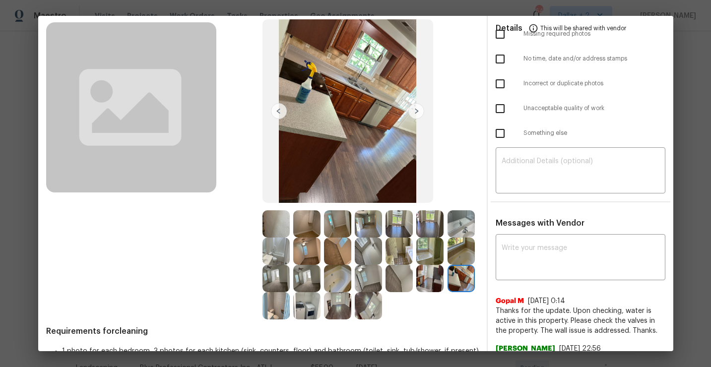
click at [416, 110] on img at bounding box center [416, 111] width 16 height 16
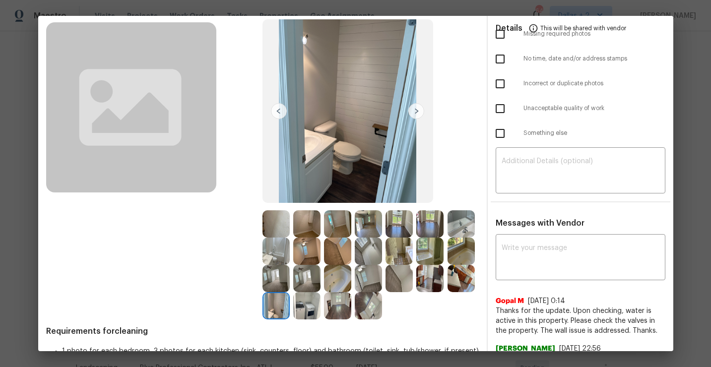
click at [416, 110] on img at bounding box center [416, 111] width 16 height 16
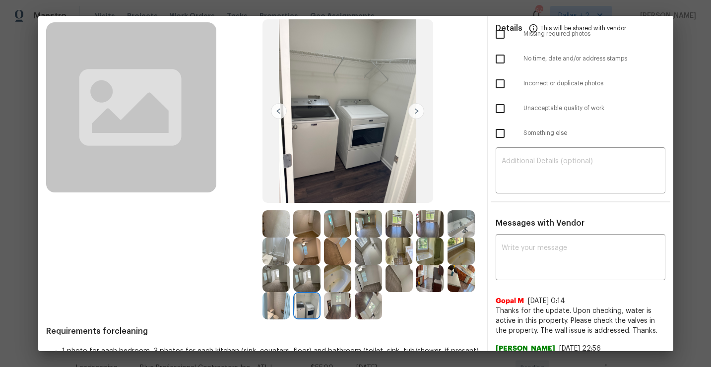
click at [416, 110] on img at bounding box center [416, 111] width 16 height 16
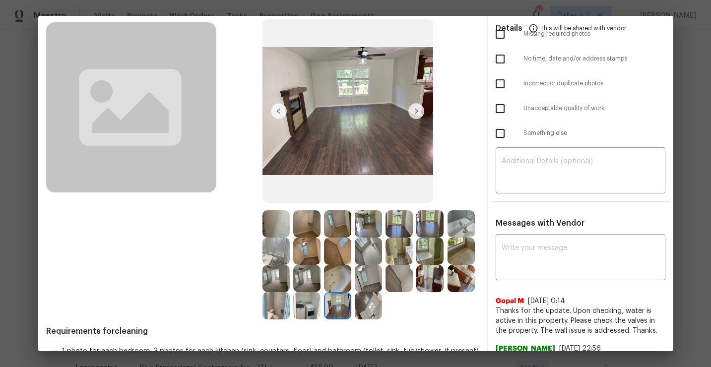
click at [416, 110] on img at bounding box center [416, 111] width 16 height 16
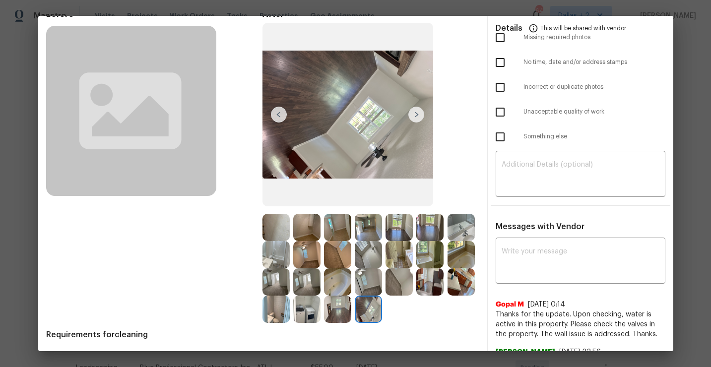
scroll to position [0, 0]
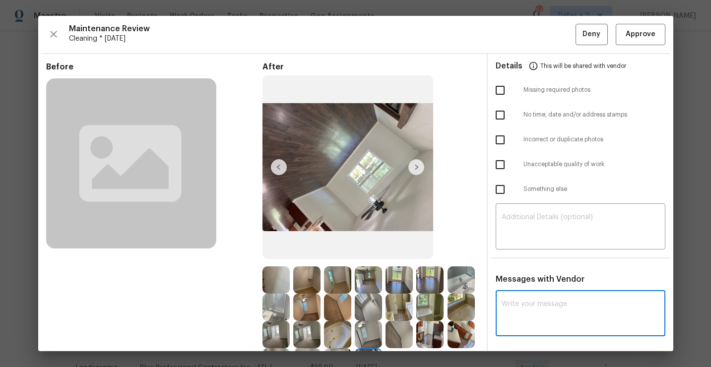
click at [538, 303] on textarea at bounding box center [581, 315] width 158 height 28
paste textarea "Maintenance Audit Team: Hello! Appreciate the cleaning it looks good, unfortuna…"
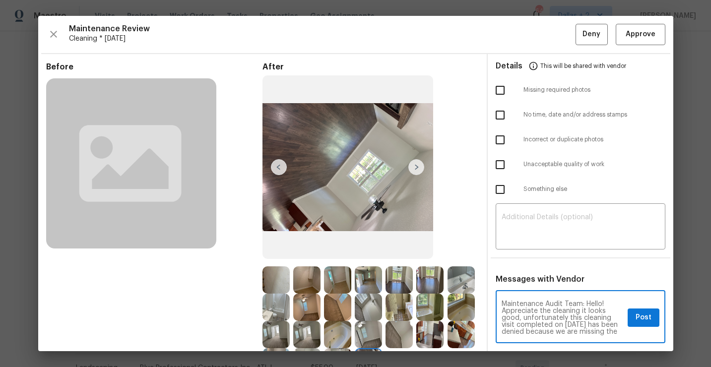
click at [579, 326] on textarea "Maintenance Audit Team: Hello! Appreciate the cleaning it looks good, unfortuna…" at bounding box center [563, 318] width 122 height 35
click at [594, 328] on textarea "Maintenance Audit Team: Hello! Appreciate the cleaning it looks good, unfortuna…" at bounding box center [563, 318] width 122 height 35
click at [596, 327] on textarea "Maintenance Audit Team: Hello! Appreciate the cleaning it looks good, unfortuna…" at bounding box center [563, 318] width 122 height 35
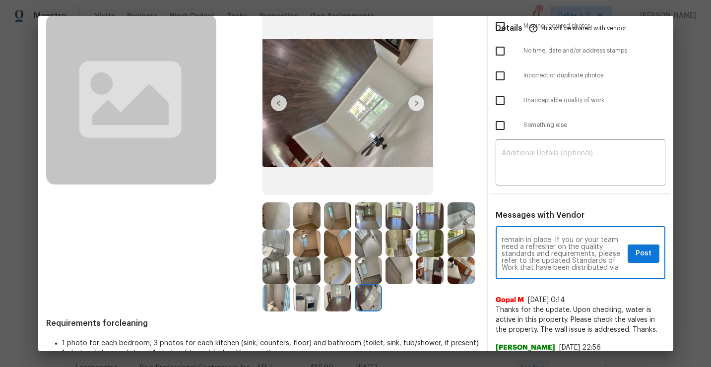
scroll to position [74, 0]
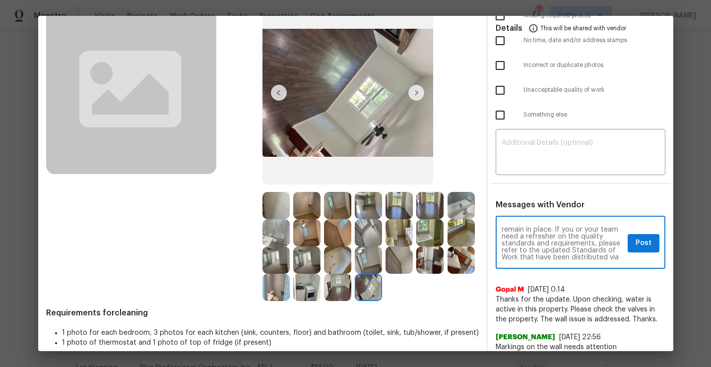
type textarea "Maintenance Audit Team: Hello! Appreciate the cleaning it looks good, unfortuna…"
click at [460, 264] on img at bounding box center [460, 260] width 27 height 27
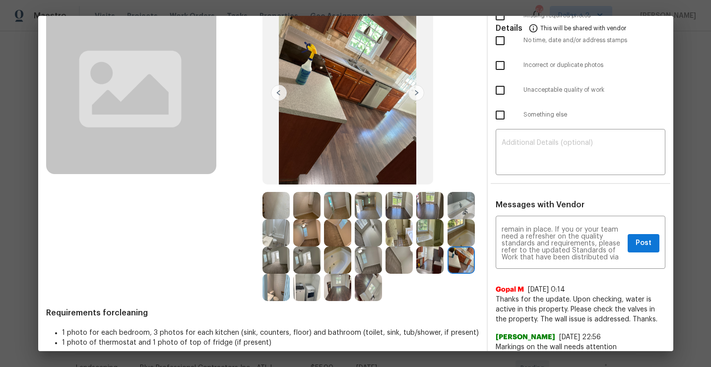
click at [433, 263] on img at bounding box center [429, 260] width 27 height 27
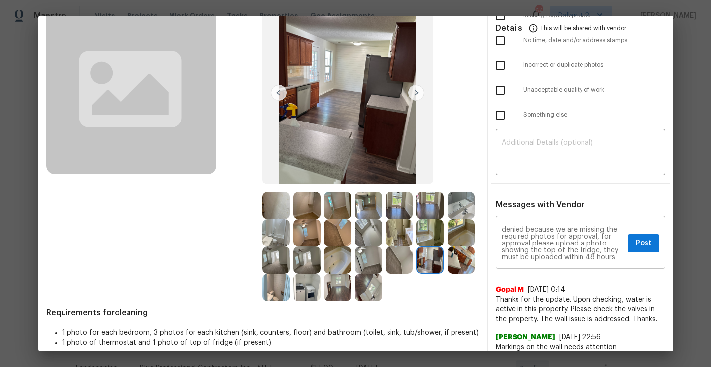
scroll to position [34, 0]
click at [641, 242] on span "Post" at bounding box center [643, 243] width 16 height 12
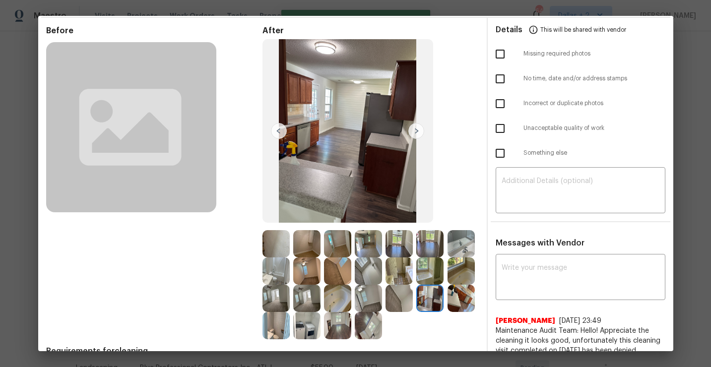
scroll to position [0, 0]
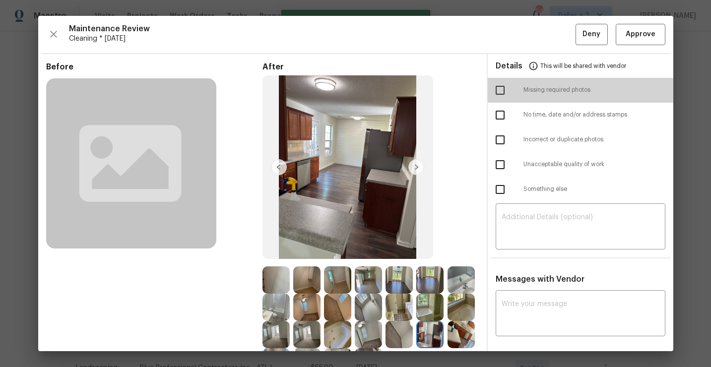
click at [498, 90] on input "checkbox" at bounding box center [500, 90] width 21 height 21
checkbox input "true"
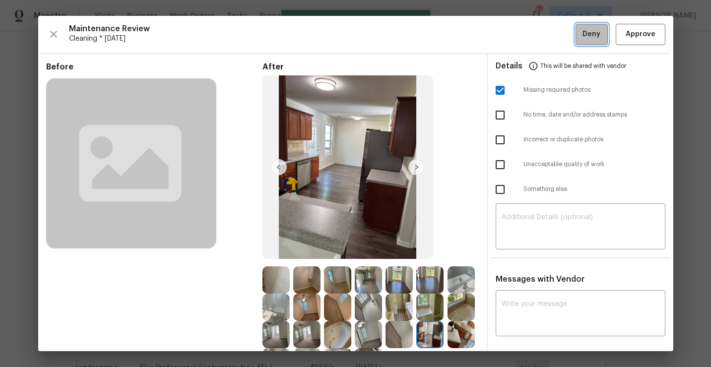
click at [592, 38] on span "Deny" at bounding box center [591, 34] width 18 height 12
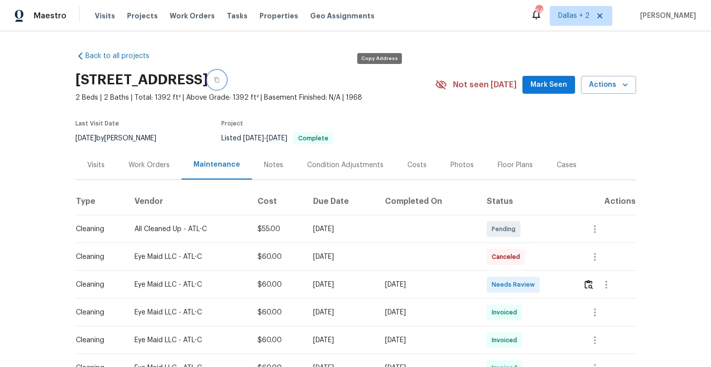
click at [220, 79] on icon "button" at bounding box center [217, 80] width 6 height 6
click at [587, 289] on button "button" at bounding box center [588, 285] width 11 height 24
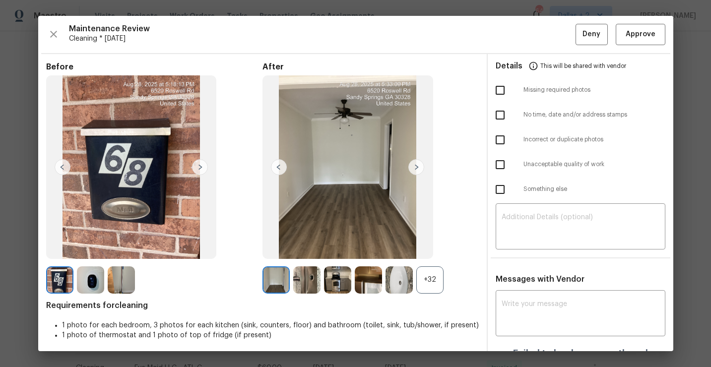
click at [422, 280] on div "+32" at bounding box center [429, 279] width 27 height 27
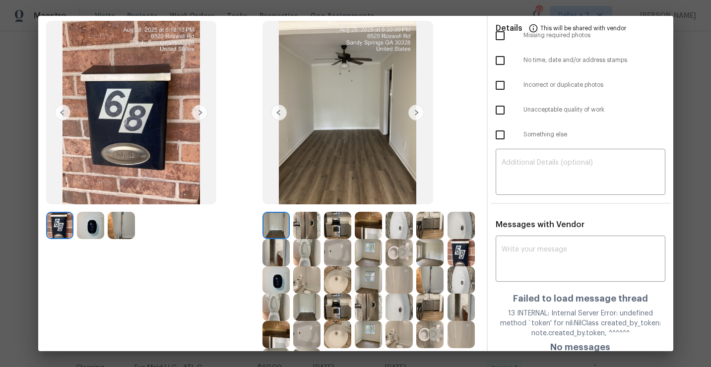
scroll to position [71, 0]
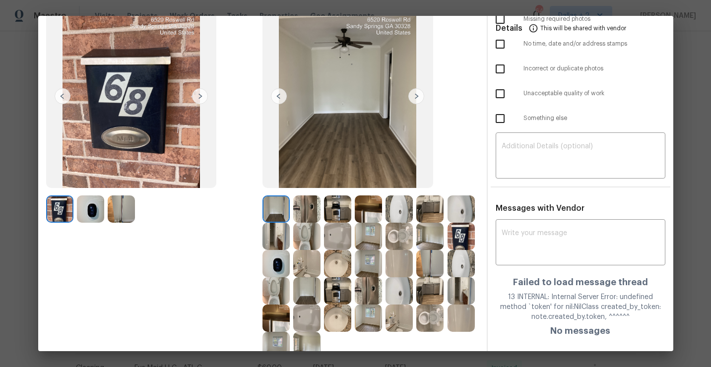
click at [426, 203] on img at bounding box center [429, 208] width 27 height 27
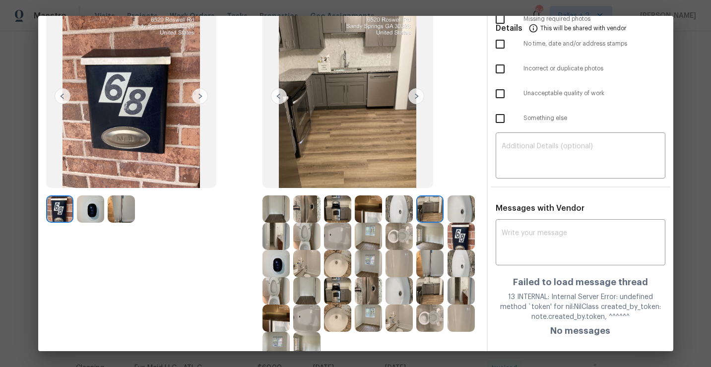
click at [364, 207] on img at bounding box center [368, 208] width 27 height 27
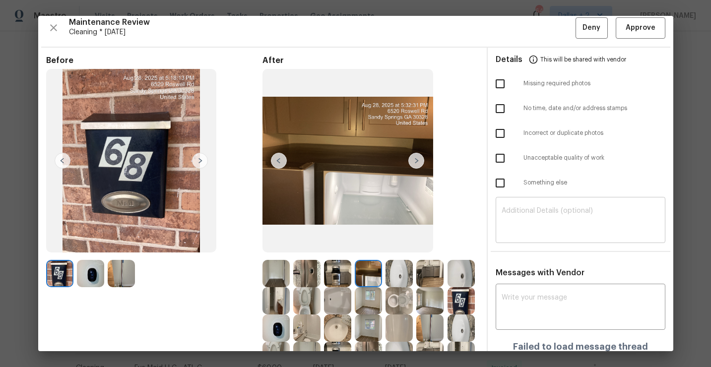
scroll to position [0, 0]
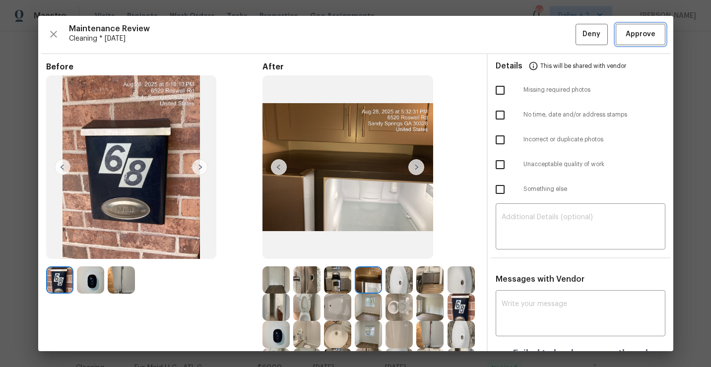
click at [636, 36] on span "Approve" at bounding box center [641, 34] width 30 height 12
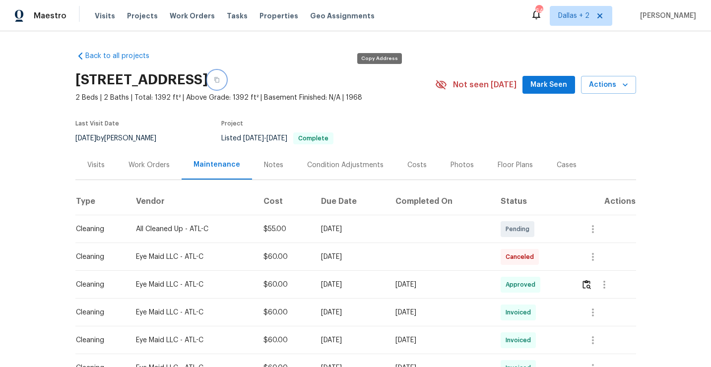
click at [220, 80] on icon "button" at bounding box center [217, 80] width 6 height 6
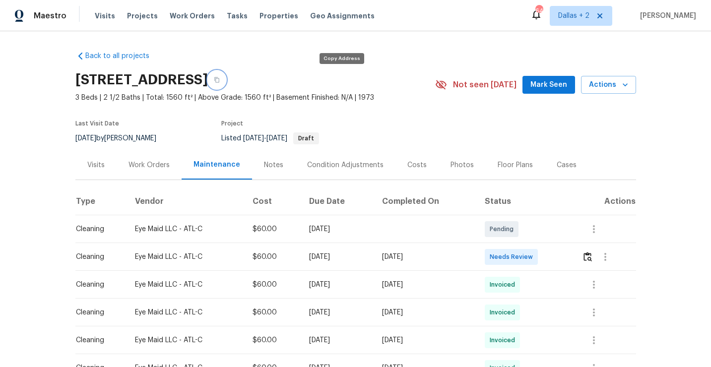
click at [226, 83] on button "button" at bounding box center [217, 80] width 18 height 18
click at [592, 260] on img "button" at bounding box center [587, 256] width 8 height 9
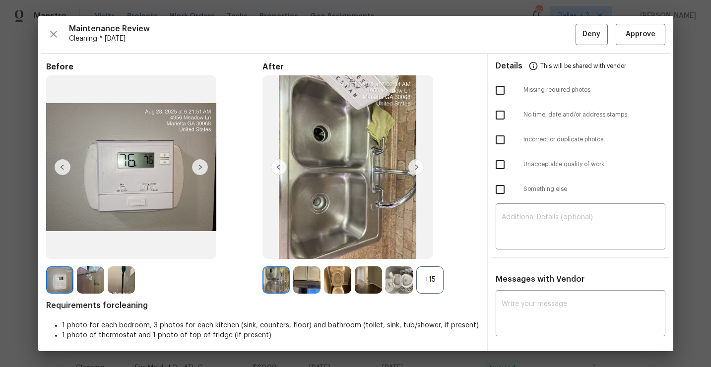
click at [430, 285] on div "+15" at bounding box center [429, 279] width 27 height 27
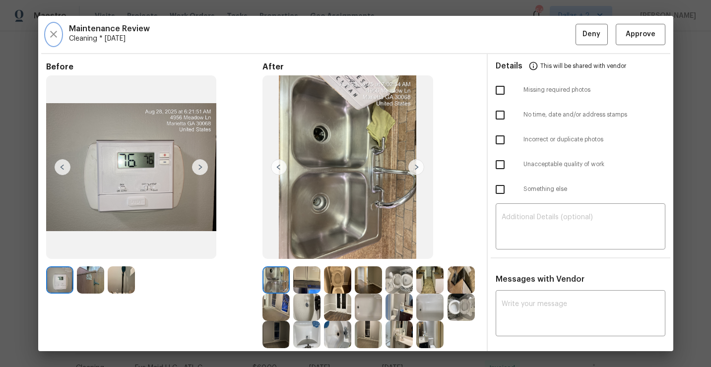
click at [52, 32] on icon "button" at bounding box center [53, 34] width 7 height 7
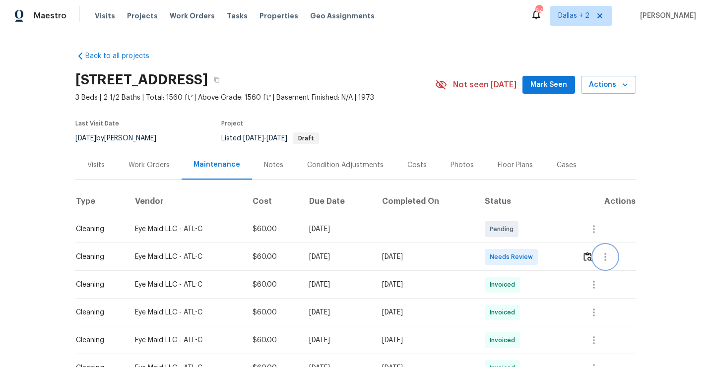
click at [599, 259] on button "button" at bounding box center [605, 257] width 24 height 24
click at [588, 254] on div at bounding box center [355, 183] width 711 height 367
click at [588, 254] on img "button" at bounding box center [587, 256] width 8 height 9
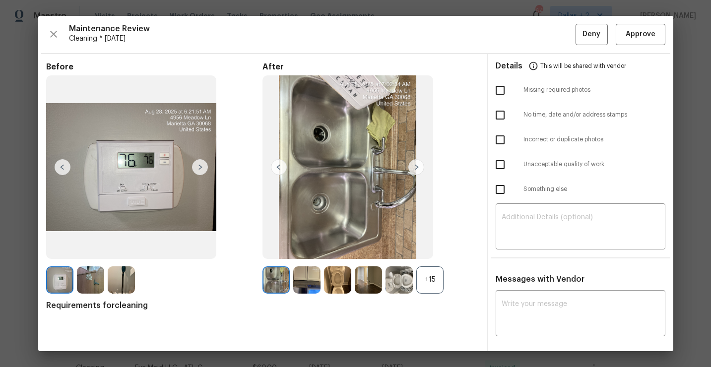
click at [432, 277] on div "+15" at bounding box center [429, 279] width 27 height 27
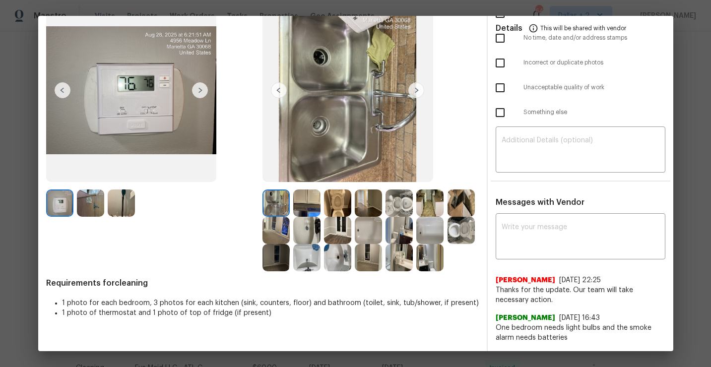
scroll to position [77, 0]
click at [408, 197] on img at bounding box center [398, 202] width 27 height 27
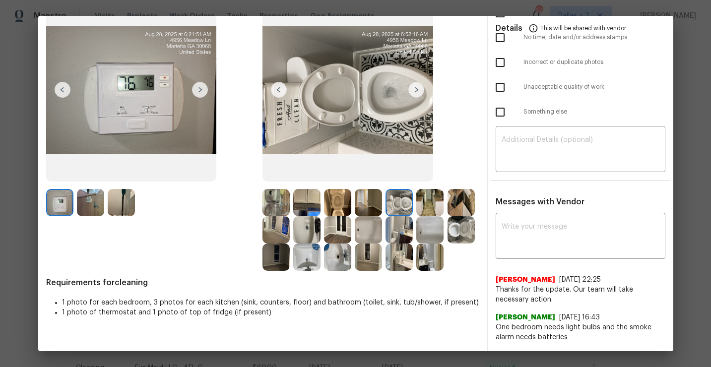
click at [337, 201] on img at bounding box center [337, 202] width 27 height 27
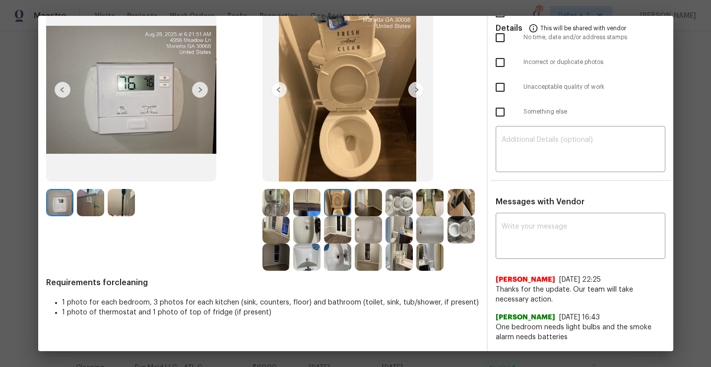
click at [306, 198] on img at bounding box center [306, 202] width 27 height 27
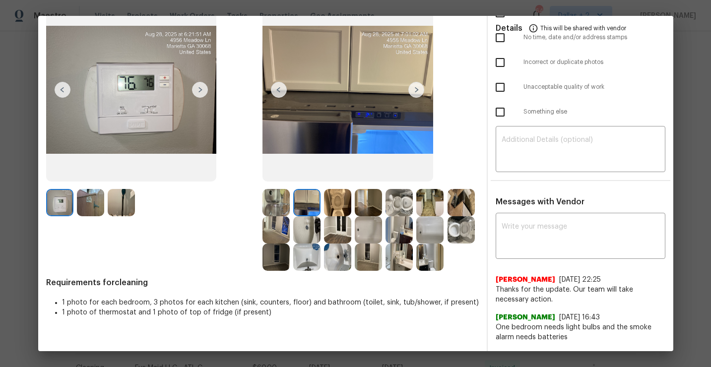
click at [338, 258] on img at bounding box center [337, 257] width 27 height 27
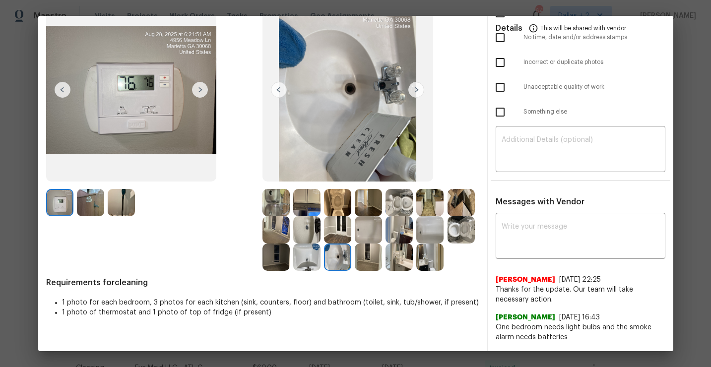
click at [391, 252] on img at bounding box center [398, 257] width 27 height 27
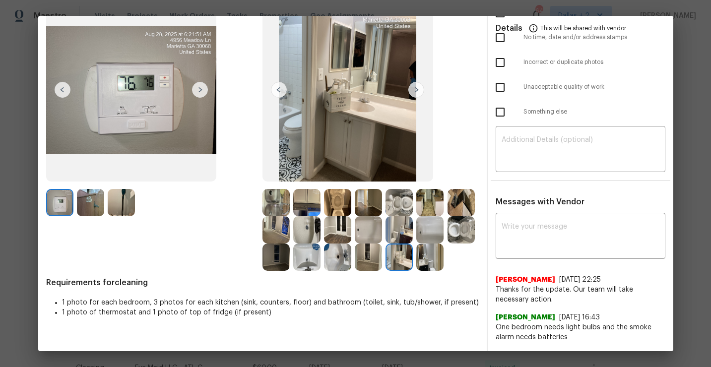
click at [425, 264] on img at bounding box center [429, 257] width 27 height 27
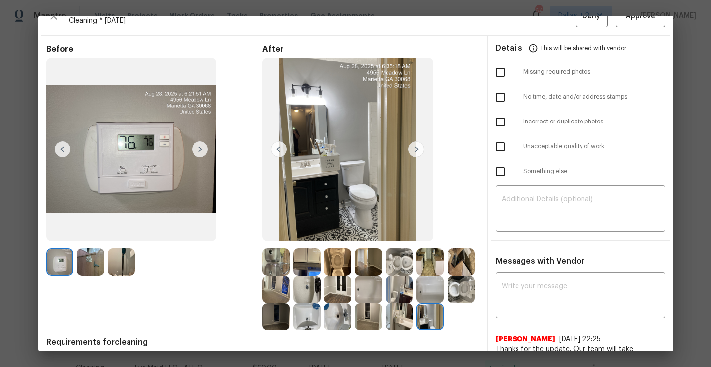
scroll to position [0, 0]
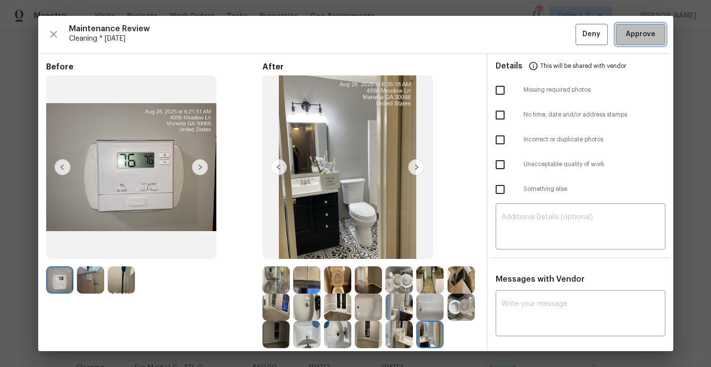
click at [638, 36] on span "Approve" at bounding box center [641, 34] width 30 height 12
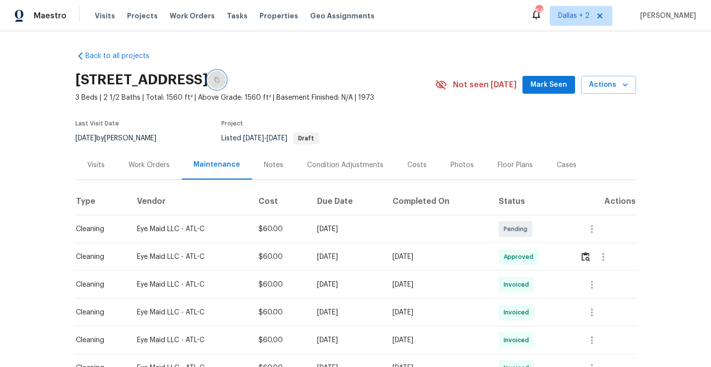
click at [219, 82] on icon "button" at bounding box center [216, 79] width 5 height 5
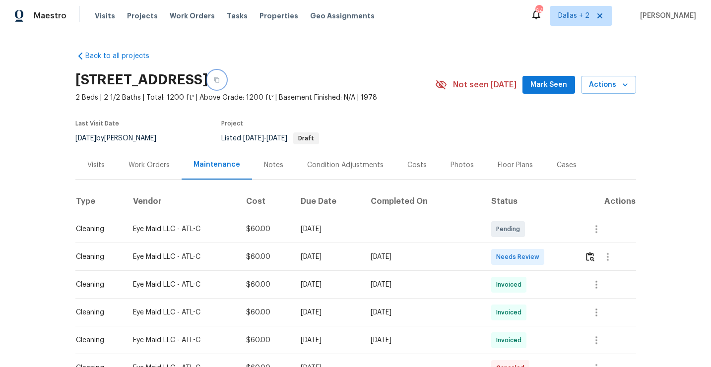
click at [226, 84] on button "button" at bounding box center [217, 80] width 18 height 18
click at [593, 254] on img "button" at bounding box center [590, 256] width 8 height 9
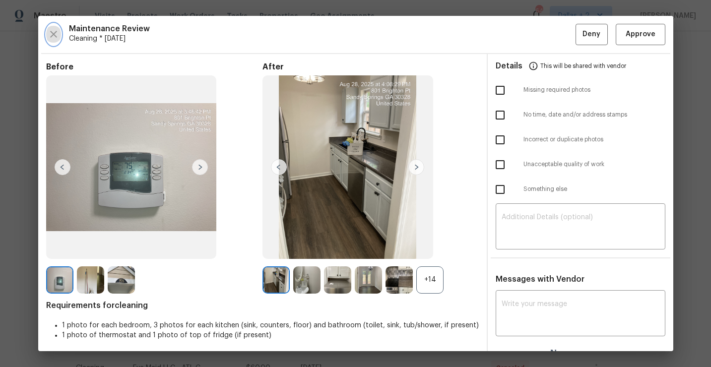
click at [55, 26] on button "button" at bounding box center [53, 34] width 15 height 21
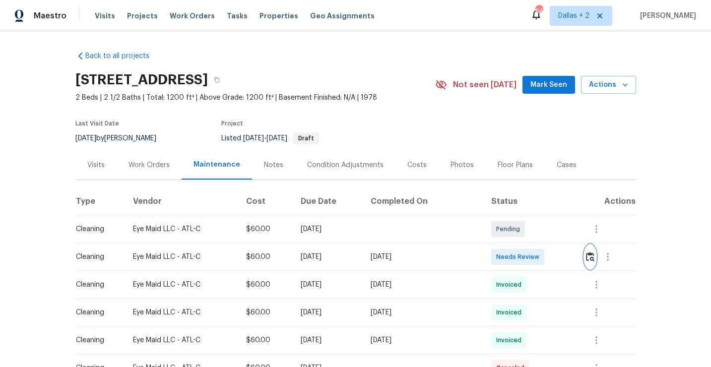
click at [591, 257] on img "button" at bounding box center [590, 256] width 8 height 9
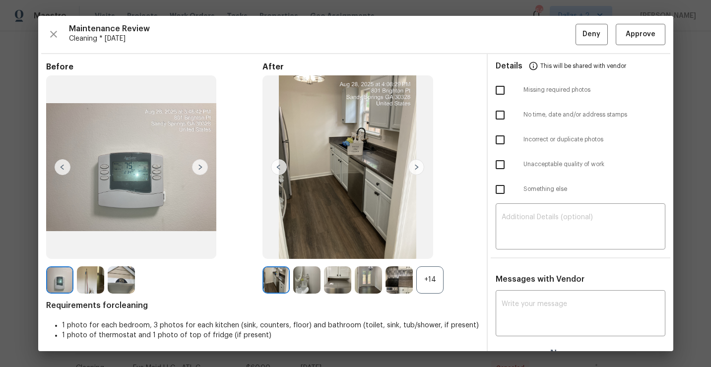
click at [439, 284] on div "+14" at bounding box center [429, 279] width 27 height 27
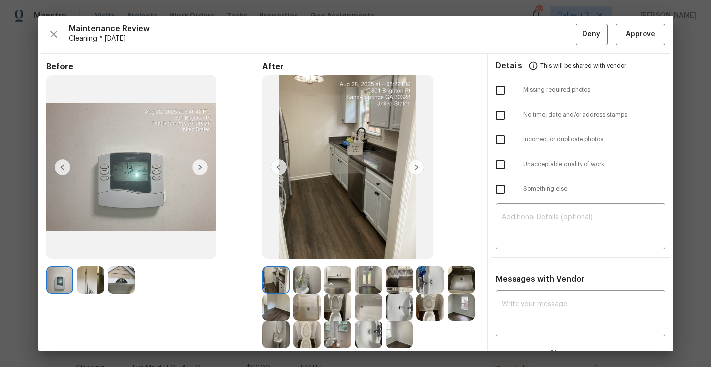
scroll to position [58, 0]
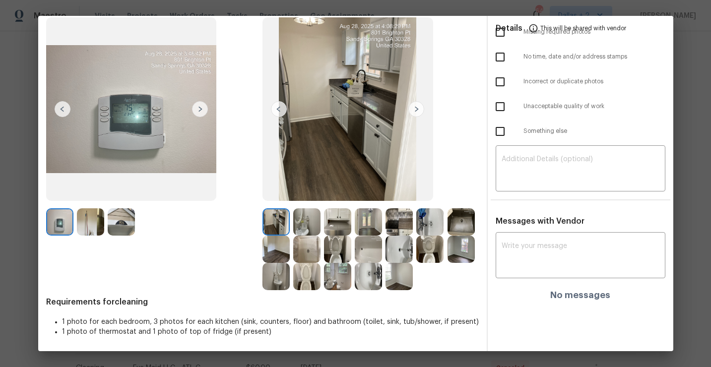
click at [310, 246] on img at bounding box center [306, 249] width 27 height 27
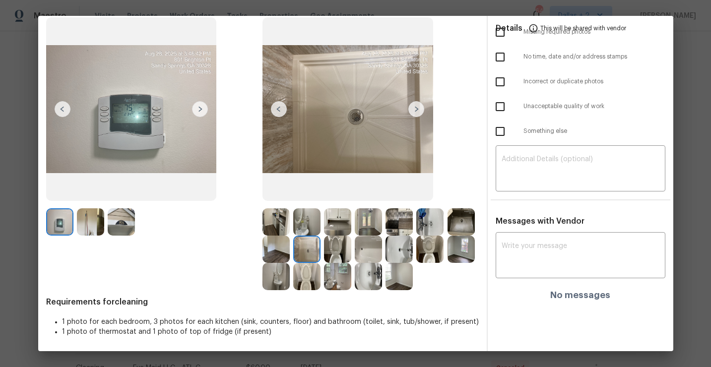
click at [268, 224] on img at bounding box center [275, 221] width 27 height 27
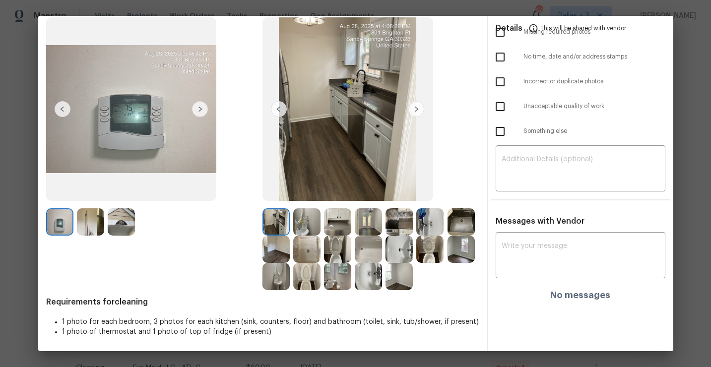
click at [308, 216] on img at bounding box center [306, 221] width 27 height 27
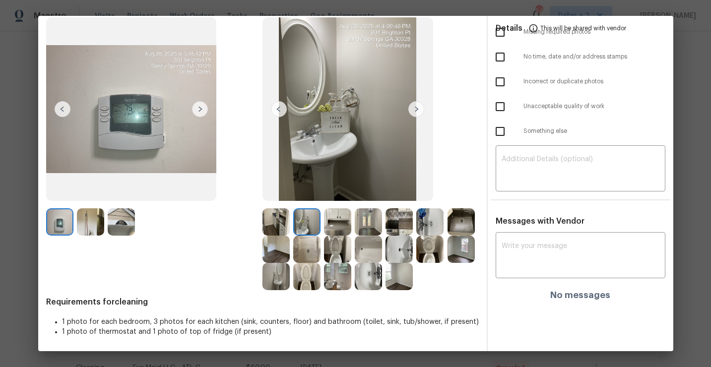
click at [332, 208] on img at bounding box center [337, 221] width 27 height 27
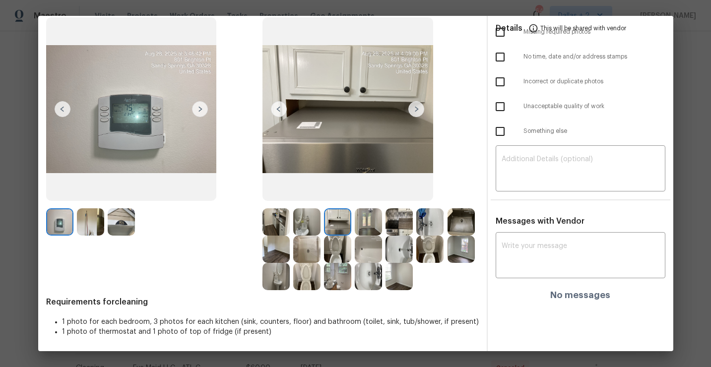
click at [384, 219] on div at bounding box center [370, 221] width 31 height 27
click at [379, 220] on img at bounding box center [368, 221] width 27 height 27
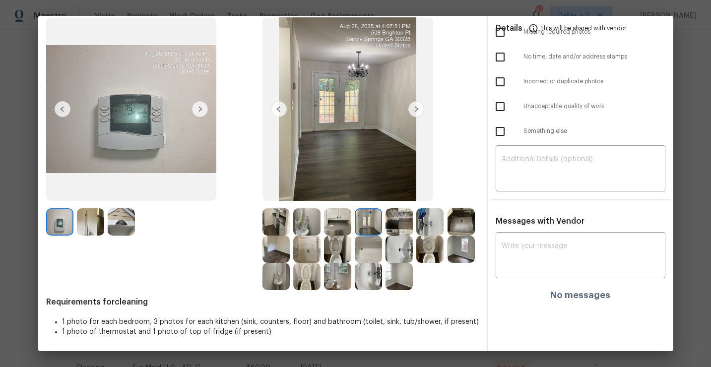
click at [403, 217] on img at bounding box center [398, 221] width 27 height 27
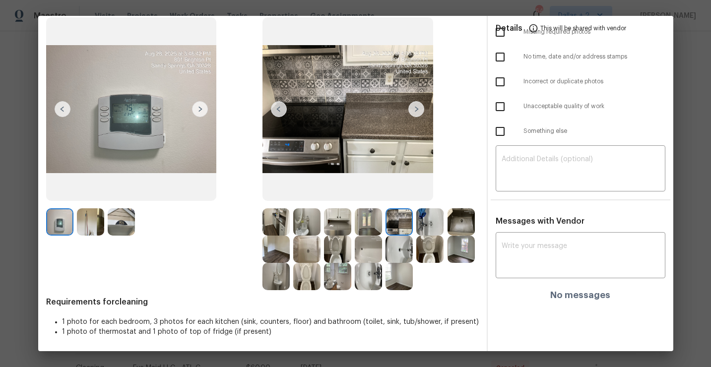
click at [432, 224] on img at bounding box center [429, 221] width 27 height 27
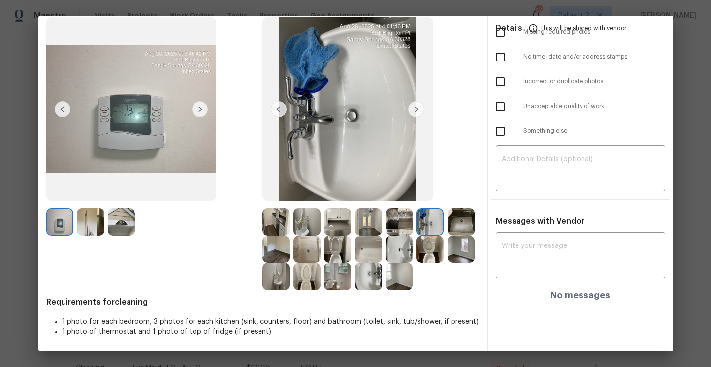
click at [459, 219] on img at bounding box center [460, 221] width 27 height 27
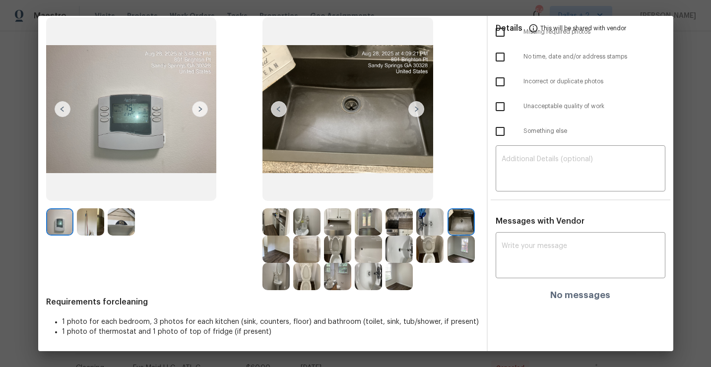
scroll to position [0, 0]
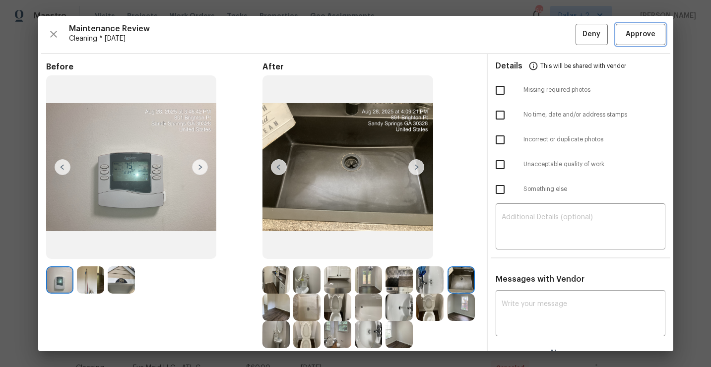
click at [635, 44] on button "Approve" at bounding box center [641, 34] width 50 height 21
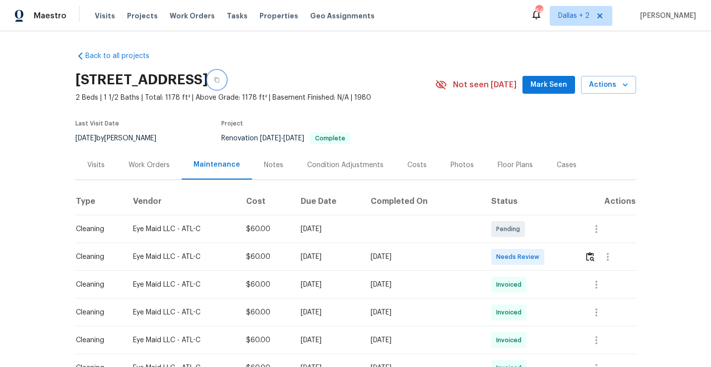
click at [226, 77] on button "button" at bounding box center [217, 80] width 18 height 18
click at [220, 82] on icon "button" at bounding box center [217, 80] width 6 height 6
click at [592, 263] on button "button" at bounding box center [589, 257] width 11 height 24
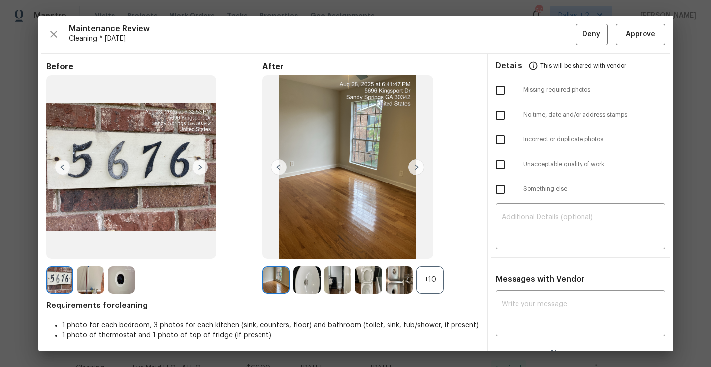
click at [428, 272] on div "+10" at bounding box center [429, 279] width 27 height 27
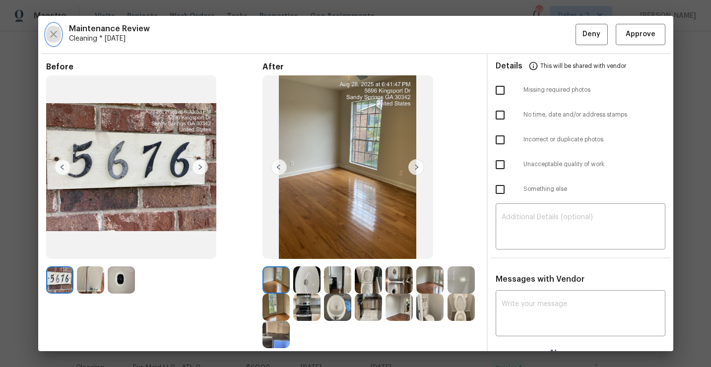
click at [54, 40] on button "button" at bounding box center [53, 34] width 15 height 21
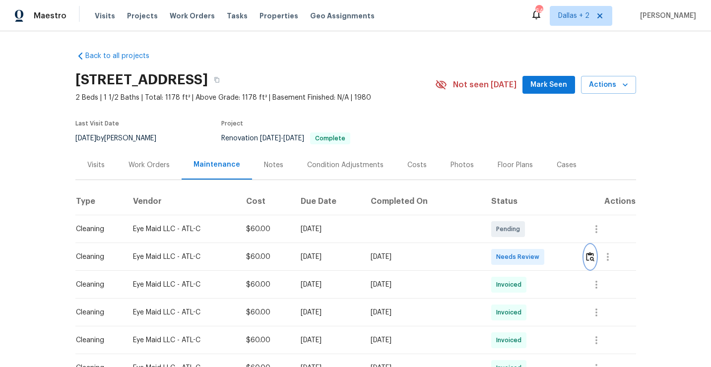
click at [588, 257] on img "button" at bounding box center [590, 256] width 8 height 9
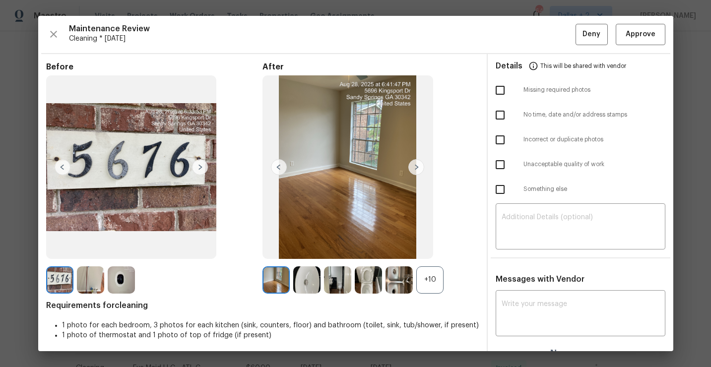
click at [442, 287] on div "+10" at bounding box center [429, 279] width 27 height 27
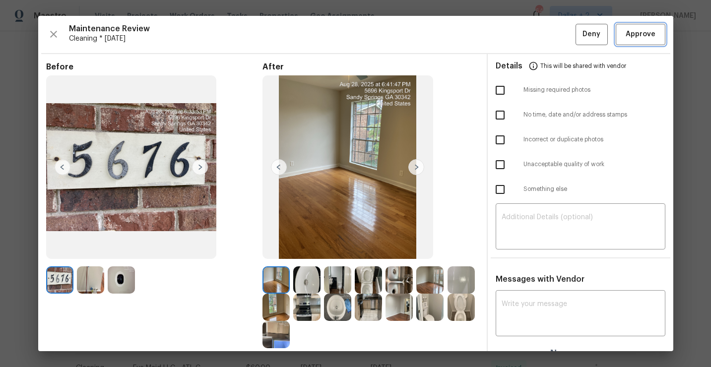
click at [646, 35] on span "Approve" at bounding box center [641, 34] width 30 height 12
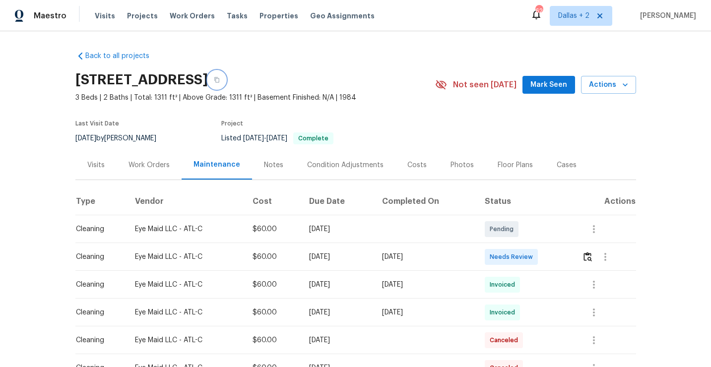
click at [226, 73] on button "button" at bounding box center [217, 80] width 18 height 18
click at [592, 260] on img "button" at bounding box center [587, 256] width 8 height 9
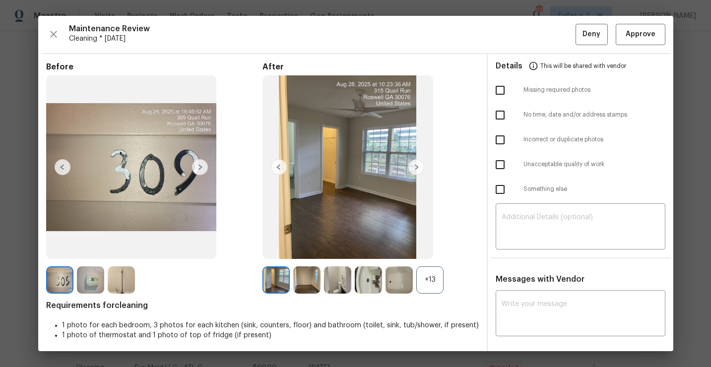
click at [436, 290] on div "+13" at bounding box center [429, 279] width 27 height 27
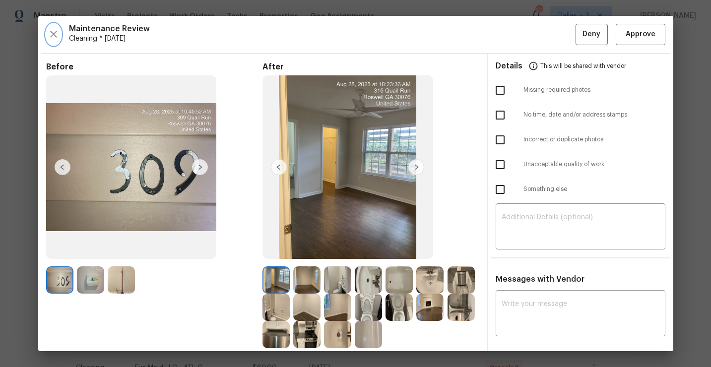
click at [48, 31] on icon "button" at bounding box center [54, 34] width 12 height 12
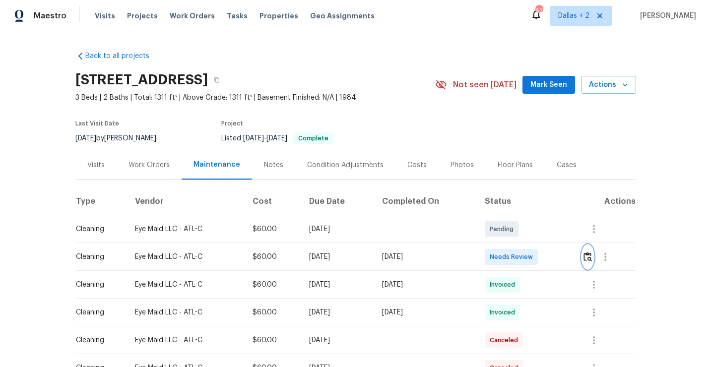
click at [592, 255] on img "button" at bounding box center [587, 256] width 8 height 9
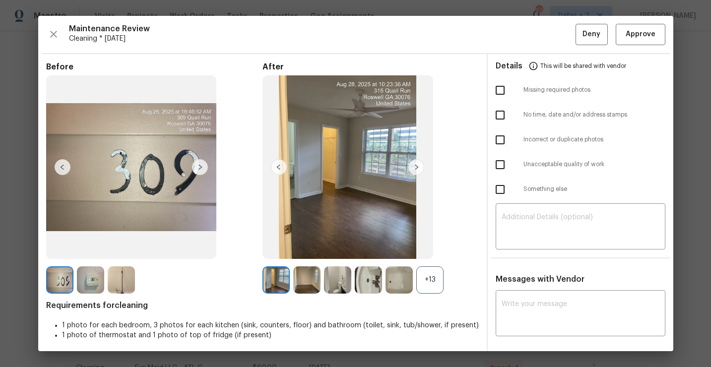
click at [440, 281] on div "+13" at bounding box center [429, 279] width 27 height 27
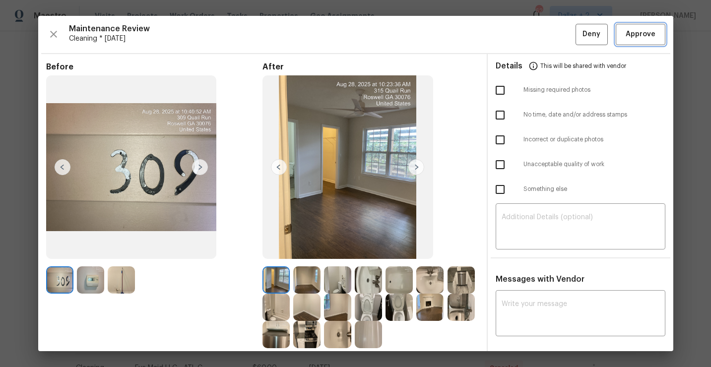
click at [647, 36] on span "Approve" at bounding box center [641, 34] width 30 height 12
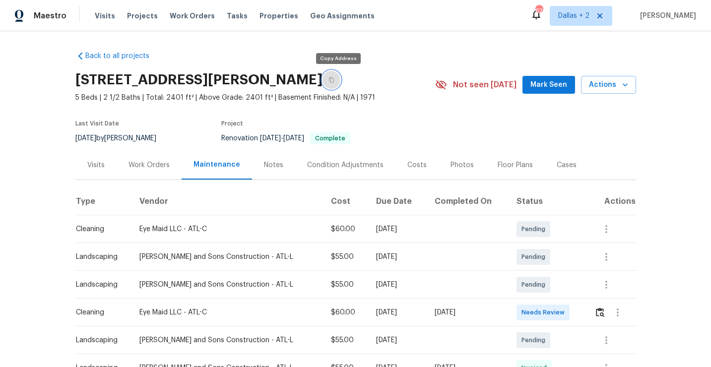
click at [340, 81] on button "button" at bounding box center [331, 80] width 18 height 18
click at [339, 83] on button "button" at bounding box center [331, 80] width 18 height 18
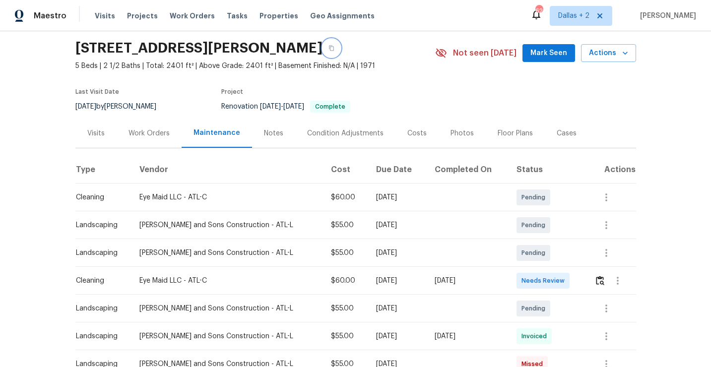
scroll to position [39, 0]
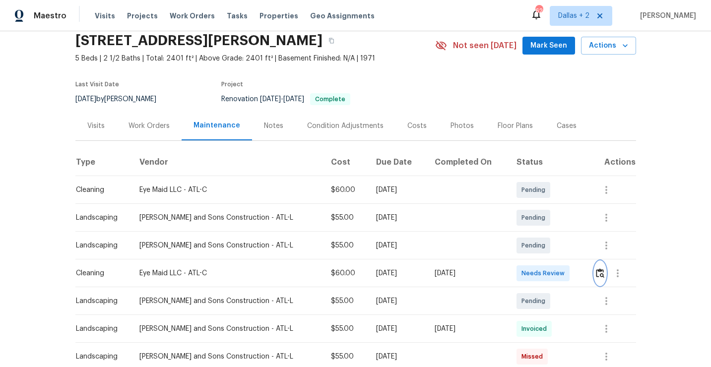
click at [600, 274] on img "button" at bounding box center [600, 272] width 8 height 9
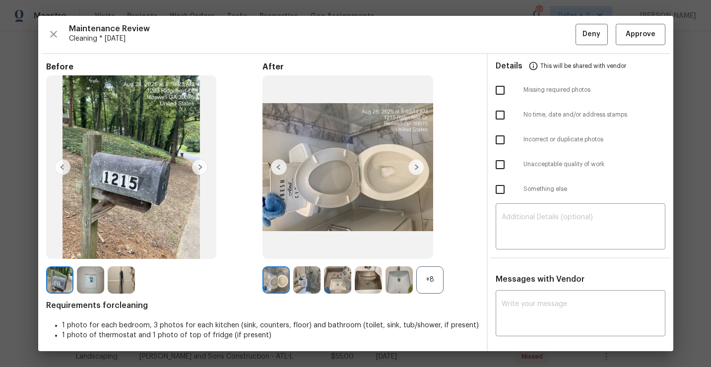
click at [431, 270] on div "+8" at bounding box center [429, 279] width 27 height 27
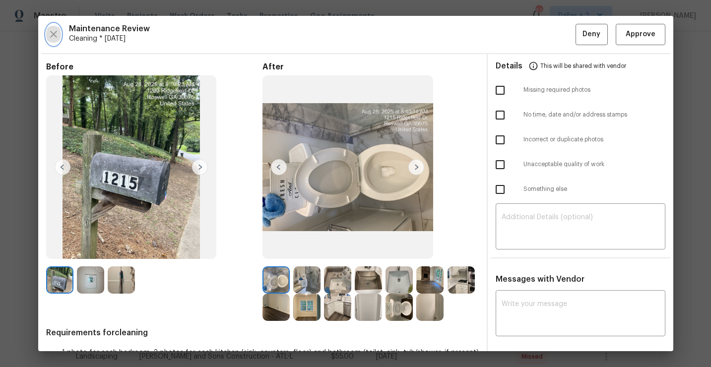
click at [50, 35] on icon "button" at bounding box center [54, 34] width 12 height 12
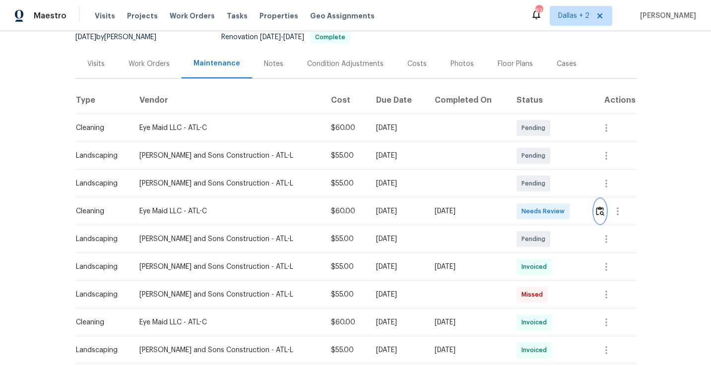
scroll to position [122, 0]
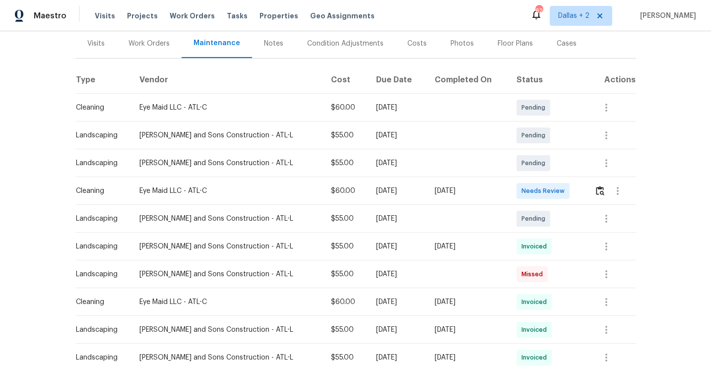
click at [606, 196] on div at bounding box center [618, 191] width 24 height 24
click at [595, 180] on div at bounding box center [614, 191] width 41 height 24
click at [596, 185] on button "button" at bounding box center [599, 191] width 11 height 24
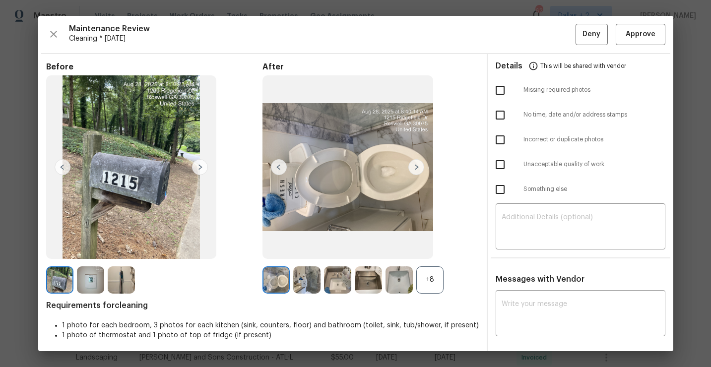
click at [434, 280] on div "+8" at bounding box center [429, 279] width 27 height 27
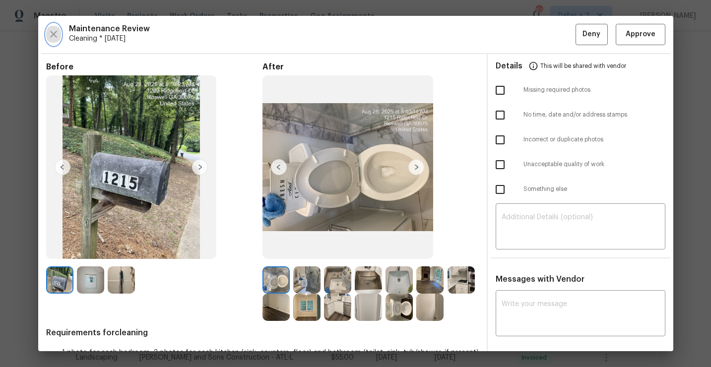
click at [54, 34] on icon "button" at bounding box center [54, 34] width 12 height 12
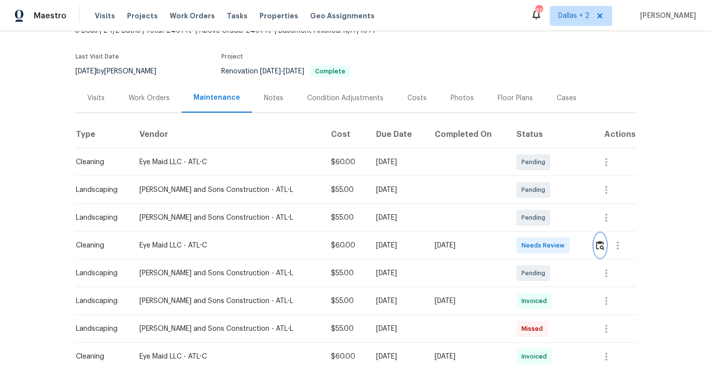
scroll to position [86, 0]
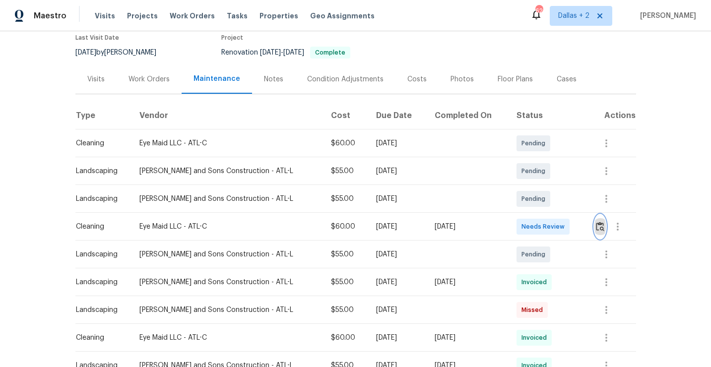
click at [599, 225] on img "button" at bounding box center [600, 226] width 8 height 9
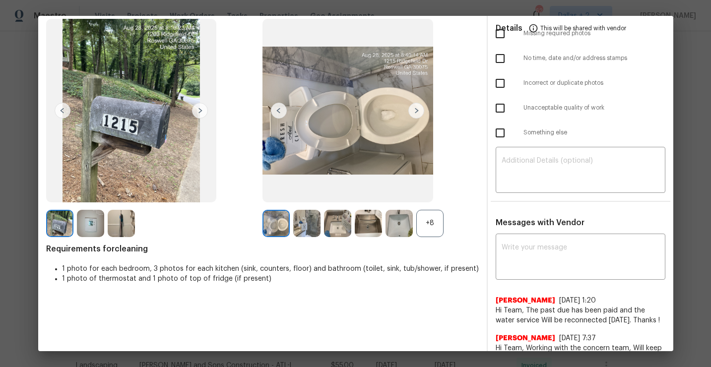
scroll to position [0, 0]
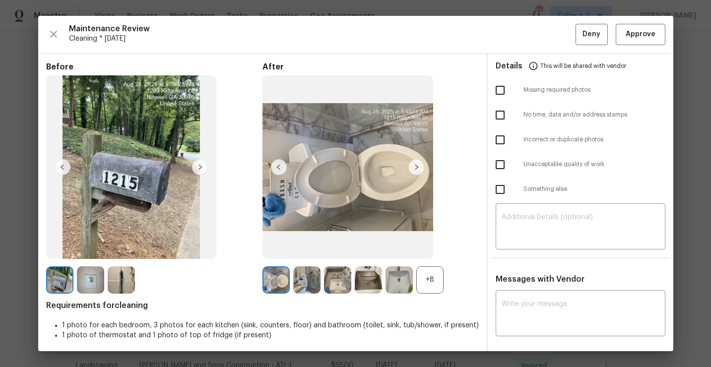
click at [60, 26] on div "Maintenance Review Cleaning * Mon, Aug 25 Deny Approve" at bounding box center [355, 34] width 619 height 21
click at [51, 30] on icon "button" at bounding box center [54, 34] width 12 height 12
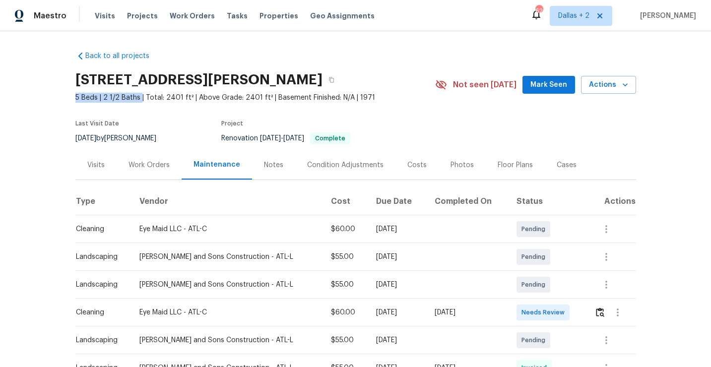
drag, startPoint x: 138, startPoint y: 98, endPoint x: 75, endPoint y: 98, distance: 63.0
click at [75, 98] on span "5 Beds | 2 1/2 Baths | Total: 2401 ft² | Above Grade: 2401 ft² | Basement Finis…" at bounding box center [255, 98] width 360 height 10
copy span "5 Beds | 2 1/2 Baths"
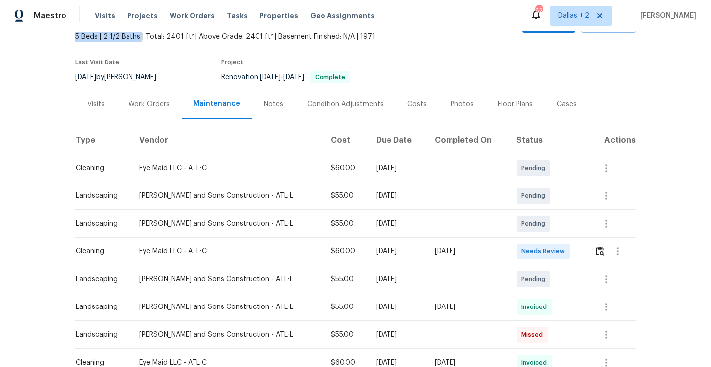
scroll to position [80, 0]
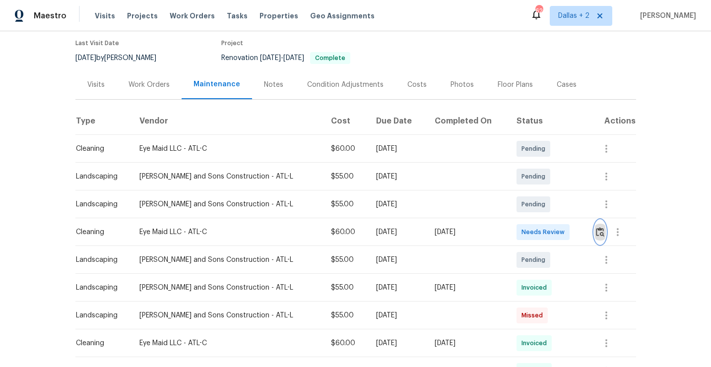
click at [601, 232] on img "button" at bounding box center [600, 231] width 8 height 9
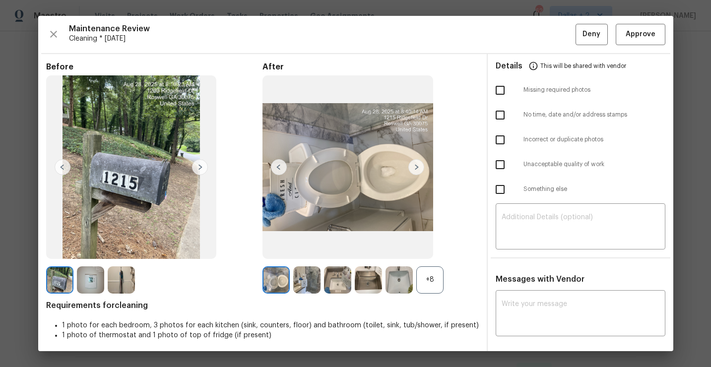
click at [437, 286] on div "+8" at bounding box center [429, 279] width 27 height 27
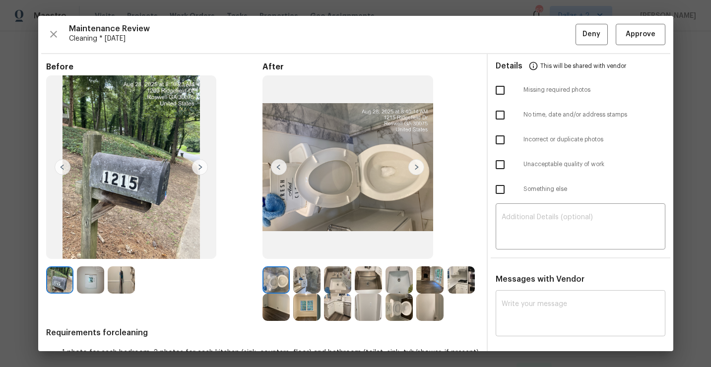
click at [558, 301] on textarea at bounding box center [581, 315] width 158 height 28
paste textarea "Maintenance Audit Team: Hello! Unfortunately this cleaning visit completed on 0…"
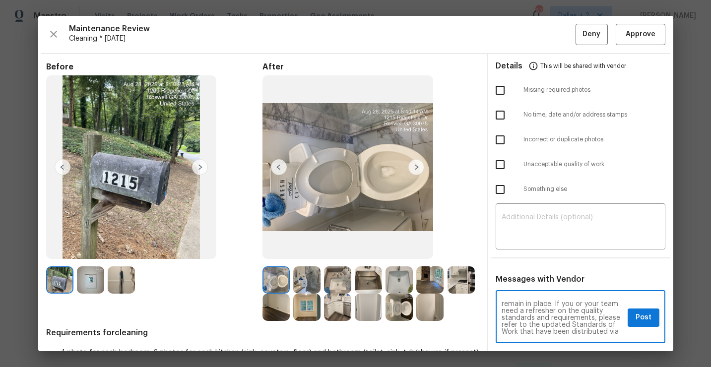
scroll to position [6, 0]
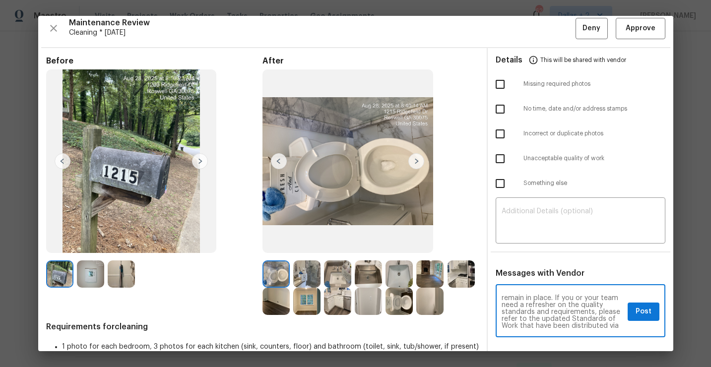
type textarea "Maintenance Audit Team: Hello! Unfortunately this cleaning visit completed on 0…"
click at [639, 313] on span "Post" at bounding box center [643, 312] width 16 height 12
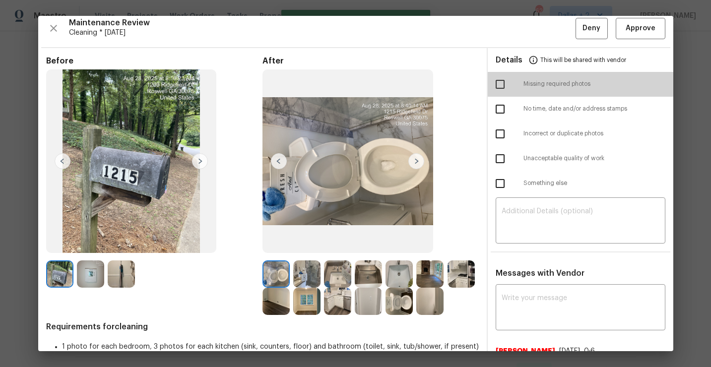
click at [501, 86] on input "checkbox" at bounding box center [500, 84] width 21 height 21
checkbox input "true"
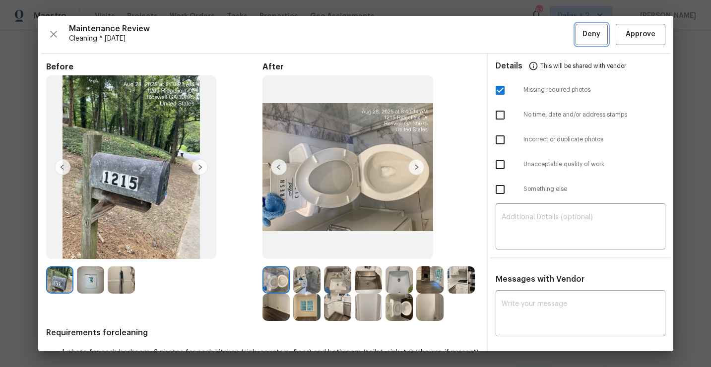
click at [590, 36] on span "Deny" at bounding box center [591, 34] width 18 height 12
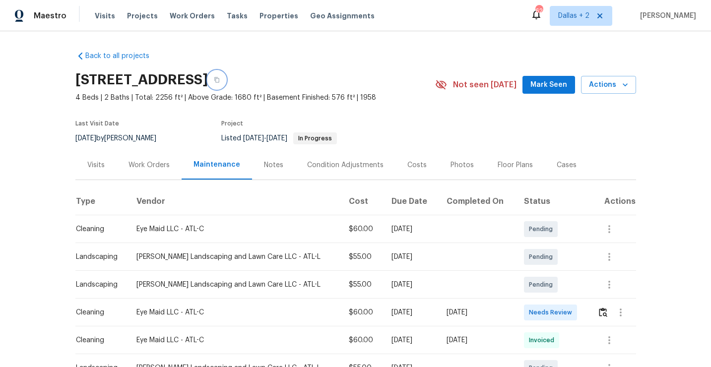
click at [219, 79] on icon "button" at bounding box center [216, 79] width 5 height 5
click at [608, 311] on button "button" at bounding box center [602, 313] width 11 height 24
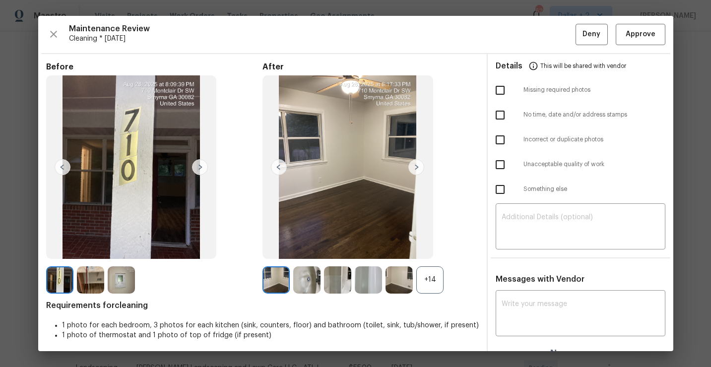
click at [427, 277] on div "+14" at bounding box center [429, 279] width 27 height 27
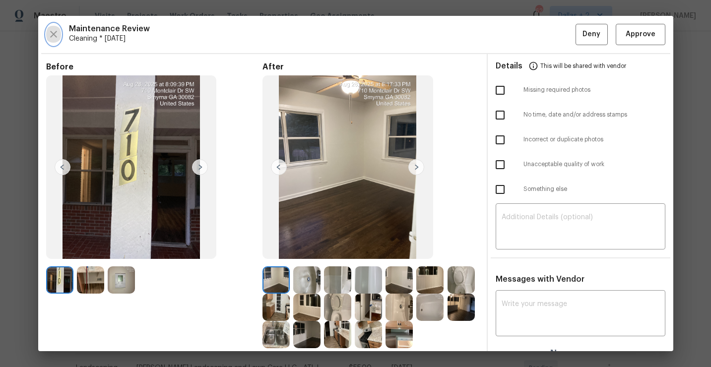
click at [55, 33] on icon "button" at bounding box center [54, 34] width 12 height 12
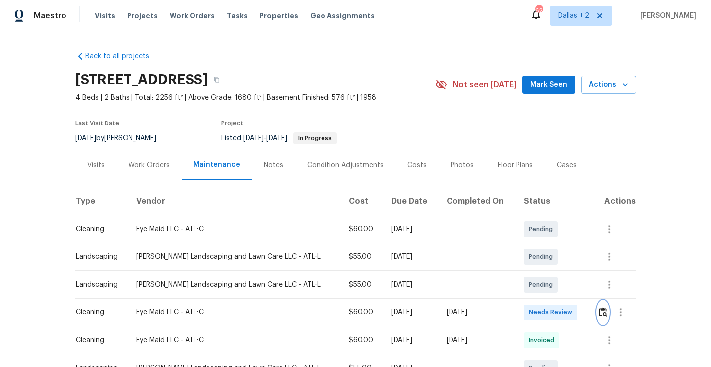
click at [599, 308] on img "button" at bounding box center [603, 312] width 8 height 9
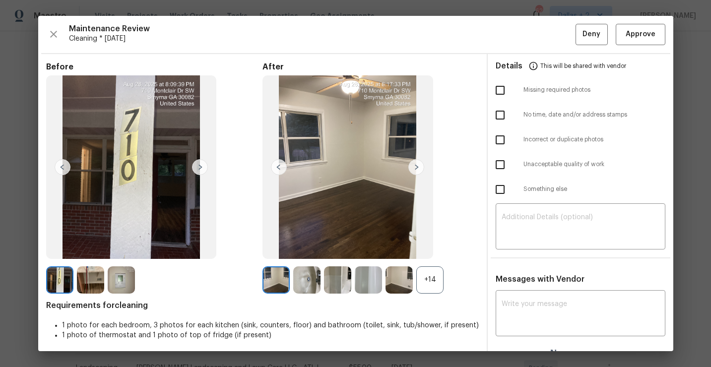
click at [443, 280] on div "+14" at bounding box center [429, 279] width 27 height 27
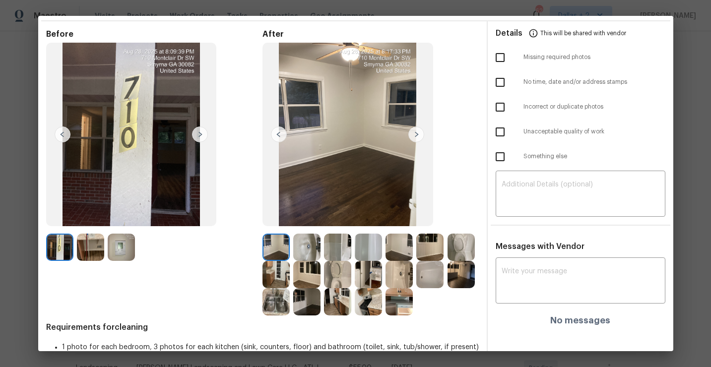
scroll to position [33, 0]
click at [405, 311] on img at bounding box center [398, 301] width 27 height 27
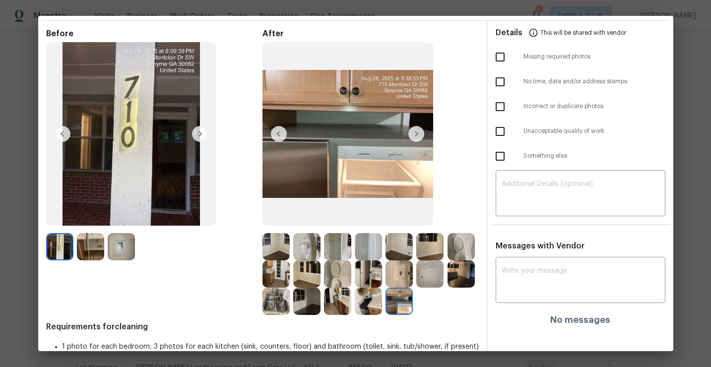
scroll to position [0, 0]
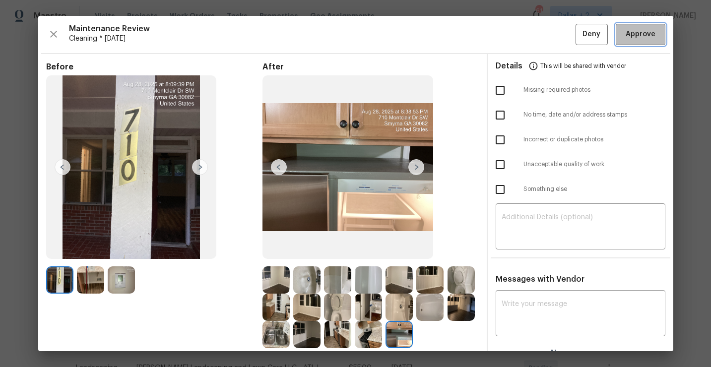
click at [628, 38] on span "Approve" at bounding box center [641, 34] width 30 height 12
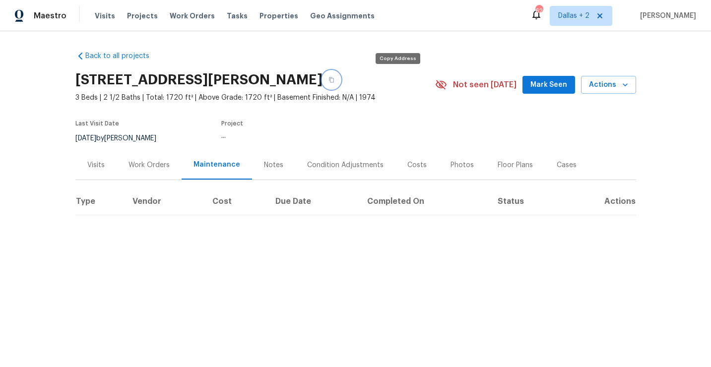
click at [334, 80] on icon "button" at bounding box center [331, 80] width 6 height 6
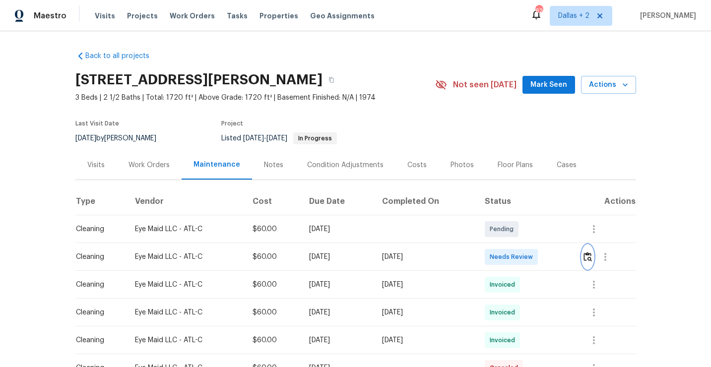
click at [592, 260] on img "button" at bounding box center [587, 256] width 8 height 9
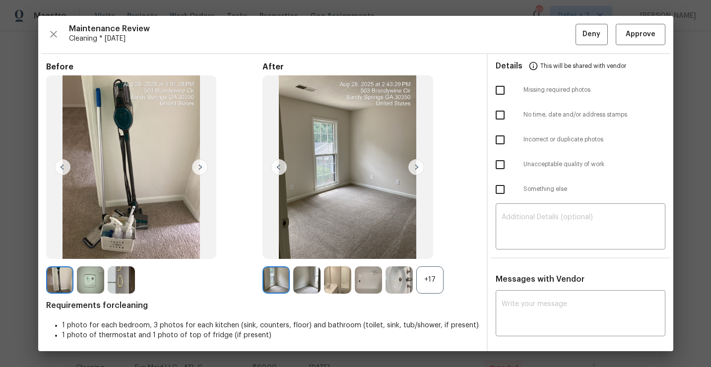
click at [430, 282] on div "+17" at bounding box center [429, 279] width 27 height 27
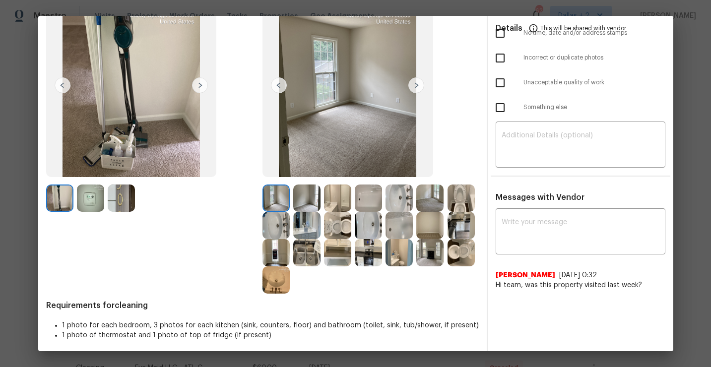
scroll to position [85, 0]
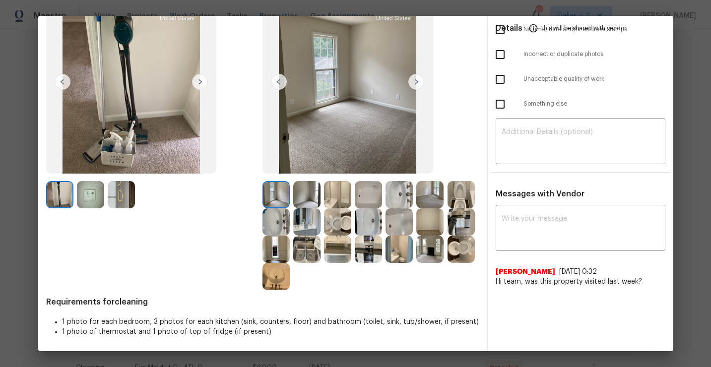
click at [341, 263] on div at bounding box center [370, 235] width 216 height 109
click at [336, 244] on img at bounding box center [337, 249] width 27 height 27
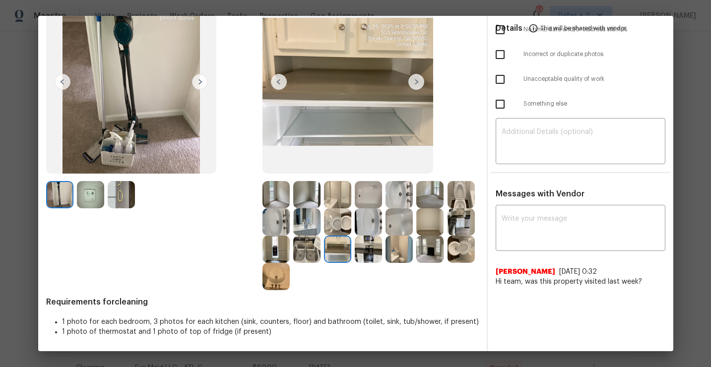
scroll to position [0, 0]
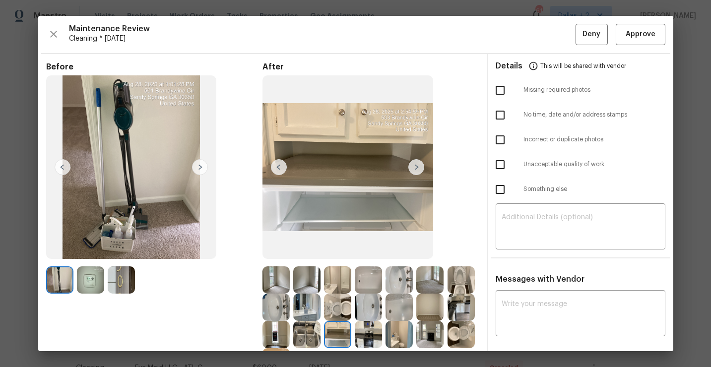
click at [638, 46] on div "Maintenance Review Cleaning * Fri, Aug 29 Deny Approve Before After Requirement…" at bounding box center [355, 183] width 635 height 335
click at [636, 26] on button "Approve" at bounding box center [641, 34] width 50 height 21
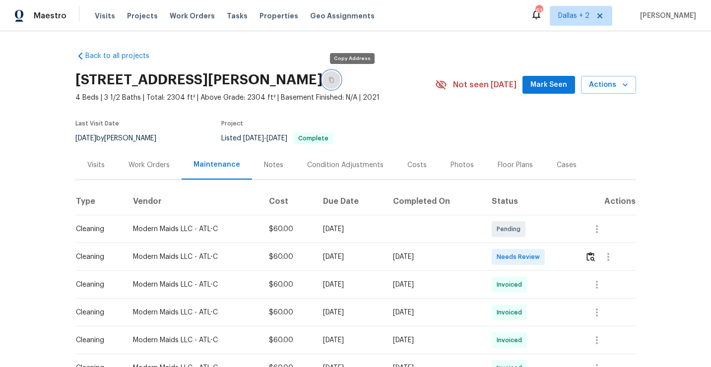
click at [334, 82] on icon "button" at bounding box center [331, 79] width 5 height 5
click at [590, 257] on img "button" at bounding box center [590, 256] width 8 height 9
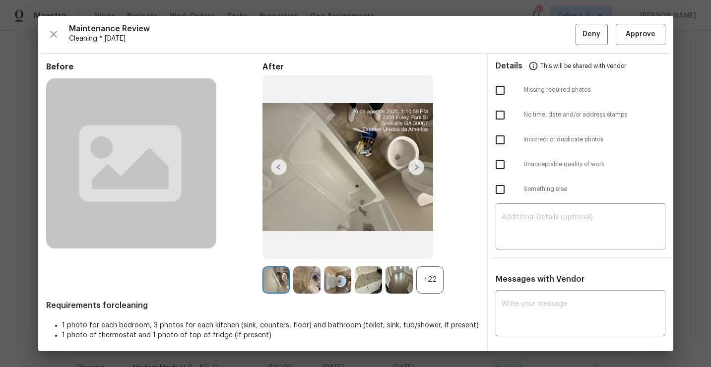
click at [442, 273] on div "+22" at bounding box center [429, 279] width 27 height 27
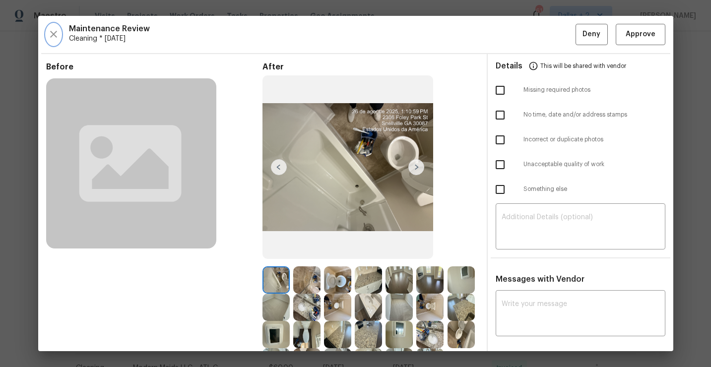
click at [50, 30] on icon "button" at bounding box center [54, 34] width 12 height 12
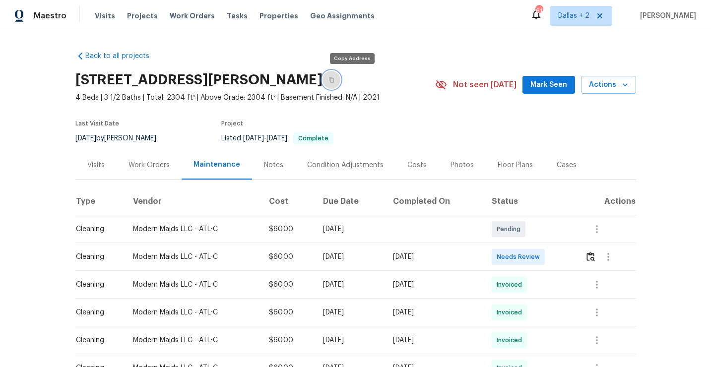
click at [334, 77] on icon "button" at bounding box center [331, 80] width 6 height 6
click at [592, 264] on button "button" at bounding box center [590, 257] width 11 height 24
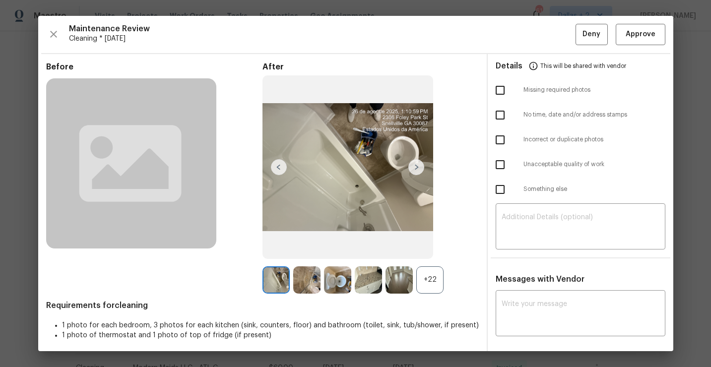
click at [423, 291] on div "+22" at bounding box center [429, 279] width 27 height 27
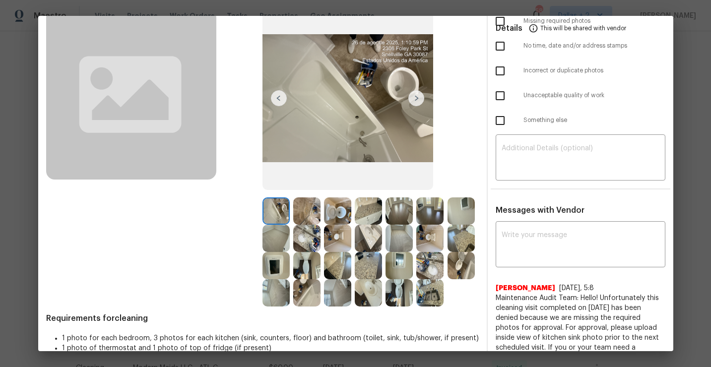
scroll to position [66, 0]
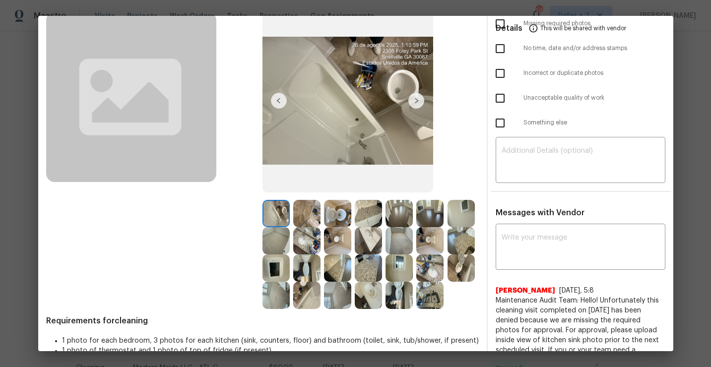
click at [321, 243] on div at bounding box center [308, 240] width 31 height 27
click at [384, 207] on div at bounding box center [370, 213] width 31 height 27
click at [433, 283] on img at bounding box center [429, 295] width 27 height 27
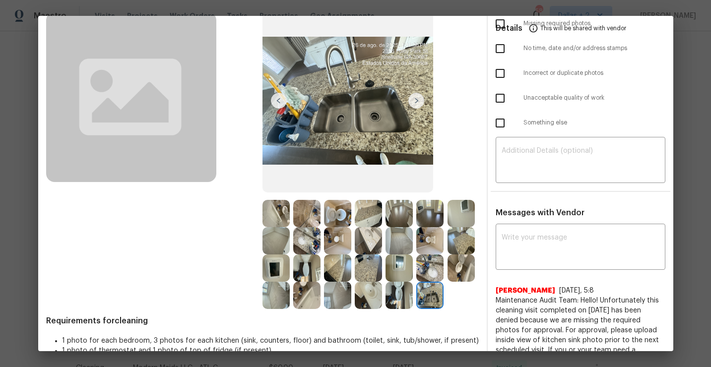
click at [303, 262] on img at bounding box center [306, 267] width 27 height 27
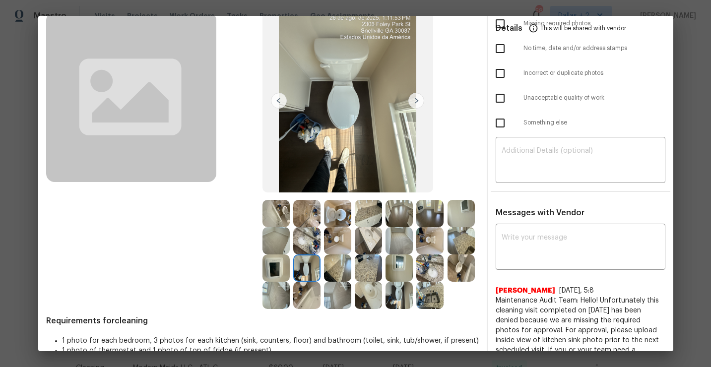
click at [274, 262] on img at bounding box center [275, 267] width 27 height 27
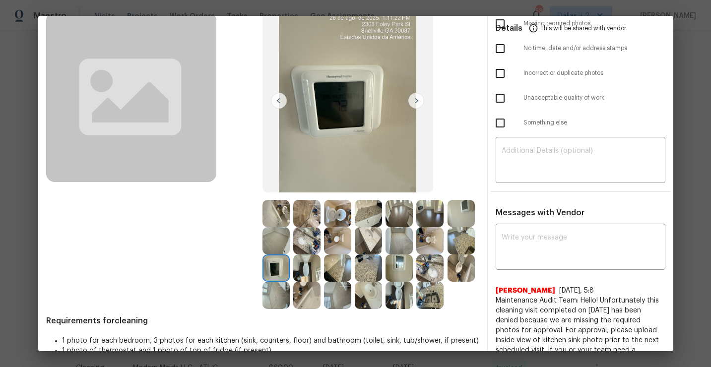
click at [275, 227] on img at bounding box center [275, 240] width 27 height 27
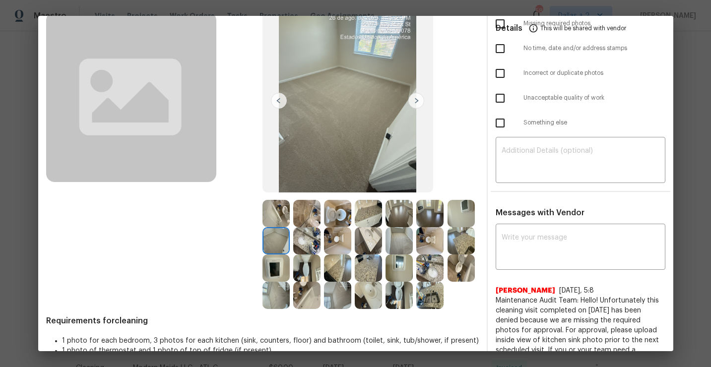
click at [274, 258] on img at bounding box center [275, 267] width 27 height 27
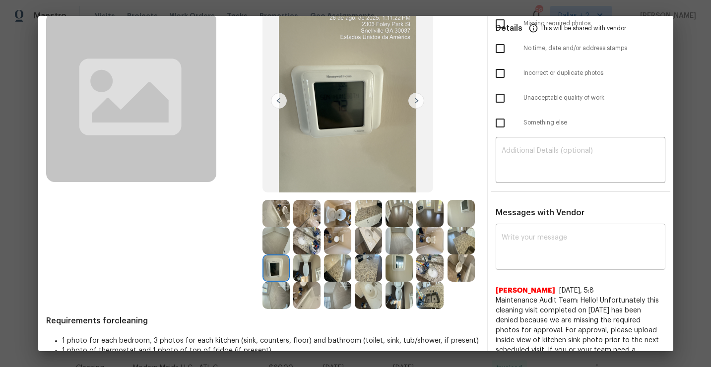
scroll to position [0, 0]
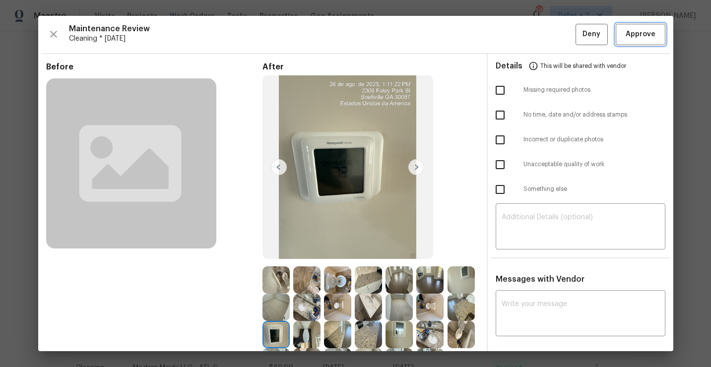
click at [649, 37] on span "Approve" at bounding box center [641, 34] width 30 height 12
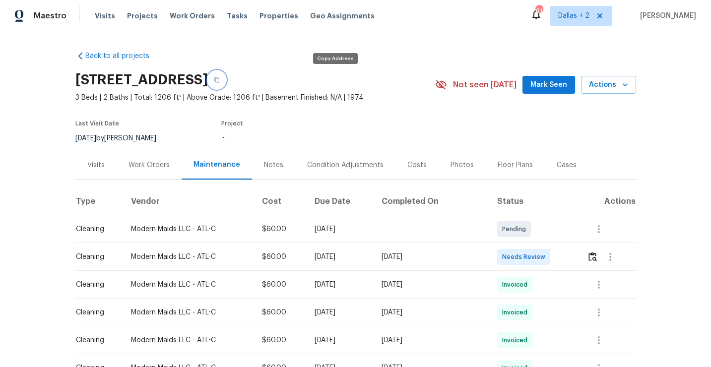
click at [226, 72] on button "button" at bounding box center [217, 80] width 18 height 18
click at [595, 256] on img "button" at bounding box center [592, 256] width 8 height 9
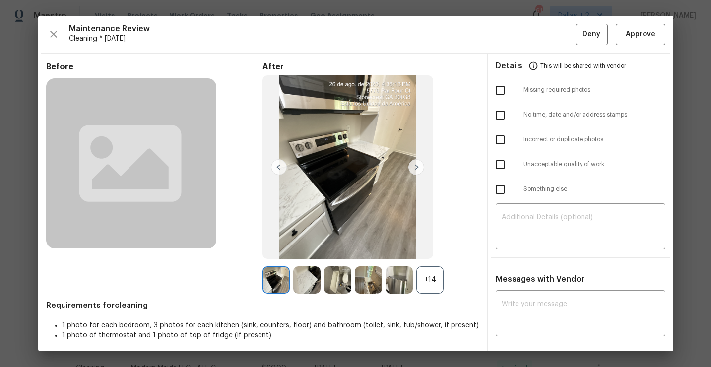
click at [429, 277] on div "+14" at bounding box center [429, 279] width 27 height 27
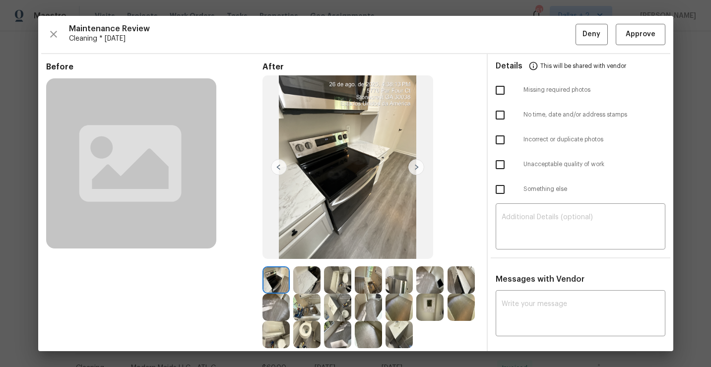
scroll to position [62, 0]
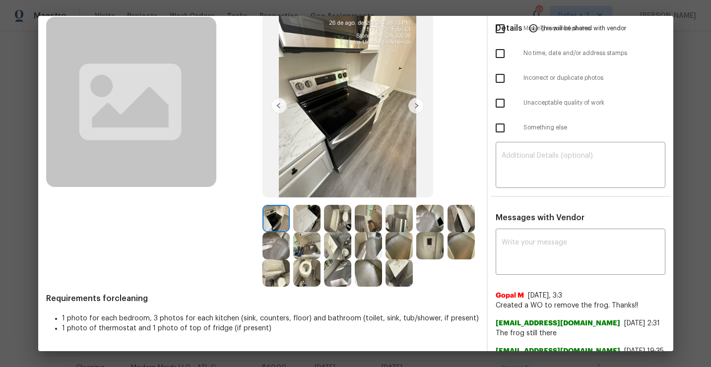
click at [415, 110] on img at bounding box center [416, 106] width 16 height 16
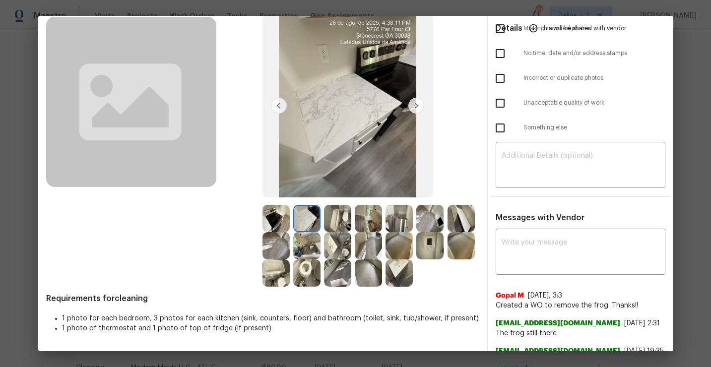
click at [339, 223] on img at bounding box center [337, 218] width 27 height 27
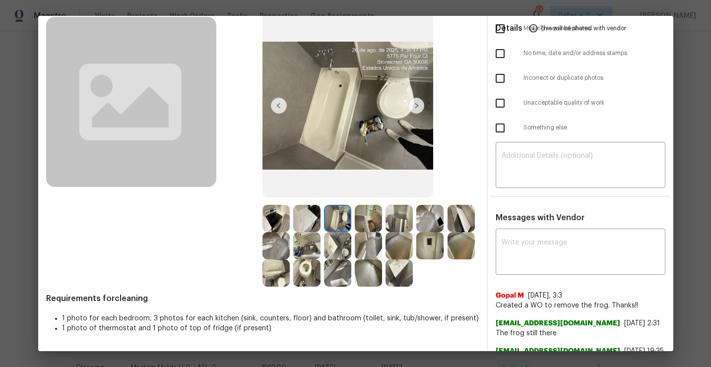
click at [395, 219] on img at bounding box center [398, 218] width 27 height 27
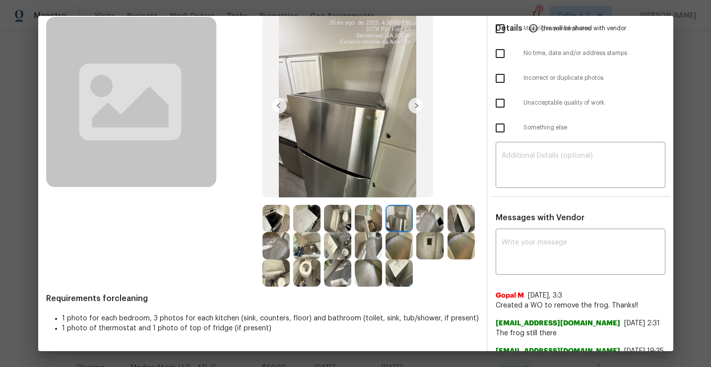
click at [351, 254] on img at bounding box center [337, 245] width 27 height 27
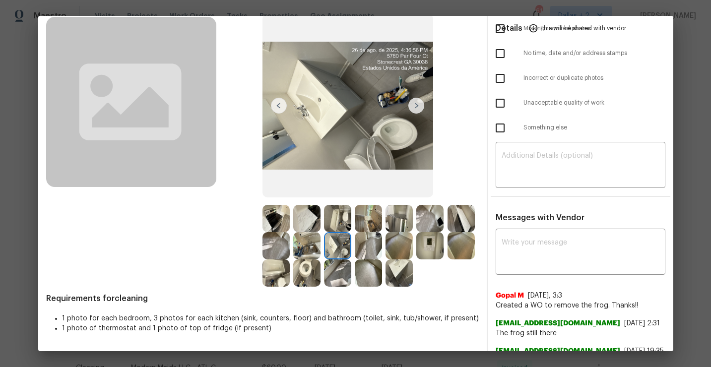
click at [320, 280] on img at bounding box center [306, 272] width 27 height 27
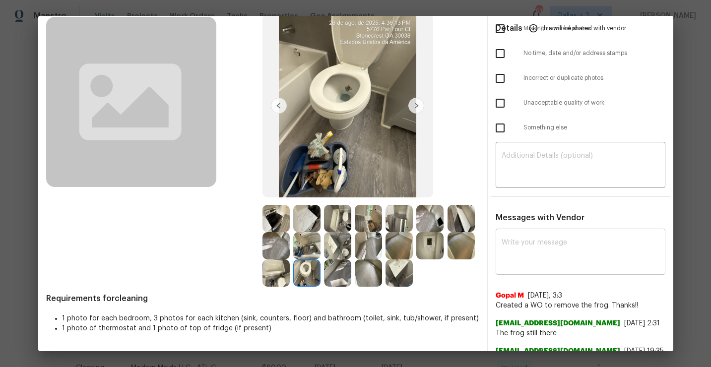
click at [543, 255] on textarea at bounding box center [581, 253] width 158 height 28
click at [548, 234] on div "x ​" at bounding box center [581, 253] width 170 height 44
paste textarea "Maintenance Audit Team: Hello! Unfortunately this cleaning visit completed on 0…"
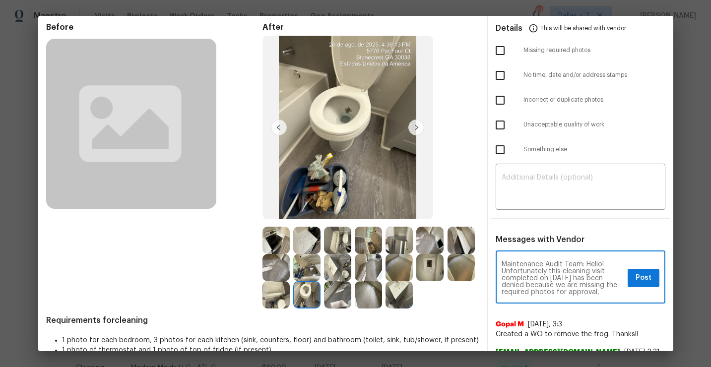
scroll to position [46, 0]
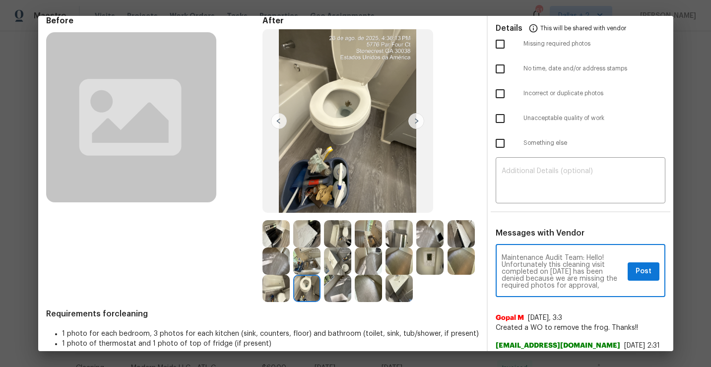
click at [562, 272] on textarea "Maintenance Audit Team: Hello! Unfortunately this cleaning visit completed on 0…" at bounding box center [563, 271] width 122 height 35
click at [600, 288] on textarea "Maintenance Audit Team: Hello! Unfortunately this cleaning visit completed on 0…" at bounding box center [563, 271] width 122 height 35
paste textarea "If the required photos were not taken on the day of the visit, the denial will …"
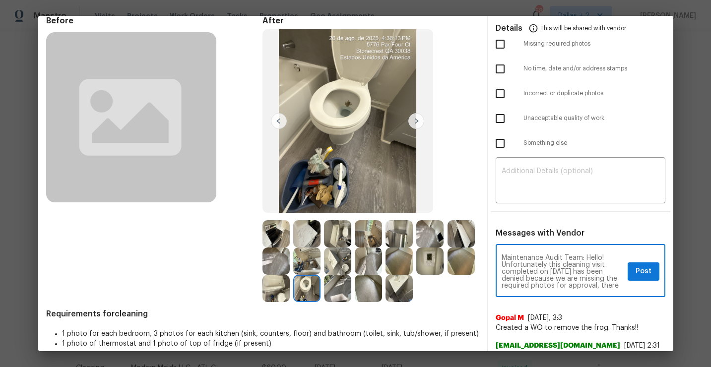
type textarea "Maintenance Audit Team: Hello! Unfortunately this cleaning visit completed on 0…"
click at [635, 277] on span "Post" at bounding box center [643, 271] width 16 height 12
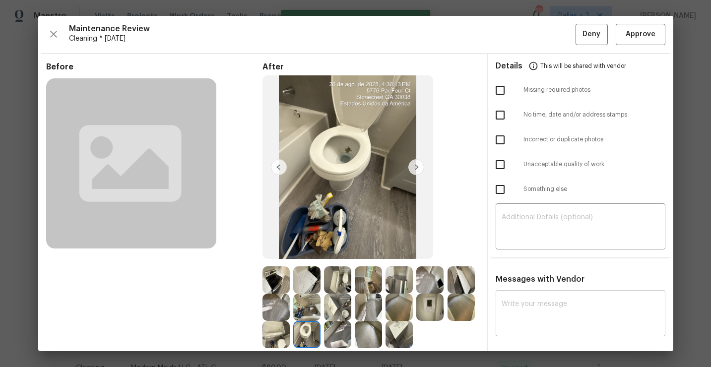
click at [495, 93] on input "checkbox" at bounding box center [500, 90] width 21 height 21
checkbox input "true"
click at [588, 36] on span "Deny" at bounding box center [591, 34] width 18 height 12
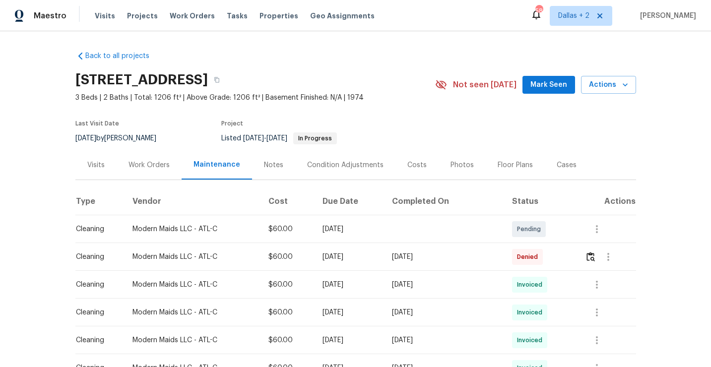
click at [585, 259] on td at bounding box center [606, 257] width 59 height 28
click at [587, 259] on button "button" at bounding box center [590, 257] width 11 height 24
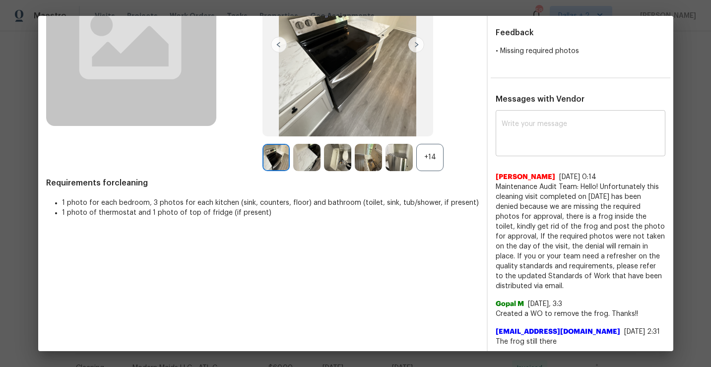
scroll to position [172, 0]
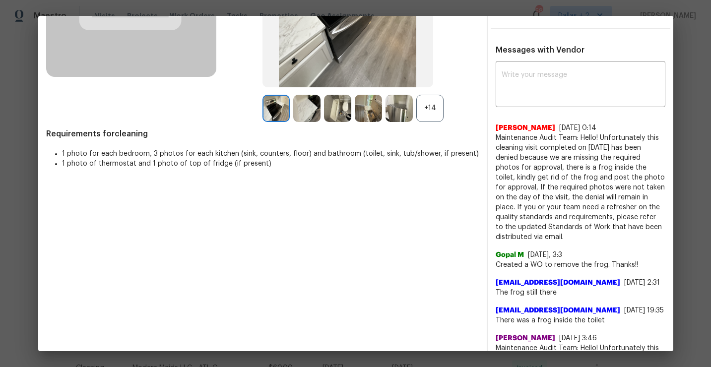
drag, startPoint x: 644, startPoint y: 226, endPoint x: 490, endPoint y: 139, distance: 177.3
click at [496, 139] on span "Maintenance Audit Team: Hello! Unfortunately this cleaning visit completed on 0…" at bounding box center [581, 187] width 170 height 109
copy span "Maintenance Audit Team: Hello! Unfortunately this cleaning visit completed on 0…"
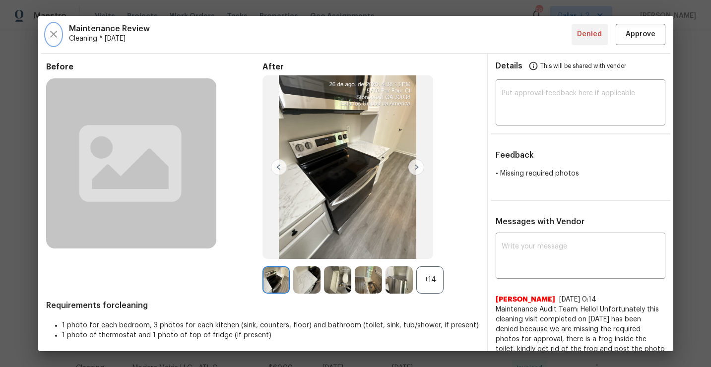
click at [59, 31] on icon "button" at bounding box center [54, 34] width 12 height 12
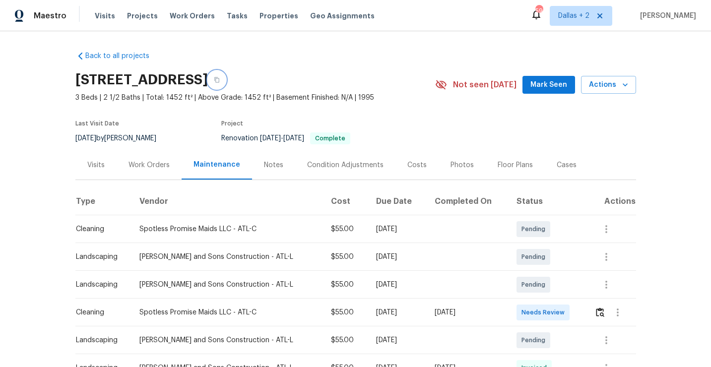
click at [226, 82] on button "button" at bounding box center [217, 80] width 18 height 18
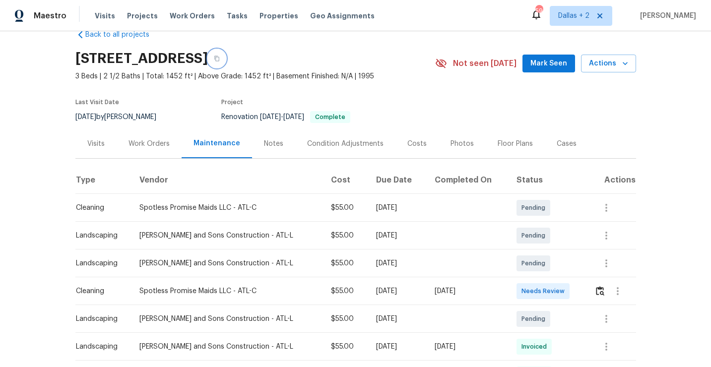
scroll to position [22, 0]
click at [599, 291] on img "button" at bounding box center [600, 289] width 8 height 9
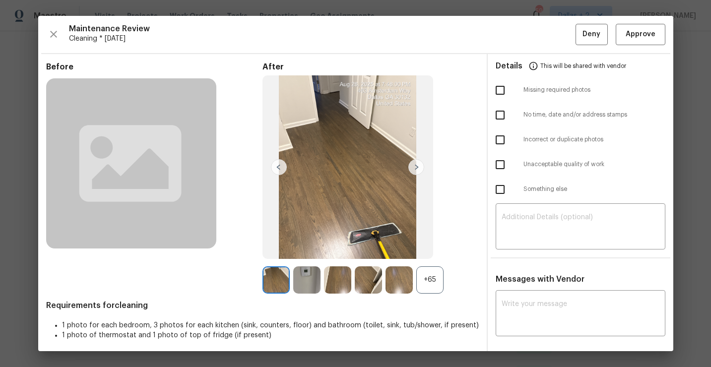
click at [431, 280] on div "+65" at bounding box center [429, 279] width 27 height 27
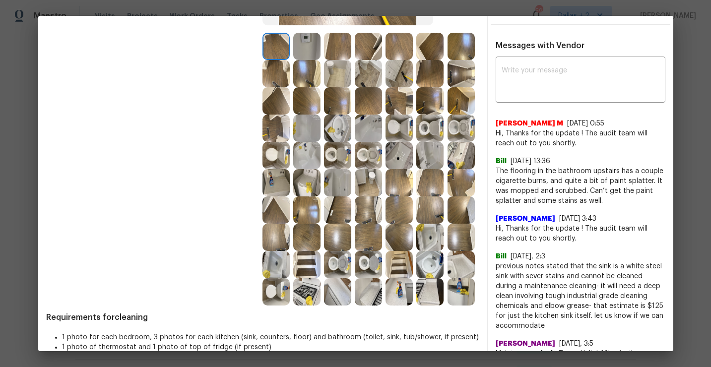
scroll to position [236, 0]
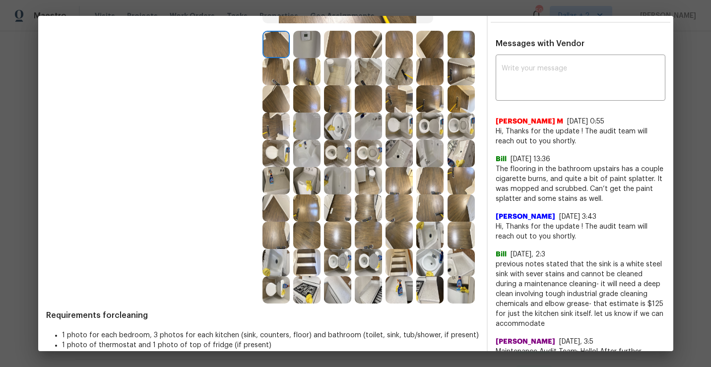
click at [397, 265] on img at bounding box center [398, 262] width 27 height 27
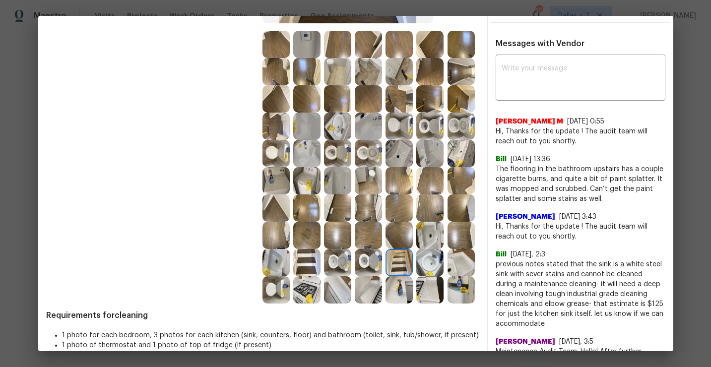
click at [279, 270] on img at bounding box center [275, 262] width 27 height 27
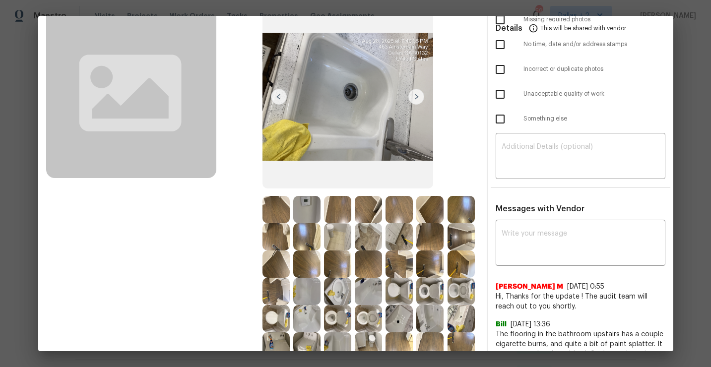
scroll to position [0, 0]
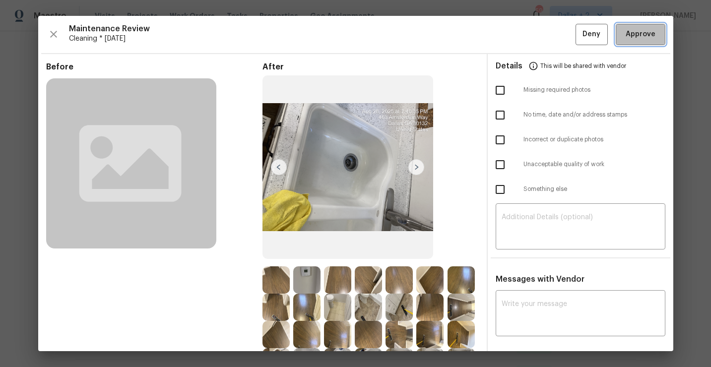
click at [638, 41] on button "Approve" at bounding box center [641, 34] width 50 height 21
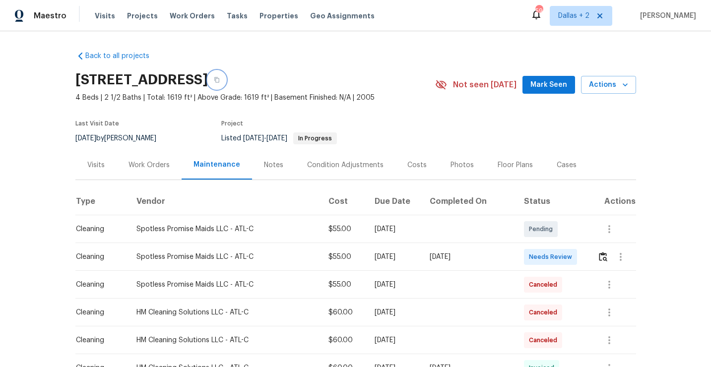
click at [226, 74] on button "button" at bounding box center [217, 80] width 18 height 18
click at [604, 258] on button "button" at bounding box center [602, 257] width 11 height 24
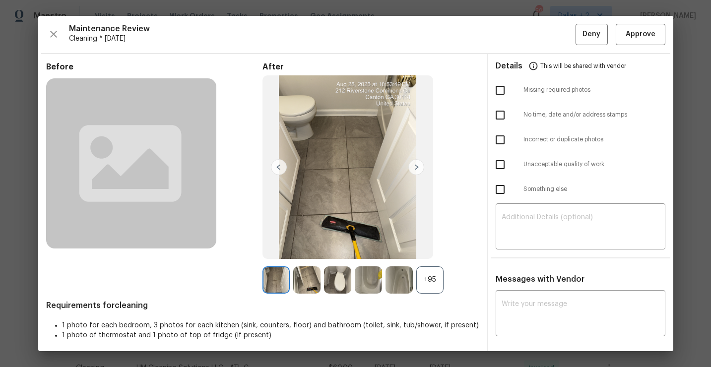
click at [440, 276] on div "+95" at bounding box center [429, 279] width 27 height 27
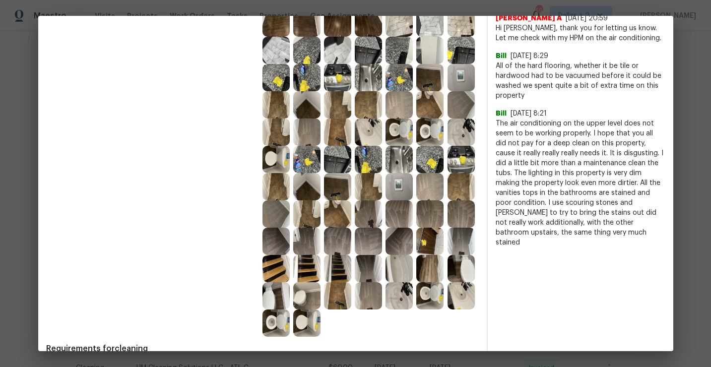
scroll to position [341, 0]
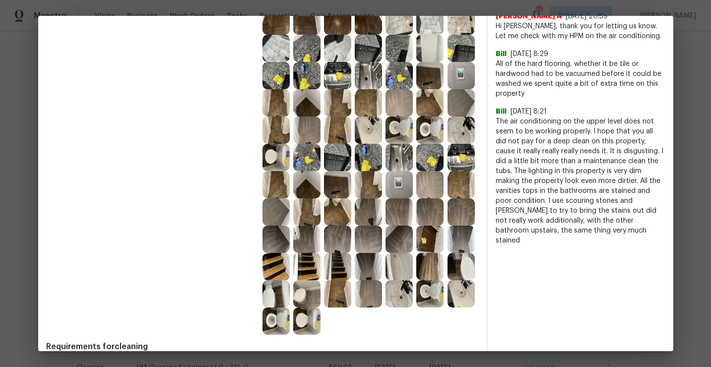
click at [361, 241] on img at bounding box center [368, 239] width 27 height 27
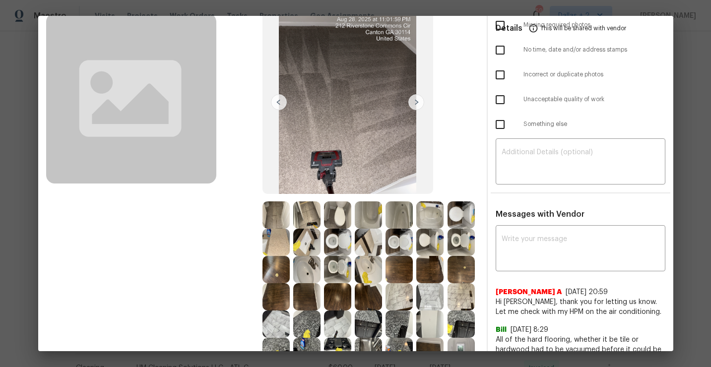
scroll to position [0, 0]
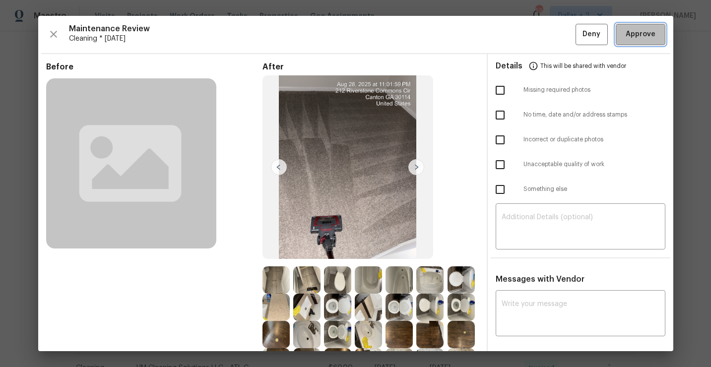
click at [644, 31] on span "Approve" at bounding box center [641, 34] width 30 height 12
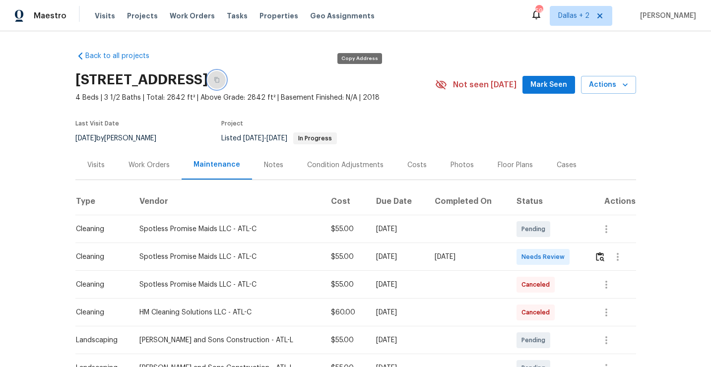
click at [220, 79] on icon "button" at bounding box center [217, 80] width 6 height 6
click at [601, 256] on img "button" at bounding box center [600, 256] width 8 height 9
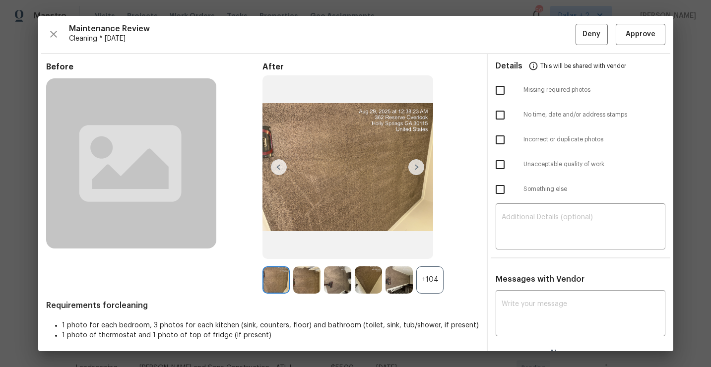
click at [437, 280] on div "+104" at bounding box center [429, 279] width 27 height 27
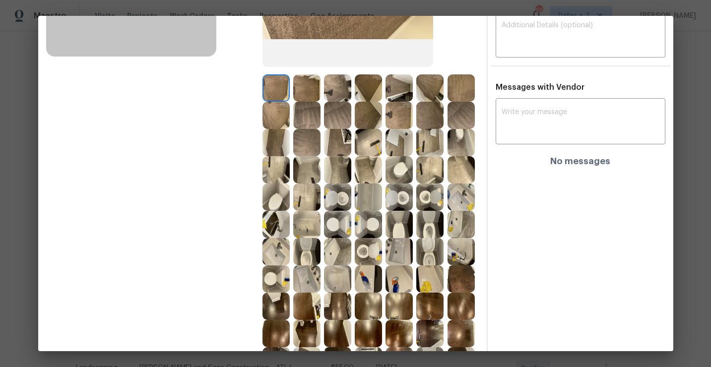
scroll to position [195, 0]
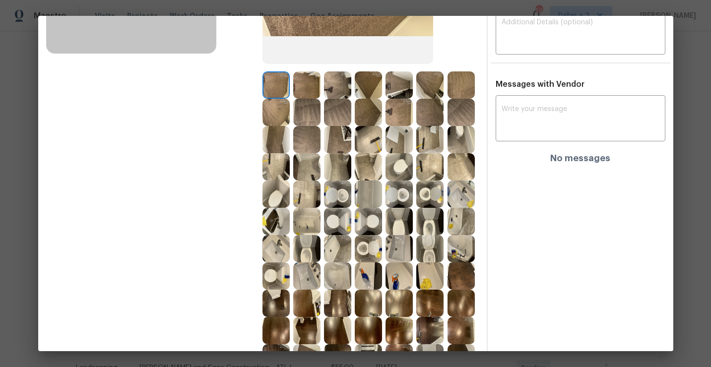
click at [271, 248] on img at bounding box center [275, 248] width 27 height 27
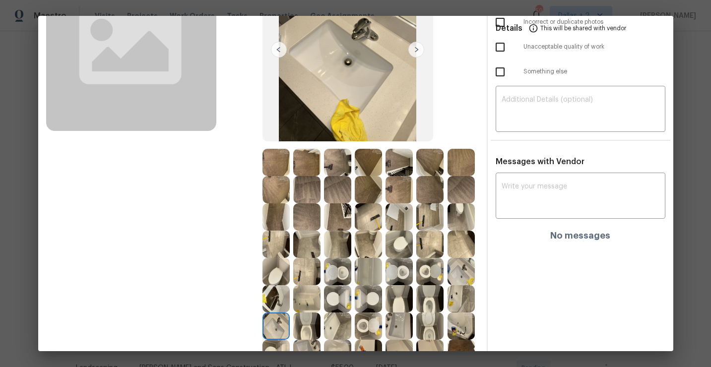
scroll to position [150, 0]
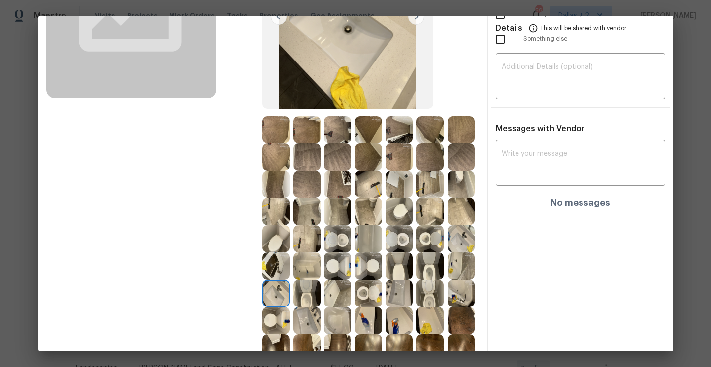
click at [338, 228] on img at bounding box center [337, 238] width 27 height 27
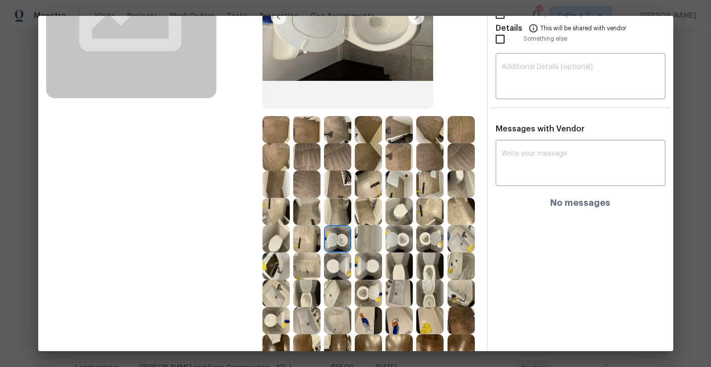
click at [430, 264] on img at bounding box center [429, 266] width 27 height 27
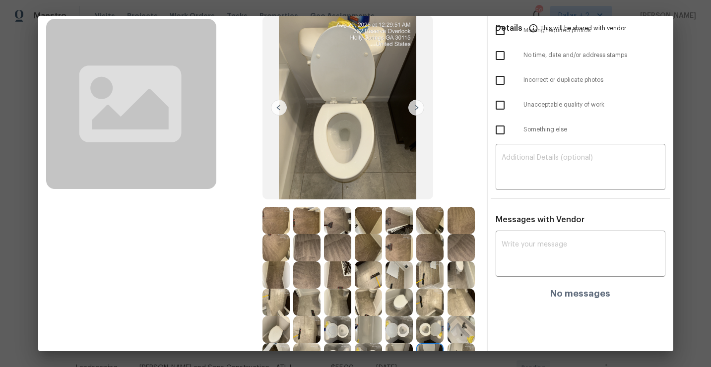
scroll to position [0, 0]
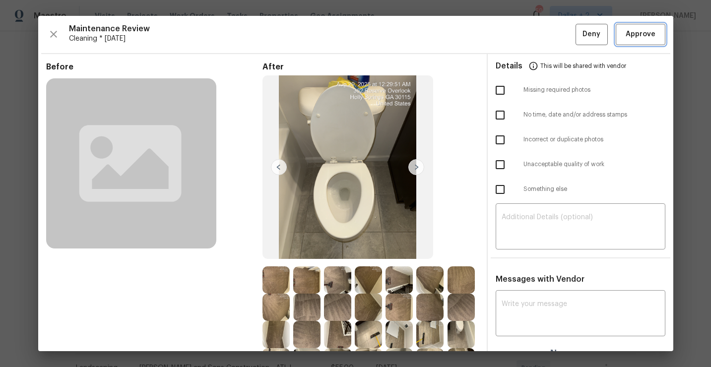
click at [640, 43] on button "Approve" at bounding box center [641, 34] width 50 height 21
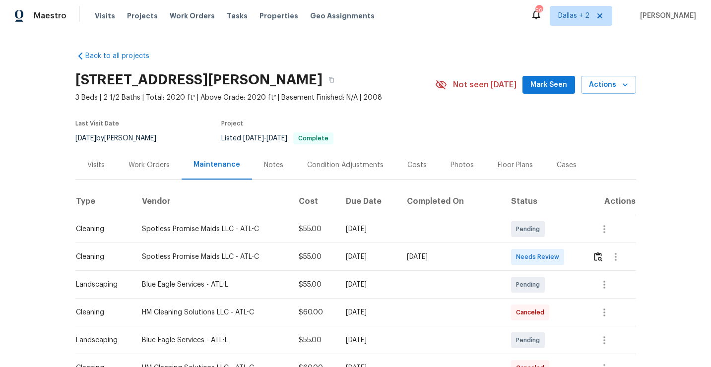
click at [344, 89] on div "[STREET_ADDRESS][PERSON_NAME]" at bounding box center [255, 80] width 360 height 26
click at [334, 81] on icon "button" at bounding box center [331, 80] width 6 height 6
click at [598, 258] on img "button" at bounding box center [598, 256] width 8 height 9
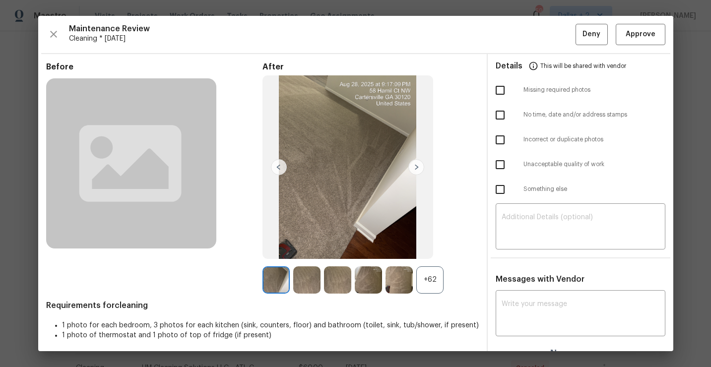
click at [427, 279] on div "+62" at bounding box center [429, 279] width 27 height 27
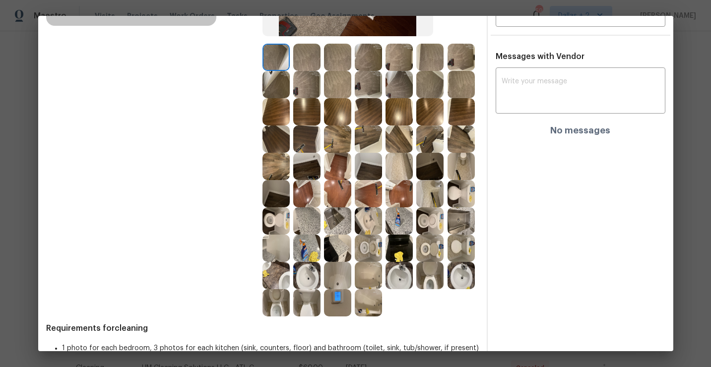
scroll to position [247, 0]
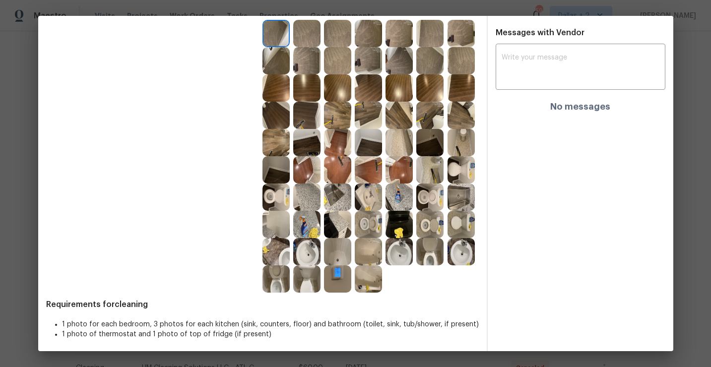
click at [361, 226] on img at bounding box center [368, 224] width 27 height 27
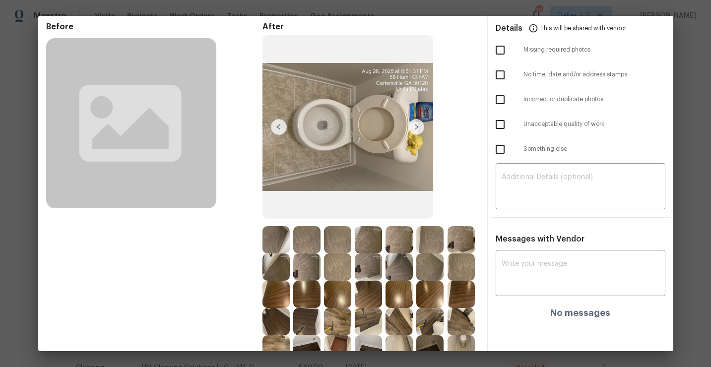
scroll to position [0, 0]
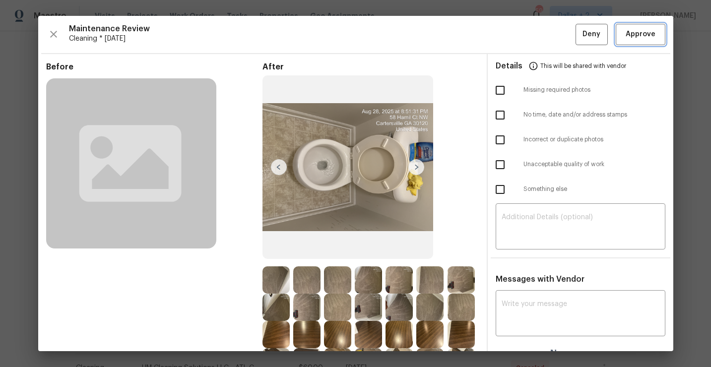
click at [642, 37] on span "Approve" at bounding box center [641, 34] width 30 height 12
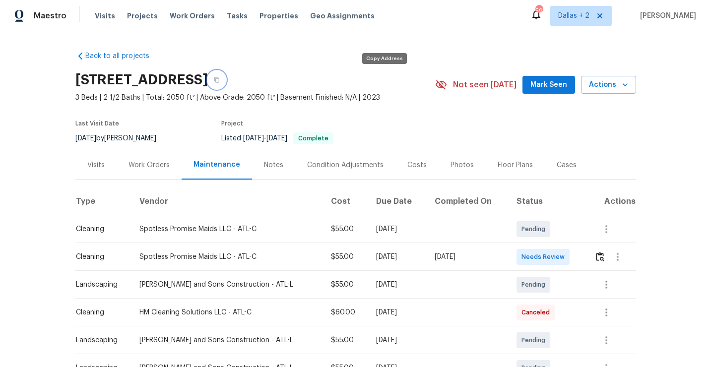
click at [226, 85] on button "button" at bounding box center [217, 80] width 18 height 18
click at [601, 256] on img "button" at bounding box center [600, 256] width 8 height 9
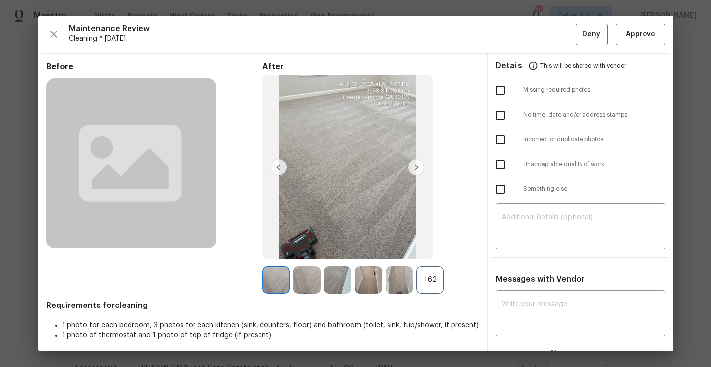
click at [434, 287] on div "+62" at bounding box center [429, 279] width 27 height 27
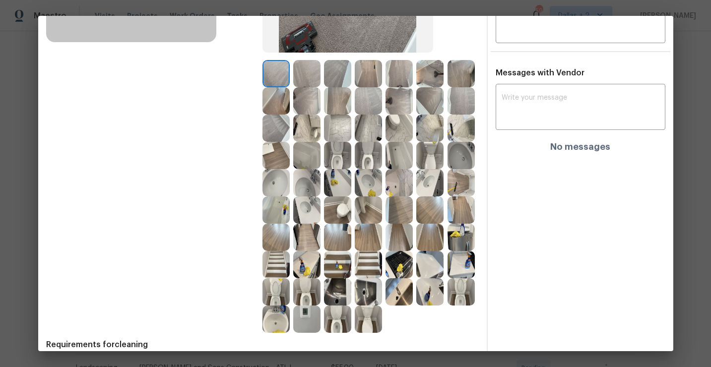
scroll to position [249, 0]
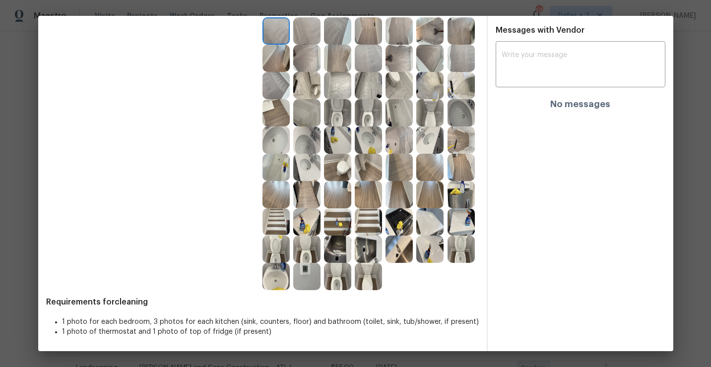
click at [342, 228] on img at bounding box center [337, 221] width 27 height 27
click at [453, 220] on img at bounding box center [460, 221] width 27 height 27
click at [333, 277] on img at bounding box center [337, 276] width 27 height 27
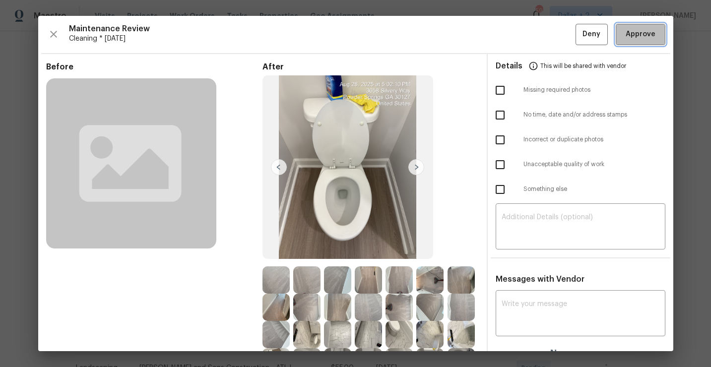
click at [620, 39] on button "Approve" at bounding box center [641, 34] width 50 height 21
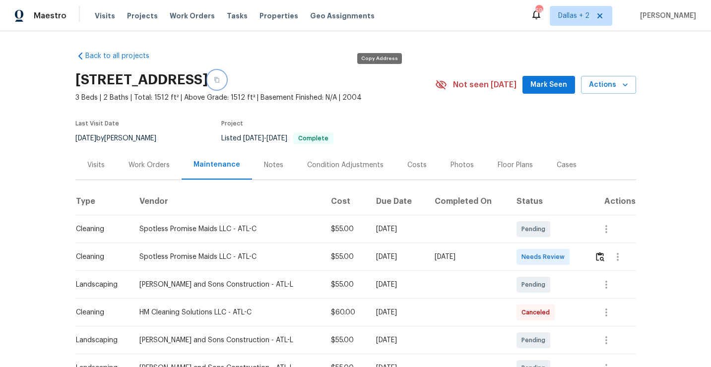
click at [219, 80] on icon "button" at bounding box center [216, 79] width 5 height 5
click at [596, 255] on img "button" at bounding box center [600, 256] width 8 height 9
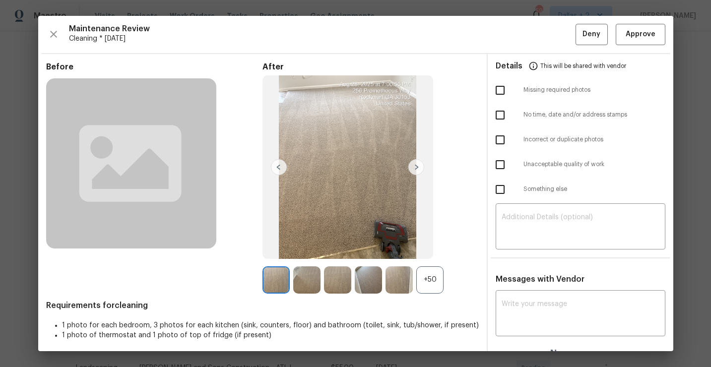
click at [434, 279] on div "+50" at bounding box center [429, 279] width 27 height 27
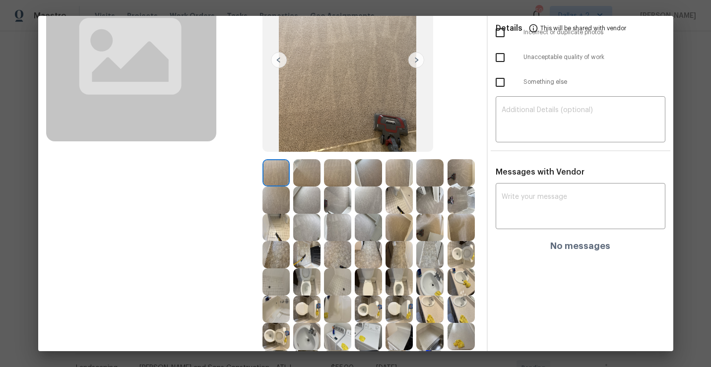
scroll to position [178, 0]
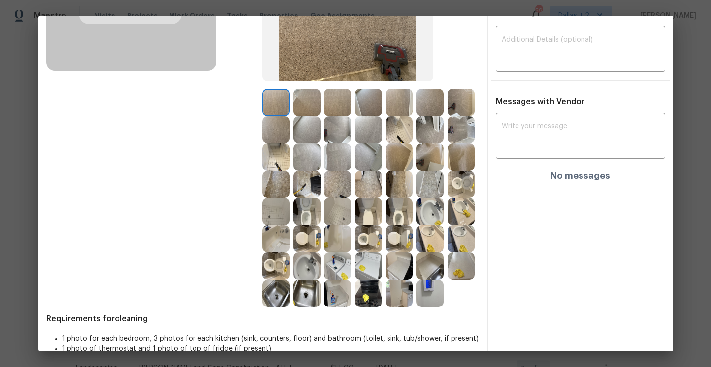
click at [288, 237] on img at bounding box center [275, 238] width 27 height 27
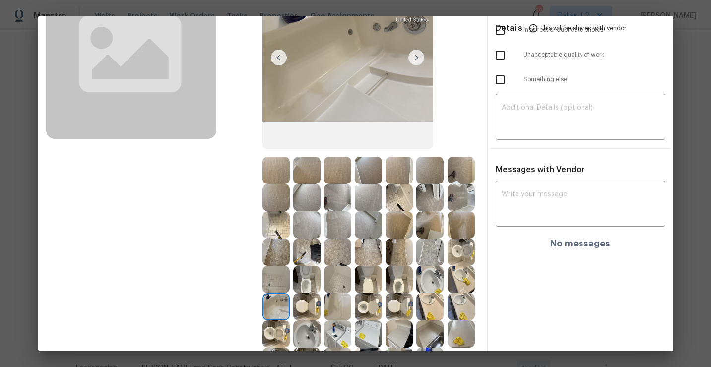
scroll to position [130, 0]
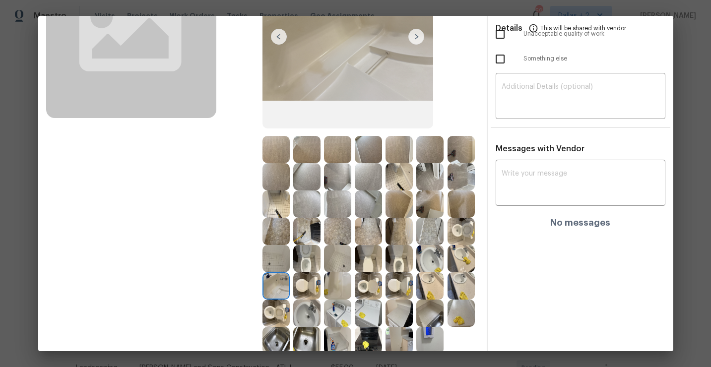
click at [364, 292] on img at bounding box center [368, 285] width 27 height 27
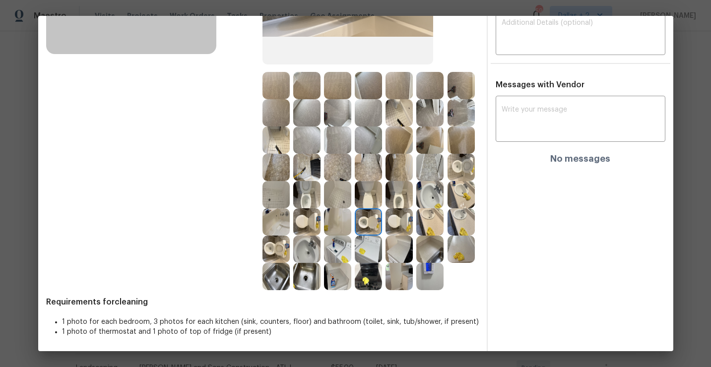
scroll to position [0, 0]
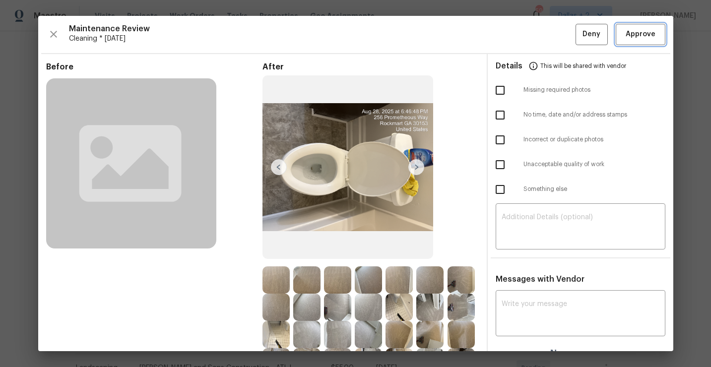
click at [646, 36] on span "Approve" at bounding box center [641, 34] width 30 height 12
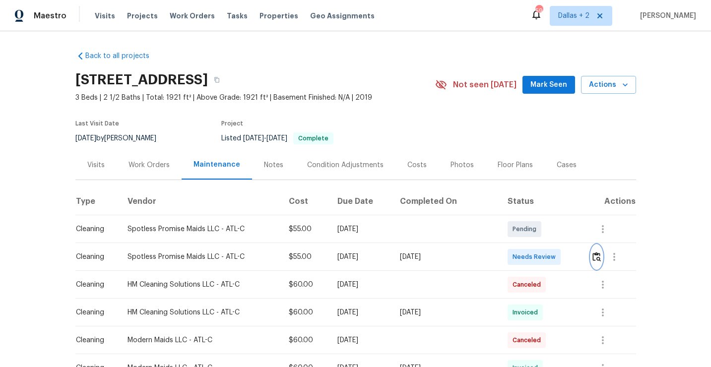
click at [592, 260] on button "button" at bounding box center [596, 257] width 11 height 24
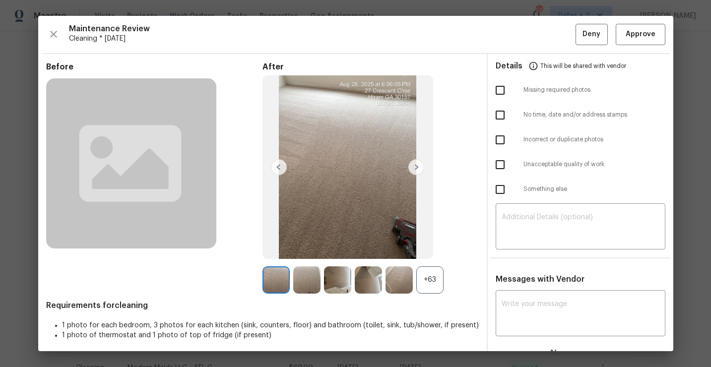
click at [441, 281] on div "+63" at bounding box center [429, 279] width 27 height 27
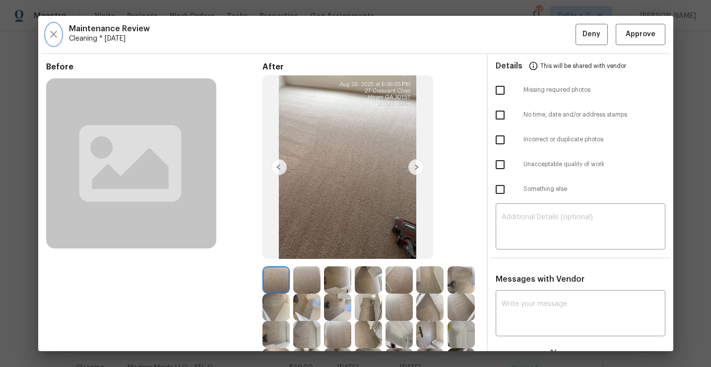
click at [53, 31] on icon "button" at bounding box center [54, 34] width 12 height 12
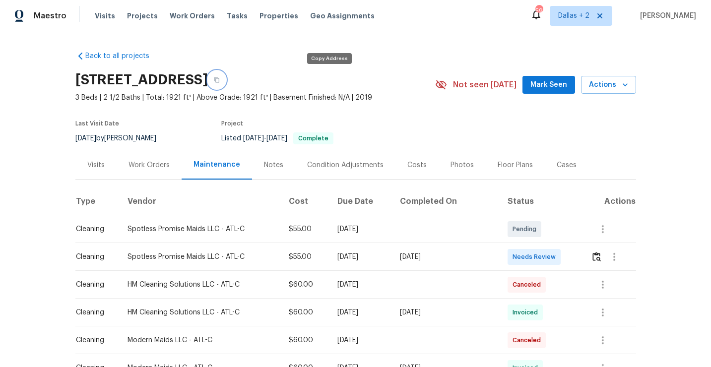
click at [226, 84] on button "button" at bounding box center [217, 80] width 18 height 18
click at [599, 250] on button "button" at bounding box center [596, 257] width 11 height 24
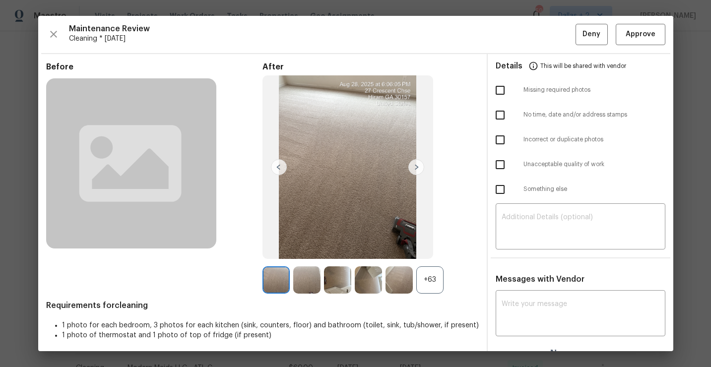
click at [413, 290] on div at bounding box center [400, 279] width 31 height 27
click at [441, 266] on div "+63" at bounding box center [370, 279] width 216 height 27
click at [438, 269] on div "+63" at bounding box center [429, 279] width 27 height 27
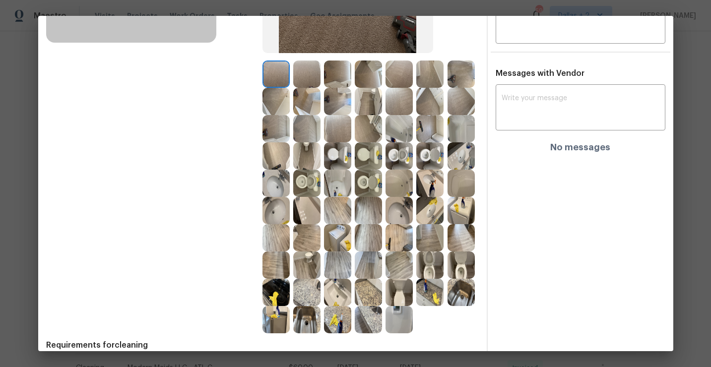
scroll to position [249, 0]
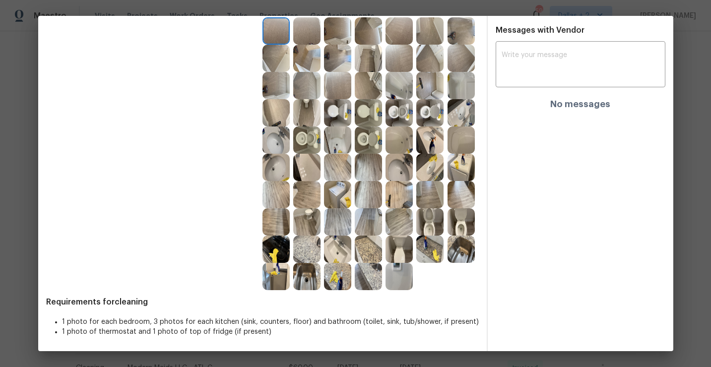
click at [459, 256] on img at bounding box center [460, 249] width 27 height 27
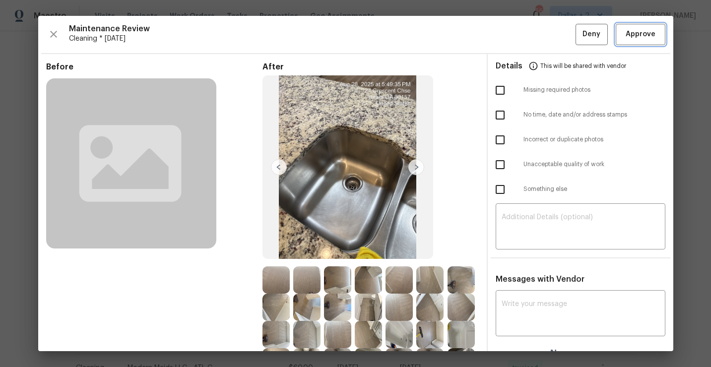
click at [636, 41] on button "Approve" at bounding box center [641, 34] width 50 height 21
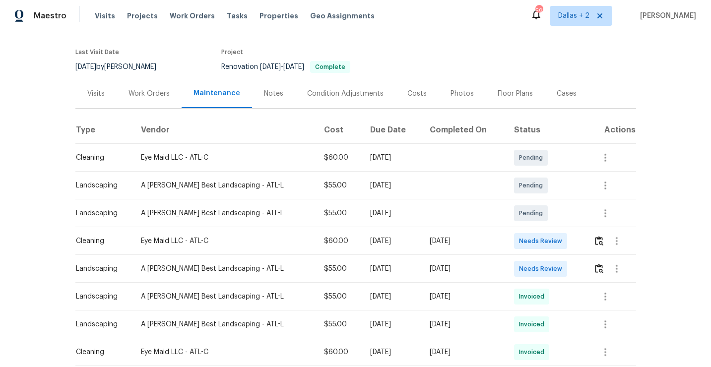
scroll to position [95, 0]
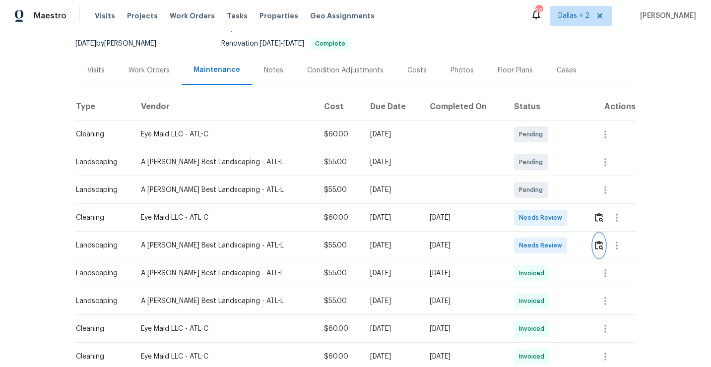
click at [598, 244] on img "button" at bounding box center [599, 245] width 8 height 9
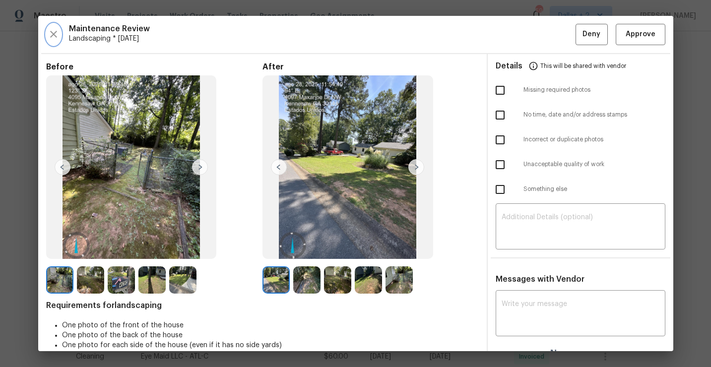
click at [51, 37] on icon "button" at bounding box center [54, 34] width 12 height 12
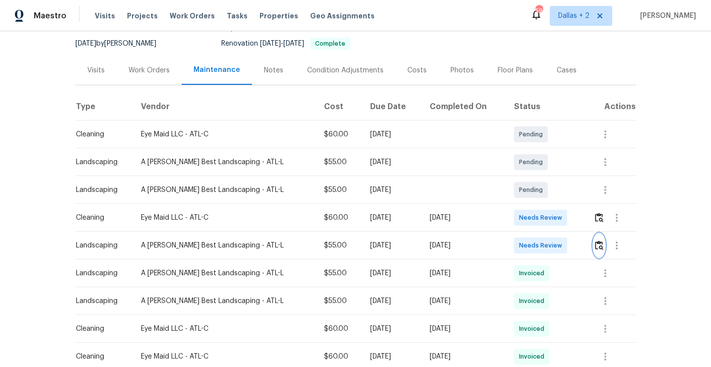
scroll to position [0, 0]
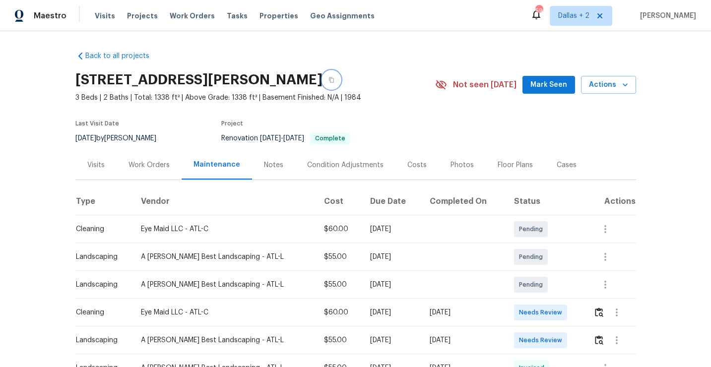
click at [334, 81] on icon "button" at bounding box center [331, 80] width 6 height 6
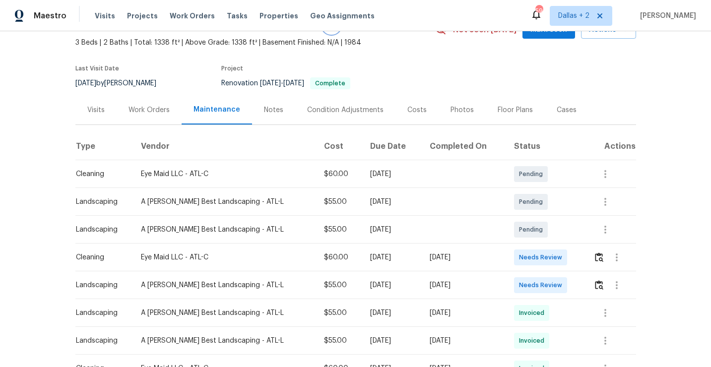
scroll to position [70, 0]
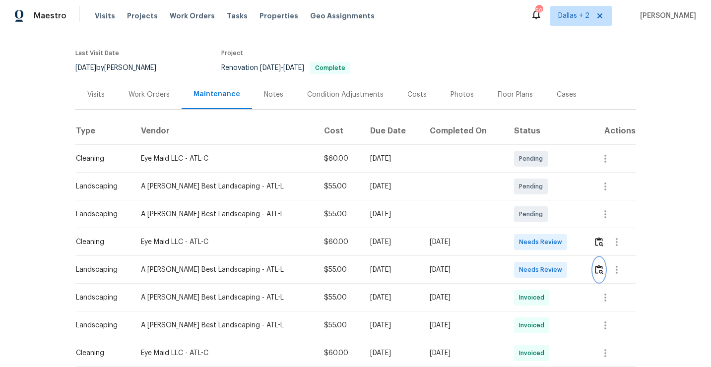
click at [596, 272] on img "button" at bounding box center [599, 269] width 8 height 9
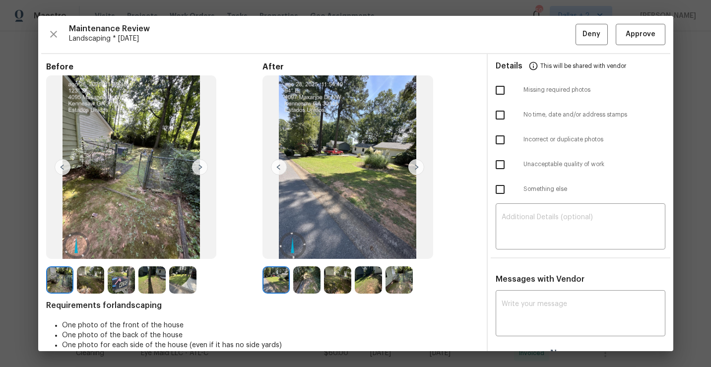
click at [282, 273] on img at bounding box center [275, 279] width 27 height 27
click at [420, 169] on img at bounding box center [416, 167] width 16 height 16
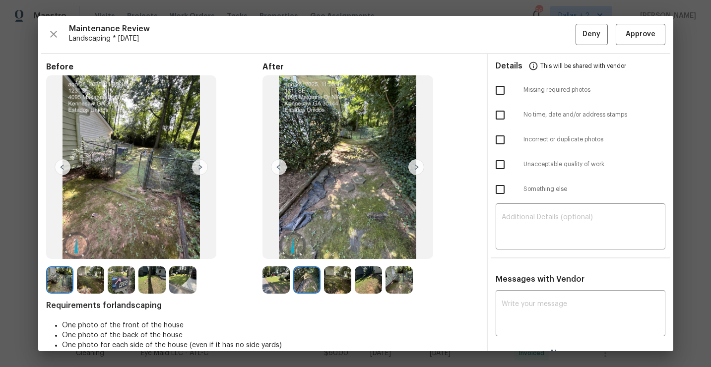
click at [342, 283] on img at bounding box center [337, 279] width 27 height 27
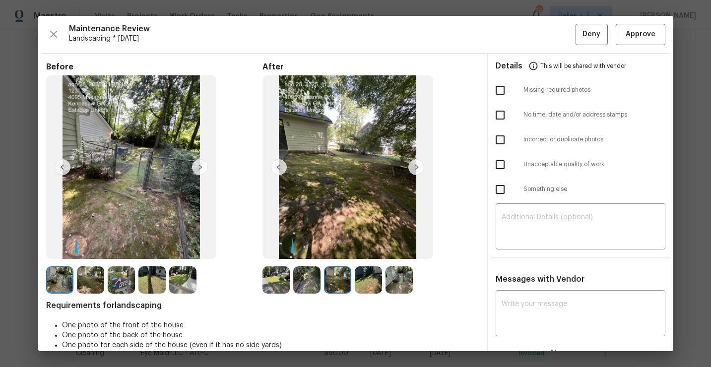
click at [363, 287] on img at bounding box center [368, 279] width 27 height 27
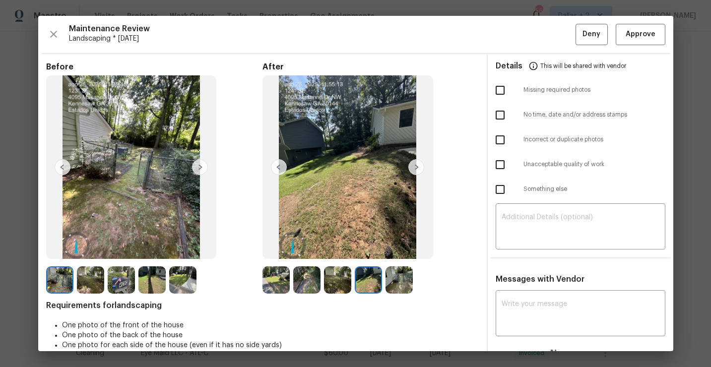
click at [387, 279] on img at bounding box center [398, 279] width 27 height 27
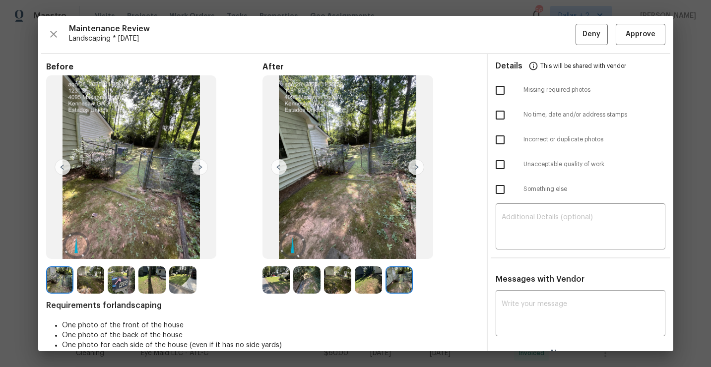
click at [275, 284] on img at bounding box center [275, 279] width 27 height 27
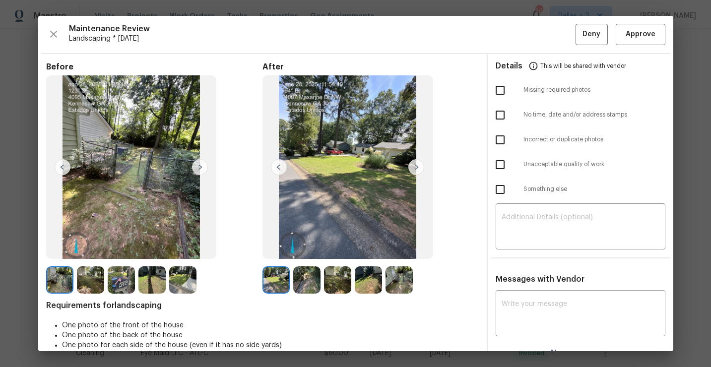
click at [302, 280] on img at bounding box center [306, 279] width 27 height 27
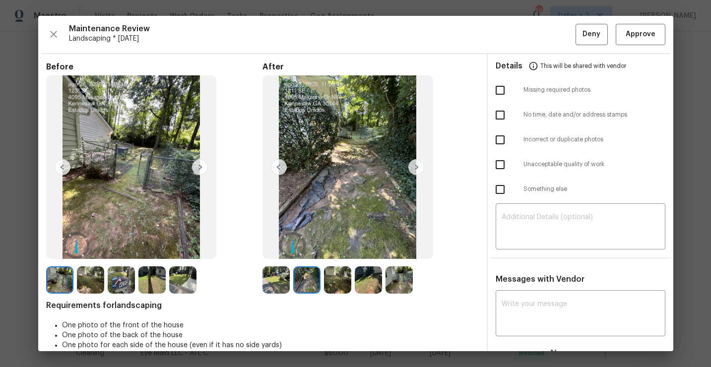
click at [634, 46] on div "Maintenance Review Landscaping * Mon, Aug 25 Deny Approve Before After Requirem…" at bounding box center [355, 183] width 635 height 335
click at [634, 34] on span "Approve" at bounding box center [641, 34] width 30 height 12
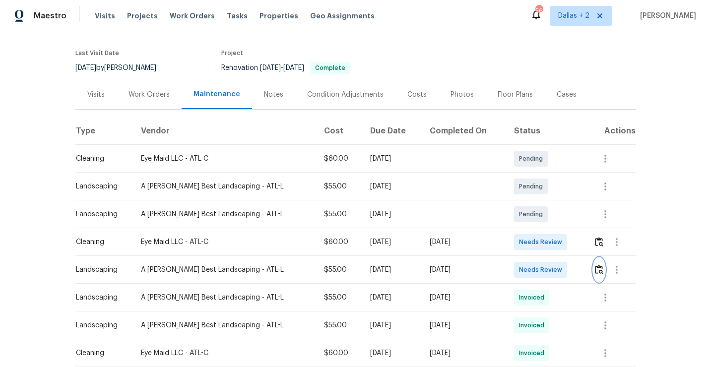
scroll to position [0, 0]
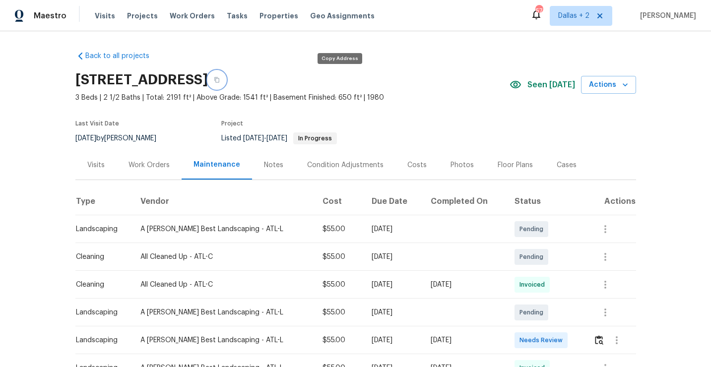
click at [226, 78] on button "button" at bounding box center [217, 80] width 18 height 18
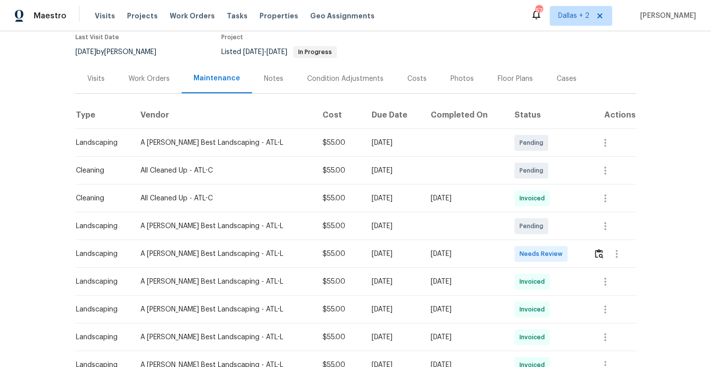
scroll to position [89, 0]
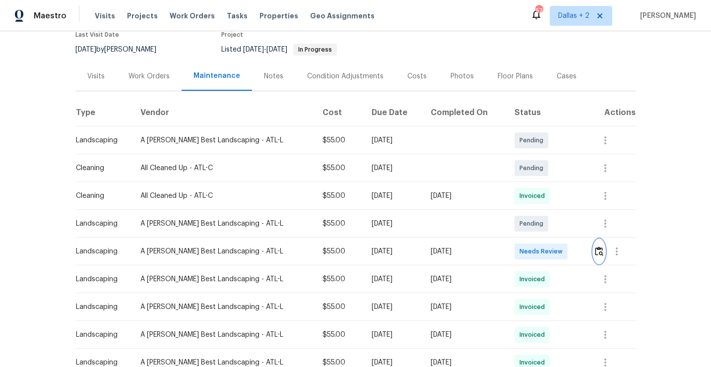
click at [599, 251] on img "button" at bounding box center [599, 251] width 8 height 9
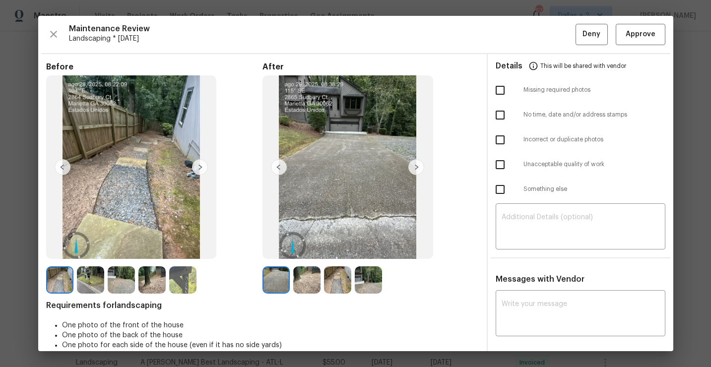
click at [415, 168] on img at bounding box center [416, 167] width 16 height 16
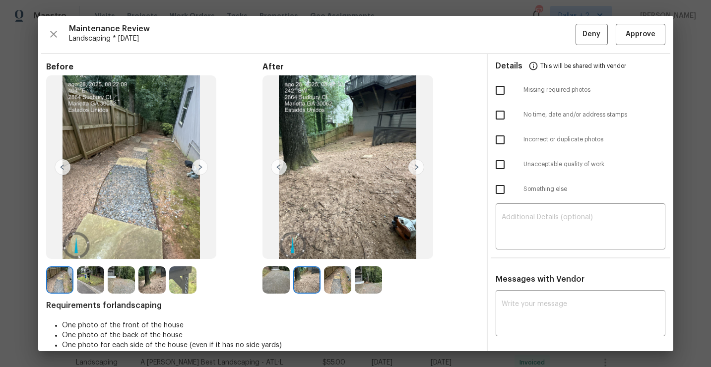
click at [415, 168] on img at bounding box center [416, 167] width 16 height 16
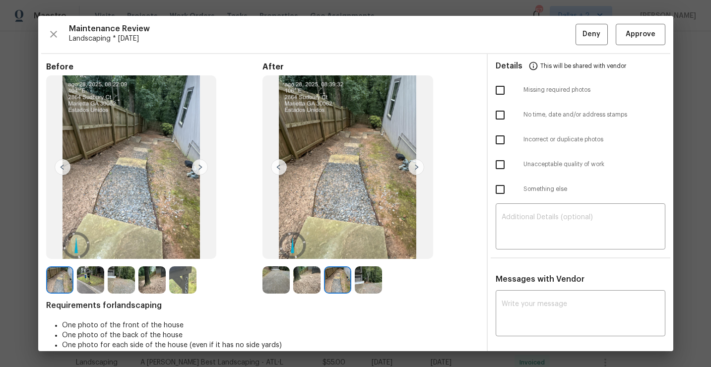
click at [415, 168] on img at bounding box center [416, 167] width 16 height 16
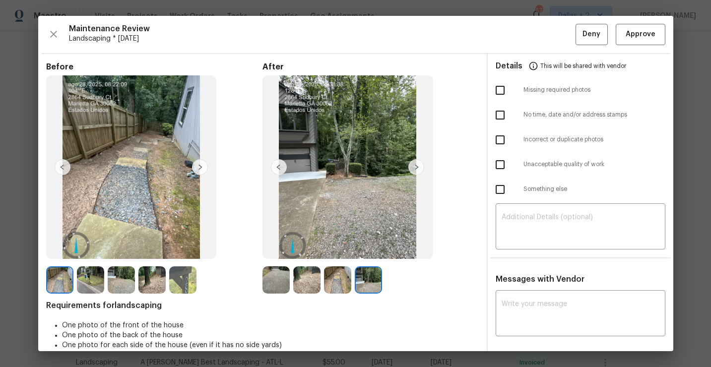
click at [265, 279] on img at bounding box center [275, 279] width 27 height 27
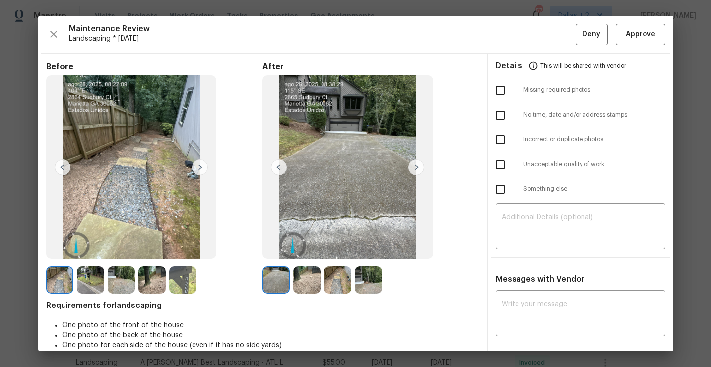
click at [311, 272] on img at bounding box center [306, 279] width 27 height 27
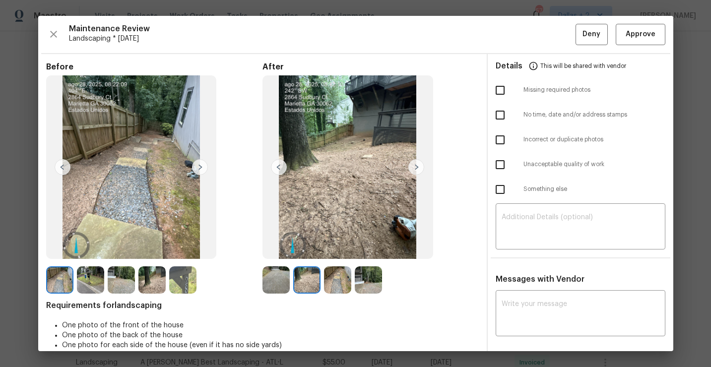
click at [331, 270] on img at bounding box center [337, 279] width 27 height 27
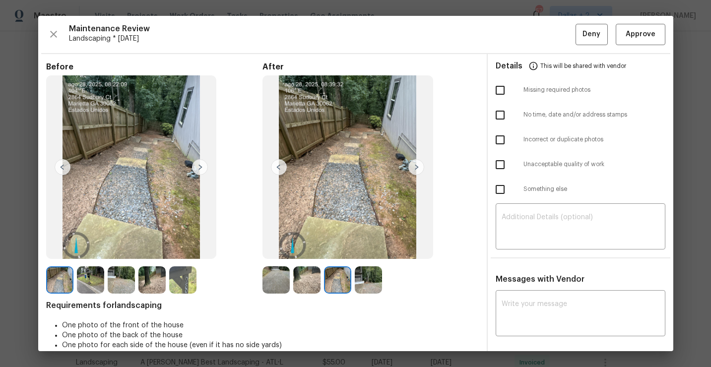
click at [367, 271] on img at bounding box center [368, 279] width 27 height 27
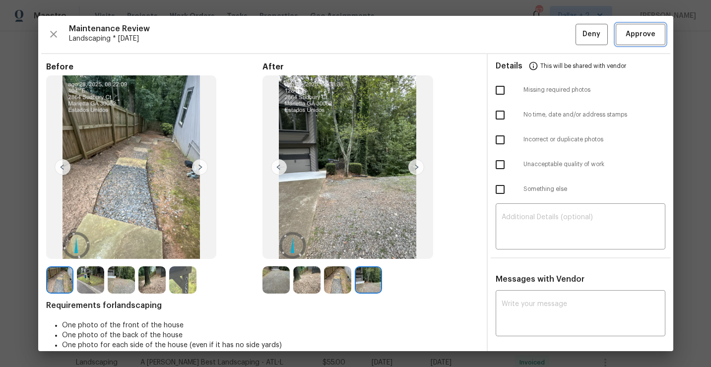
click at [639, 33] on span "Approve" at bounding box center [641, 34] width 30 height 12
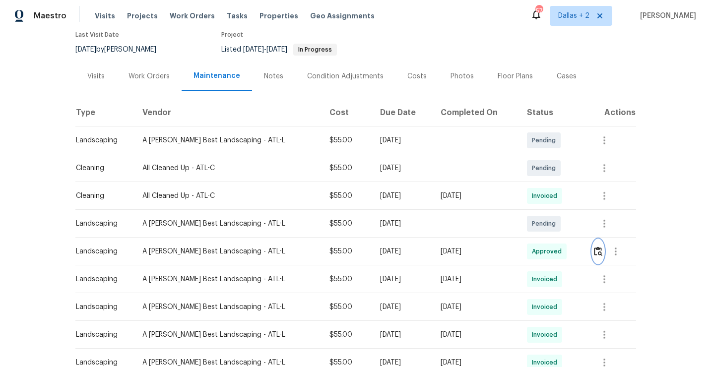
scroll to position [0, 0]
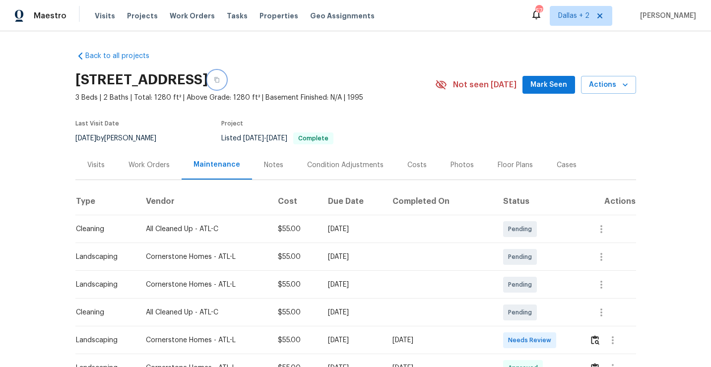
click at [220, 79] on icon "button" at bounding box center [217, 80] width 6 height 6
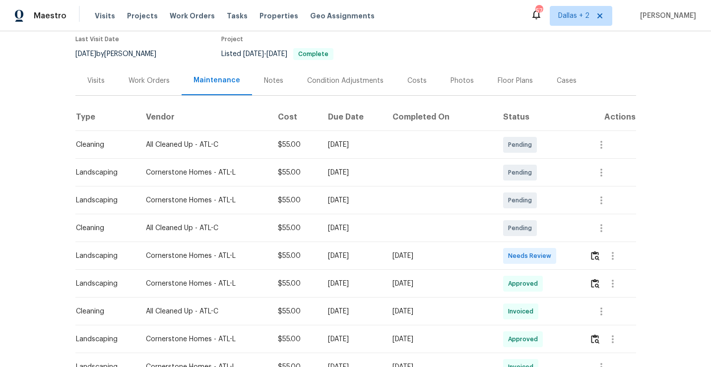
scroll to position [102, 0]
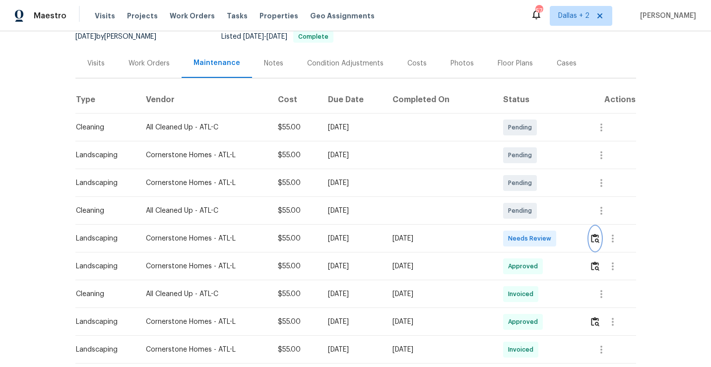
click at [593, 241] on img "button" at bounding box center [595, 238] width 8 height 9
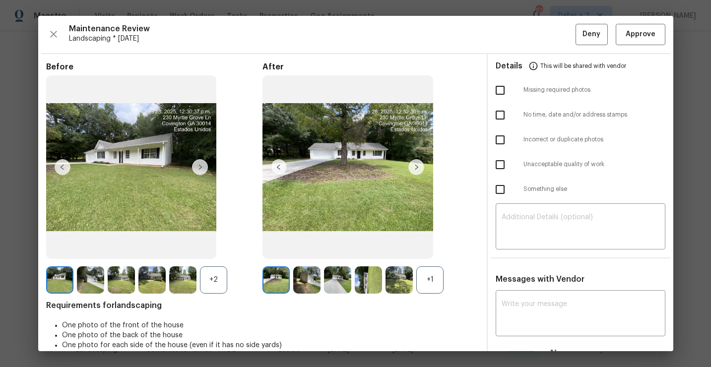
click at [439, 281] on div "+1" at bounding box center [429, 279] width 27 height 27
click at [369, 289] on img at bounding box center [368, 279] width 27 height 27
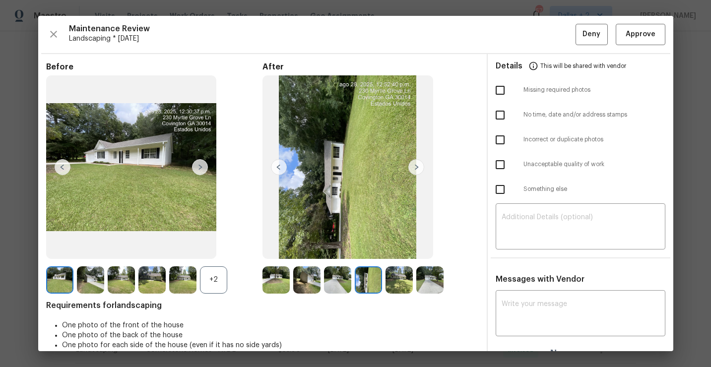
click at [215, 266] on div "Before +2" at bounding box center [154, 178] width 216 height 232
click at [215, 271] on div "+2" at bounding box center [213, 279] width 27 height 27
click at [634, 28] on span "Approve" at bounding box center [641, 34] width 30 height 12
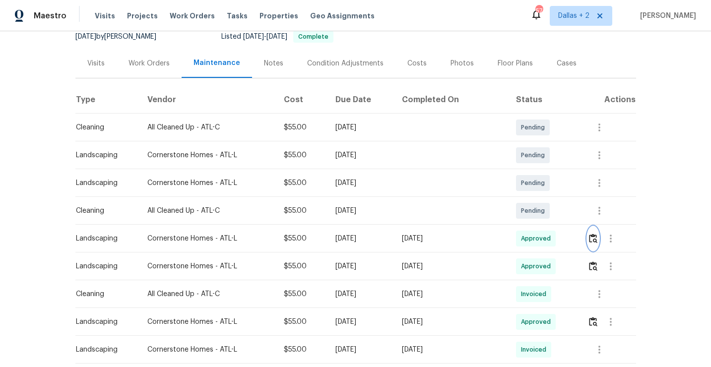
scroll to position [0, 0]
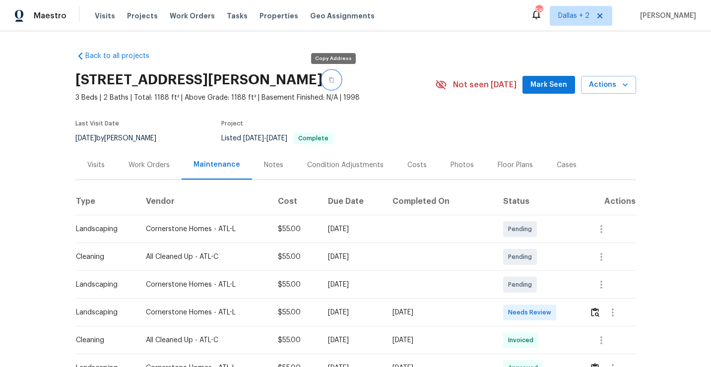
click at [328, 76] on button "button" at bounding box center [331, 80] width 18 height 18
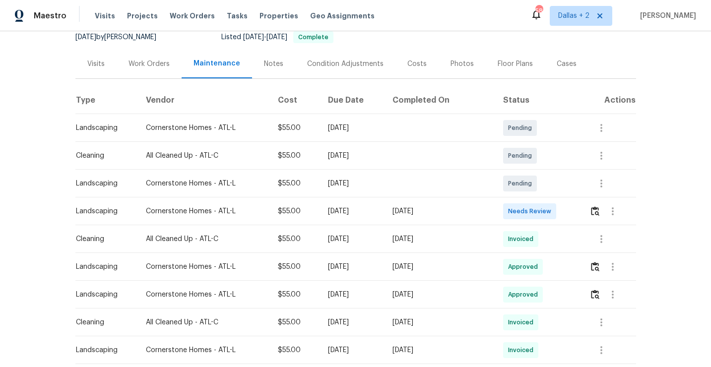
scroll to position [129, 0]
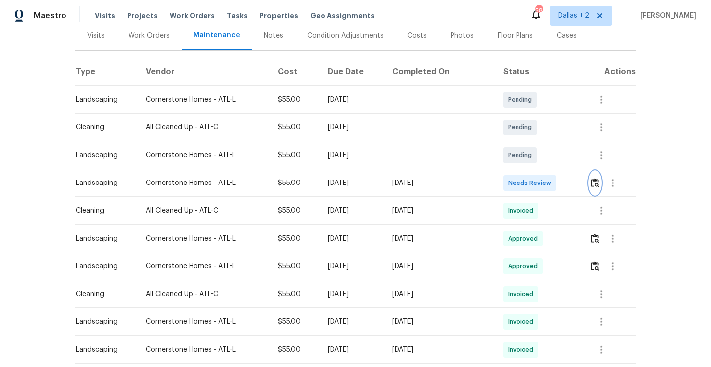
click at [591, 183] on img "button" at bounding box center [595, 182] width 8 height 9
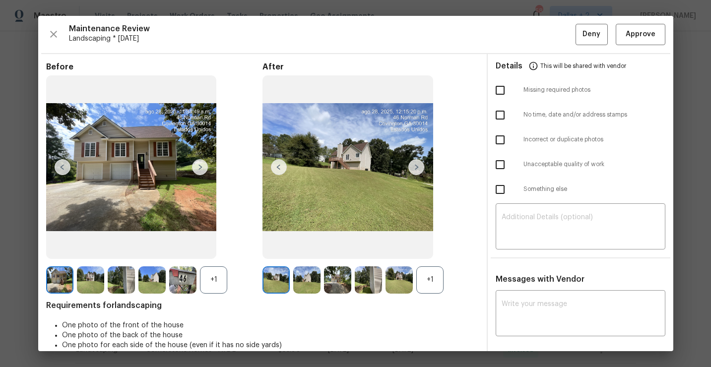
click at [430, 274] on div "+1" at bounding box center [429, 279] width 27 height 27
click at [309, 275] on img at bounding box center [306, 279] width 27 height 27
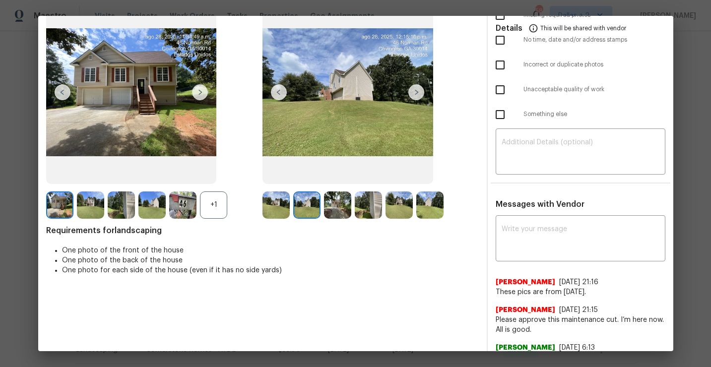
scroll to position [77, 0]
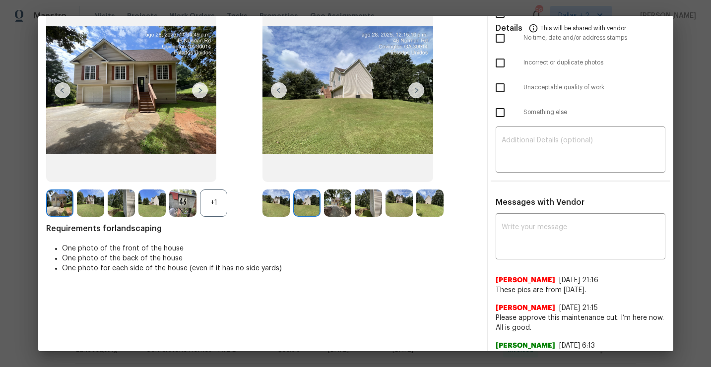
click at [340, 208] on img at bounding box center [337, 203] width 27 height 27
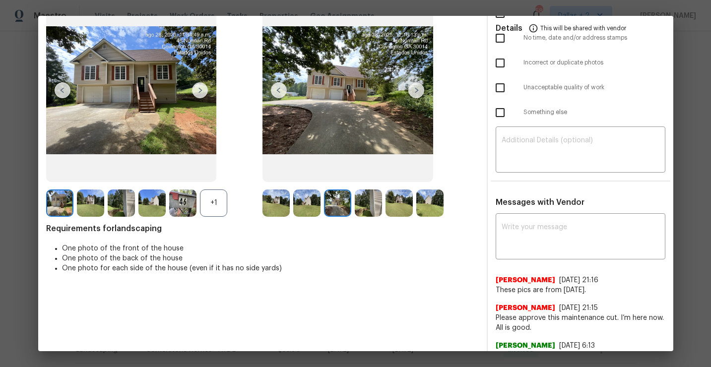
click at [367, 199] on img at bounding box center [368, 203] width 27 height 27
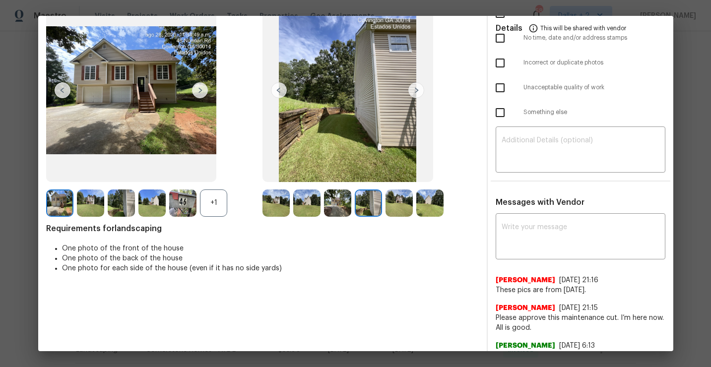
click at [397, 199] on img at bounding box center [398, 203] width 27 height 27
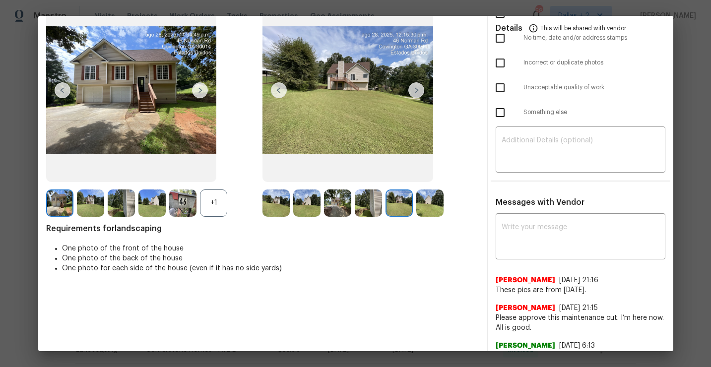
click at [427, 197] on img at bounding box center [429, 203] width 27 height 27
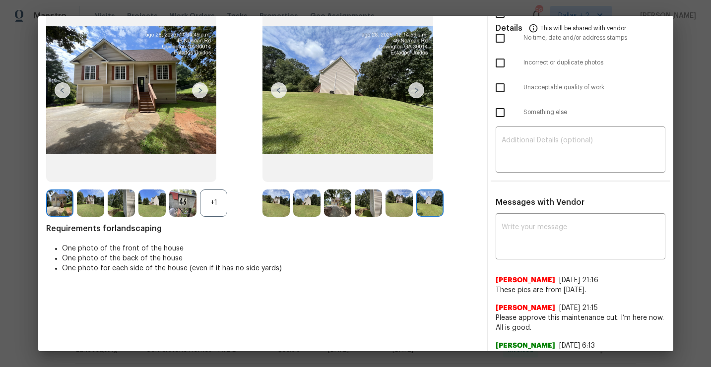
scroll to position [0, 0]
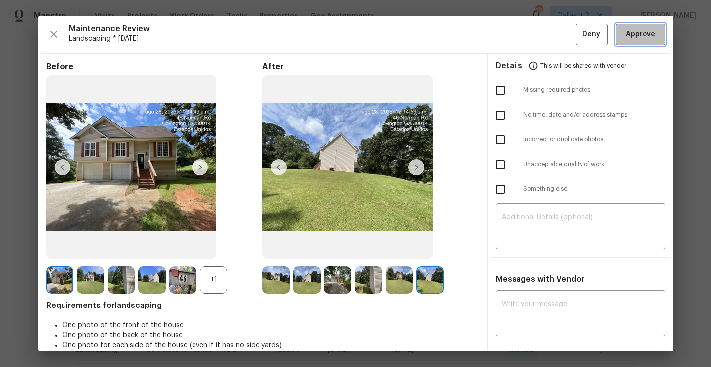
click at [656, 29] on span "Approve" at bounding box center [641, 34] width 34 height 12
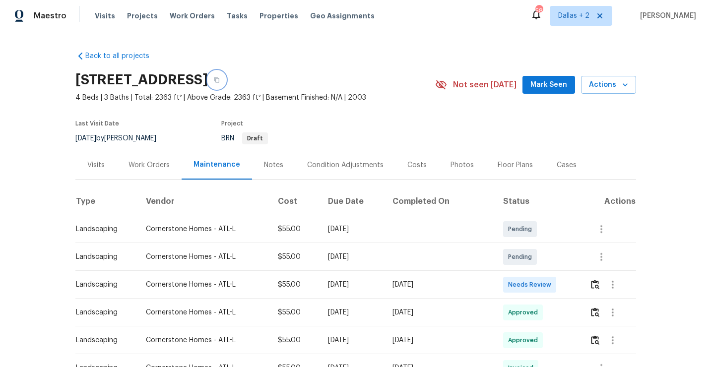
click at [226, 83] on button "button" at bounding box center [217, 80] width 18 height 18
click at [598, 286] on img "button" at bounding box center [595, 284] width 8 height 9
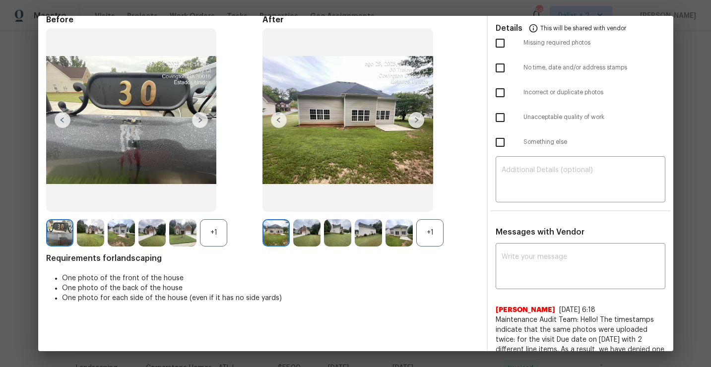
scroll to position [55, 0]
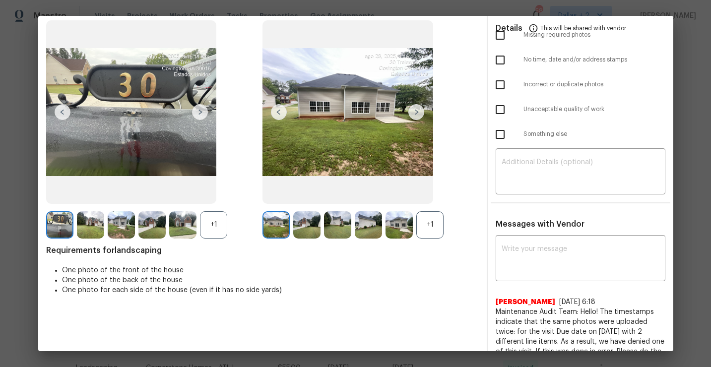
click at [430, 228] on div "+1" at bounding box center [429, 224] width 27 height 27
click at [213, 227] on div "+1" at bounding box center [213, 224] width 27 height 27
click at [316, 218] on img at bounding box center [306, 224] width 27 height 27
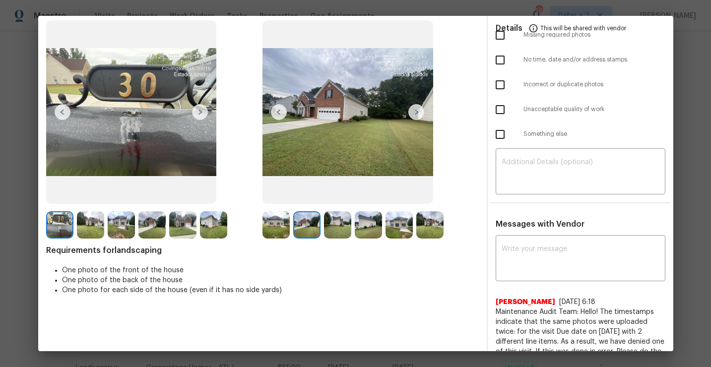
click at [339, 225] on img at bounding box center [337, 224] width 27 height 27
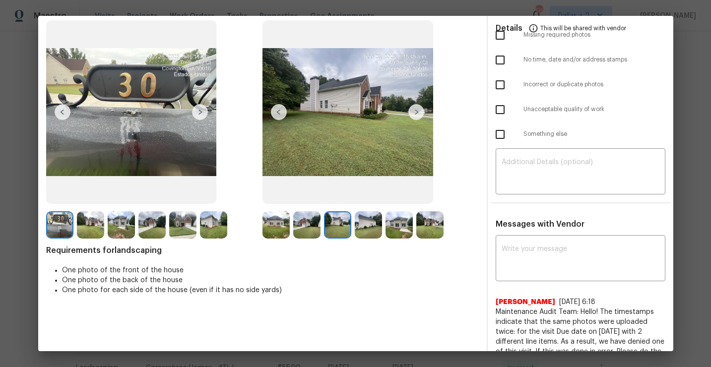
click at [367, 229] on img at bounding box center [368, 224] width 27 height 27
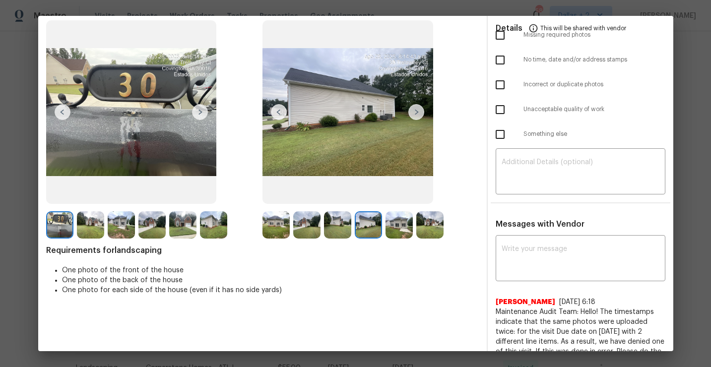
click at [393, 232] on img at bounding box center [398, 224] width 27 height 27
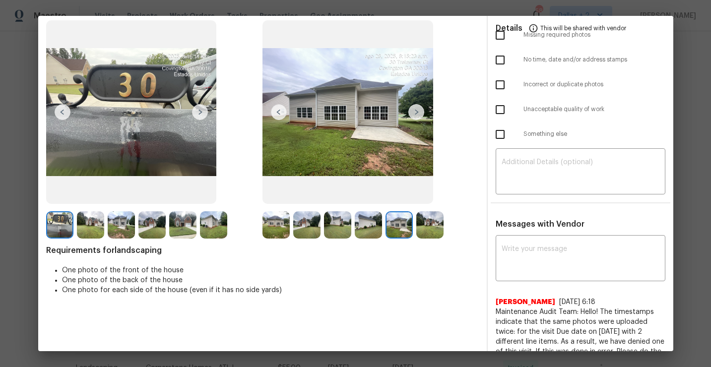
scroll to position [0, 0]
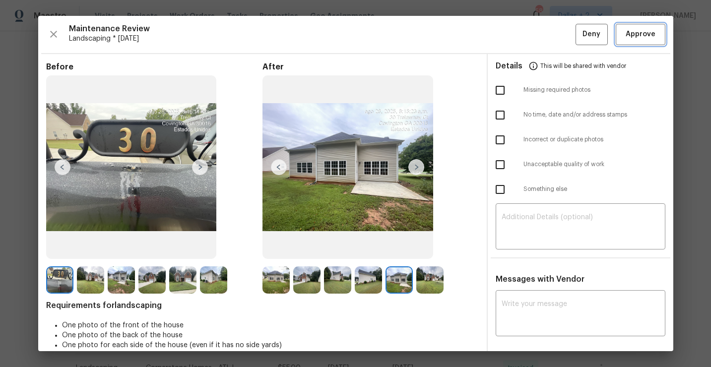
click at [633, 32] on span "Approve" at bounding box center [641, 34] width 30 height 12
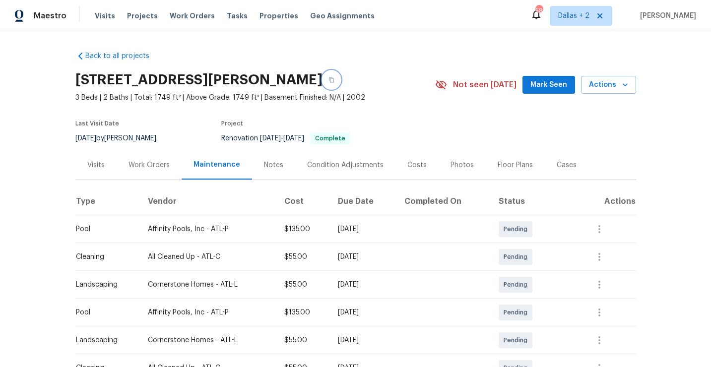
click at [340, 79] on button "button" at bounding box center [331, 80] width 18 height 18
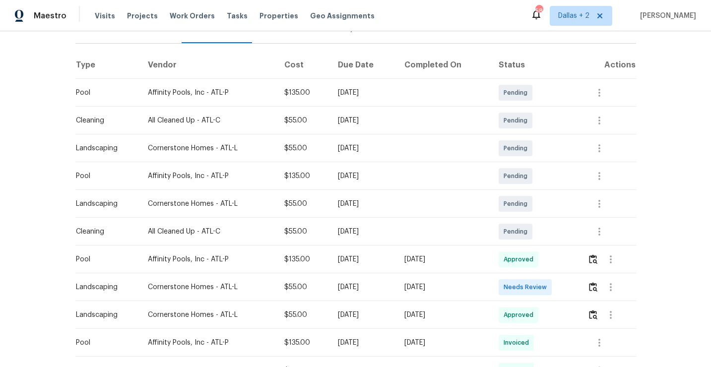
scroll to position [153, 0]
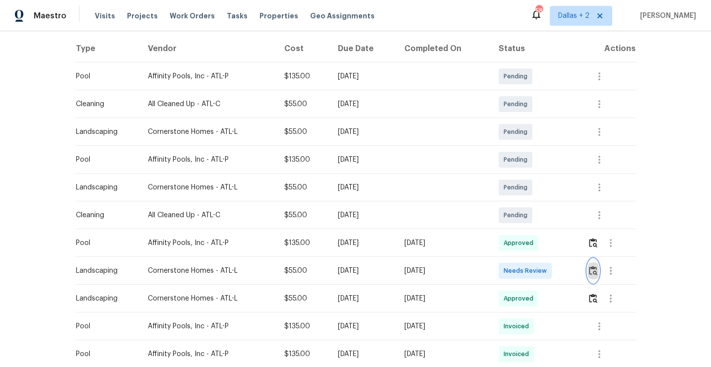
click at [599, 273] on button "button" at bounding box center [592, 271] width 11 height 24
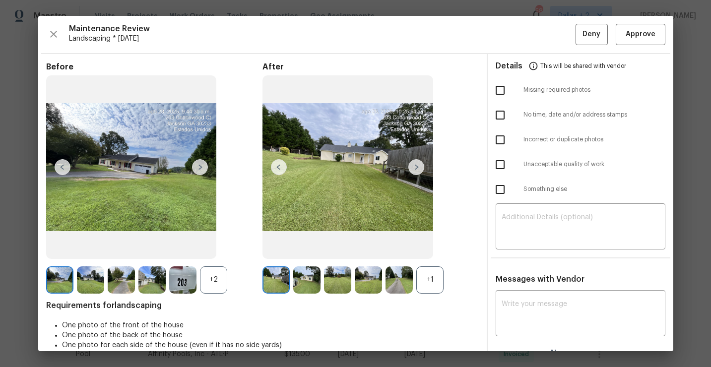
click at [436, 281] on div "+1" at bounding box center [429, 279] width 27 height 27
click at [305, 275] on img at bounding box center [306, 279] width 27 height 27
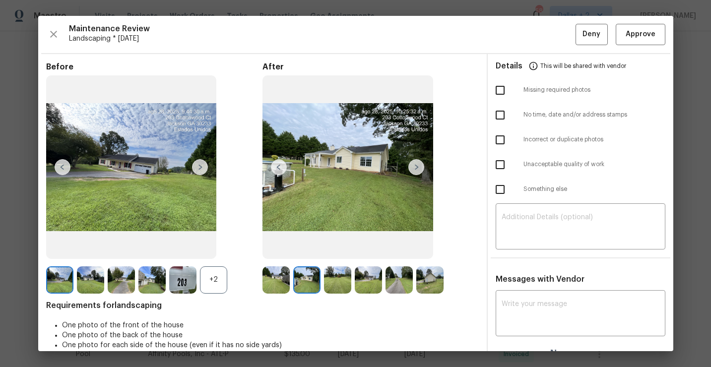
click at [332, 280] on img at bounding box center [337, 279] width 27 height 27
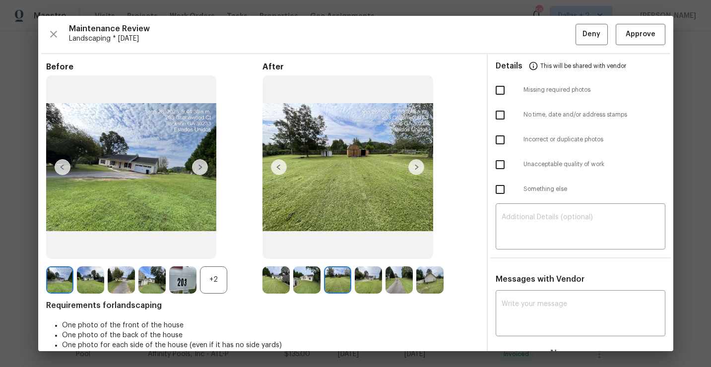
click at [373, 279] on img at bounding box center [368, 279] width 27 height 27
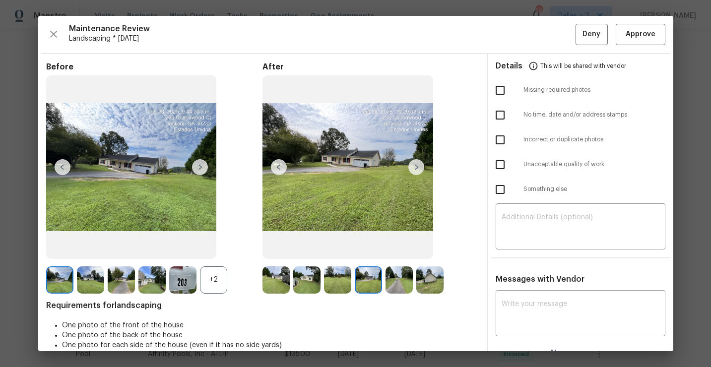
click at [396, 281] on img at bounding box center [398, 279] width 27 height 27
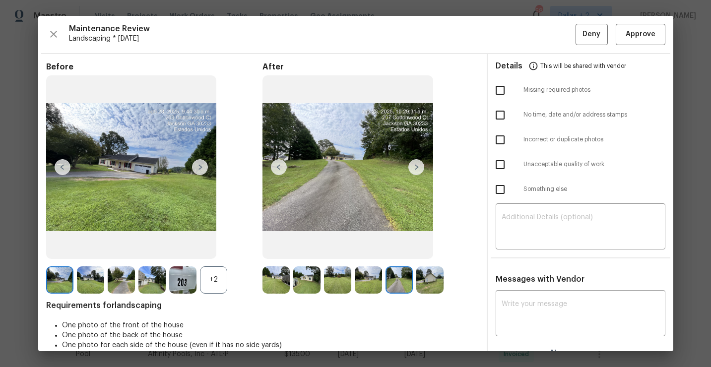
click at [425, 276] on img at bounding box center [429, 279] width 27 height 27
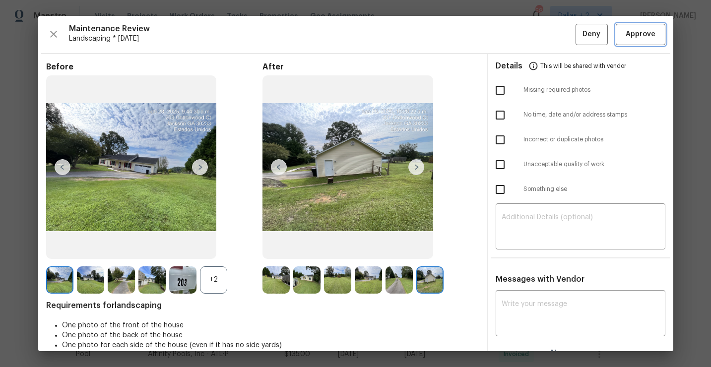
click at [626, 41] on button "Approve" at bounding box center [641, 34] width 50 height 21
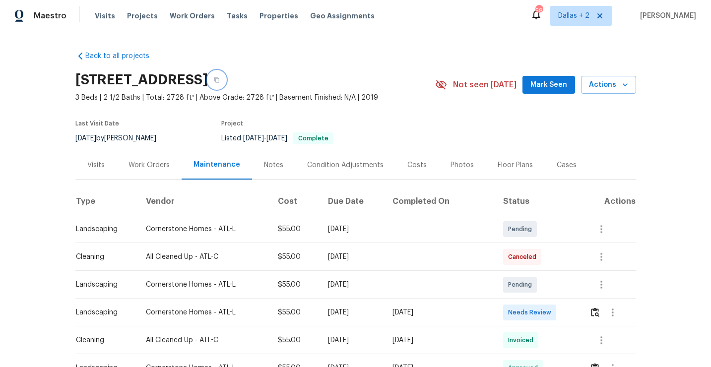
click at [220, 82] on icon "button" at bounding box center [217, 80] width 6 height 6
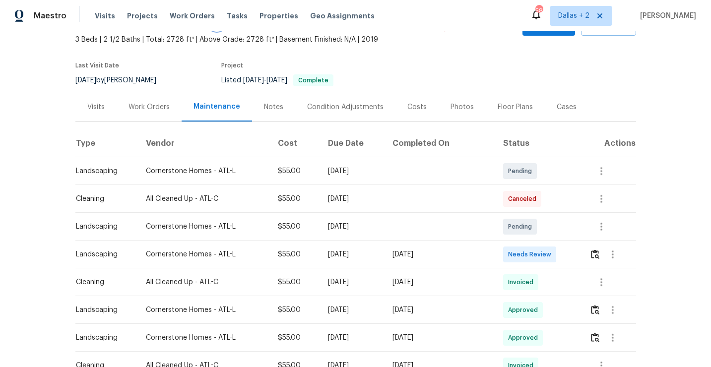
scroll to position [74, 0]
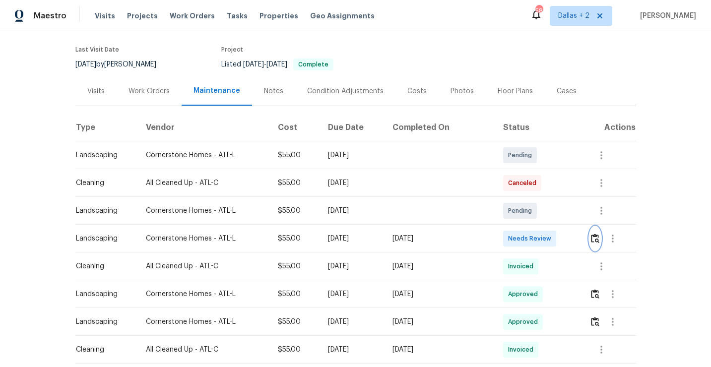
click at [595, 239] on img "button" at bounding box center [595, 238] width 8 height 9
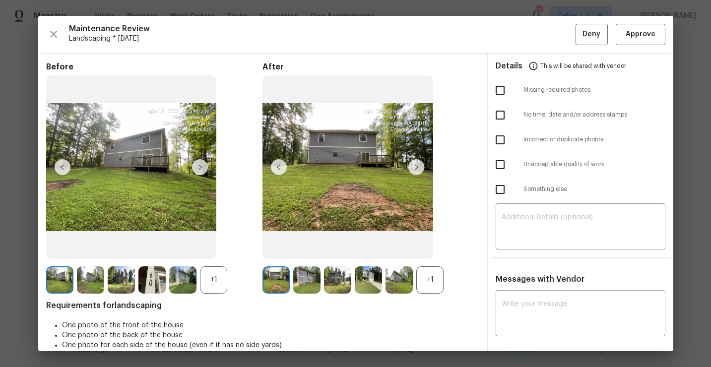
click at [441, 280] on div "+1" at bounding box center [429, 279] width 27 height 27
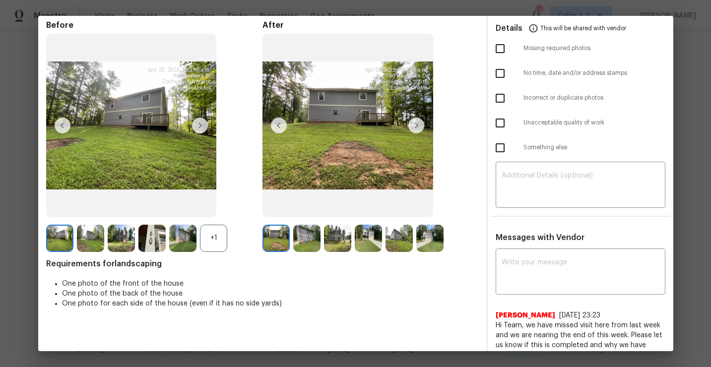
scroll to position [61, 0]
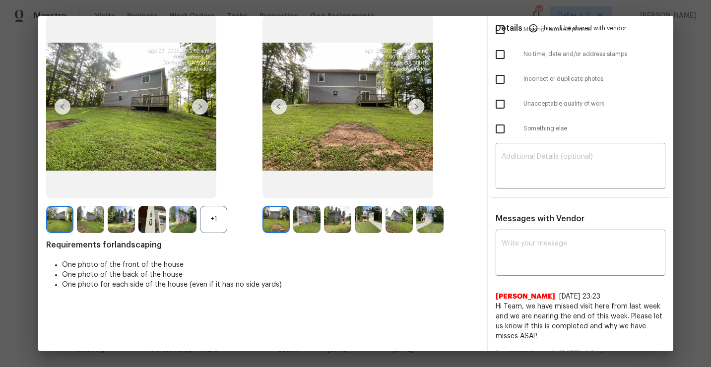
click at [224, 221] on div "+1" at bounding box center [213, 219] width 27 height 27
click at [315, 223] on img at bounding box center [306, 219] width 27 height 27
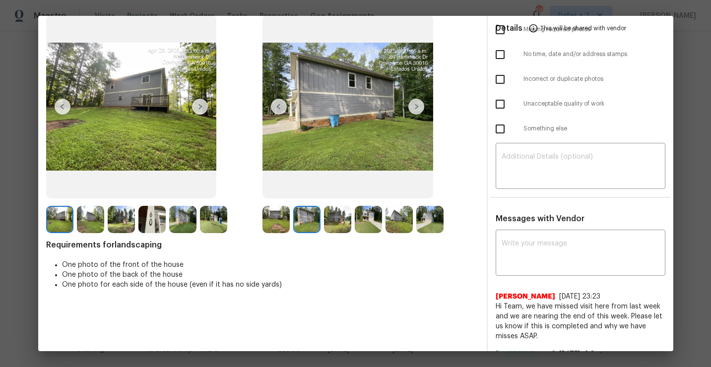
click at [338, 219] on img at bounding box center [337, 219] width 27 height 27
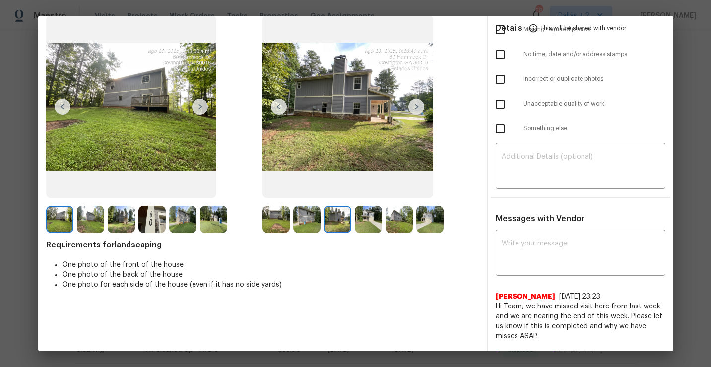
click at [367, 217] on img at bounding box center [368, 219] width 27 height 27
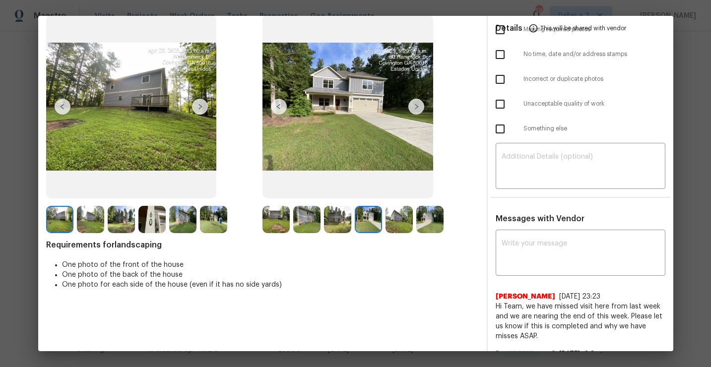
click at [396, 217] on img at bounding box center [398, 219] width 27 height 27
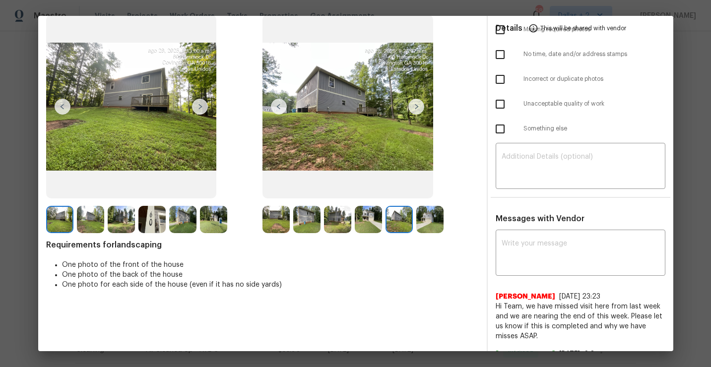
click at [424, 213] on img at bounding box center [429, 219] width 27 height 27
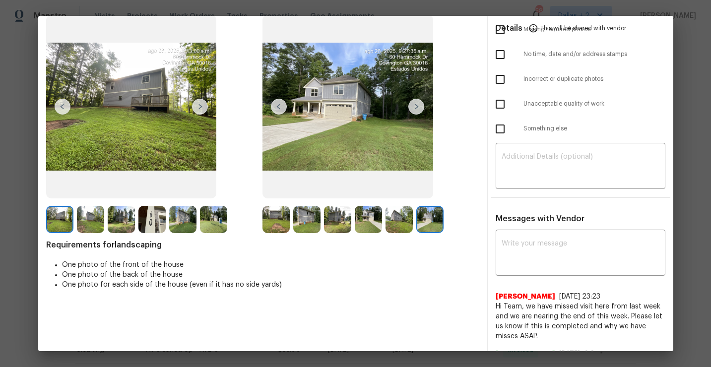
scroll to position [0, 0]
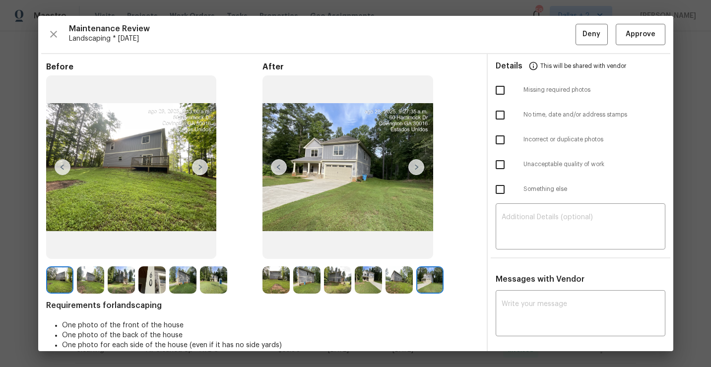
click at [652, 47] on div "Maintenance Review Landscaping * Mon, Aug 25 Deny Approve Before After Requirem…" at bounding box center [355, 183] width 635 height 335
click at [640, 36] on span "Approve" at bounding box center [641, 34] width 30 height 12
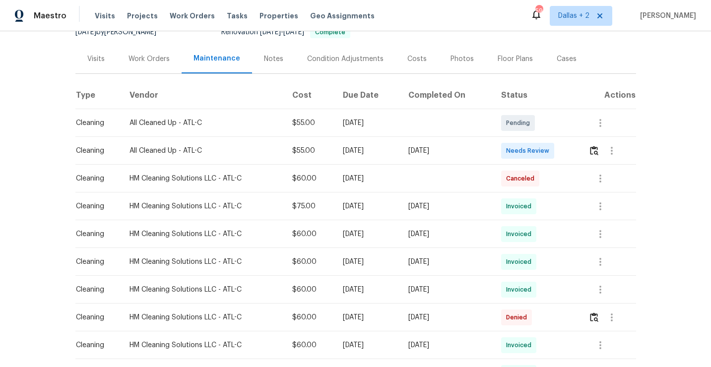
scroll to position [112, 0]
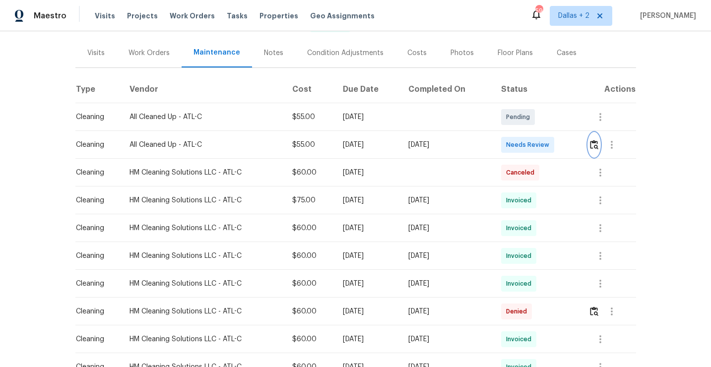
click at [598, 146] on img "button" at bounding box center [594, 144] width 8 height 9
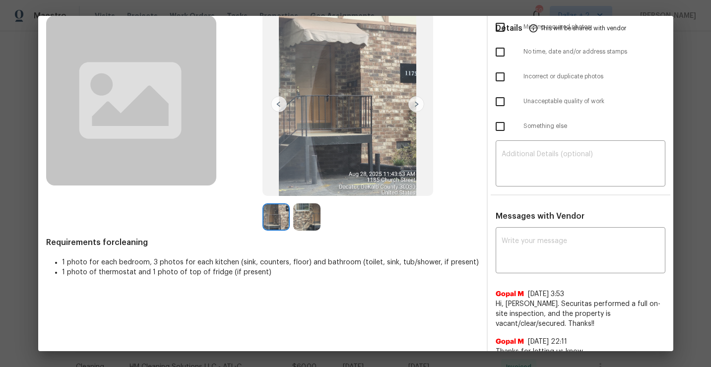
scroll to position [114, 0]
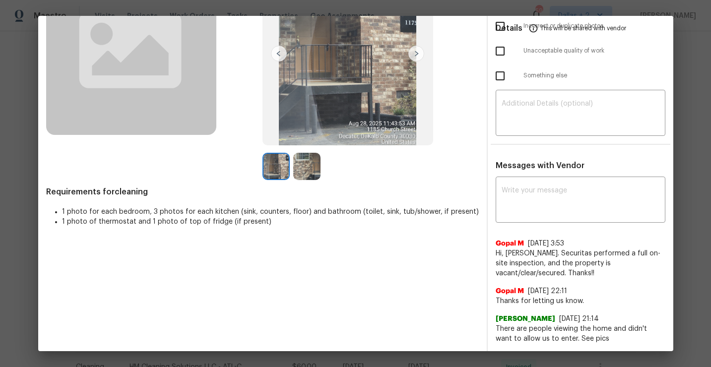
click at [560, 175] on div "Messages with Vendor x ​ Gopal M [DATE] 3:53 Hi, [PERSON_NAME]. Securitas perfo…" at bounding box center [581, 256] width 186 height 191
click at [547, 193] on textarea at bounding box center [581, 201] width 158 height 28
paste textarea "Maintenance Audit Team: Hello! Unfortunately this cleaning visit completed on […"
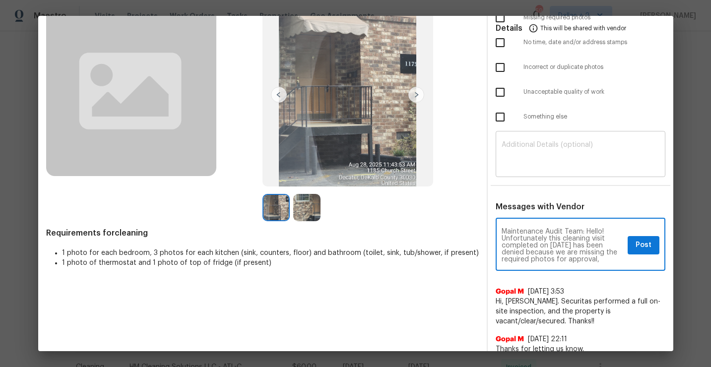
scroll to position [89, 0]
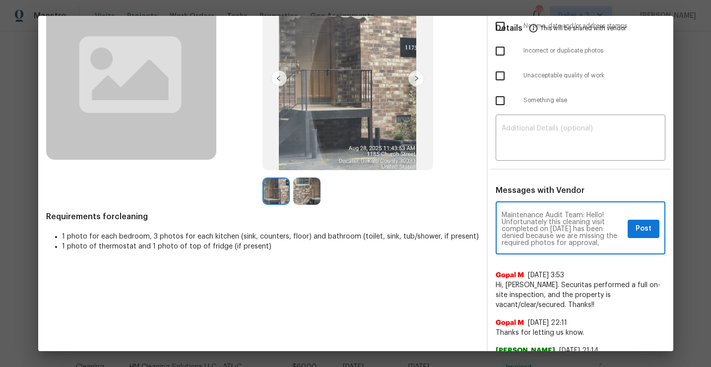
click at [567, 230] on textarea "Maintenance Audit Team: Hello! Unfortunately this cleaning visit completed on […" at bounding box center [563, 229] width 122 height 35
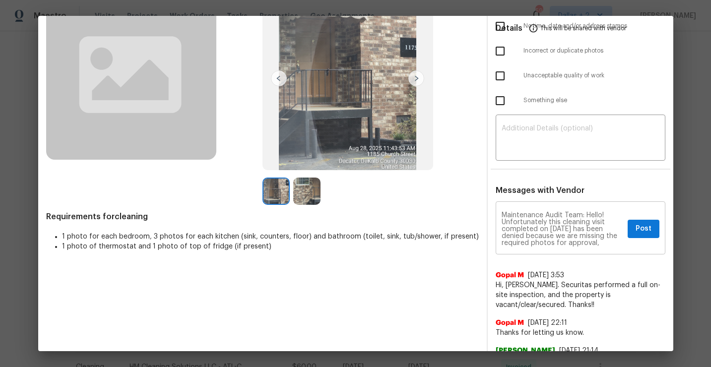
click at [609, 248] on div "Maintenance Audit Team: Hello! Unfortunately this cleaning visit completed on […" at bounding box center [581, 229] width 170 height 51
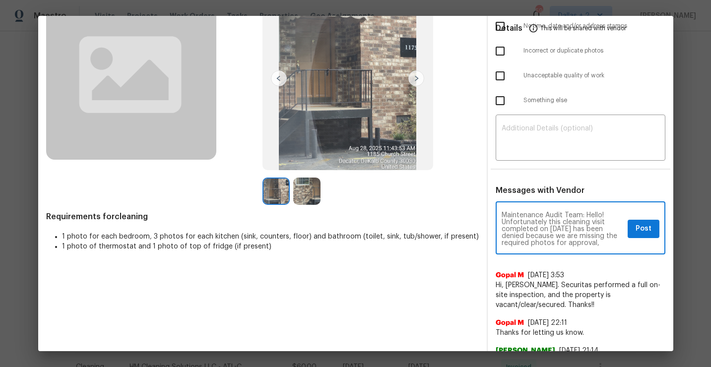
drag, startPoint x: 603, startPoint y: 243, endPoint x: 504, endPoint y: 220, distance: 101.7
click at [504, 220] on textarea "Maintenance Audit Team: Hello! Unfortunately this cleaning visit completed on […" at bounding box center [563, 229] width 122 height 35
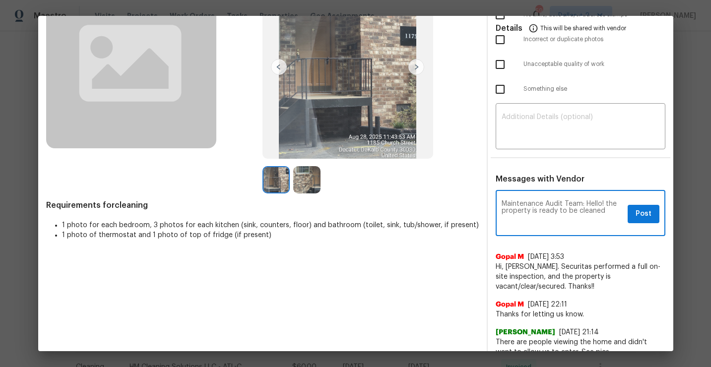
scroll to position [96, 0]
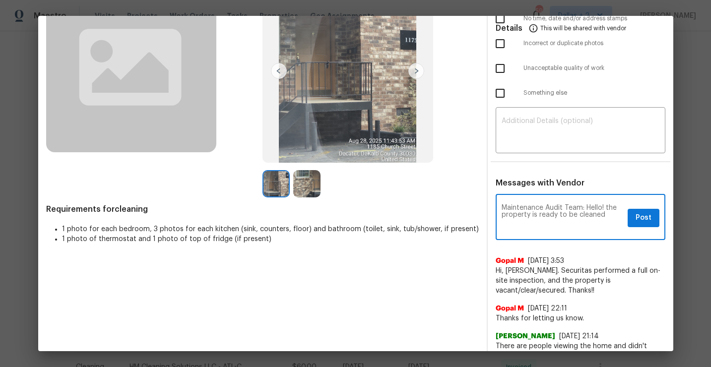
click at [529, 214] on textarea "Maintenance Audit Team: Hello! the property is ready to be cleaned" at bounding box center [563, 218] width 122 height 28
click at [538, 215] on textarea "Maintenance Audit Team: Hello! the property is ready to be cleaned" at bounding box center [563, 218] width 122 height 28
drag, startPoint x: 600, startPoint y: 215, endPoint x: 608, endPoint y: 221, distance: 9.9
click at [608, 221] on textarea "Maintenance Audit Team: Hello! the property is free to be cleaned ready to be c…" at bounding box center [563, 218] width 122 height 28
drag, startPoint x: 550, startPoint y: 223, endPoint x: 598, endPoint y: 215, distance: 48.8
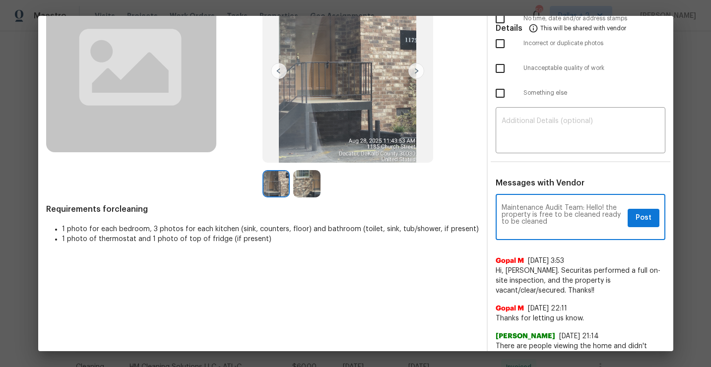
click at [598, 215] on textarea "Maintenance Audit Team: Hello! the property is free to be cleaned ready to be c…" at bounding box center [563, 218] width 122 height 28
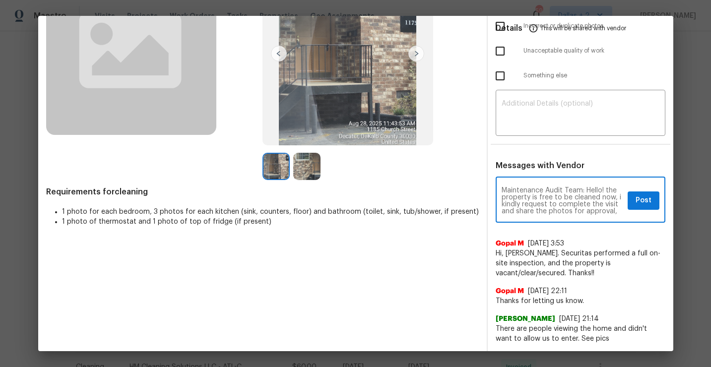
paste textarea "so kindly upload as requested, If you or your team need a refresher on the qual…"
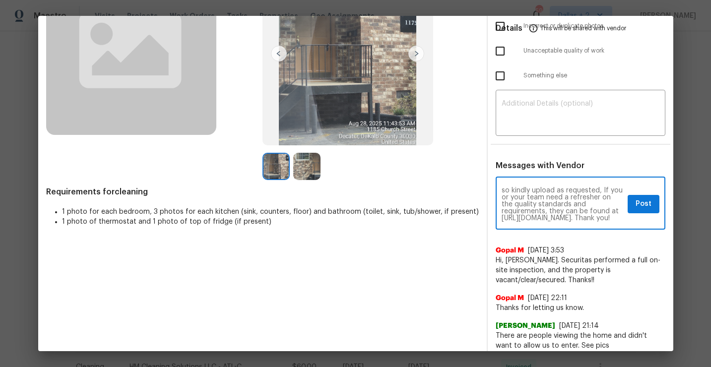
scroll to position [0, 0]
type textarea "Maintenance Audit Team: Hello! the property is free to be cleaned now, i kindly…"
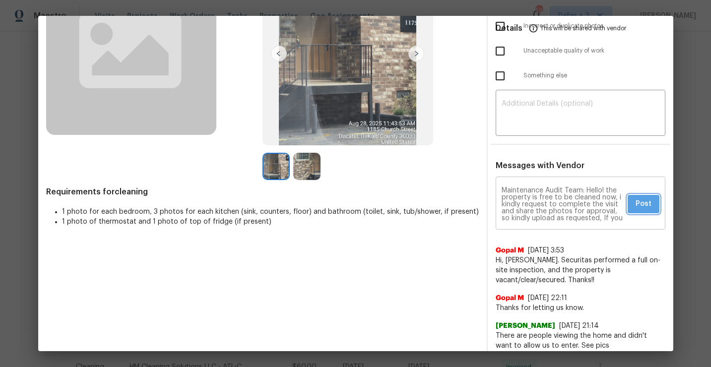
click at [644, 201] on span "Post" at bounding box center [643, 204] width 16 height 12
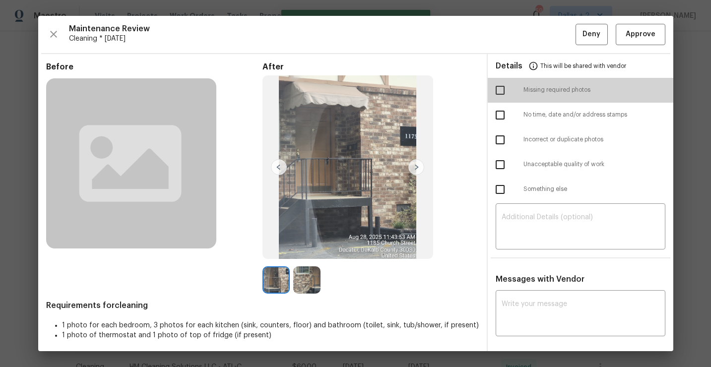
click at [495, 92] on input "checkbox" at bounding box center [500, 90] width 21 height 21
checkbox input "true"
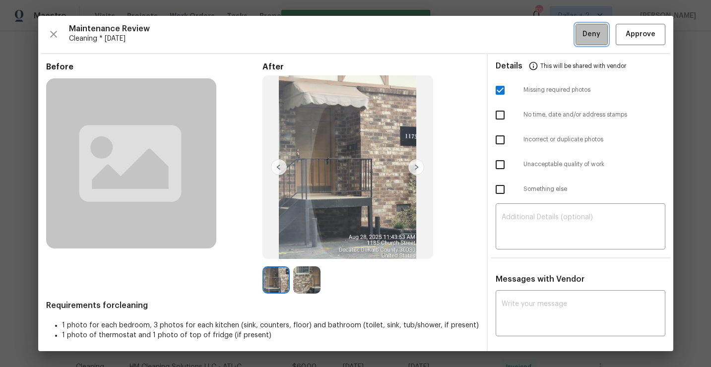
click at [576, 39] on button "Deny" at bounding box center [591, 34] width 32 height 21
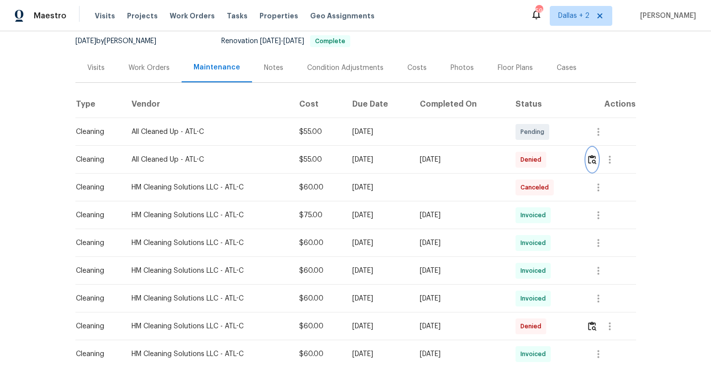
scroll to position [92, 0]
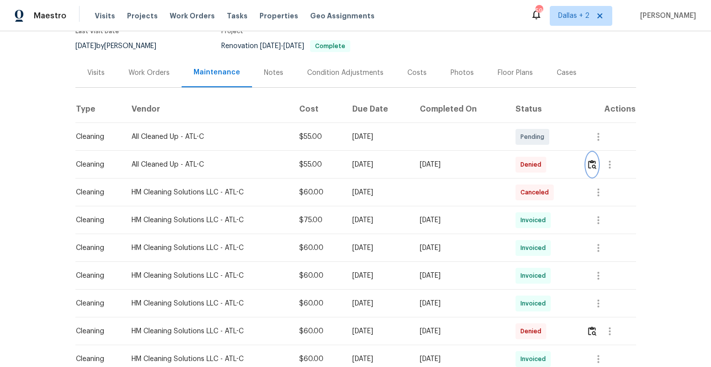
click at [593, 162] on img "button" at bounding box center [592, 164] width 8 height 9
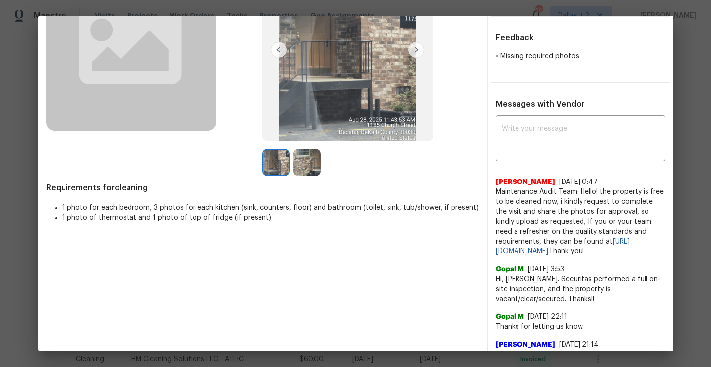
scroll to position [121, 0]
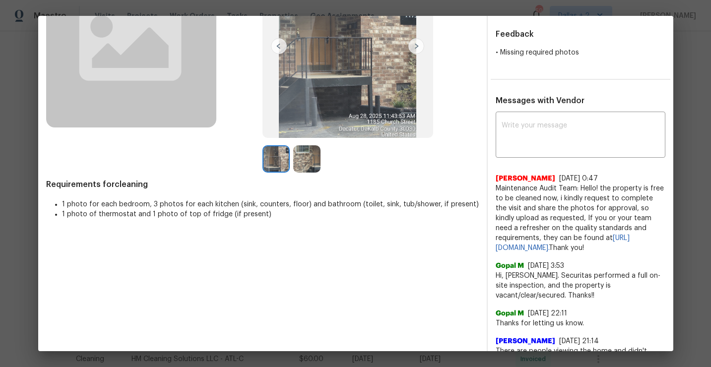
drag, startPoint x: 563, startPoint y: 258, endPoint x: 494, endPoint y: 191, distance: 95.8
click at [494, 191] on div "x ​ [PERSON_NAME] [DATE] 0:47 Maintenance Audit Team: Hello! the property is fr…" at bounding box center [581, 240] width 186 height 252
copy span "Maintenance Audit Team: Hello! the property is free to be cleaned now, i kindly…"
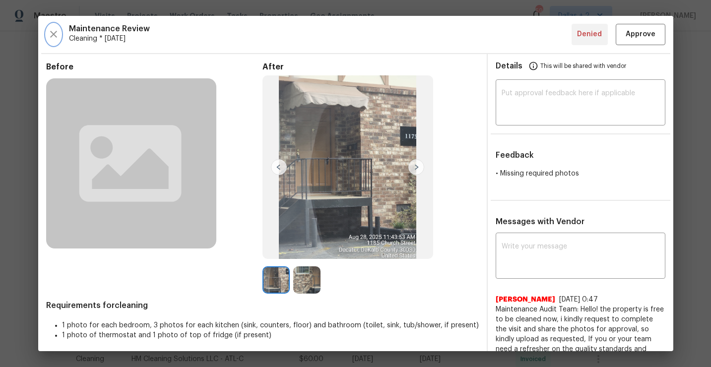
click at [56, 36] on icon "button" at bounding box center [54, 34] width 12 height 12
